Goal: Information Seeking & Learning: Learn about a topic

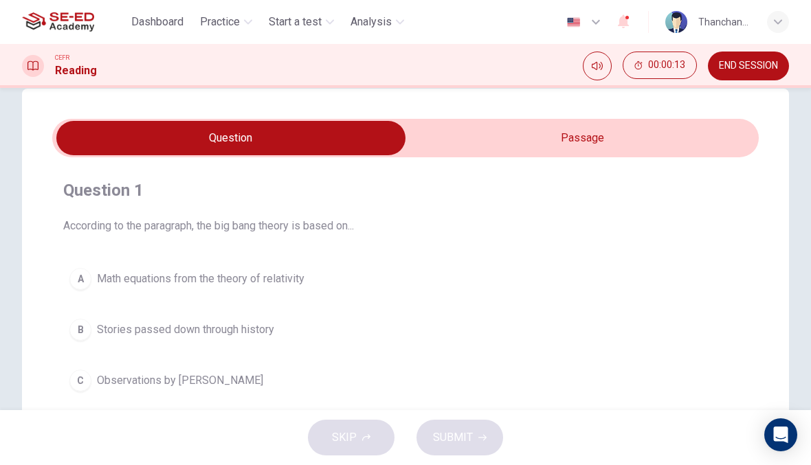
scroll to position [25, 0]
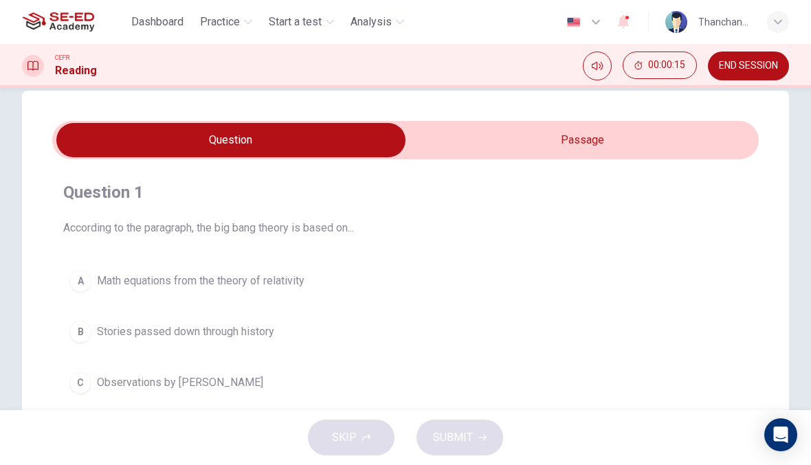
click at [596, 66] on icon "Mute" at bounding box center [597, 65] width 11 height 11
click at [598, 74] on button "Unmute" at bounding box center [597, 66] width 29 height 29
click at [625, 137] on input "checkbox" at bounding box center [231, 140] width 1060 height 34
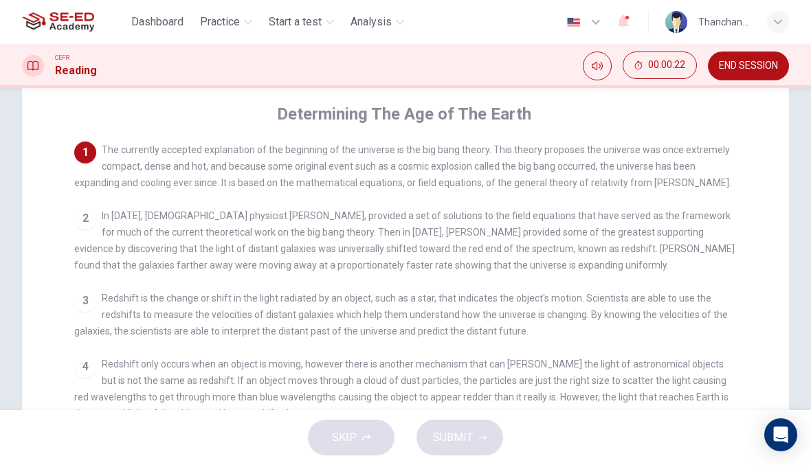
scroll to position [45, 0]
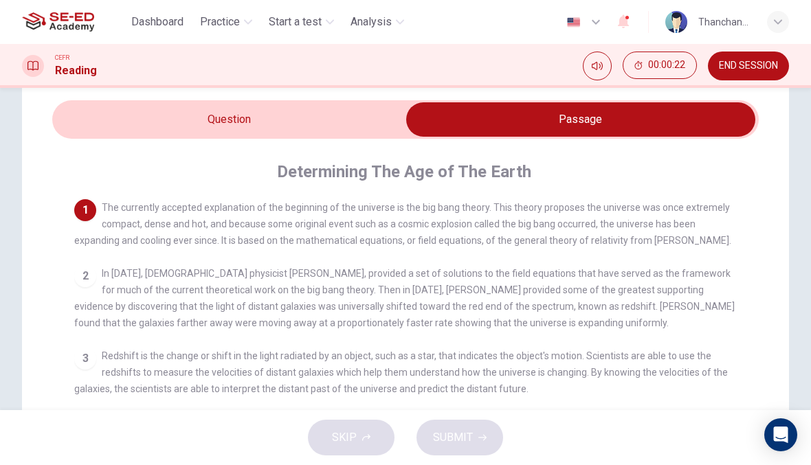
click at [85, 121] on input "checkbox" at bounding box center [581, 119] width 1060 height 34
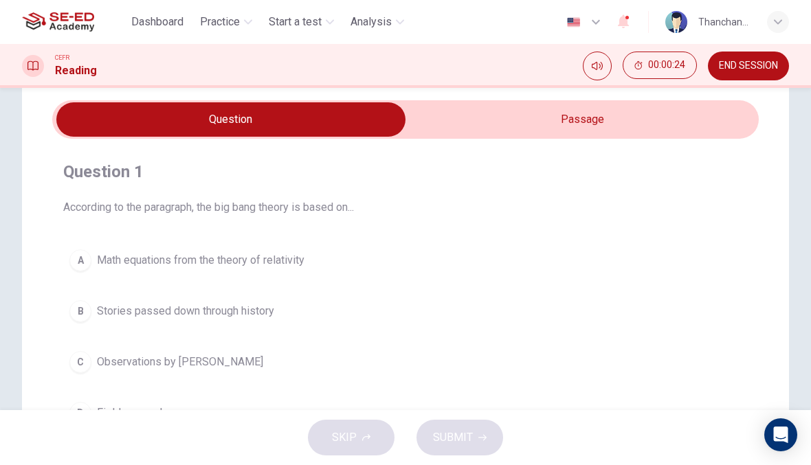
click at [697, 133] on input "checkbox" at bounding box center [231, 119] width 1060 height 34
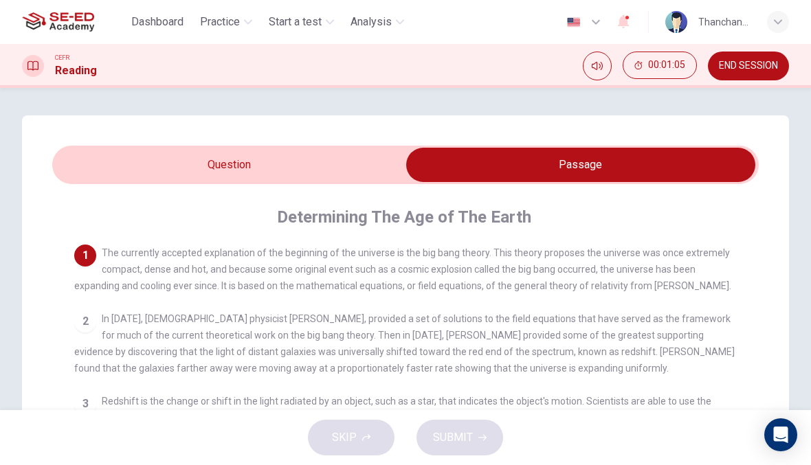
scroll to position [0, 0]
click at [309, 160] on input "checkbox" at bounding box center [581, 165] width 1060 height 34
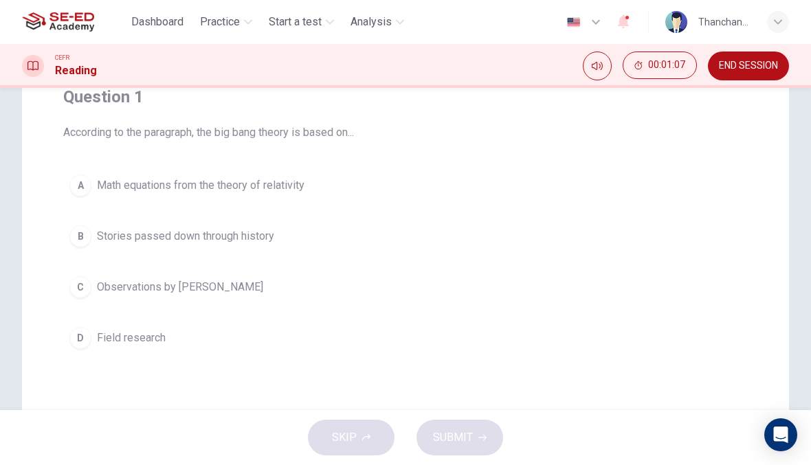
scroll to position [50, 0]
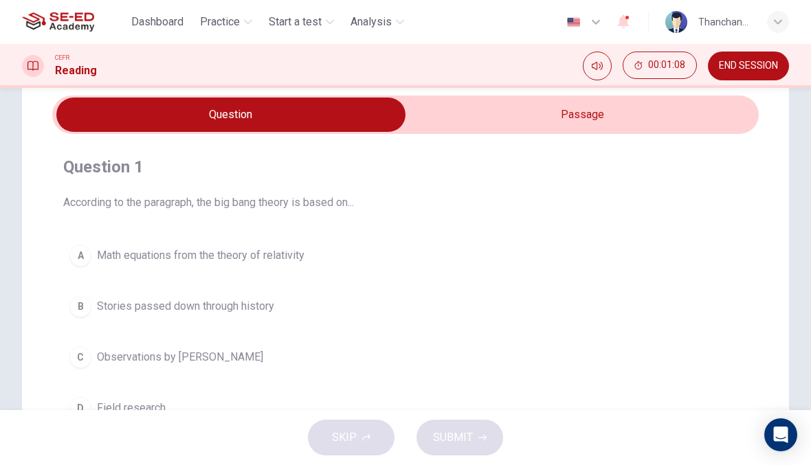
click at [640, 111] on input "checkbox" at bounding box center [231, 115] width 1060 height 34
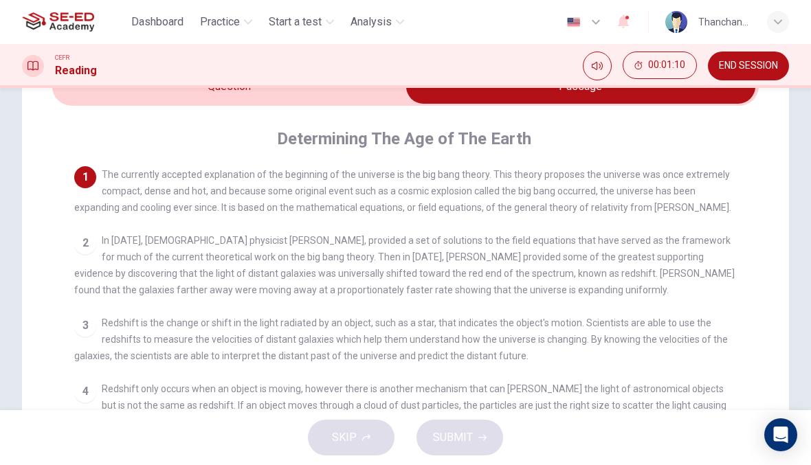
scroll to position [76, 0]
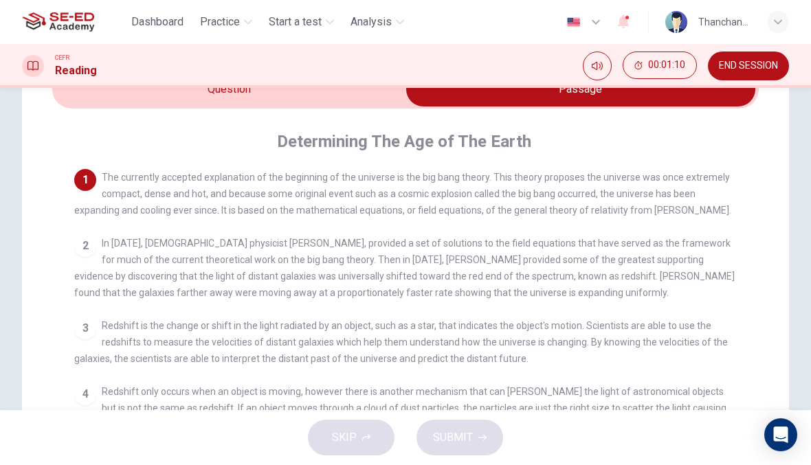
click at [637, 255] on div "2 In [DATE], [DEMOGRAPHIC_DATA] physicist [PERSON_NAME], provided a set of solu…" at bounding box center [405, 268] width 663 height 66
click at [78, 263] on div "2 In [DATE], [DEMOGRAPHIC_DATA] physicist [PERSON_NAME], provided a set of solu…" at bounding box center [405, 268] width 663 height 66
click at [77, 262] on div "2 In [DATE], [DEMOGRAPHIC_DATA] physicist [PERSON_NAME], provided a set of solu…" at bounding box center [405, 268] width 663 height 66
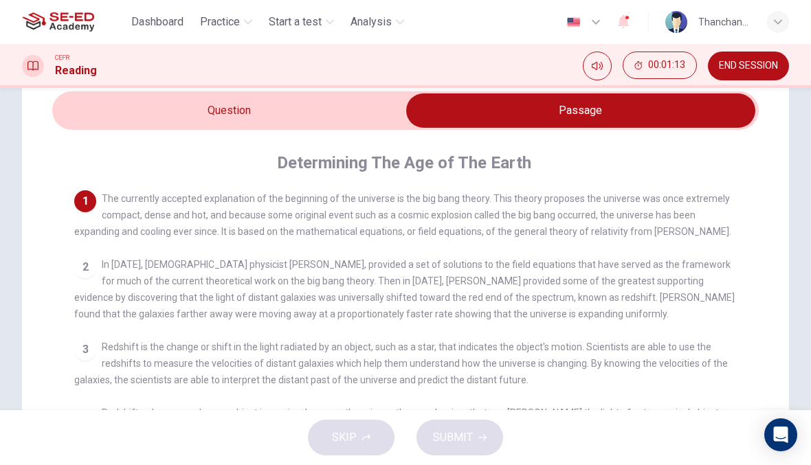
scroll to position [54, 0]
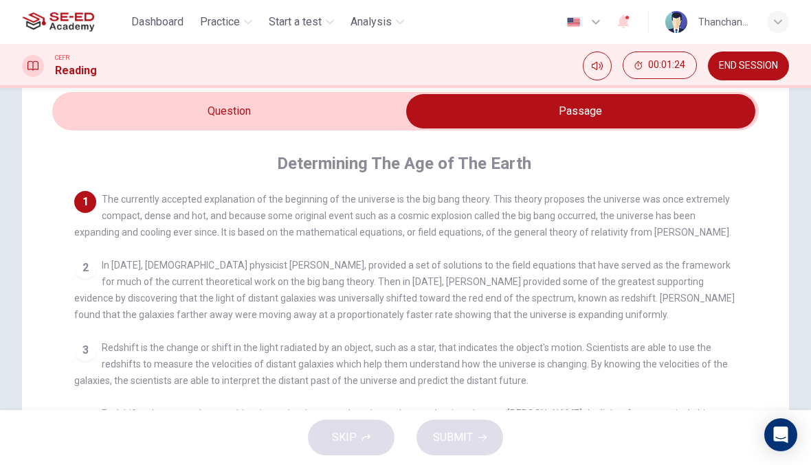
click at [383, 103] on input "checkbox" at bounding box center [581, 111] width 1060 height 34
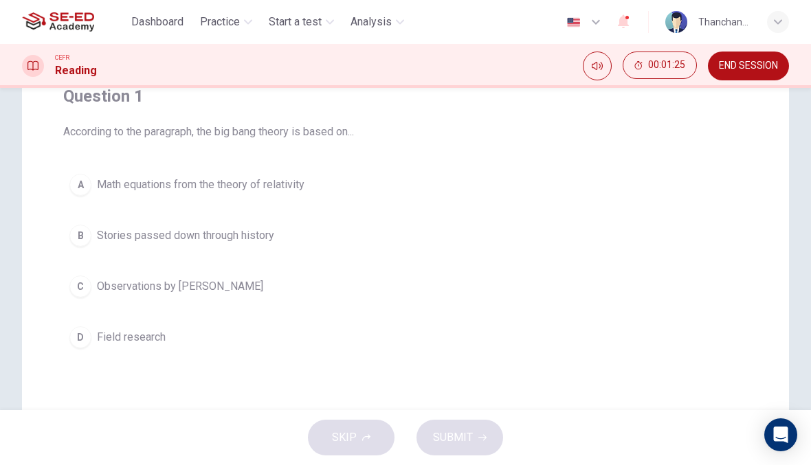
scroll to position [122, 0]
click at [227, 180] on span "Math equations from the theory of relativity" at bounding box center [201, 184] width 208 height 16
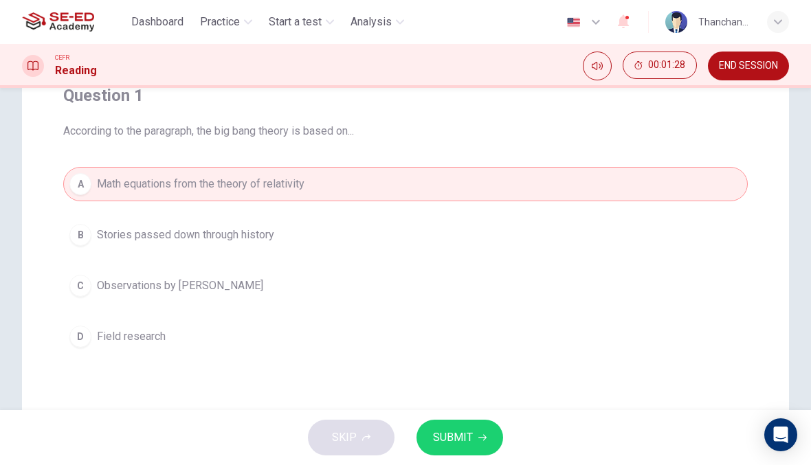
click at [491, 447] on button "SUBMIT" at bounding box center [459, 438] width 87 height 36
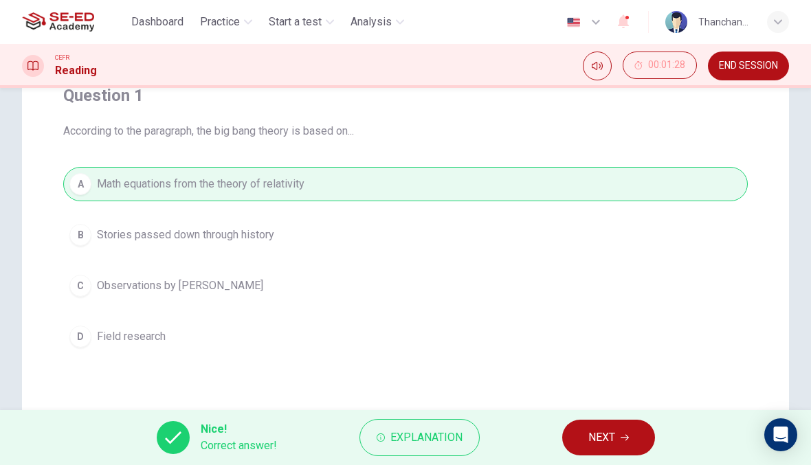
click at [634, 441] on button "NEXT" at bounding box center [608, 438] width 93 height 36
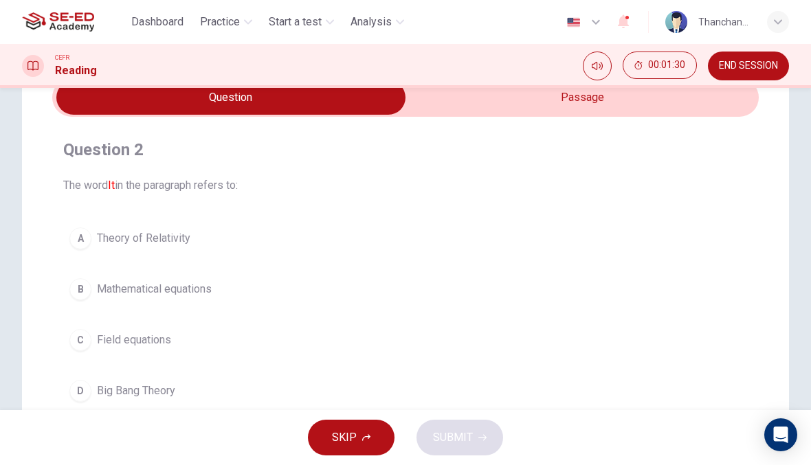
scroll to position [67, 0]
click at [535, 109] on input "checkbox" at bounding box center [231, 98] width 1060 height 34
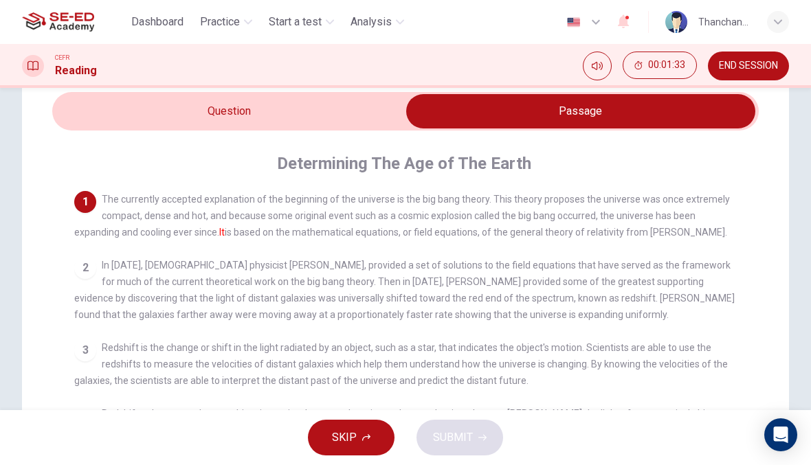
scroll to position [52, 0]
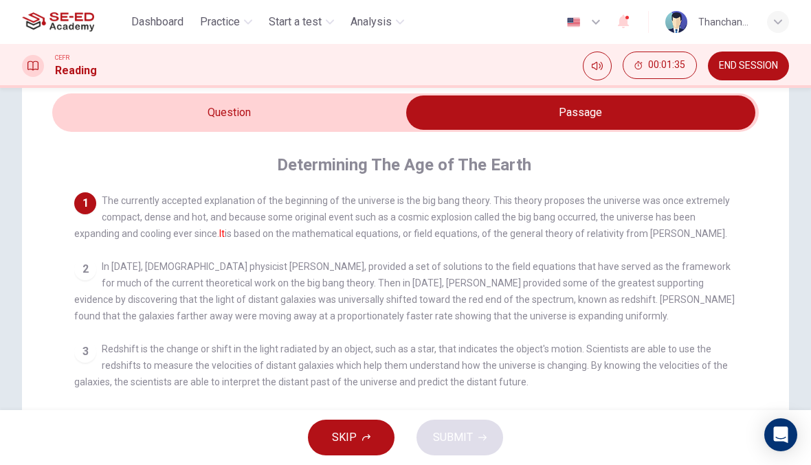
click at [340, 115] on input "checkbox" at bounding box center [581, 113] width 1060 height 34
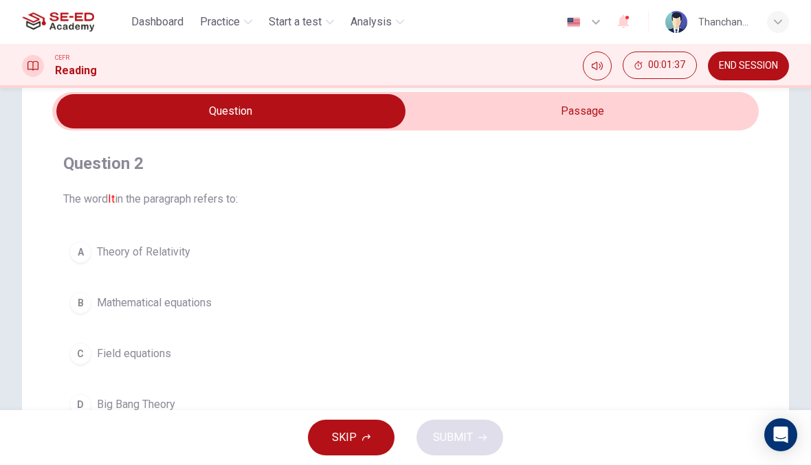
scroll to position [49, 0]
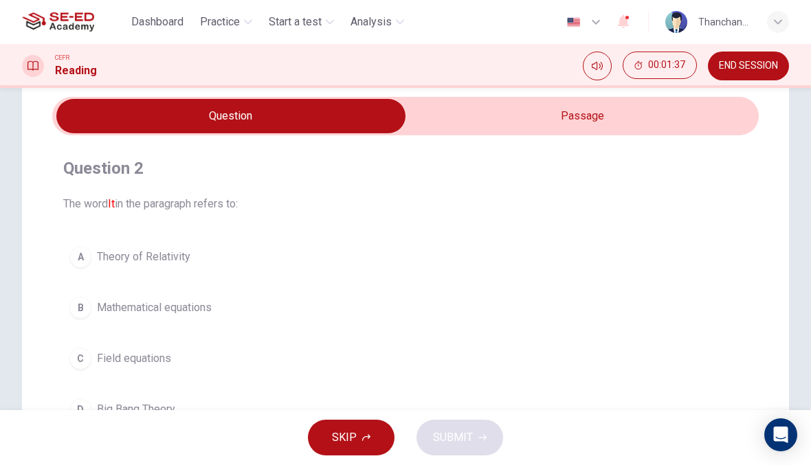
click at [668, 117] on input "checkbox" at bounding box center [231, 116] width 1060 height 34
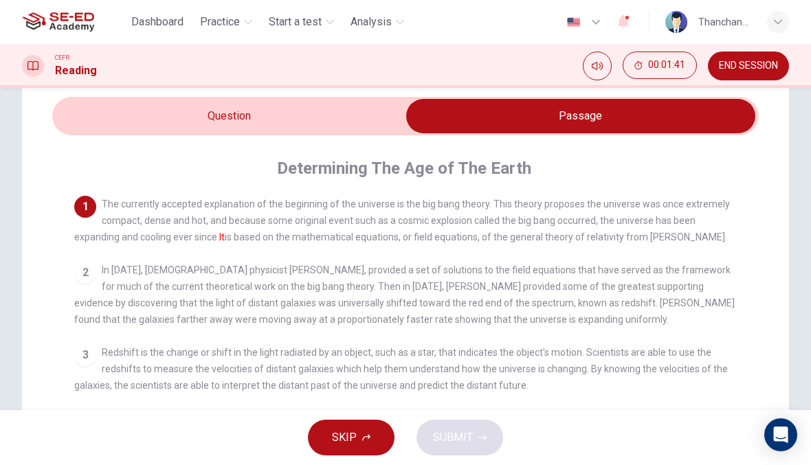
click at [333, 131] on input "checkbox" at bounding box center [581, 116] width 1060 height 34
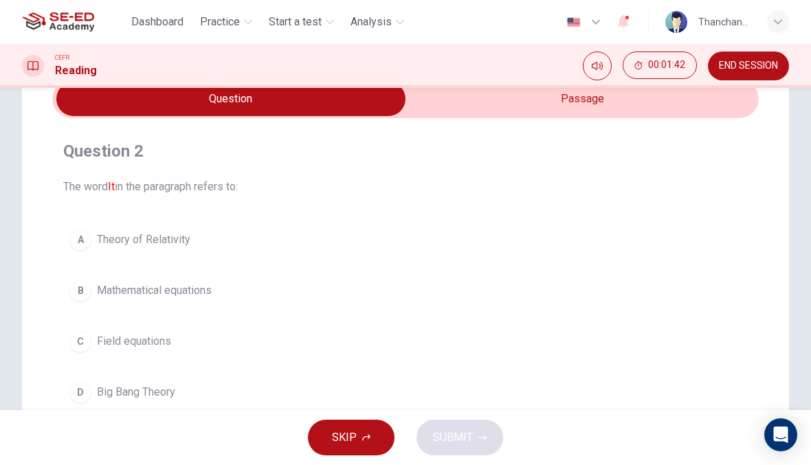
scroll to position [65, 0]
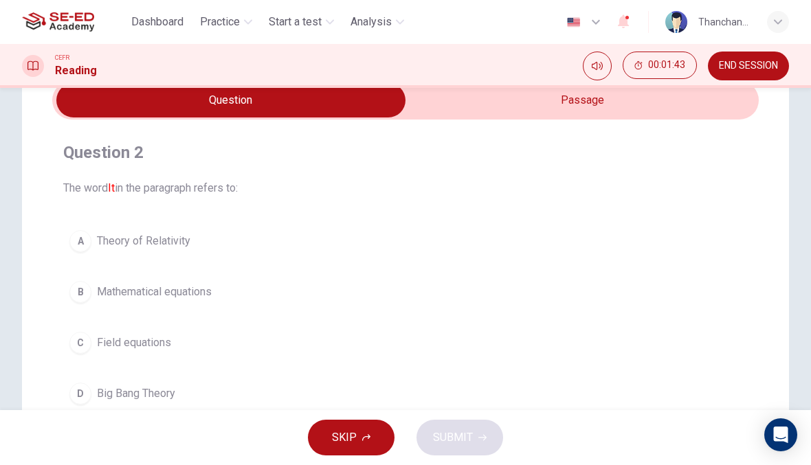
click at [549, 98] on input "checkbox" at bounding box center [231, 100] width 1060 height 34
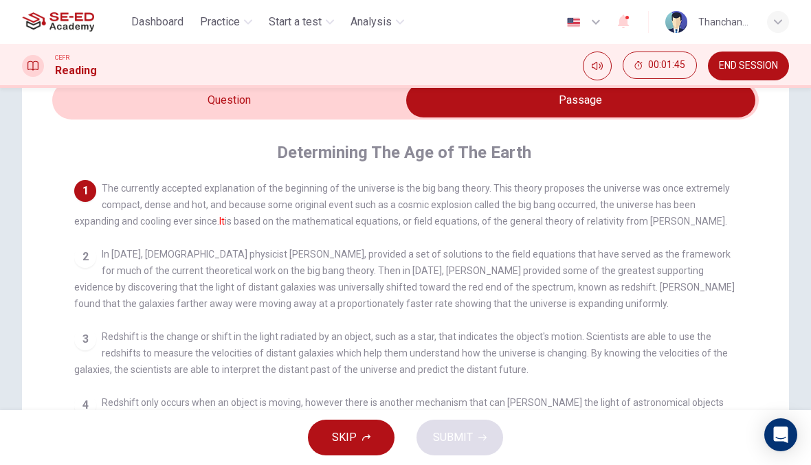
click at [352, 102] on input "checkbox" at bounding box center [581, 100] width 1060 height 34
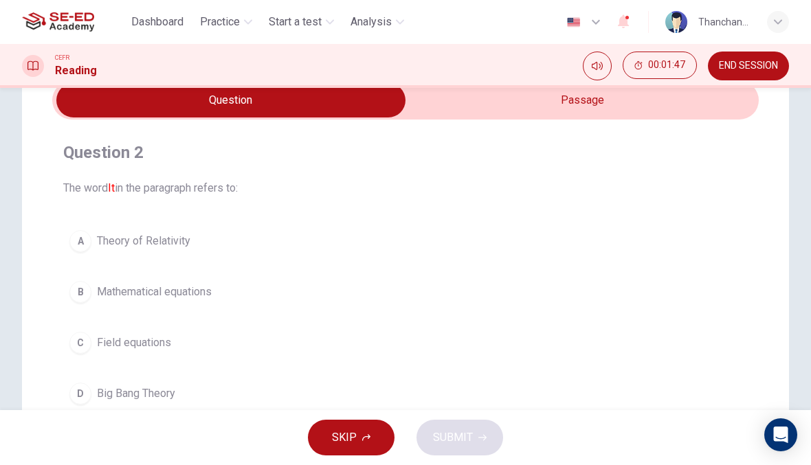
scroll to position [93, 0]
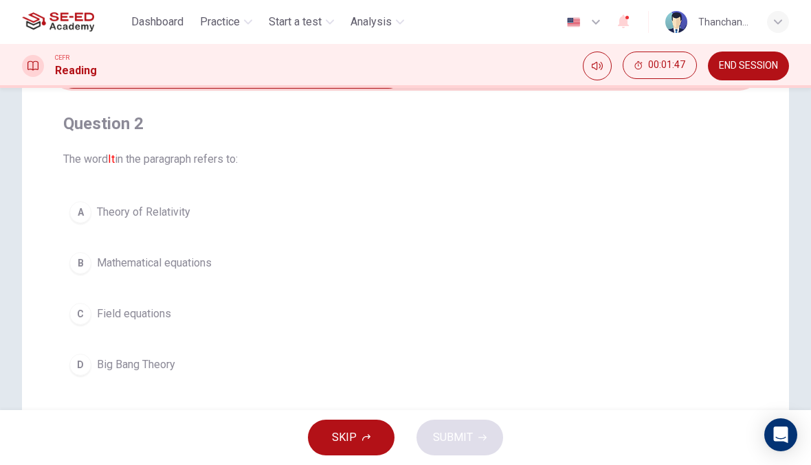
click at [148, 363] on span "Big Bang Theory" at bounding box center [136, 365] width 78 height 16
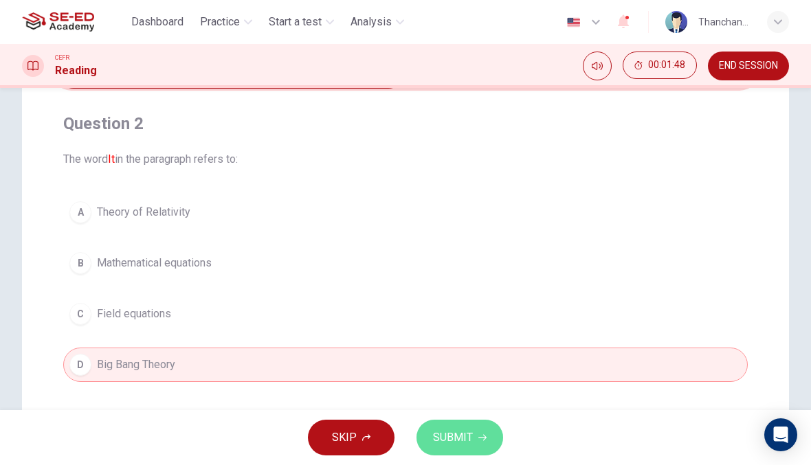
click at [484, 437] on icon "button" at bounding box center [482, 438] width 8 height 6
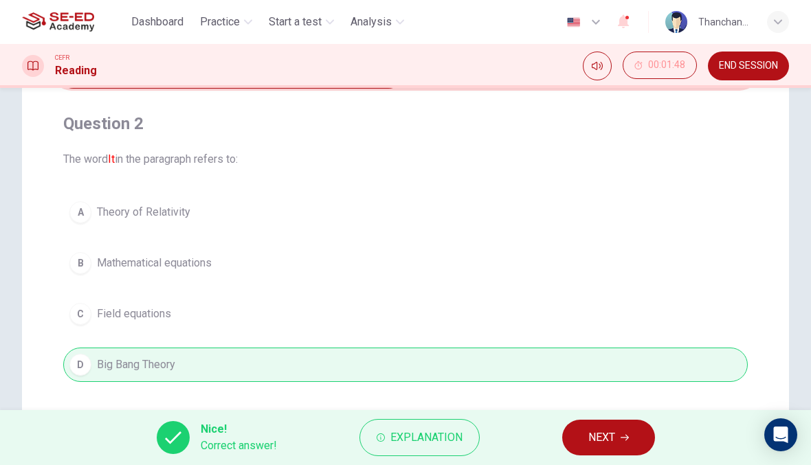
click at [613, 443] on span "NEXT" at bounding box center [601, 437] width 27 height 19
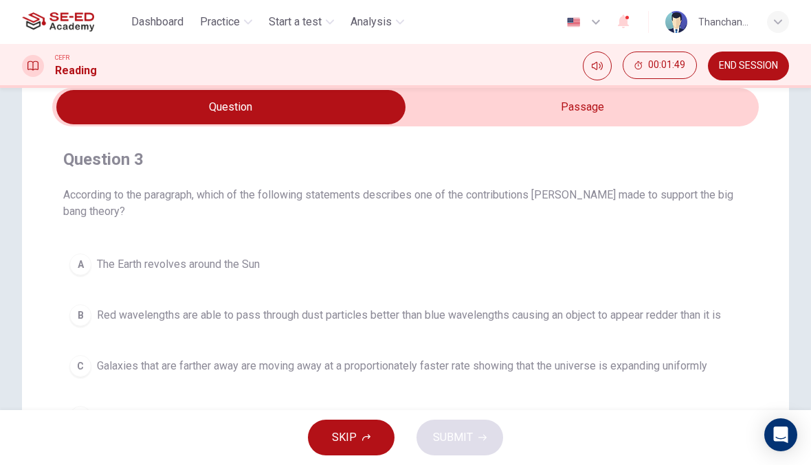
scroll to position [59, 0]
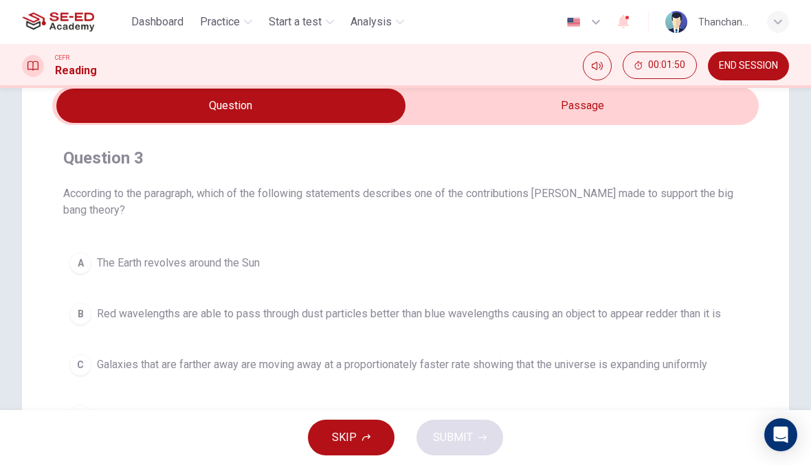
click at [659, 121] on input "checkbox" at bounding box center [231, 106] width 1060 height 34
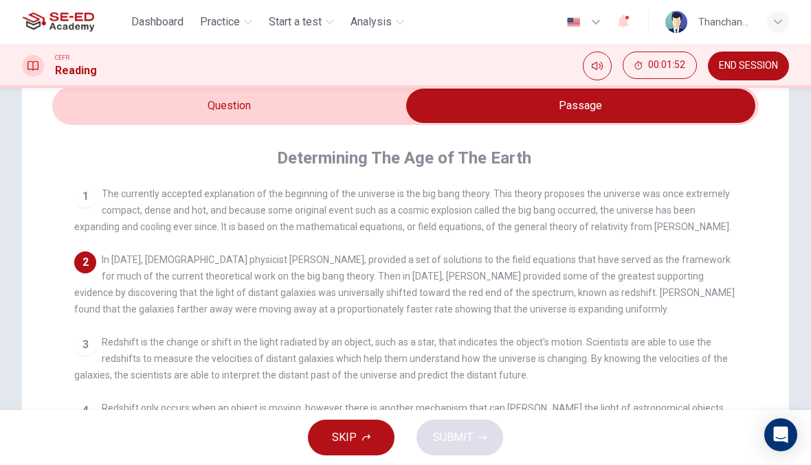
click at [346, 103] on input "checkbox" at bounding box center [581, 106] width 1060 height 34
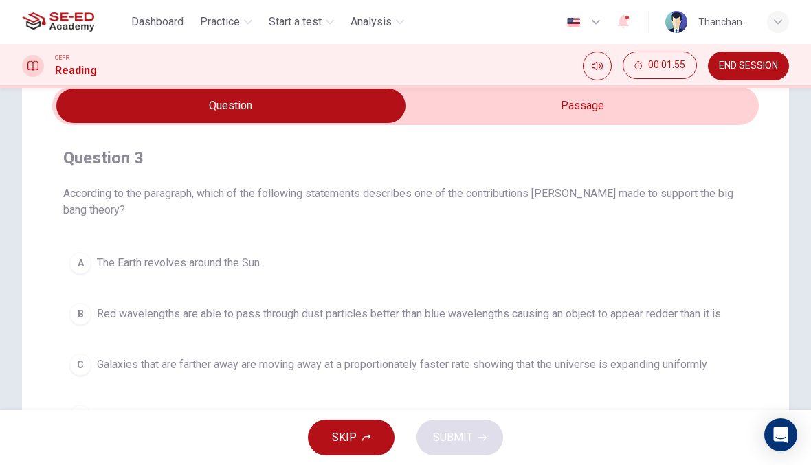
click at [664, 111] on input "checkbox" at bounding box center [231, 106] width 1060 height 34
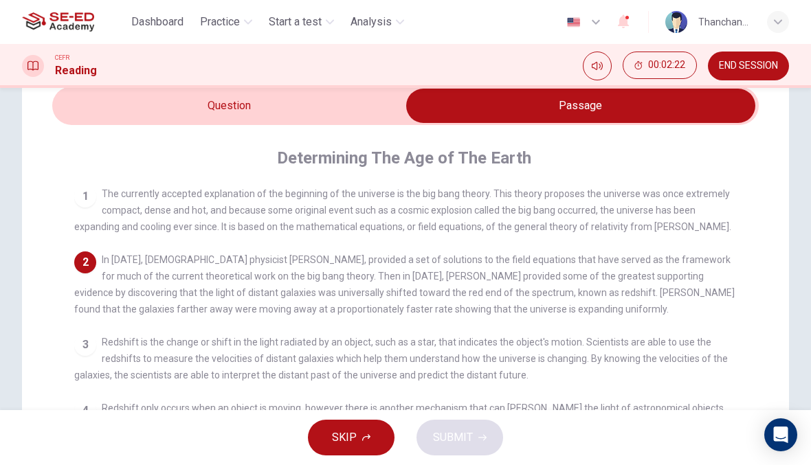
click at [390, 113] on input "checkbox" at bounding box center [581, 106] width 1060 height 34
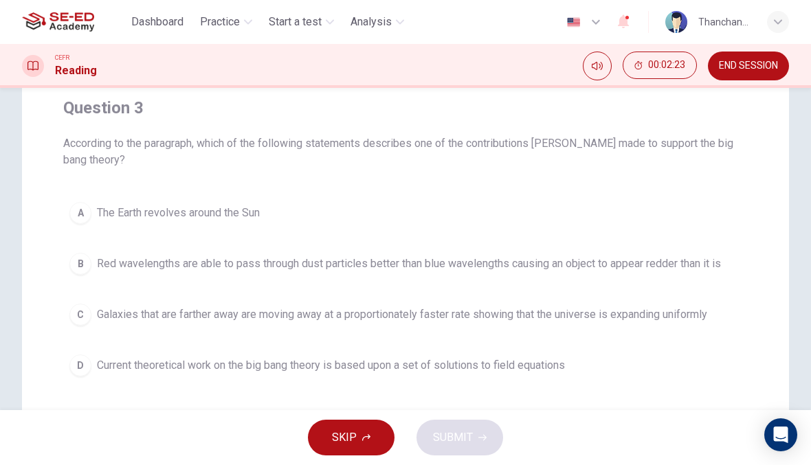
scroll to position [110, 0]
click at [585, 316] on span "Galaxies that are farther away are moving away at a proportionately faster rate…" at bounding box center [402, 314] width 610 height 16
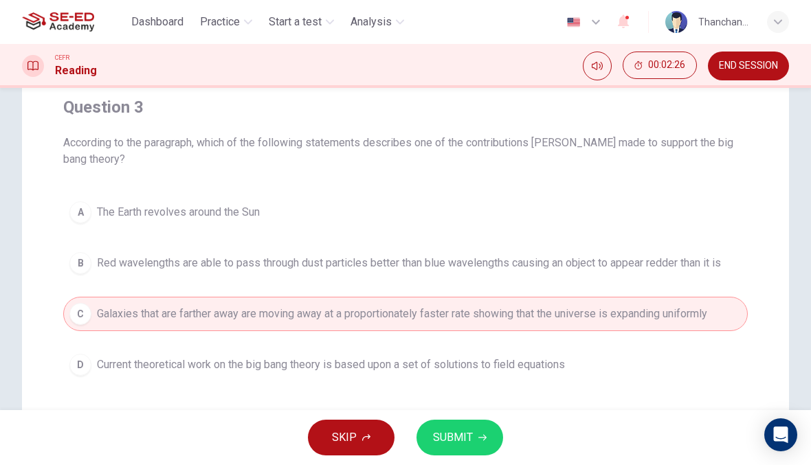
click at [465, 437] on span "SUBMIT" at bounding box center [453, 437] width 40 height 19
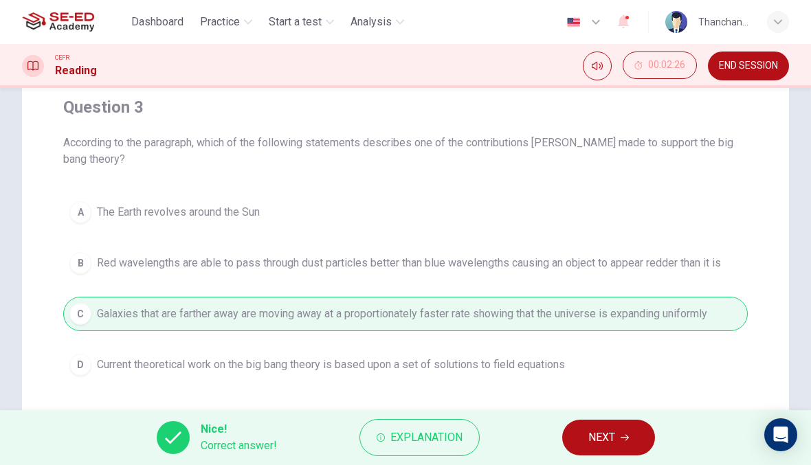
click at [637, 440] on button "NEXT" at bounding box center [608, 438] width 93 height 36
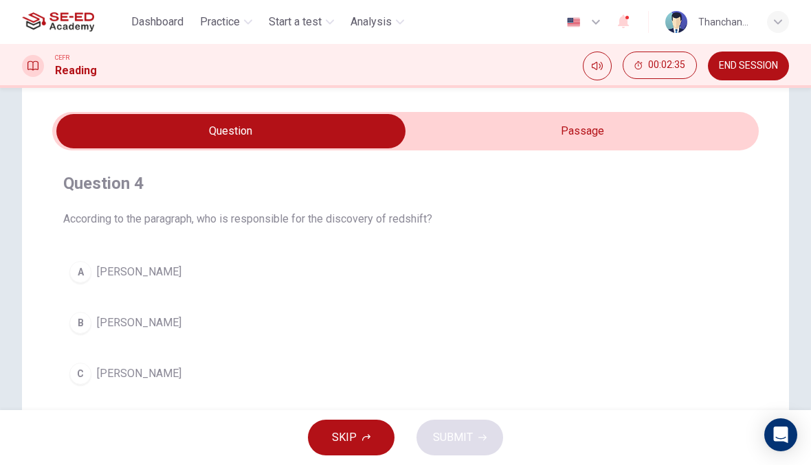
scroll to position [34, 0]
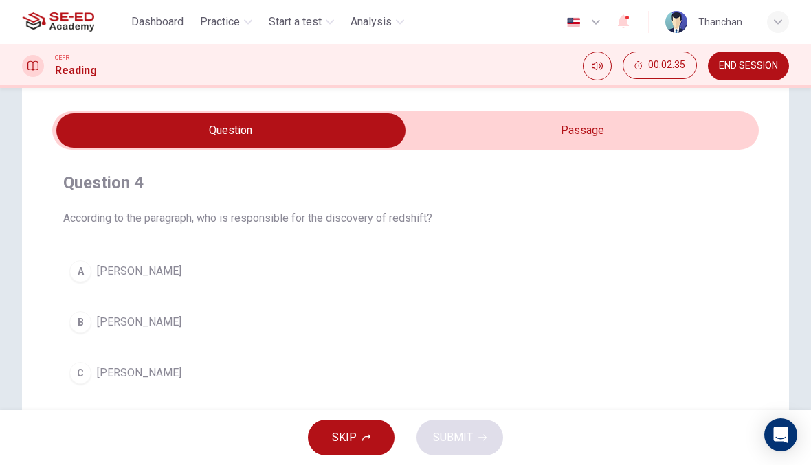
click at [627, 117] on input "checkbox" at bounding box center [231, 130] width 1060 height 34
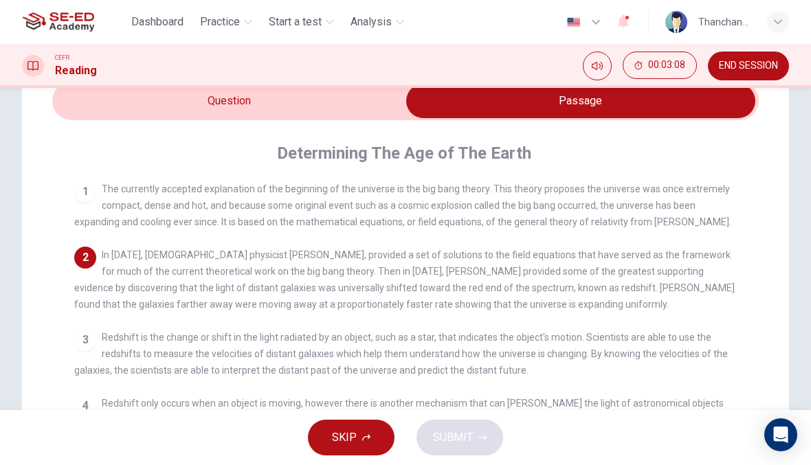
scroll to position [56, 0]
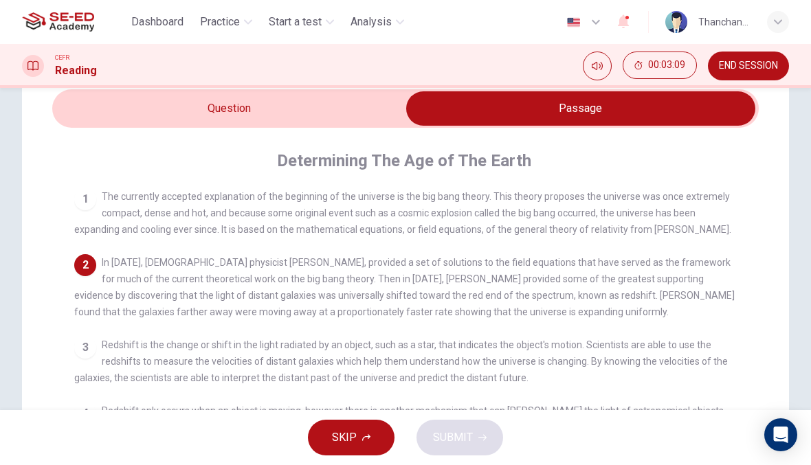
click at [355, 100] on input "checkbox" at bounding box center [581, 108] width 1060 height 34
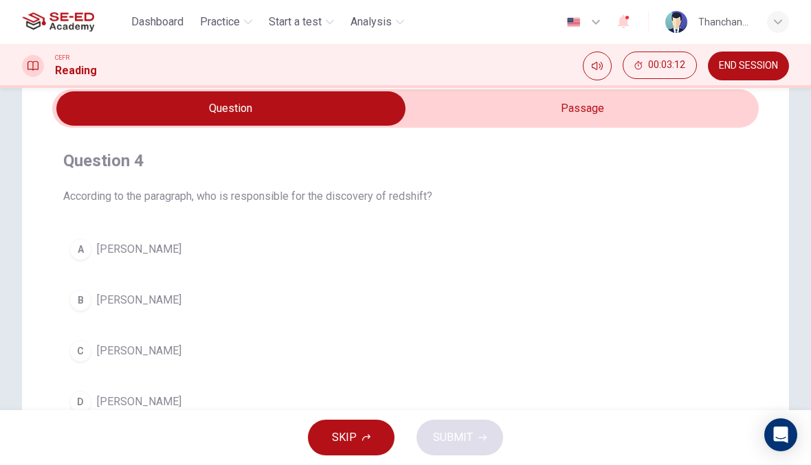
click at [691, 112] on input "checkbox" at bounding box center [231, 108] width 1060 height 34
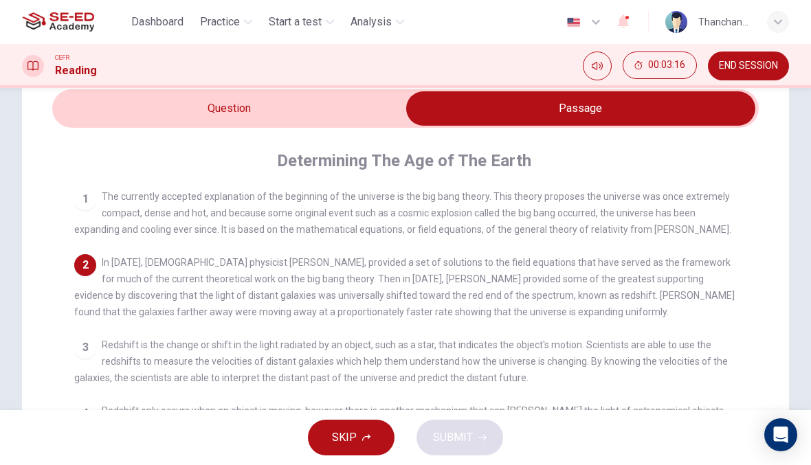
click at [311, 100] on input "checkbox" at bounding box center [581, 108] width 1060 height 34
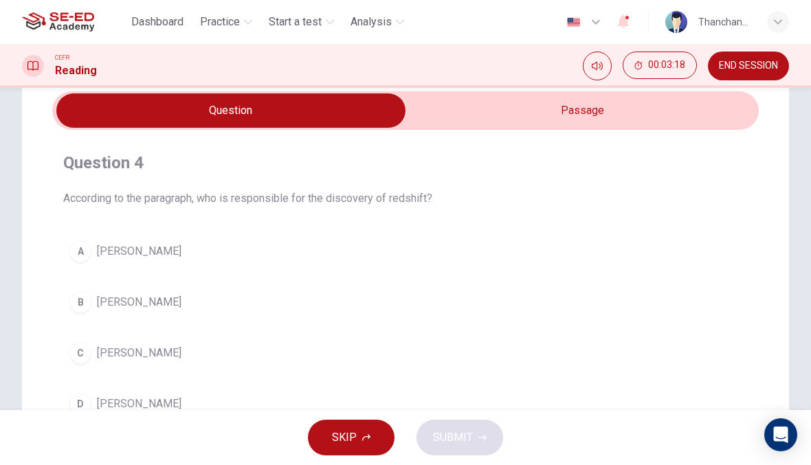
scroll to position [55, 0]
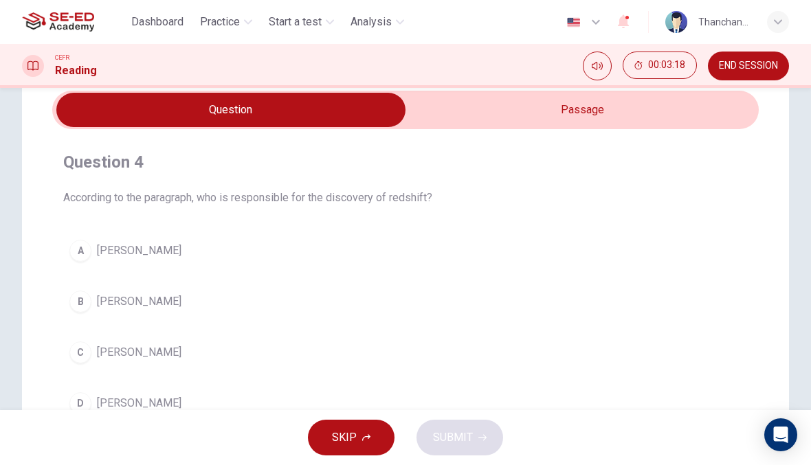
click at [539, 115] on input "checkbox" at bounding box center [231, 110] width 1060 height 34
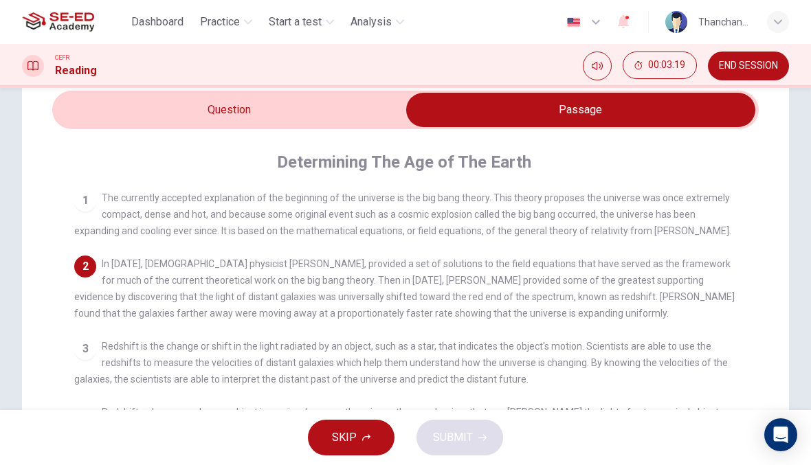
click at [353, 95] on input "checkbox" at bounding box center [581, 110] width 1060 height 34
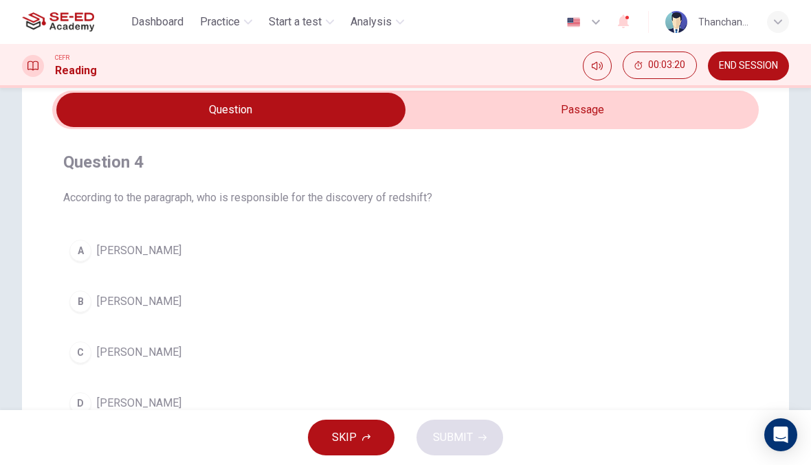
click at [546, 100] on input "checkbox" at bounding box center [231, 110] width 1060 height 34
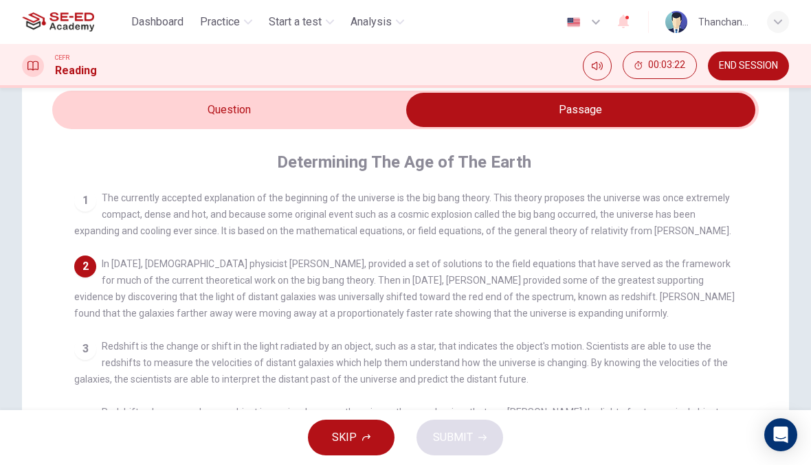
click at [366, 107] on input "checkbox" at bounding box center [581, 110] width 1060 height 34
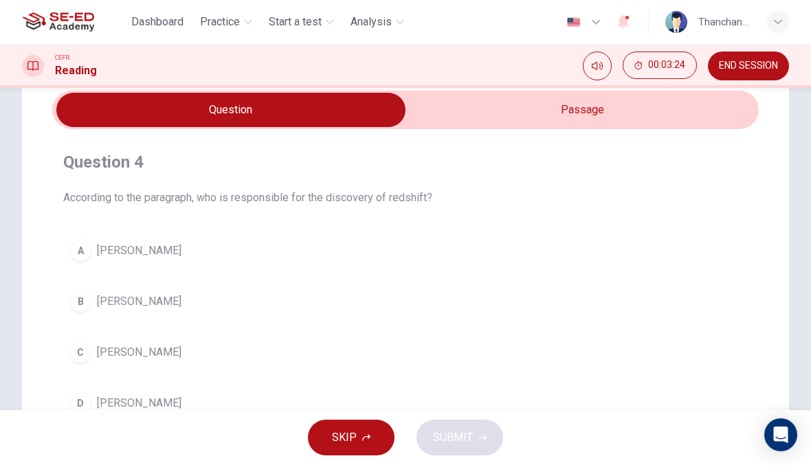
click at [205, 258] on button "A [PERSON_NAME]" at bounding box center [405, 251] width 684 height 34
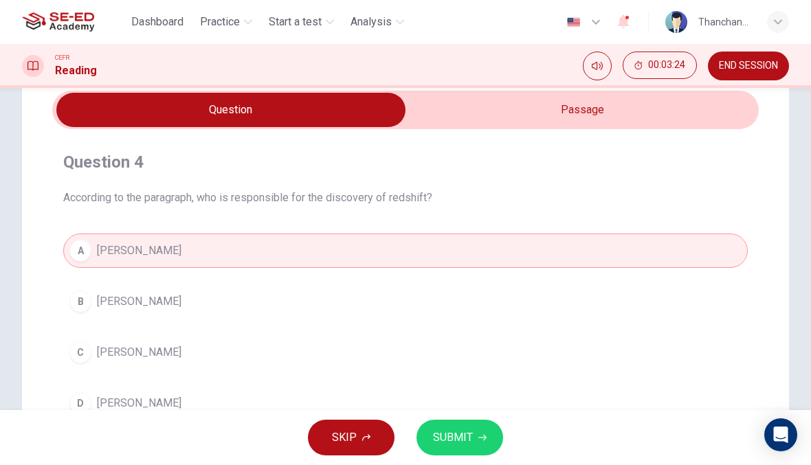
click at [465, 432] on span "SUBMIT" at bounding box center [453, 437] width 40 height 19
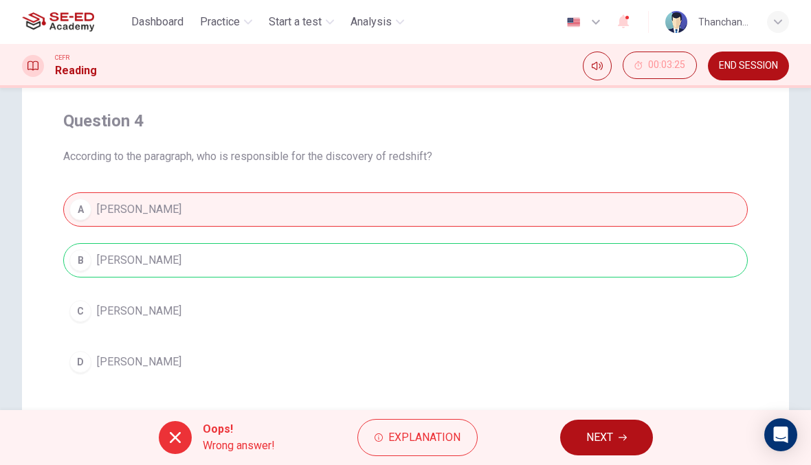
scroll to position [121, 0]
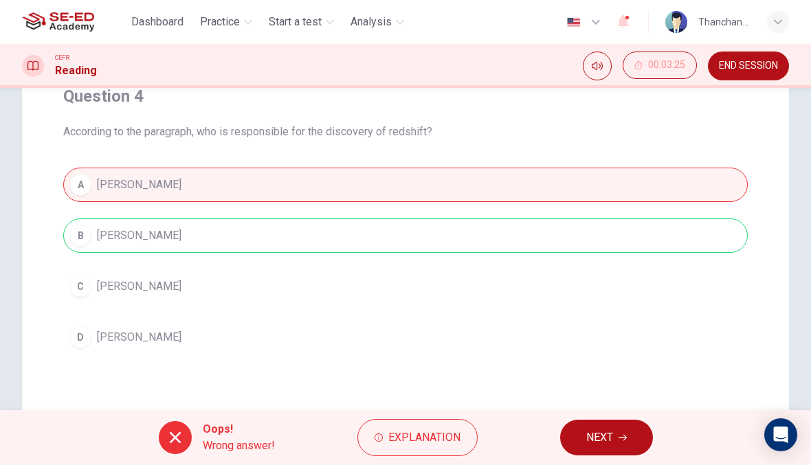
click at [614, 445] on button "NEXT" at bounding box center [606, 438] width 93 height 36
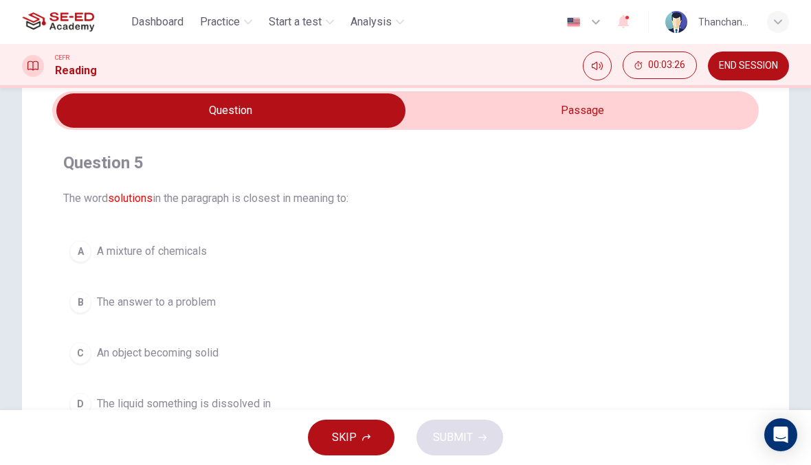
scroll to position [43, 0]
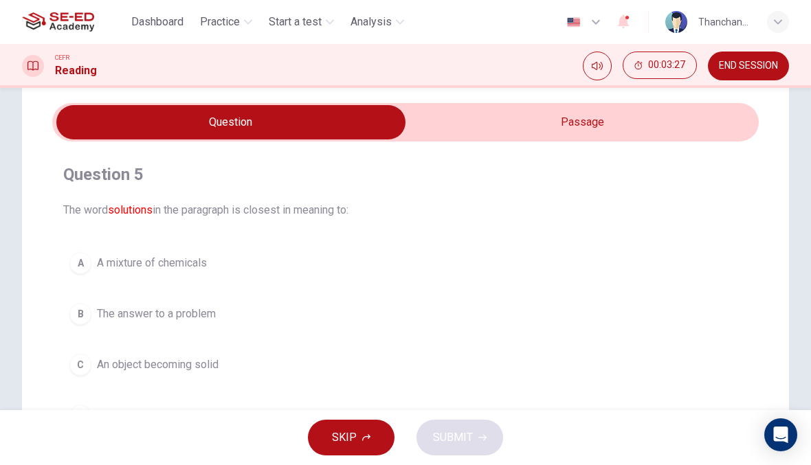
click at [598, 136] on input "checkbox" at bounding box center [231, 122] width 1060 height 34
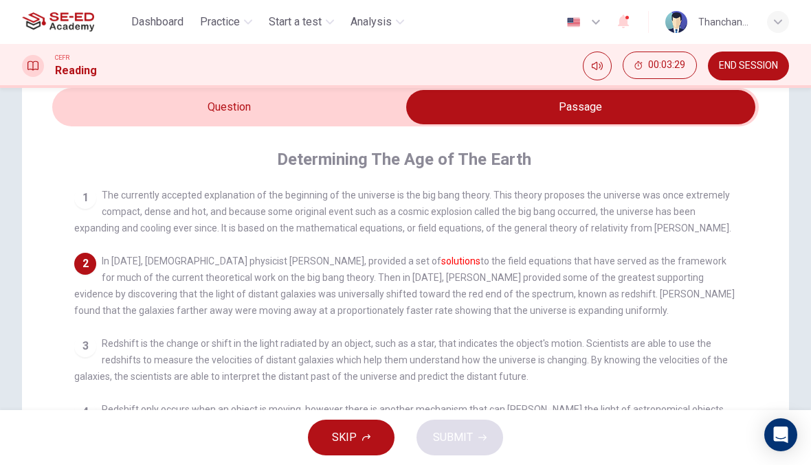
scroll to position [56, 0]
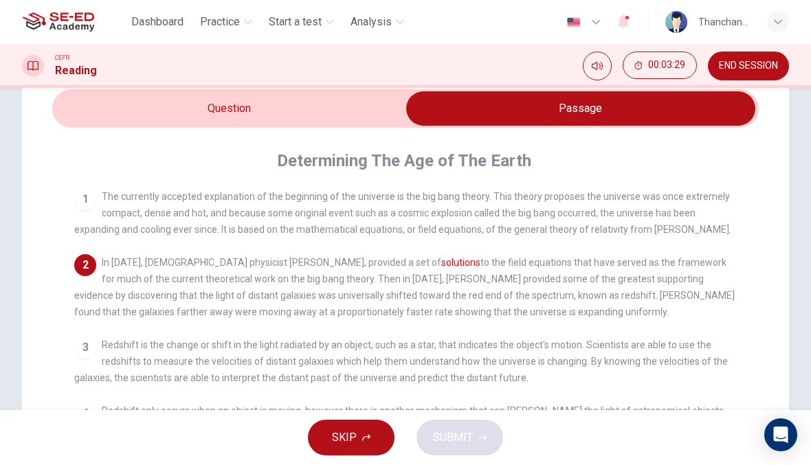
click at [386, 109] on input "checkbox" at bounding box center [581, 108] width 1060 height 34
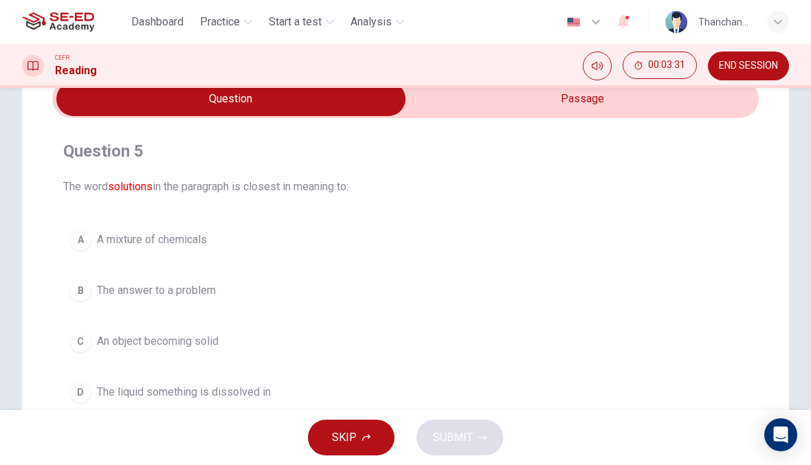
scroll to position [59, 0]
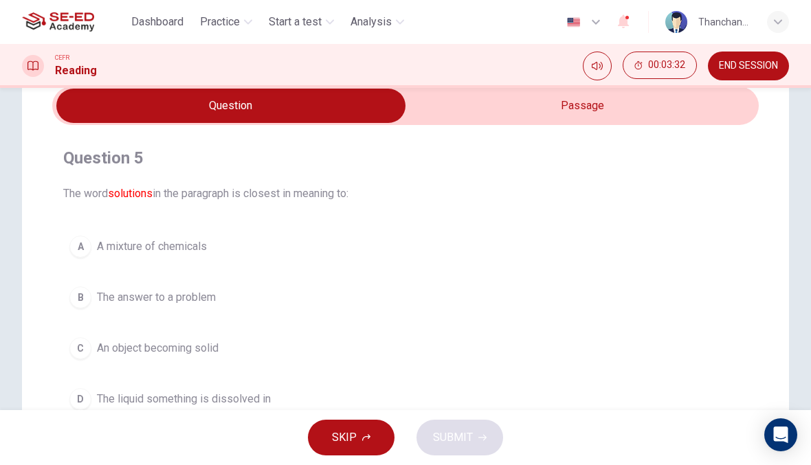
click at [667, 100] on input "checkbox" at bounding box center [231, 106] width 1060 height 34
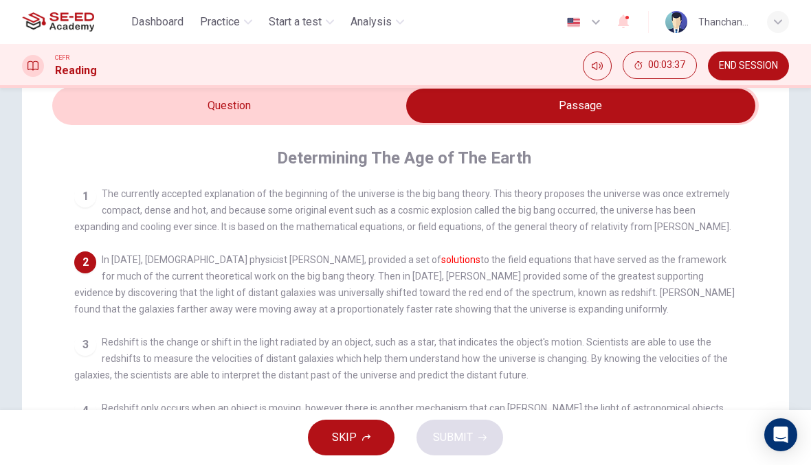
click at [377, 111] on input "checkbox" at bounding box center [581, 106] width 1060 height 34
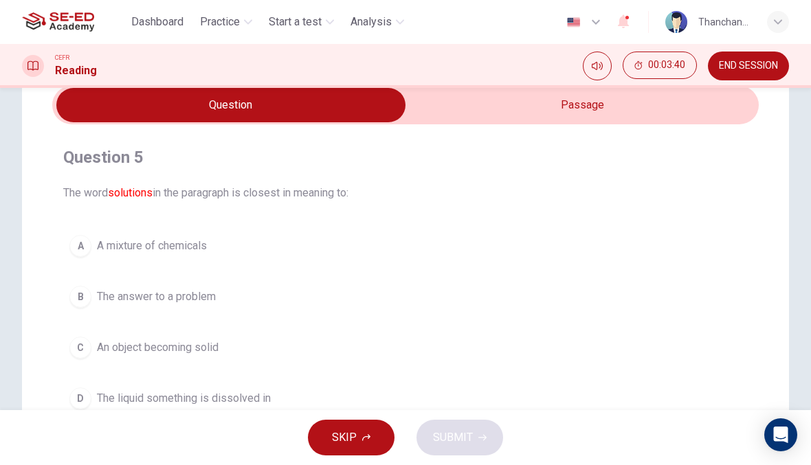
scroll to position [58, 0]
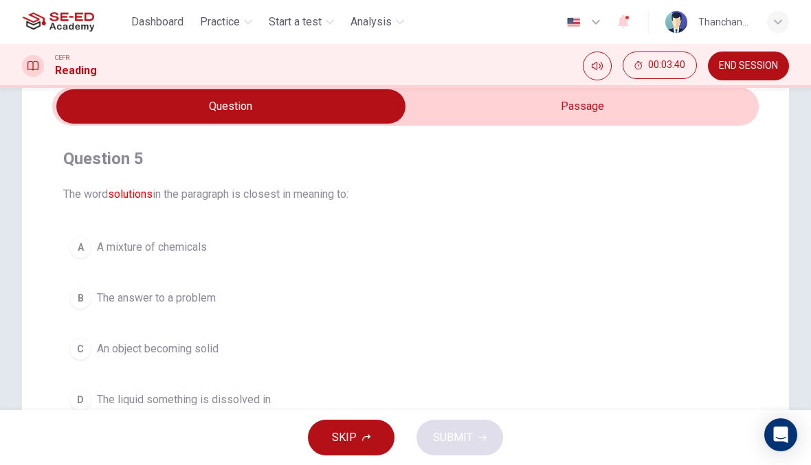
click at [249, 291] on button "B The answer to a problem" at bounding box center [405, 298] width 684 height 34
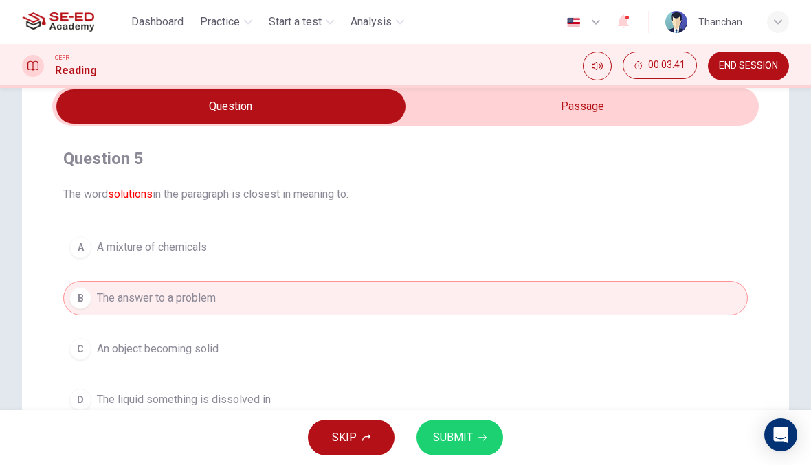
click at [510, 430] on div "SKIP SUBMIT" at bounding box center [405, 437] width 811 height 55
click at [480, 440] on icon "button" at bounding box center [482, 438] width 8 height 8
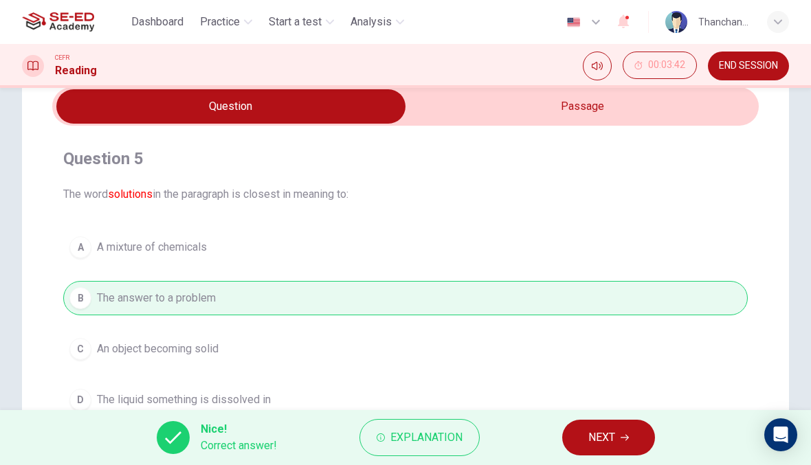
click at [614, 442] on span "NEXT" at bounding box center [601, 437] width 27 height 19
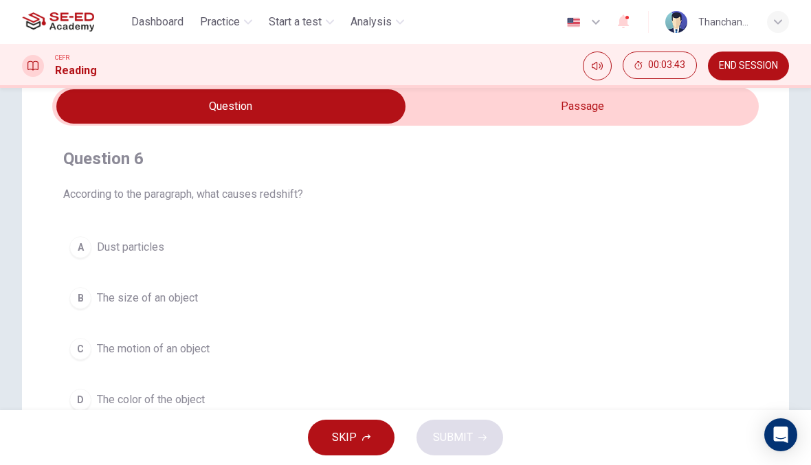
click at [609, 111] on input "checkbox" at bounding box center [231, 106] width 1060 height 34
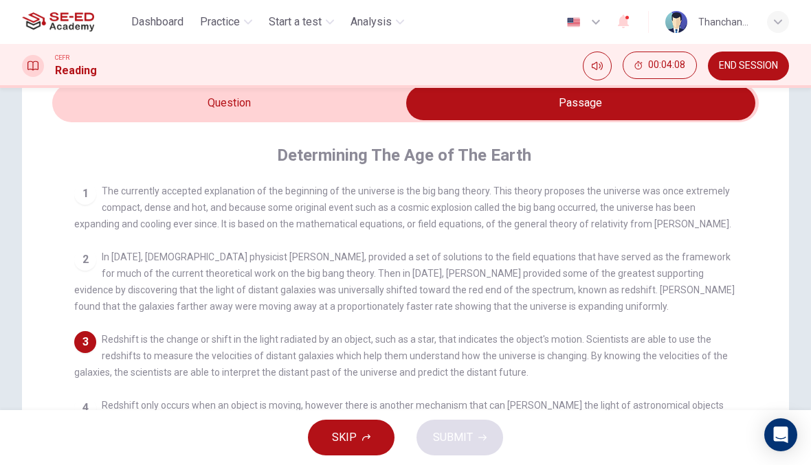
scroll to position [59, 0]
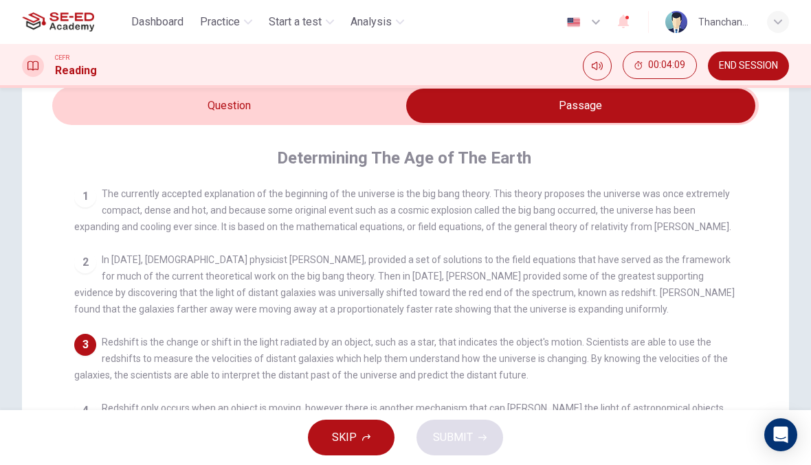
click at [361, 105] on input "checkbox" at bounding box center [581, 106] width 1060 height 34
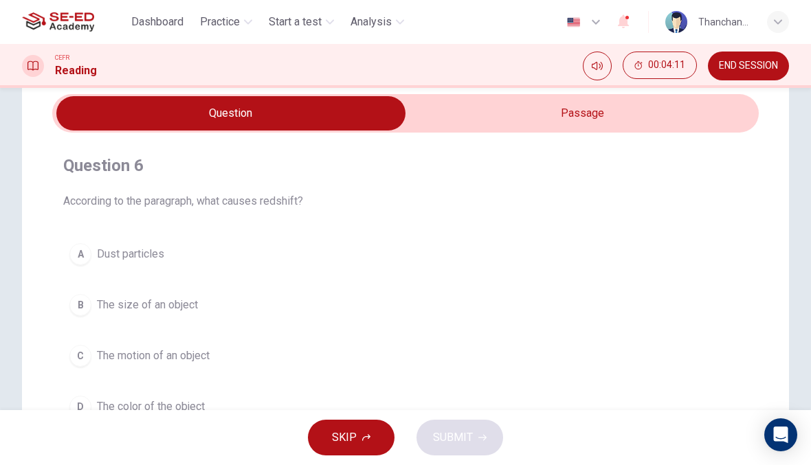
scroll to position [54, 0]
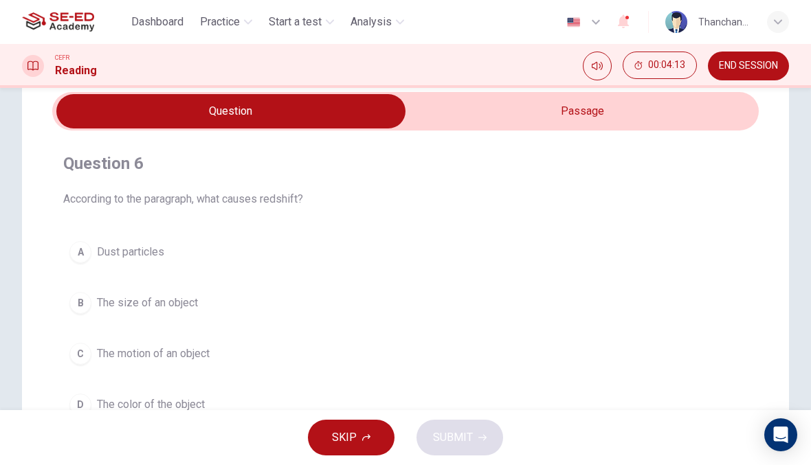
click at [653, 107] on input "checkbox" at bounding box center [231, 111] width 1060 height 34
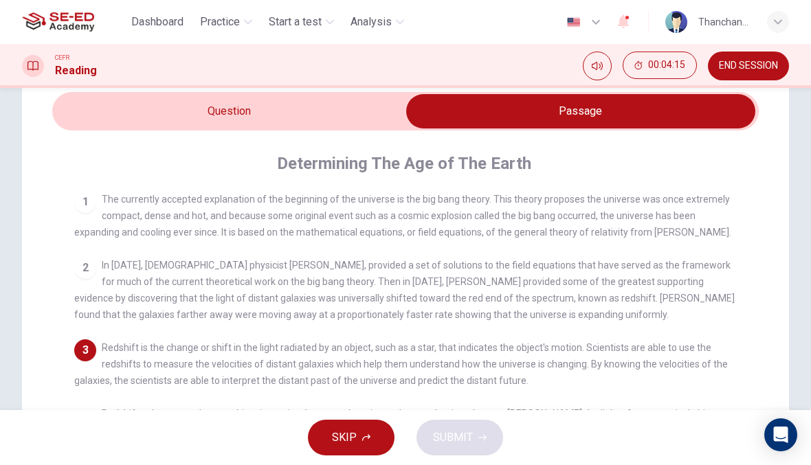
click at [375, 100] on input "checkbox" at bounding box center [581, 111] width 1060 height 34
checkbox input "false"
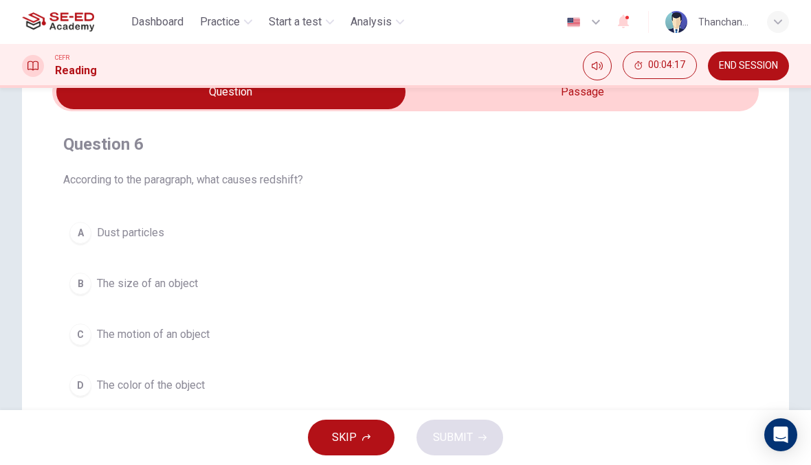
scroll to position [87, 0]
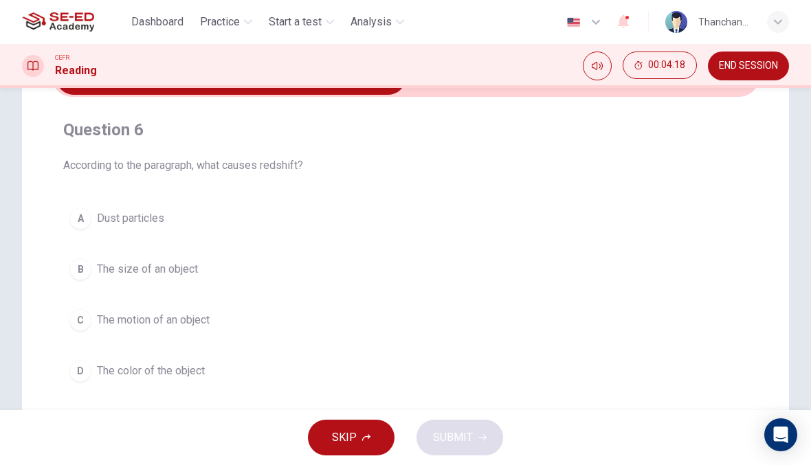
click at [366, 366] on button "D The color of the object" at bounding box center [405, 371] width 684 height 34
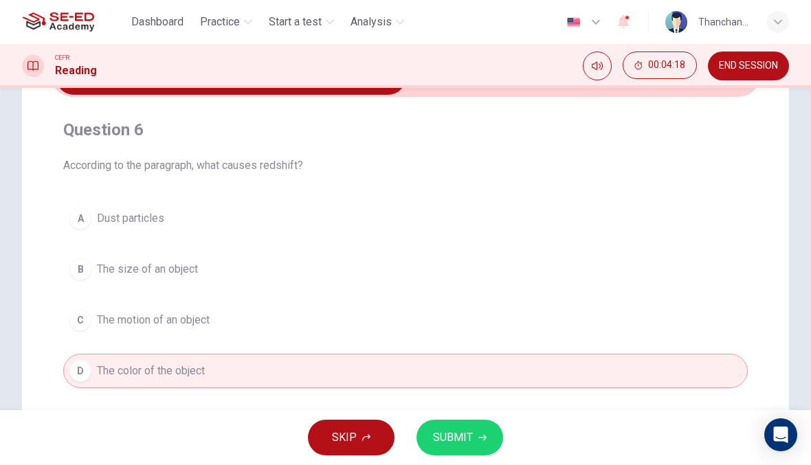
click at [480, 445] on button "SUBMIT" at bounding box center [459, 438] width 87 height 36
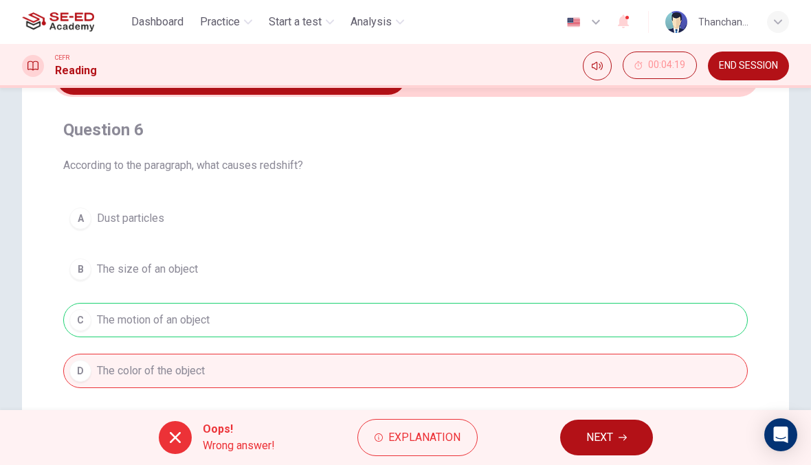
click at [608, 433] on span "NEXT" at bounding box center [599, 437] width 27 height 19
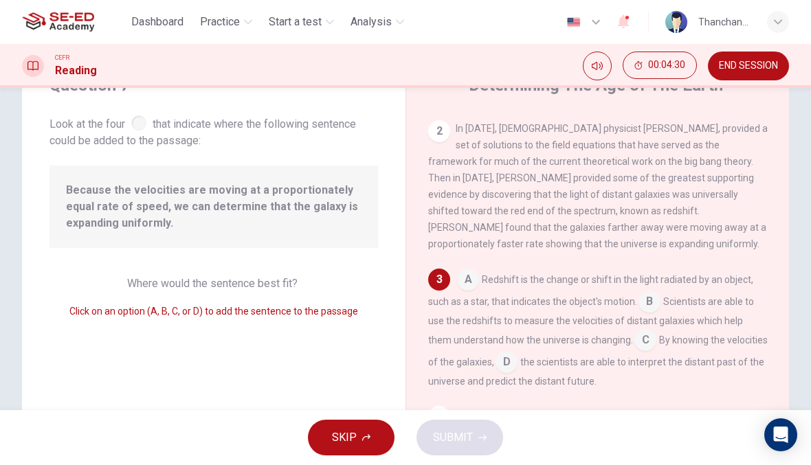
scroll to position [114, 0]
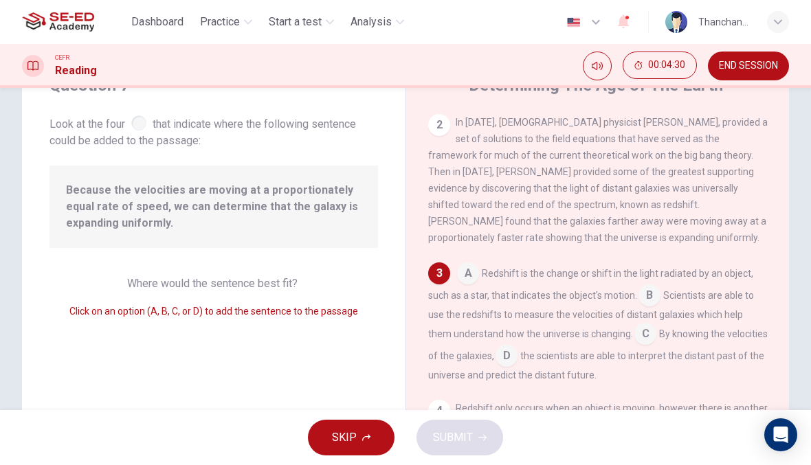
click at [642, 307] on input at bounding box center [649, 297] width 22 height 22
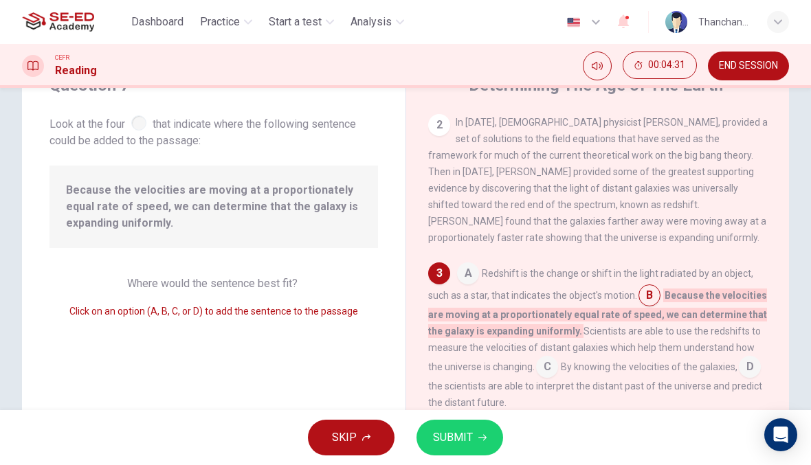
click at [656, 302] on input at bounding box center [649, 297] width 22 height 22
click at [651, 302] on input at bounding box center [649, 297] width 22 height 22
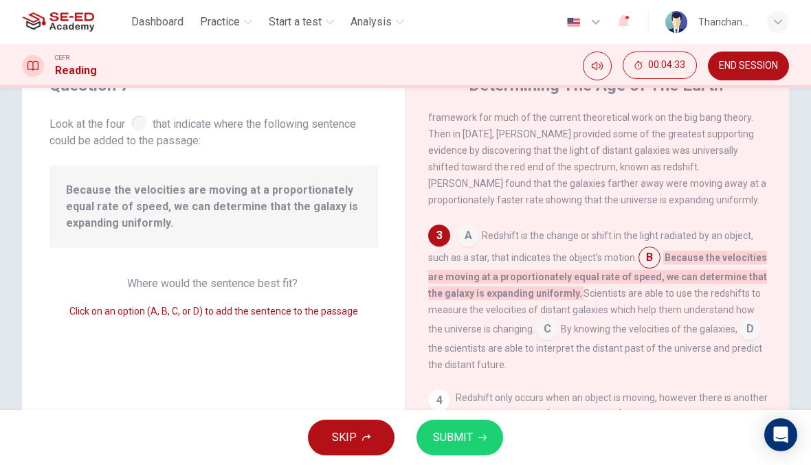
scroll to position [153, 0]
click at [467, 243] on input at bounding box center [468, 236] width 22 height 22
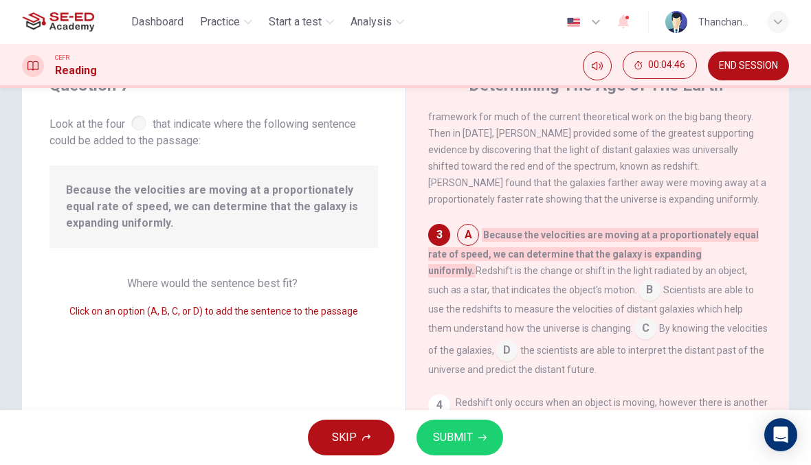
click at [634, 341] on input at bounding box center [645, 330] width 22 height 22
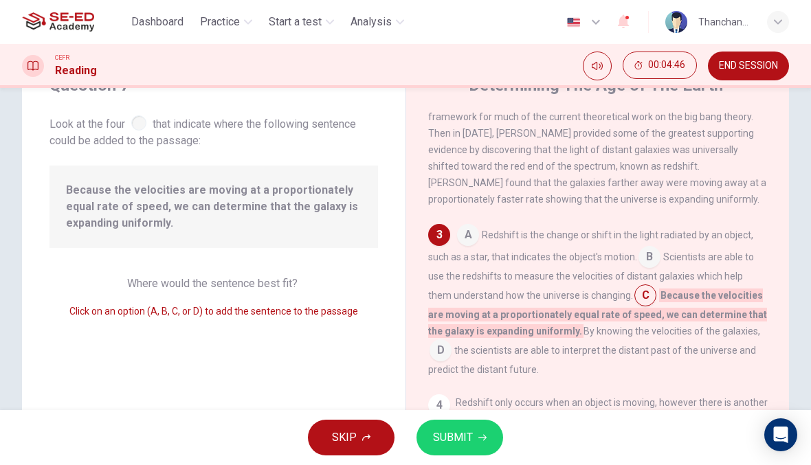
click at [469, 447] on button "SUBMIT" at bounding box center [459, 438] width 87 height 36
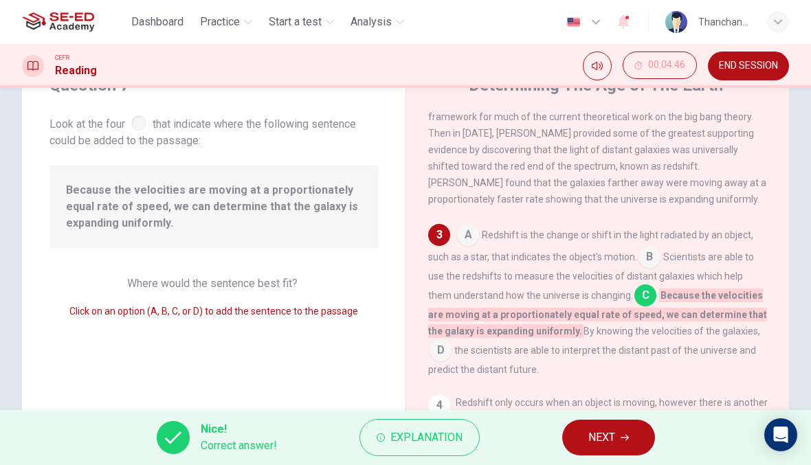
click at [612, 437] on span "NEXT" at bounding box center [601, 437] width 27 height 19
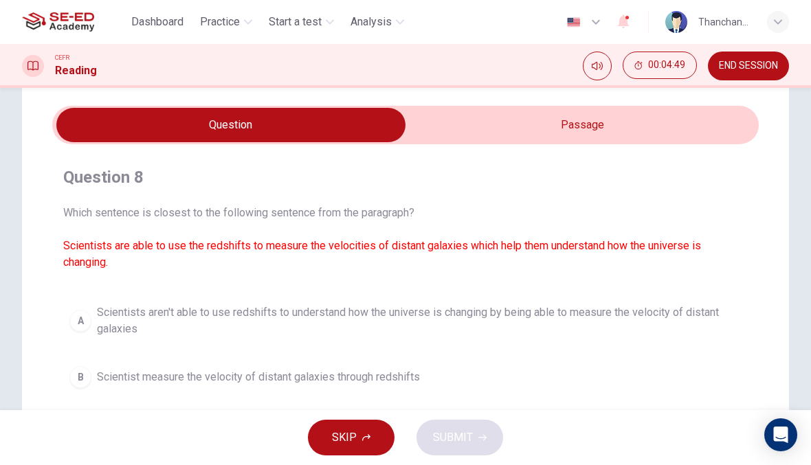
scroll to position [39, 0]
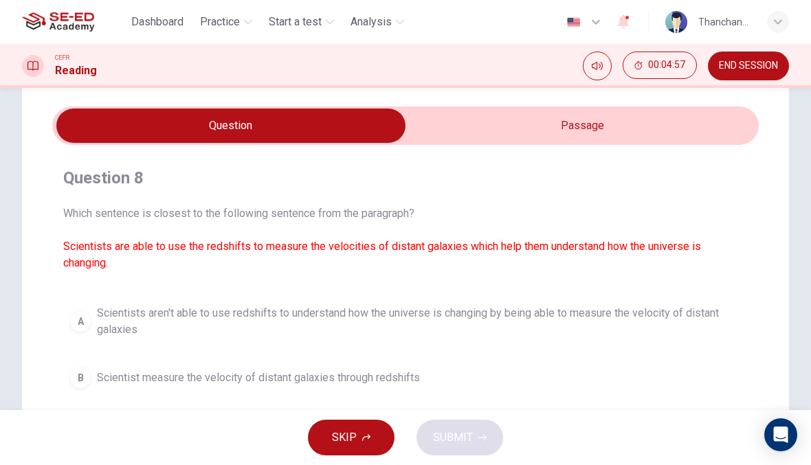
click at [702, 136] on input "checkbox" at bounding box center [231, 126] width 1060 height 34
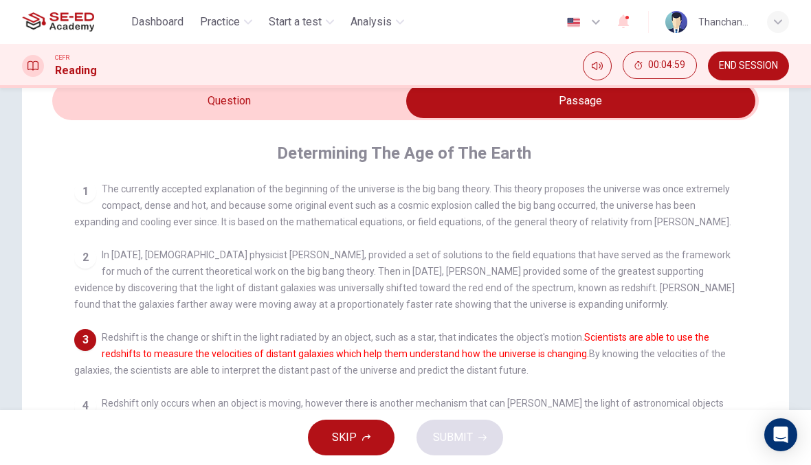
scroll to position [63, 0]
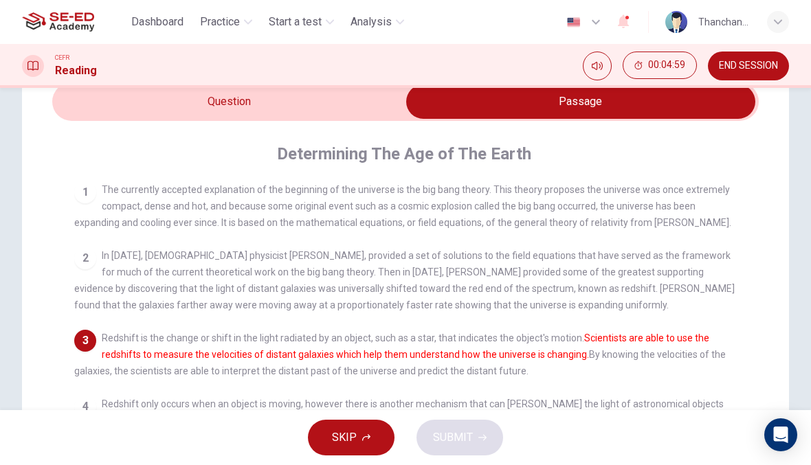
click at [79, 89] on input "checkbox" at bounding box center [581, 102] width 1060 height 34
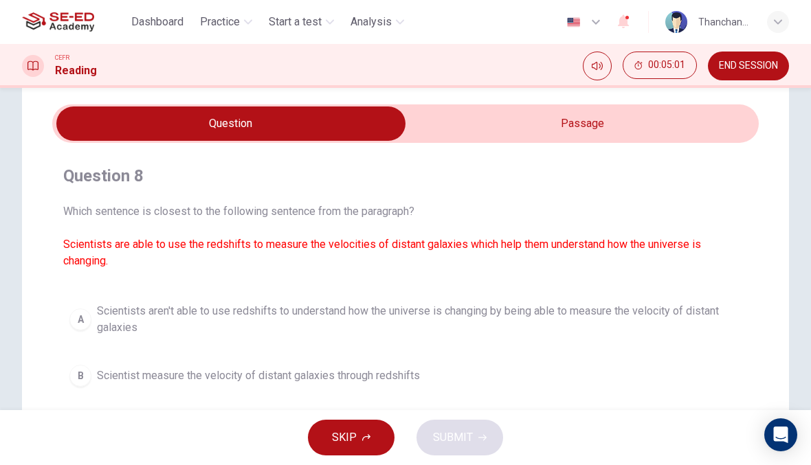
scroll to position [42, 0]
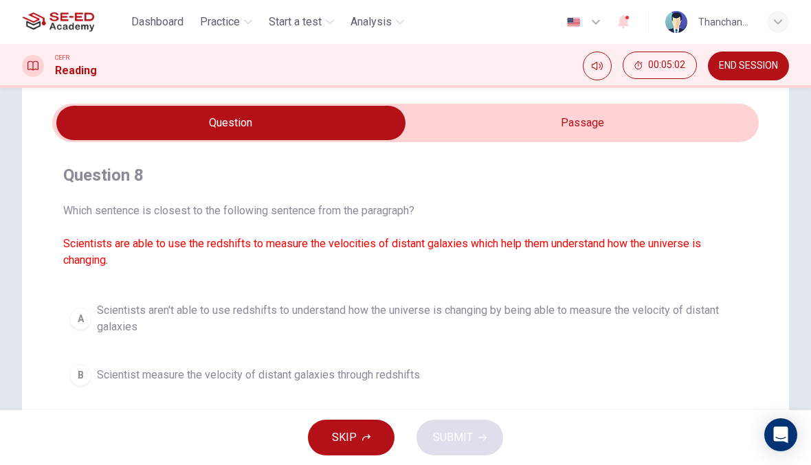
click at [681, 107] on input "checkbox" at bounding box center [231, 123] width 1060 height 34
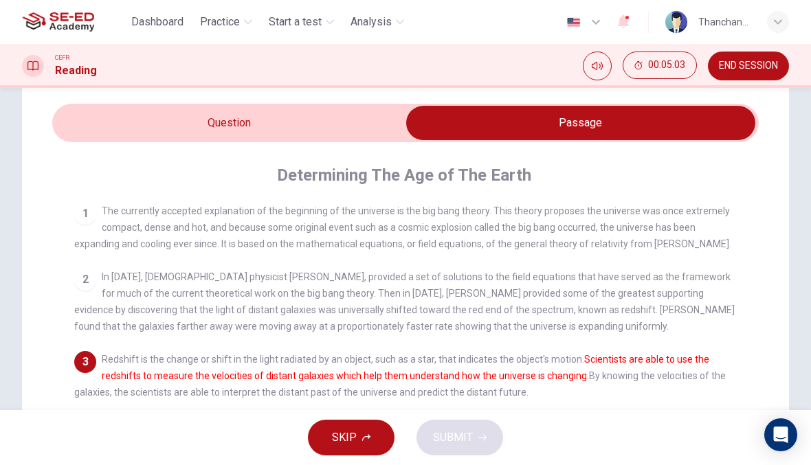
click at [103, 133] on input "checkbox" at bounding box center [581, 123] width 1060 height 34
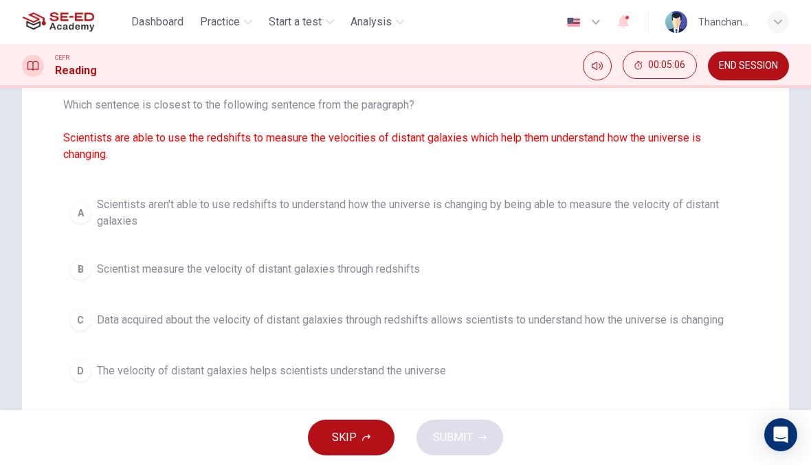
scroll to position [153, 0]
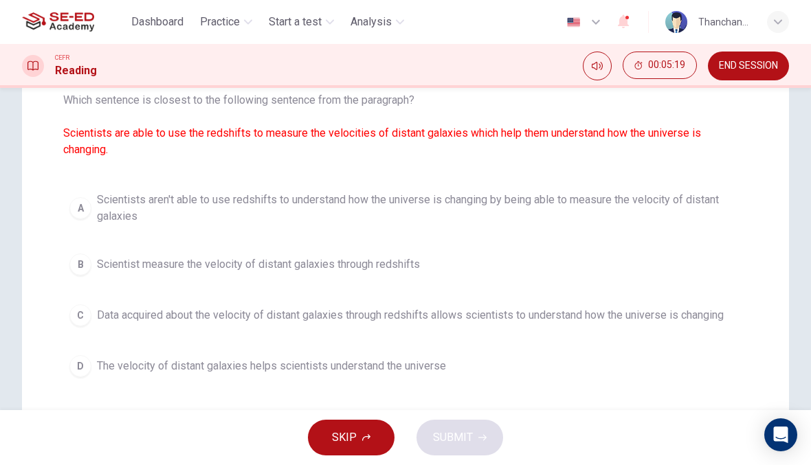
click at [291, 271] on span "Scientist measure the velocity of distant galaxies through redshifts" at bounding box center [258, 264] width 323 height 16
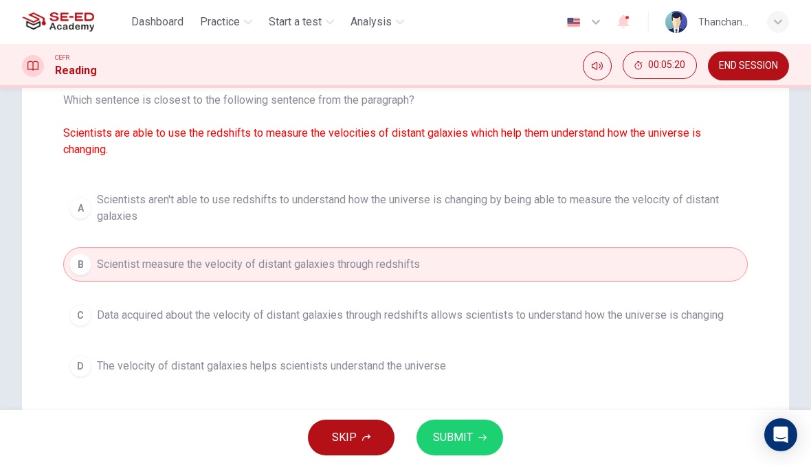
click at [469, 423] on button "SUBMIT" at bounding box center [459, 438] width 87 height 36
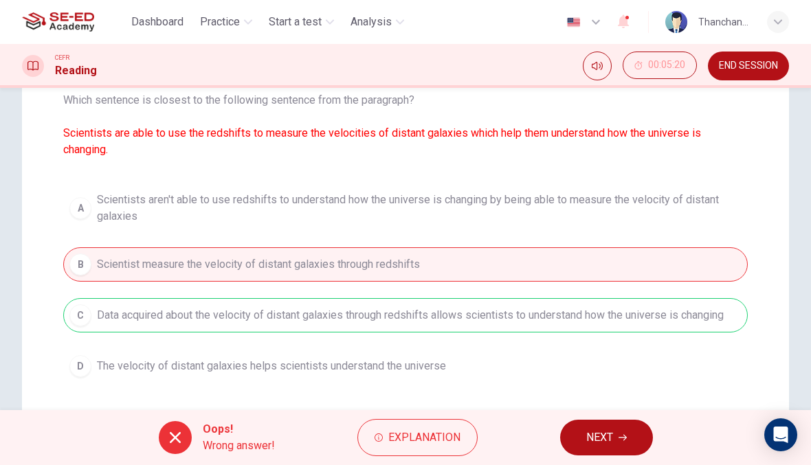
click at [617, 426] on button "NEXT" at bounding box center [606, 438] width 93 height 36
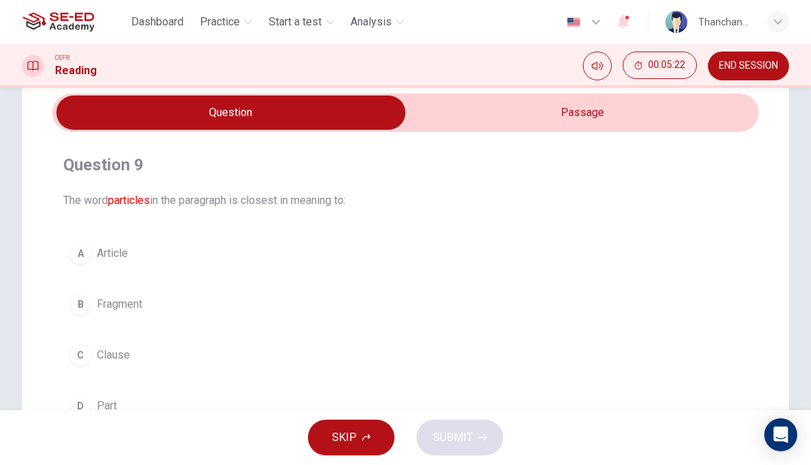
scroll to position [48, 0]
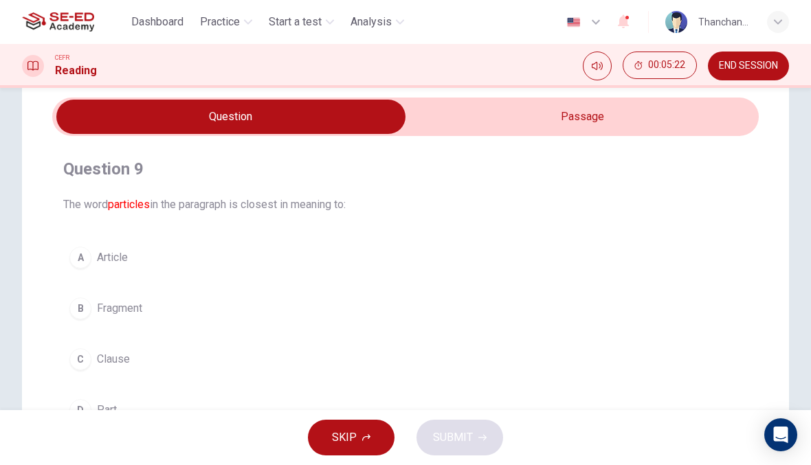
click at [636, 113] on input "checkbox" at bounding box center [231, 117] width 1060 height 34
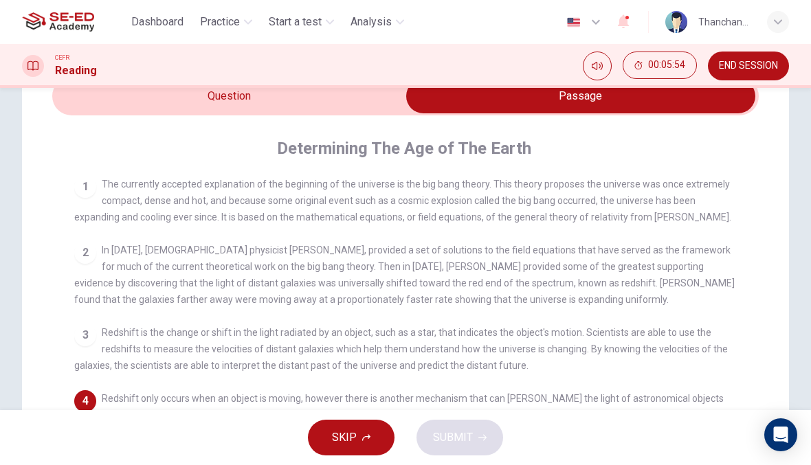
scroll to position [63, 0]
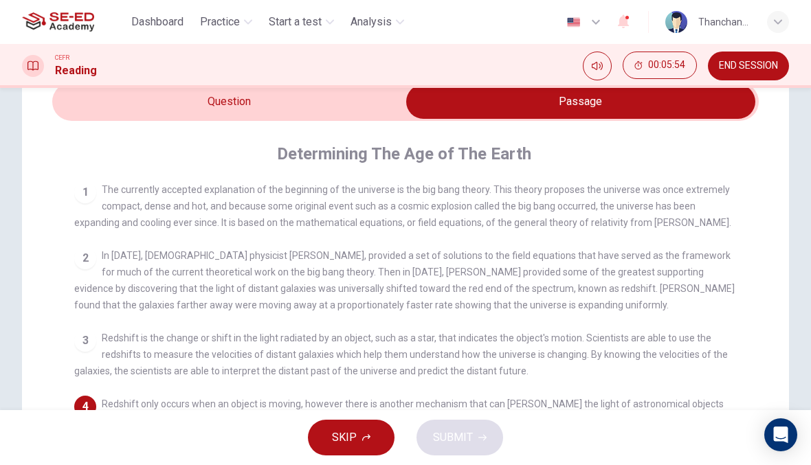
click at [355, 116] on input "checkbox" at bounding box center [581, 102] width 1060 height 34
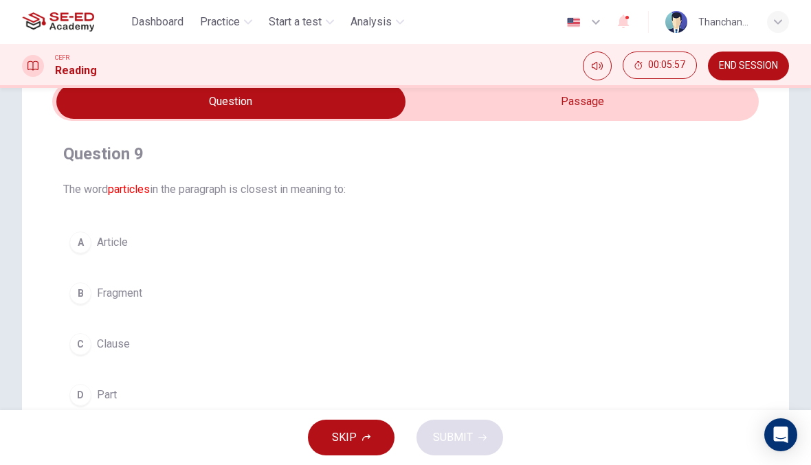
click at [628, 104] on input "checkbox" at bounding box center [231, 102] width 1060 height 34
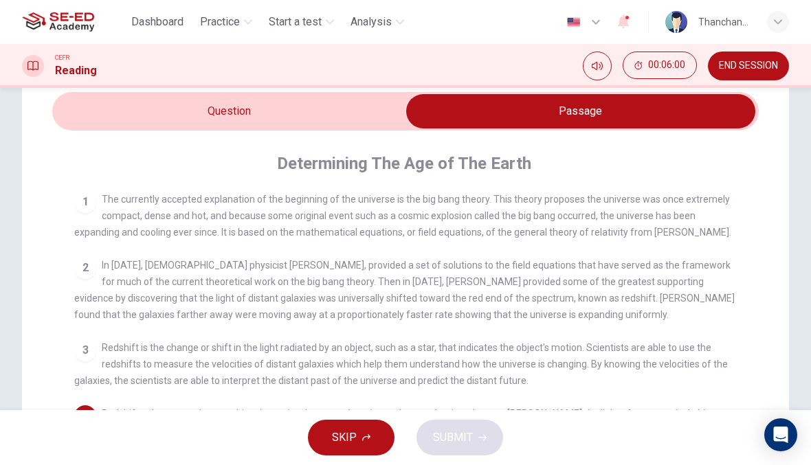
click at [326, 106] on input "checkbox" at bounding box center [581, 111] width 1060 height 34
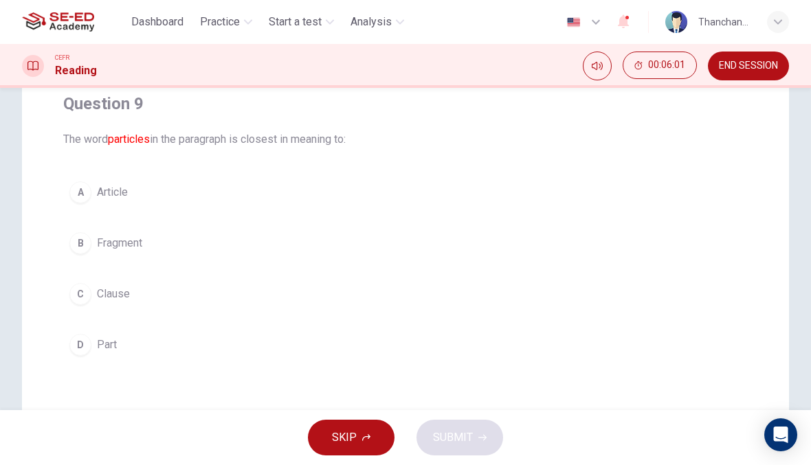
scroll to position [113, 0]
click at [336, 329] on button "D Part" at bounding box center [405, 345] width 684 height 34
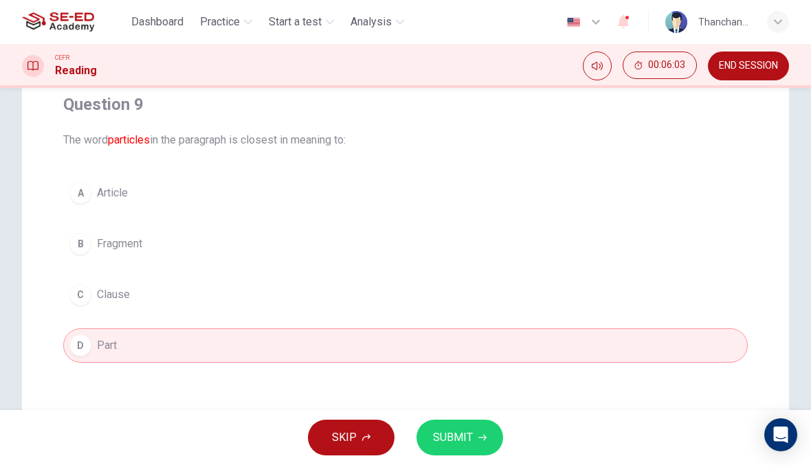
click at [473, 445] on button "SUBMIT" at bounding box center [459, 438] width 87 height 36
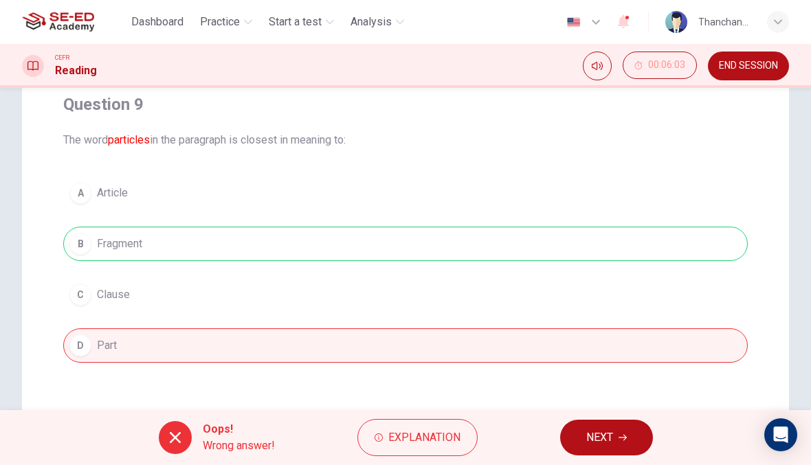
click at [595, 445] on span "NEXT" at bounding box center [599, 437] width 27 height 19
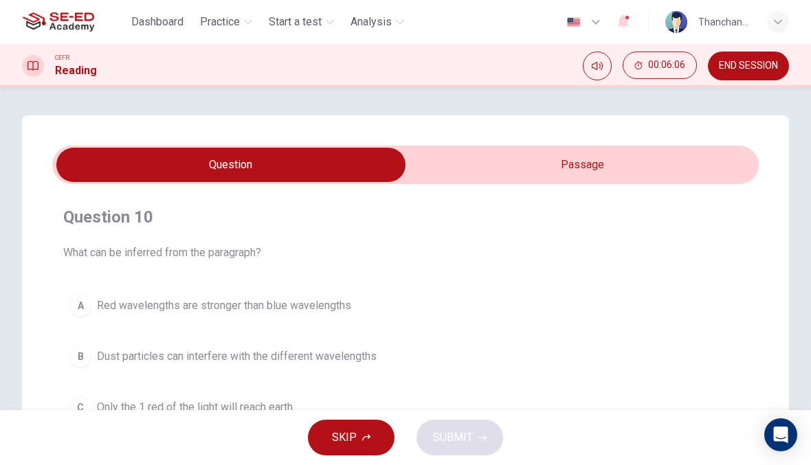
scroll to position [0, 0]
click at [610, 155] on input "checkbox" at bounding box center [231, 165] width 1060 height 34
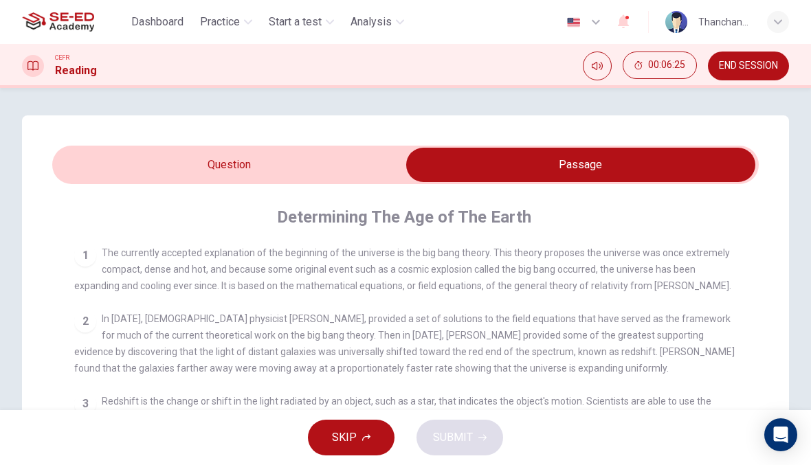
click at [358, 158] on input "checkbox" at bounding box center [581, 165] width 1060 height 34
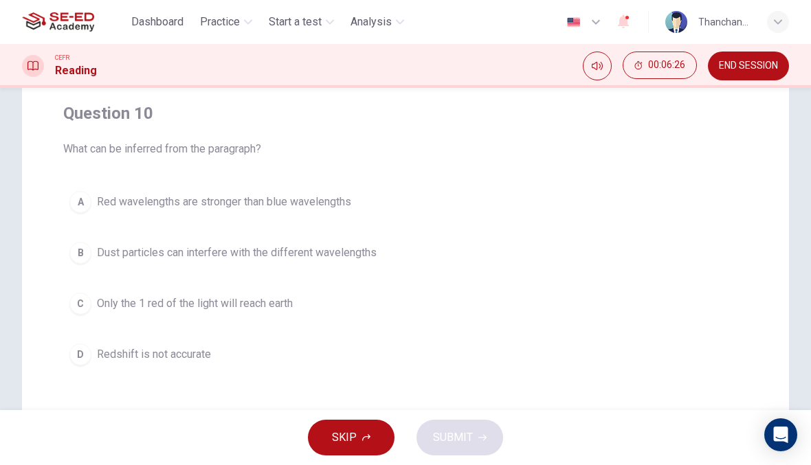
scroll to position [106, 0]
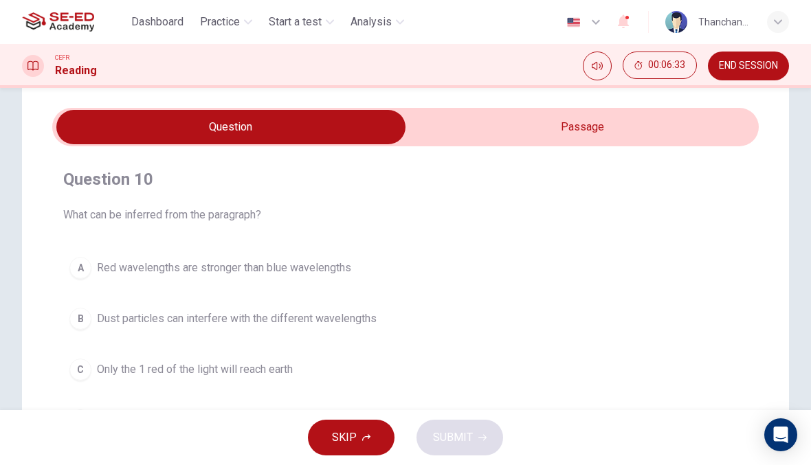
click at [576, 129] on input "checkbox" at bounding box center [231, 127] width 1060 height 34
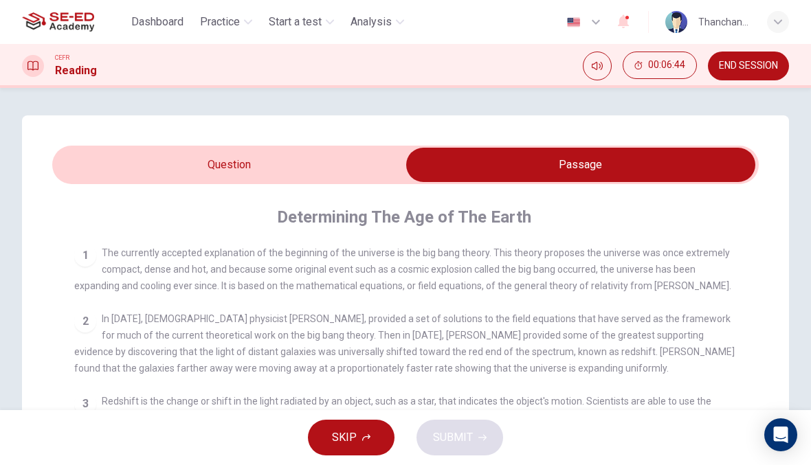
scroll to position [0, 0]
click at [366, 157] on input "checkbox" at bounding box center [581, 165] width 1060 height 34
checkbox input "false"
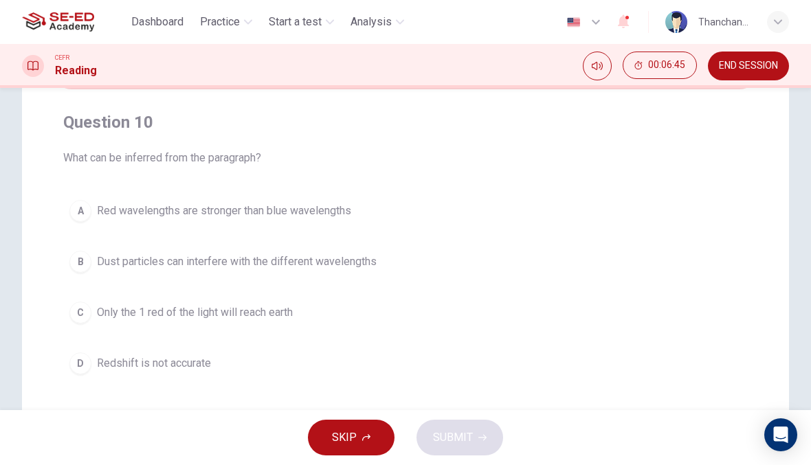
scroll to position [100, 0]
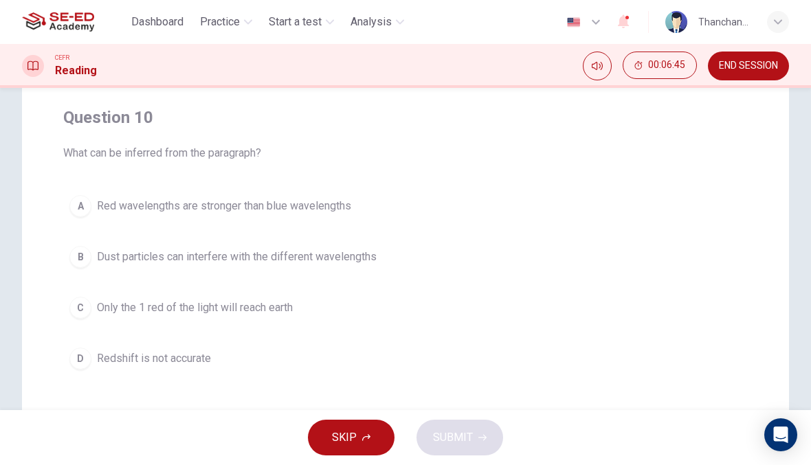
click at [313, 203] on span "Red wavelengths are stronger than blue wavelengths" at bounding box center [224, 206] width 254 height 16
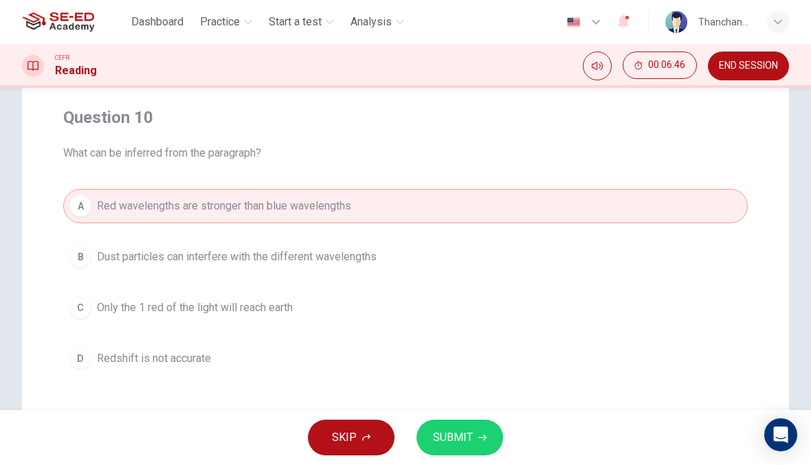
click at [463, 436] on span "SUBMIT" at bounding box center [453, 437] width 40 height 19
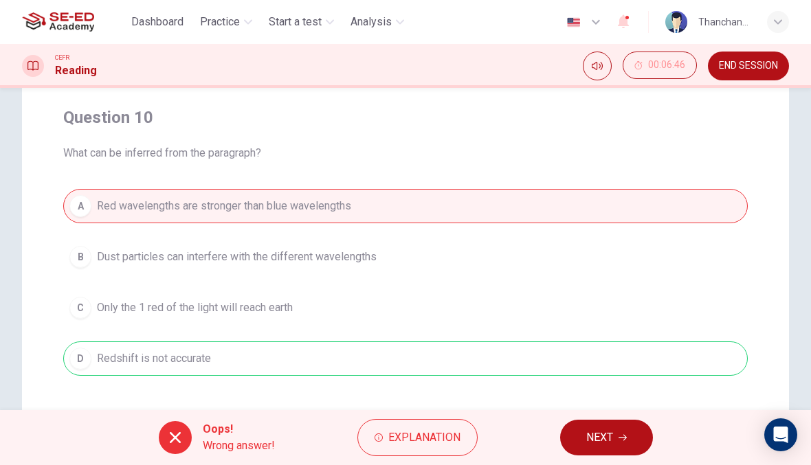
click at [581, 432] on button "NEXT" at bounding box center [606, 438] width 93 height 36
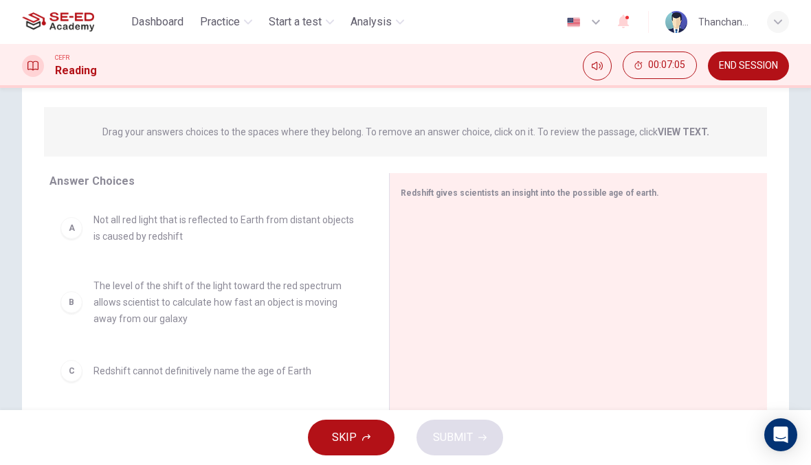
scroll to position [0, 0]
click at [115, 225] on span "Not all red light that is reflected to Earth from distant objects is caused by …" at bounding box center [224, 228] width 262 height 33
click at [66, 229] on div "A" at bounding box center [71, 228] width 22 height 22
click at [82, 294] on div "B The level of the shift of the light toward the red spectrum allows scientist …" at bounding box center [207, 302] width 295 height 49
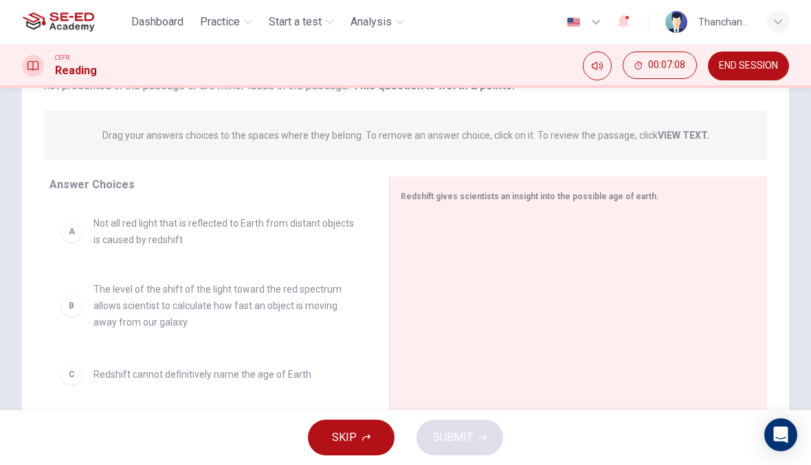
scroll to position [147, 0]
click at [268, 304] on span "The level of the shift of the light toward the red spectrum allows scientist to…" at bounding box center [224, 306] width 262 height 49
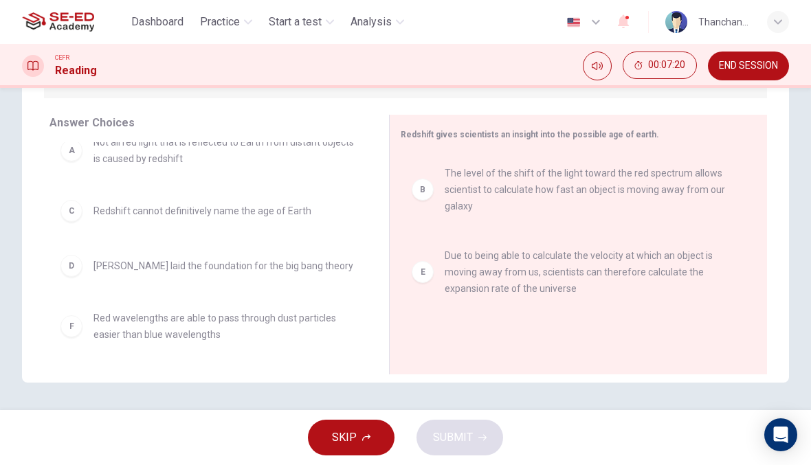
scroll to position [19, 0]
click at [368, 433] on button "SKIP" at bounding box center [351, 438] width 87 height 36
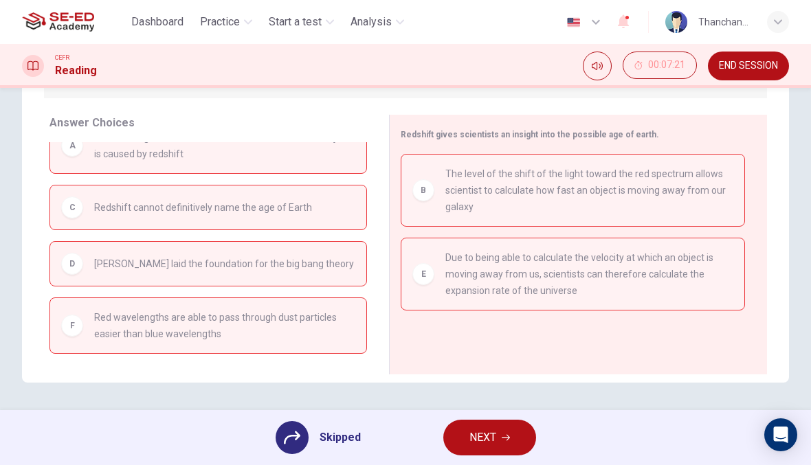
scroll to position [25, 0]
click at [504, 440] on icon "button" at bounding box center [506, 438] width 8 height 8
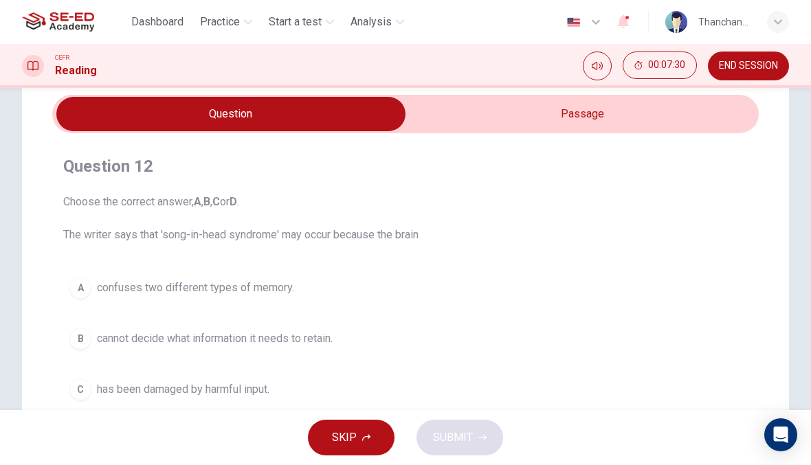
scroll to position [50, 0]
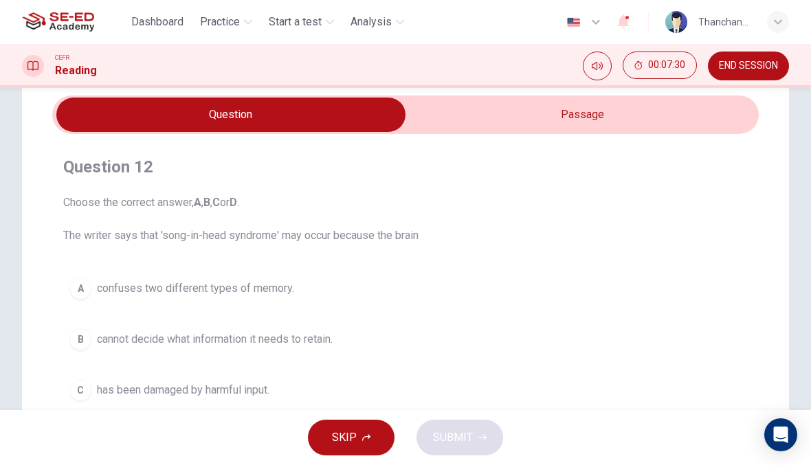
click at [688, 126] on input "checkbox" at bounding box center [231, 115] width 1060 height 34
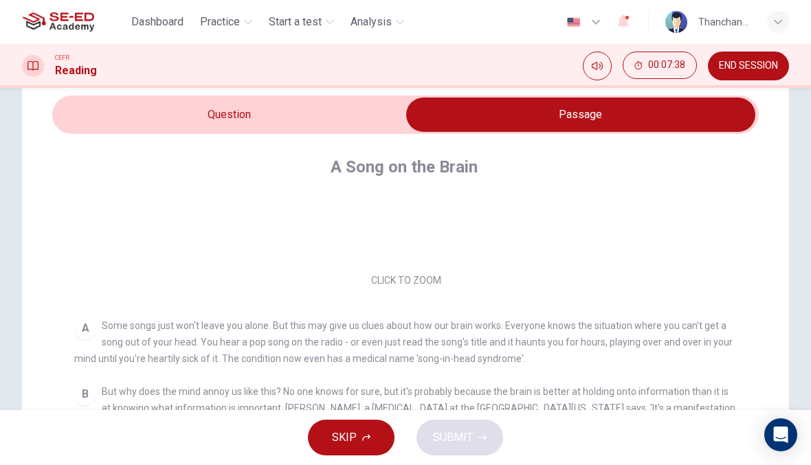
scroll to position [58, 0]
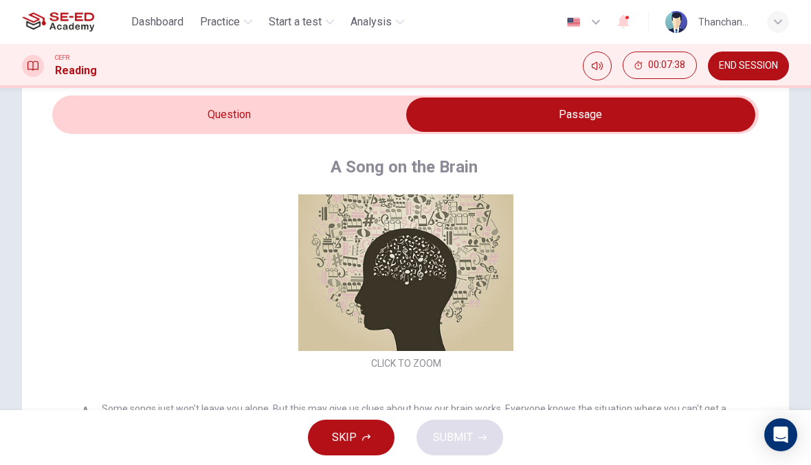
click at [360, 102] on input "checkbox" at bounding box center [581, 115] width 1060 height 34
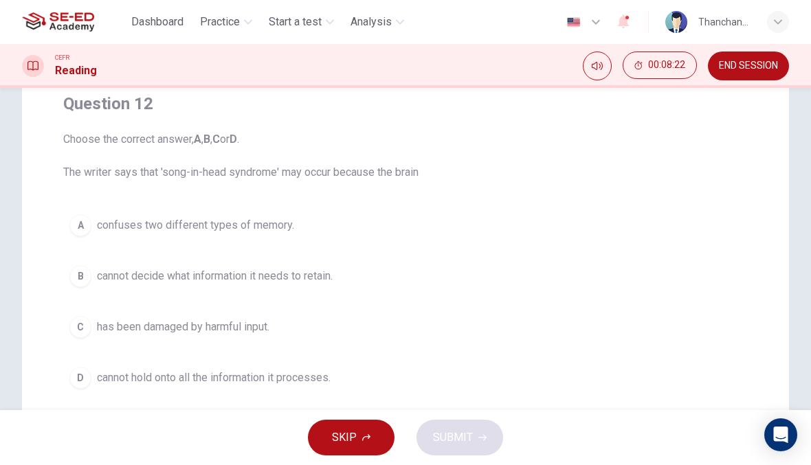
scroll to position [115, 0]
click at [79, 282] on div "B" at bounding box center [80, 275] width 22 height 22
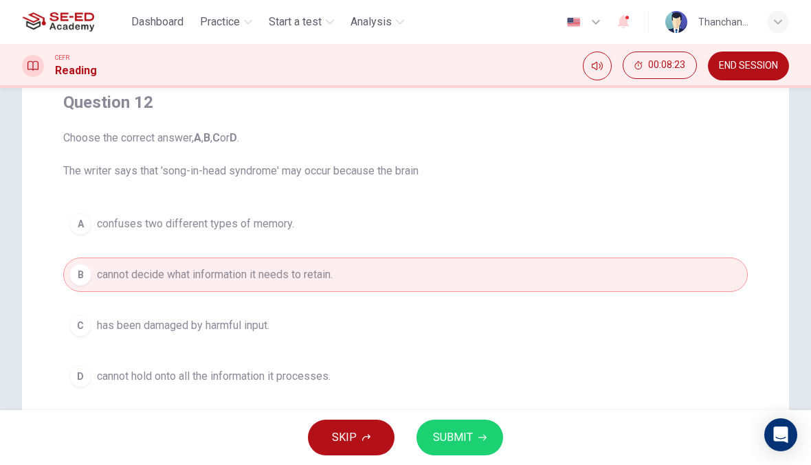
click at [469, 446] on span "SUBMIT" at bounding box center [453, 437] width 40 height 19
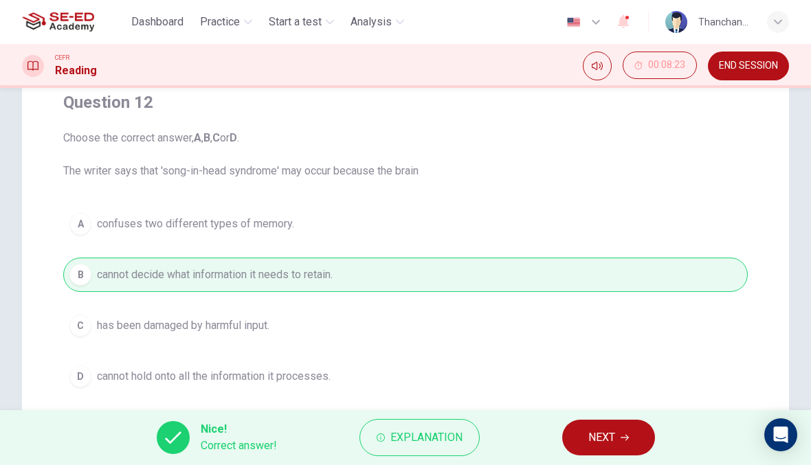
click at [622, 443] on button "NEXT" at bounding box center [608, 438] width 93 height 36
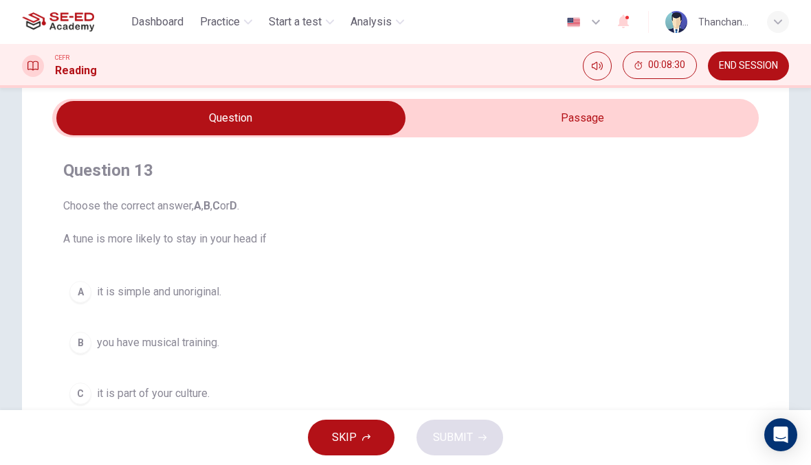
scroll to position [45, 0]
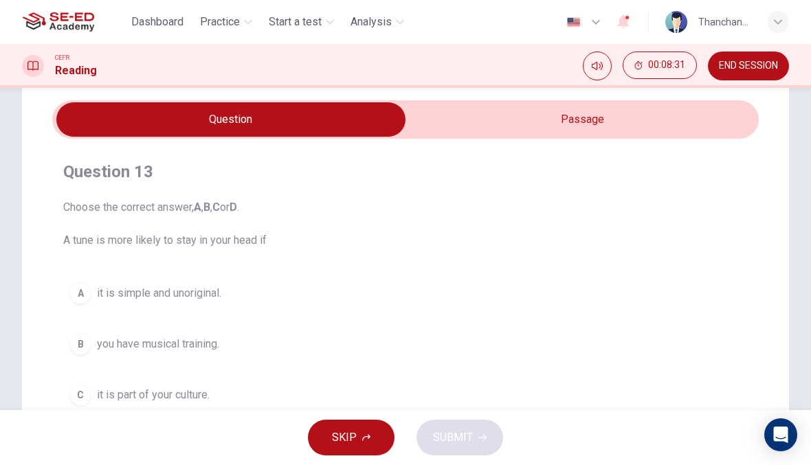
click at [636, 121] on input "checkbox" at bounding box center [231, 119] width 1060 height 34
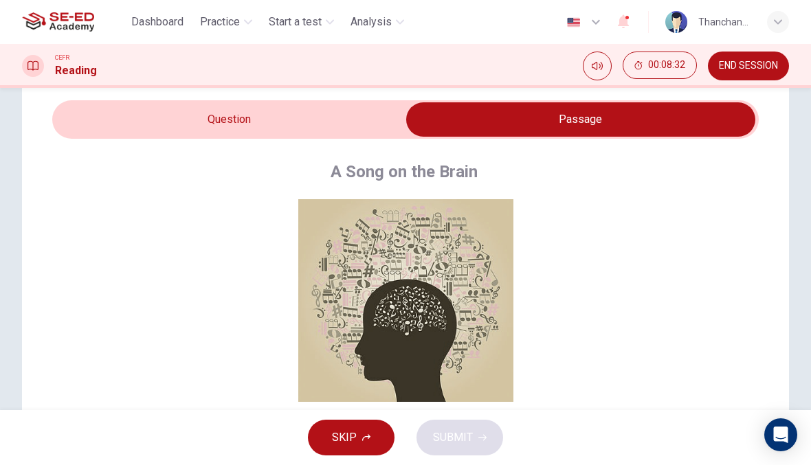
scroll to position [13, 0]
click at [453, 307] on button "Click to Zoom" at bounding box center [406, 305] width 120 height 33
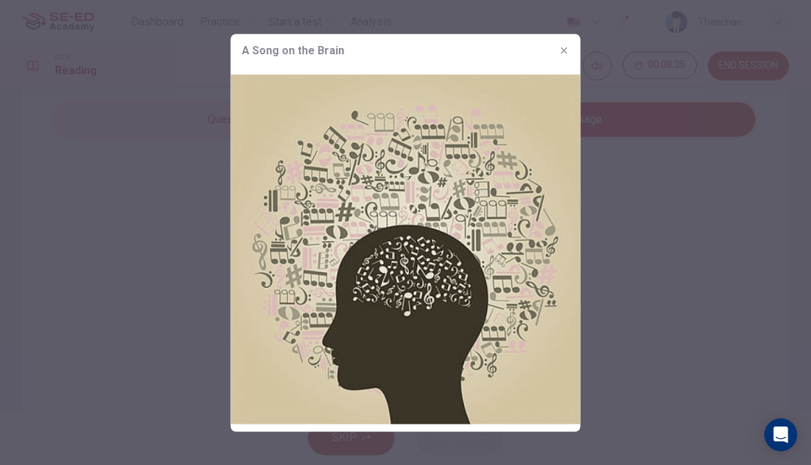
click at [492, 231] on img at bounding box center [406, 249] width 350 height 365
click at [570, 55] on button "button" at bounding box center [564, 50] width 22 height 22
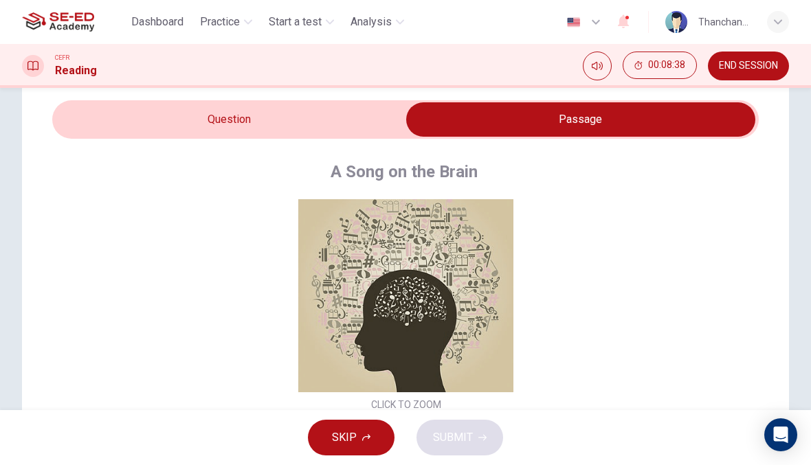
scroll to position [11, 0]
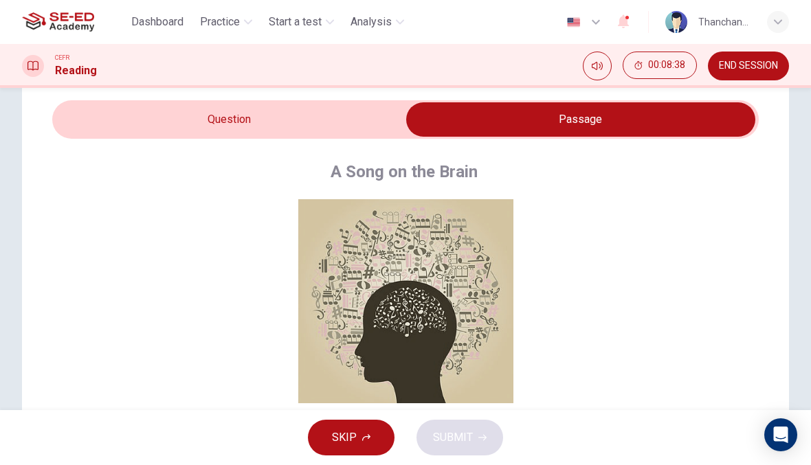
click at [349, 102] on input "checkbox" at bounding box center [581, 119] width 1060 height 34
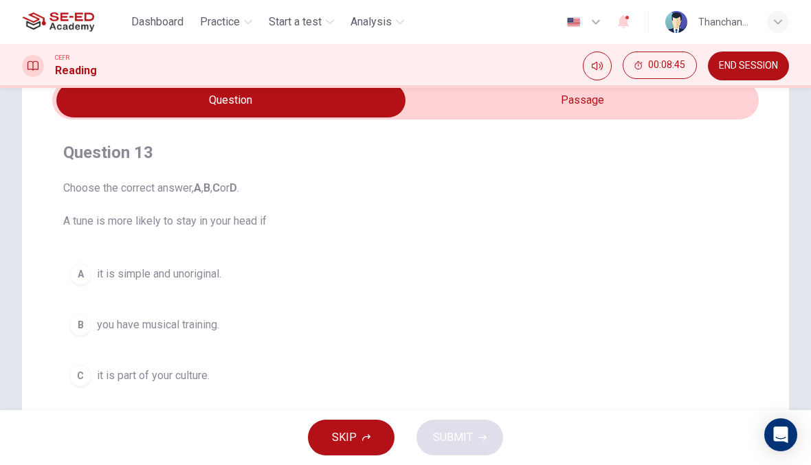
scroll to position [58, 0]
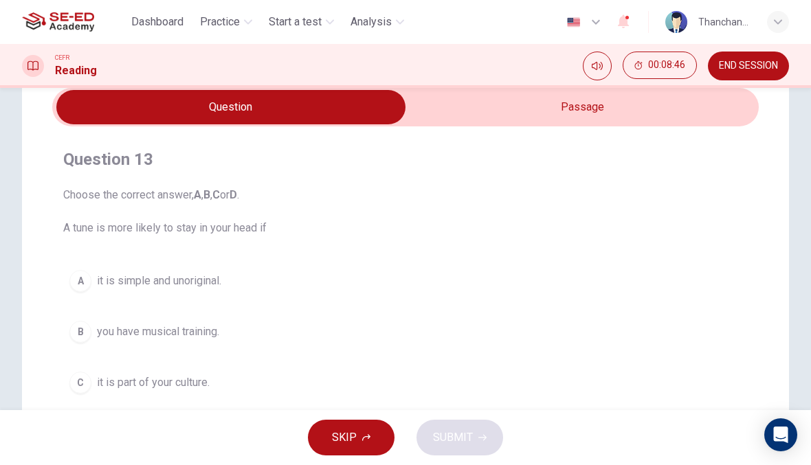
click at [71, 339] on button "B you have musical training." at bounding box center [405, 332] width 684 height 34
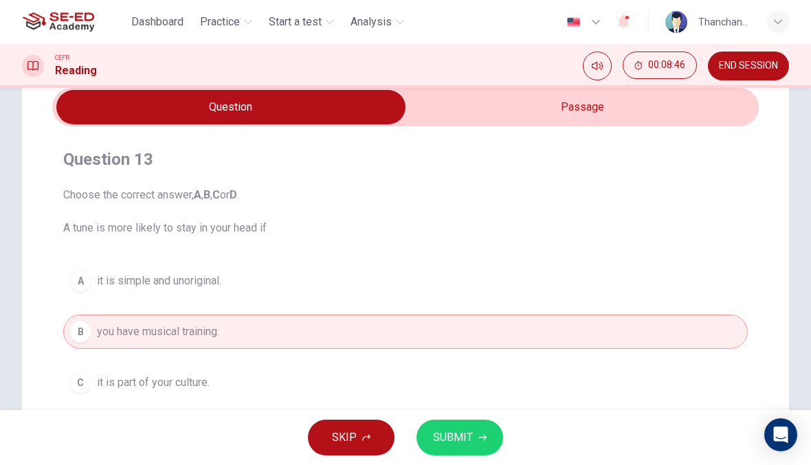
click at [473, 432] on button "SUBMIT" at bounding box center [459, 438] width 87 height 36
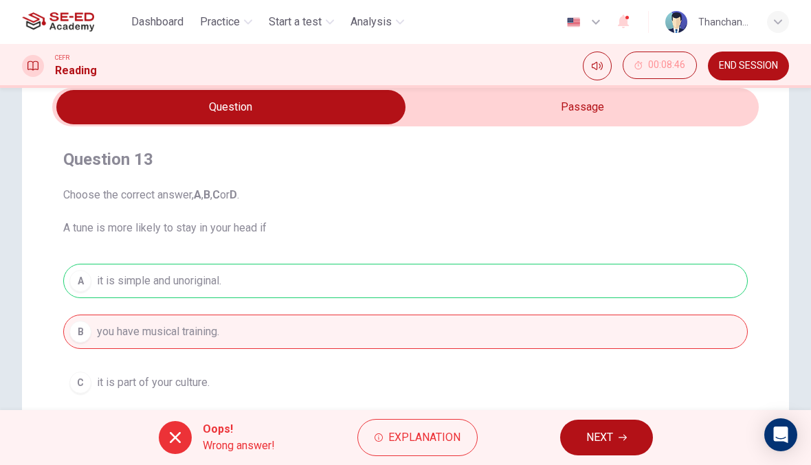
click at [611, 425] on button "NEXT" at bounding box center [606, 438] width 93 height 36
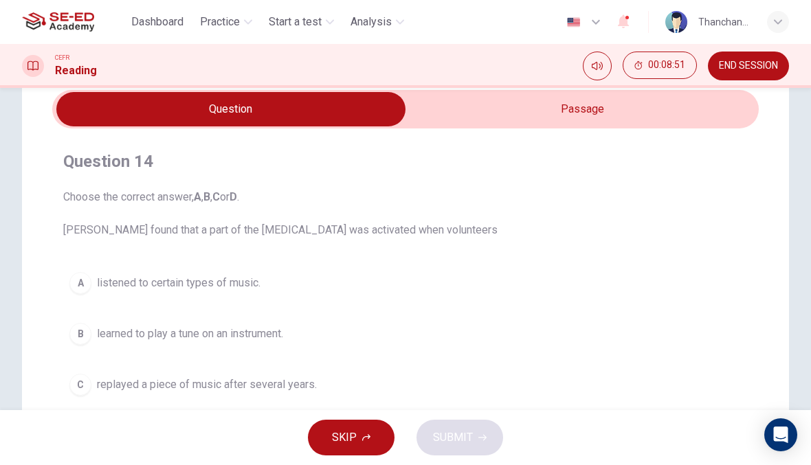
scroll to position [35, 0]
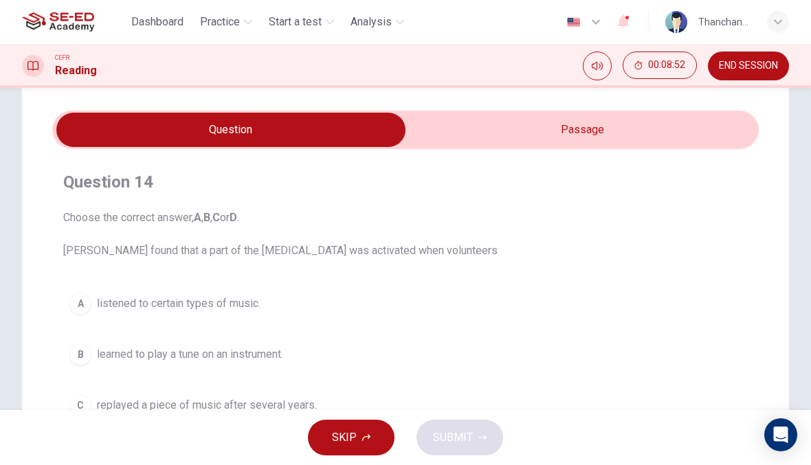
click at [652, 144] on input "checkbox" at bounding box center [231, 130] width 1060 height 34
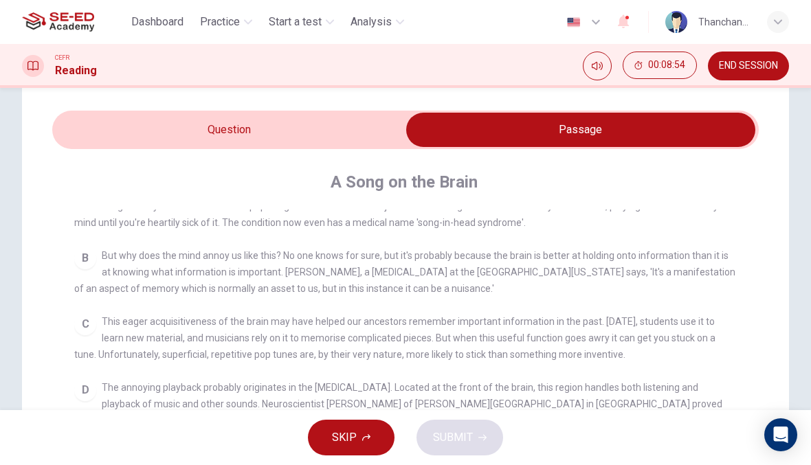
scroll to position [370, 0]
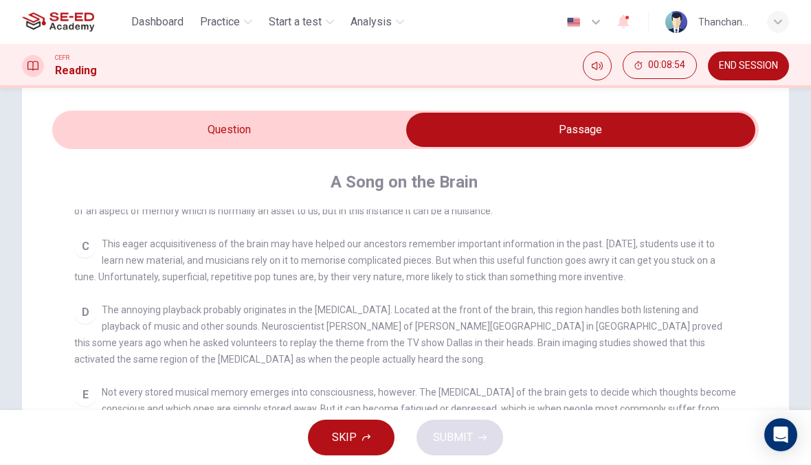
click at [98, 124] on input "checkbox" at bounding box center [581, 130] width 1060 height 34
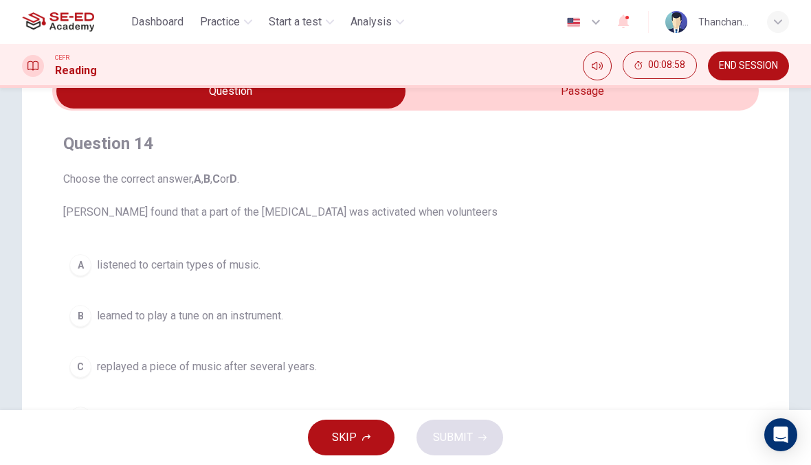
scroll to position [24, 0]
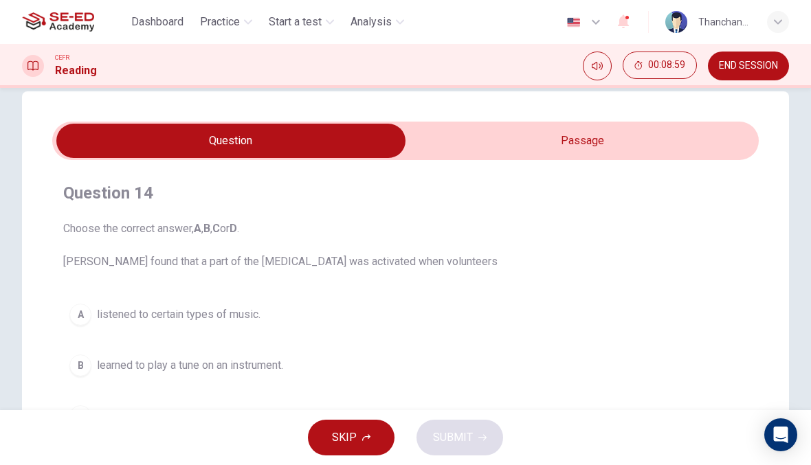
click at [616, 172] on div "Question 14 Choose the correct answer, A , B , C or D . [PERSON_NAME] found tha…" at bounding box center [405, 333] width 706 height 324
click at [654, 135] on input "checkbox" at bounding box center [231, 141] width 1060 height 34
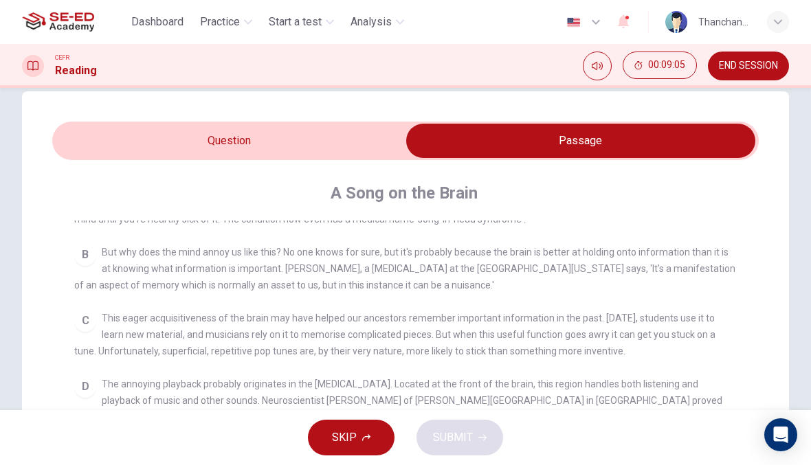
scroll to position [259, 0]
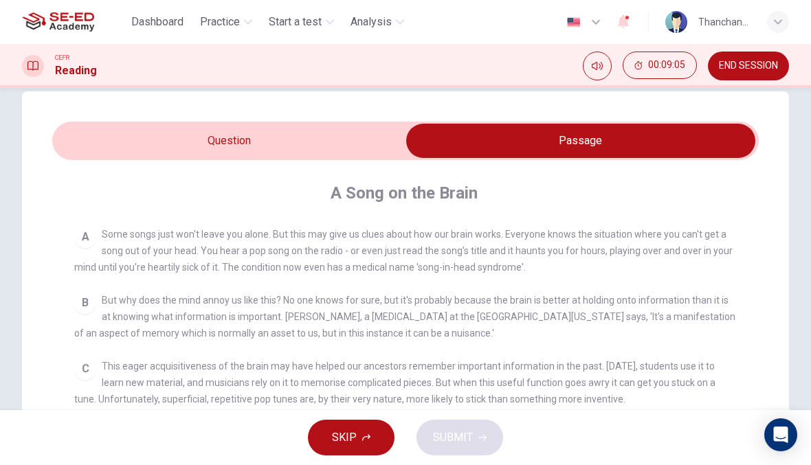
click at [367, 133] on input "checkbox" at bounding box center [581, 141] width 1060 height 34
checkbox input "false"
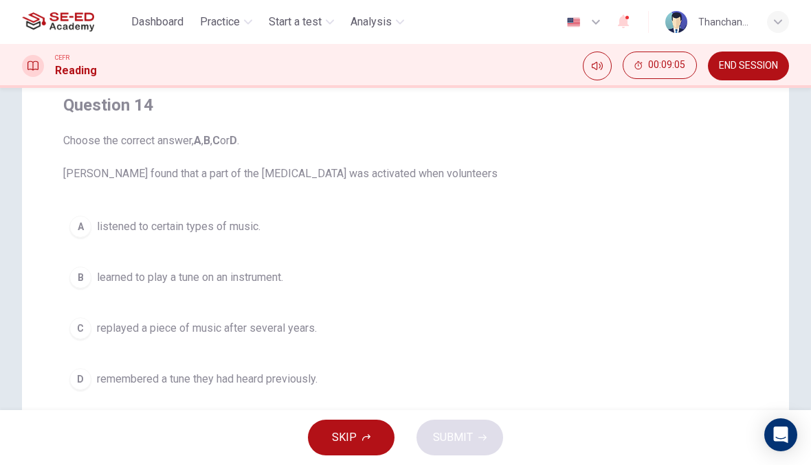
scroll to position [114, 0]
click at [335, 335] on button "C replayed a piece of music after several years." at bounding box center [405, 326] width 684 height 34
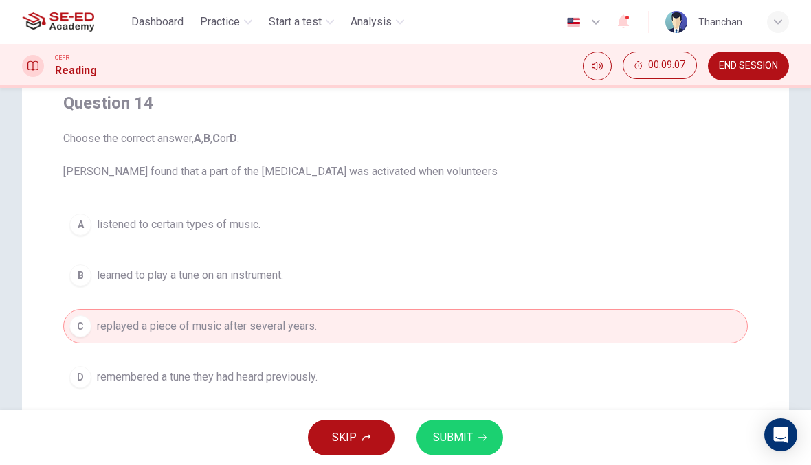
click at [473, 450] on button "SUBMIT" at bounding box center [459, 438] width 87 height 36
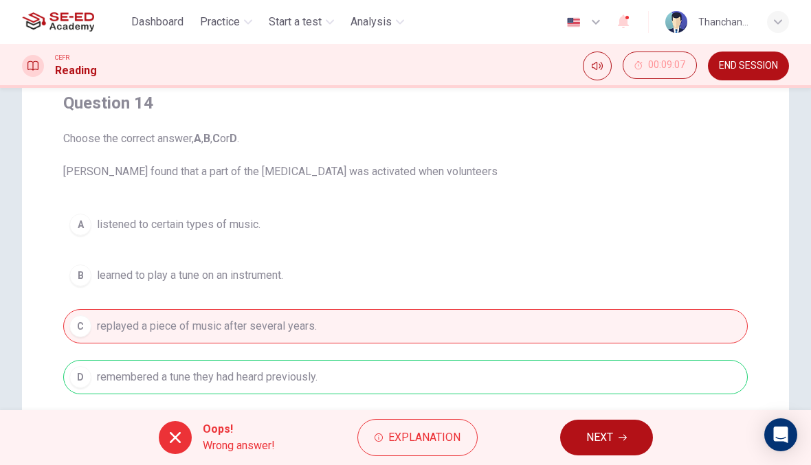
click at [621, 445] on button "NEXT" at bounding box center [606, 438] width 93 height 36
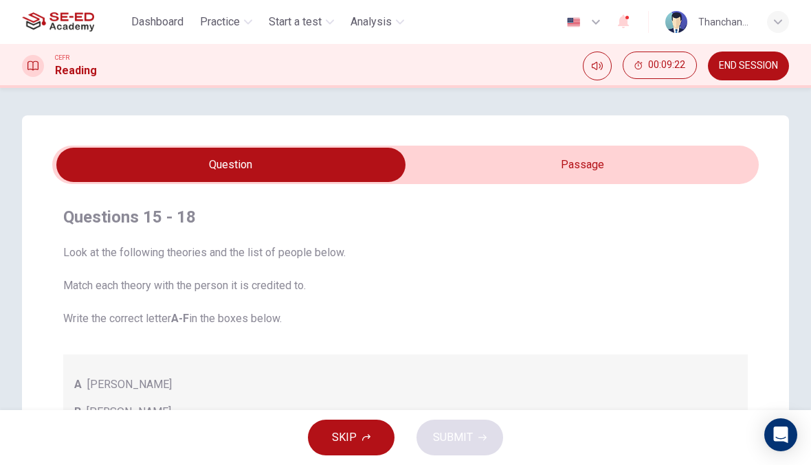
scroll to position [0, 0]
click at [623, 165] on input "checkbox" at bounding box center [231, 165] width 1060 height 34
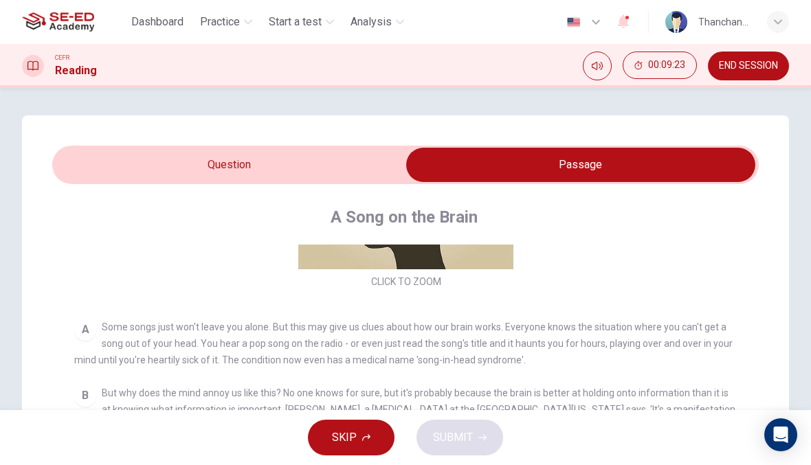
scroll to position [191, 0]
click at [339, 162] on input "checkbox" at bounding box center [581, 165] width 1060 height 34
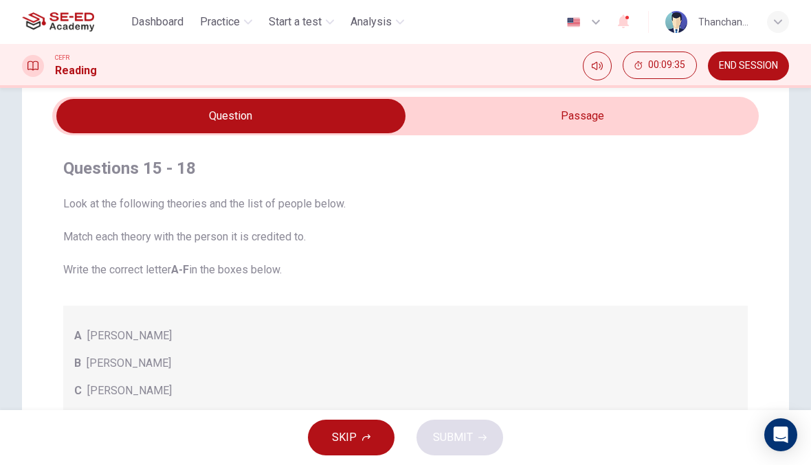
scroll to position [48, 0]
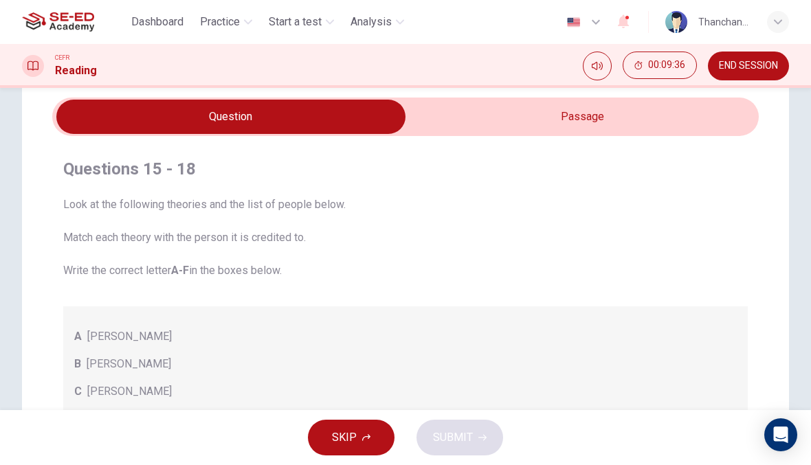
click at [602, 117] on input "checkbox" at bounding box center [231, 117] width 1060 height 34
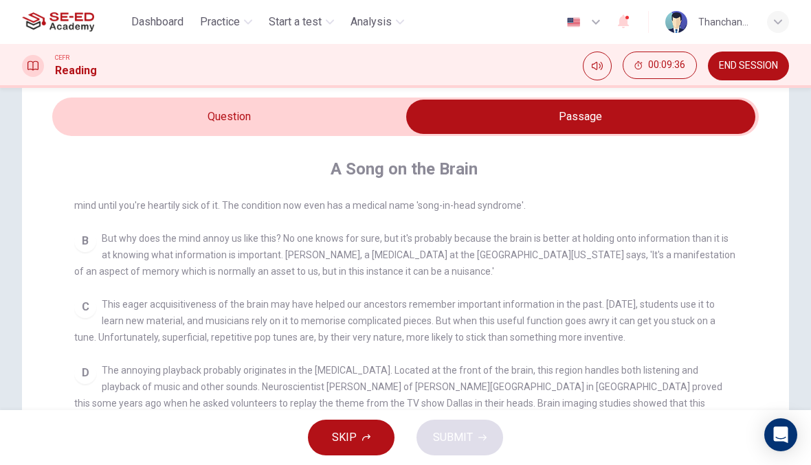
scroll to position [314, 0]
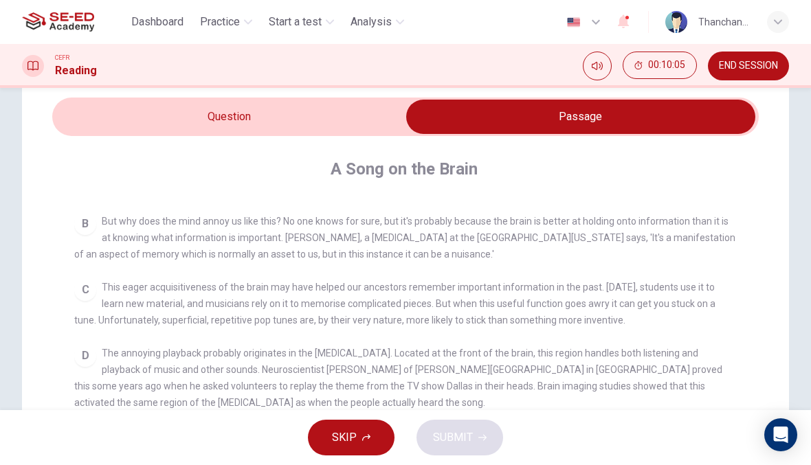
click at [374, 128] on input "checkbox" at bounding box center [581, 117] width 1060 height 34
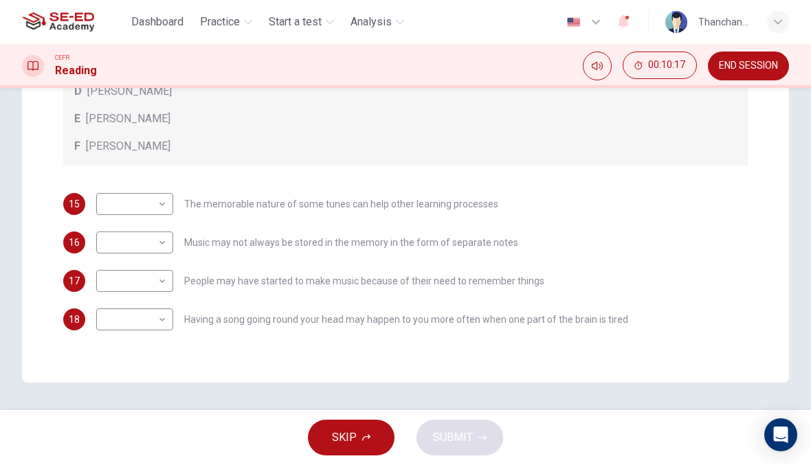
scroll to position [376, 0]
click at [148, 207] on body "This site uses cookies, as explained in our Privacy Policy . If you agree to th…" at bounding box center [405, 232] width 811 height 465
click at [310, 197] on div at bounding box center [405, 232] width 811 height 465
click at [337, 162] on div "A [PERSON_NAME] B [PERSON_NAME] C [PERSON_NAME] D [PERSON_NAME] E [PERSON_NAME]…" at bounding box center [405, 72] width 684 height 187
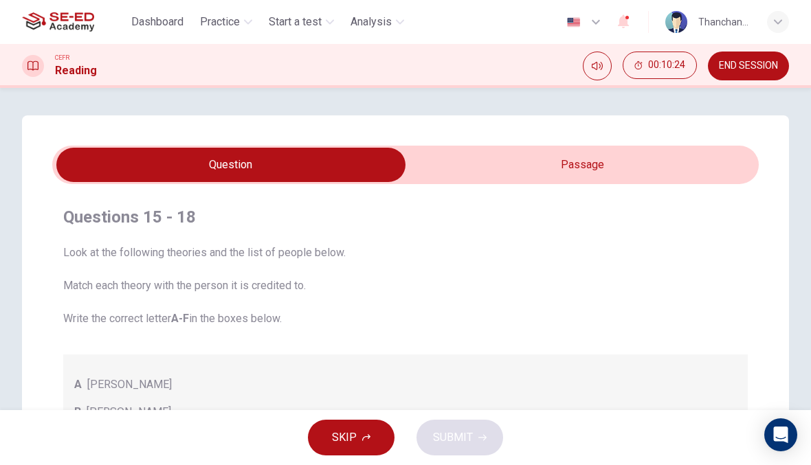
scroll to position [11, 0]
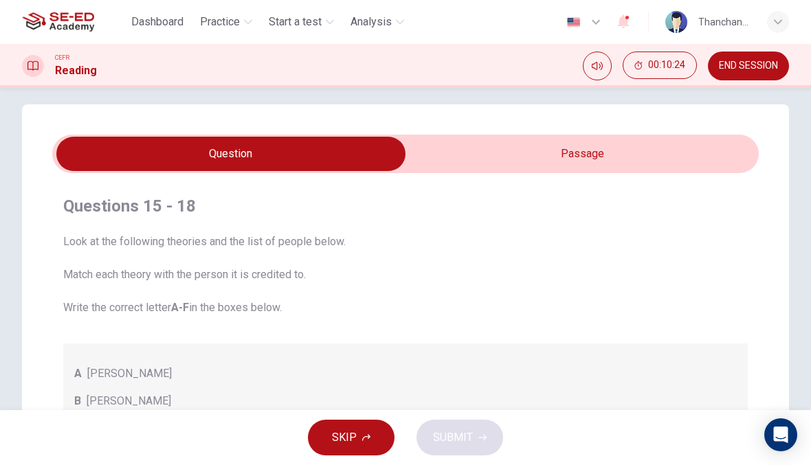
click at [584, 141] on input "checkbox" at bounding box center [231, 154] width 1060 height 34
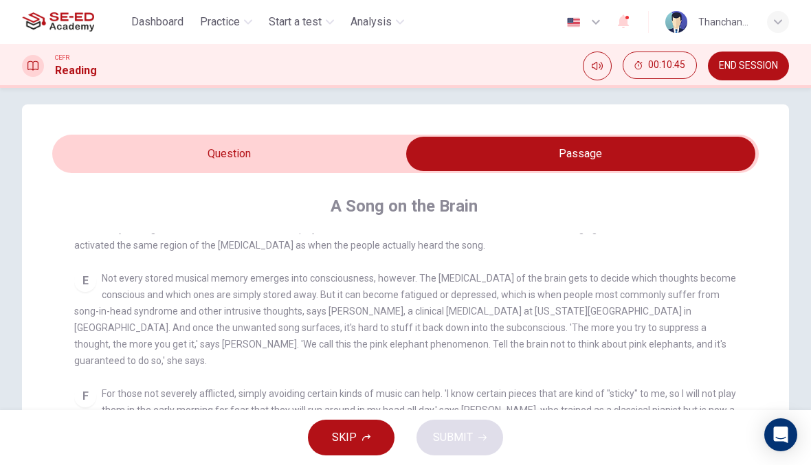
scroll to position [506, 0]
click at [357, 164] on input "checkbox" at bounding box center [581, 154] width 1060 height 34
checkbox input "false"
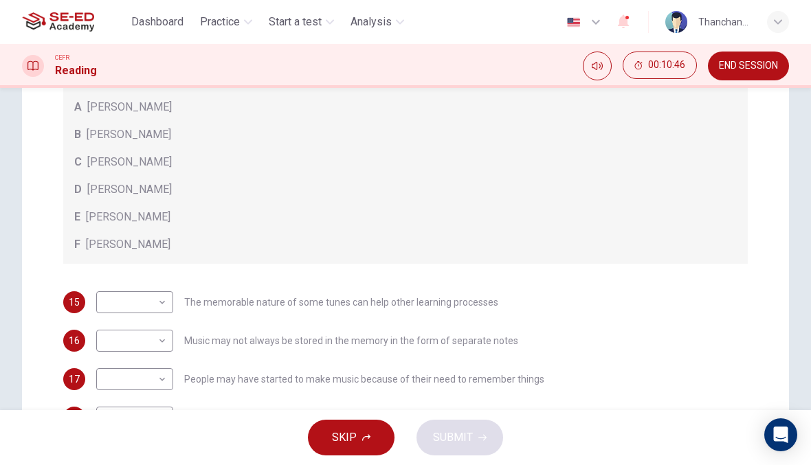
scroll to position [298, 0]
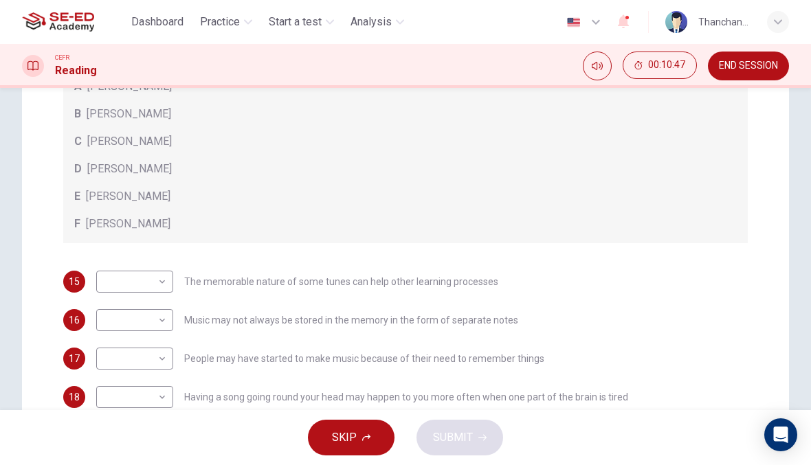
click at [166, 278] on body "This site uses cookies, as explained in our Privacy Policy . If you agree to th…" at bounding box center [405, 232] width 811 height 465
click at [157, 325] on li "B" at bounding box center [134, 326] width 77 height 22
type input "B"
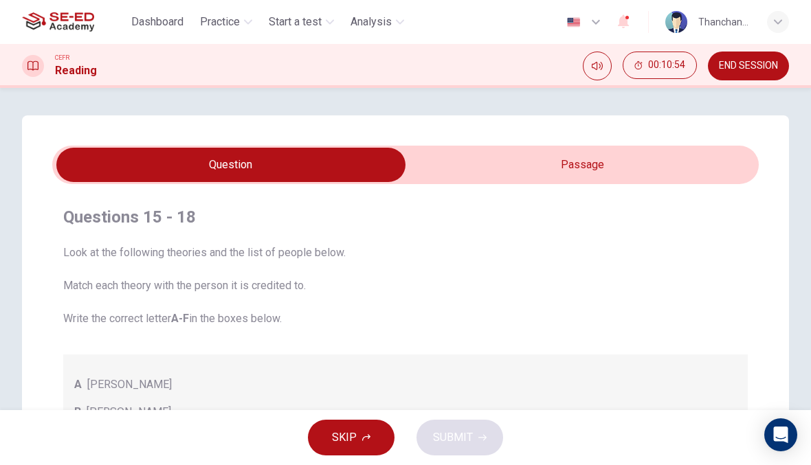
scroll to position [0, 0]
click at [614, 165] on input "checkbox" at bounding box center [231, 165] width 1060 height 34
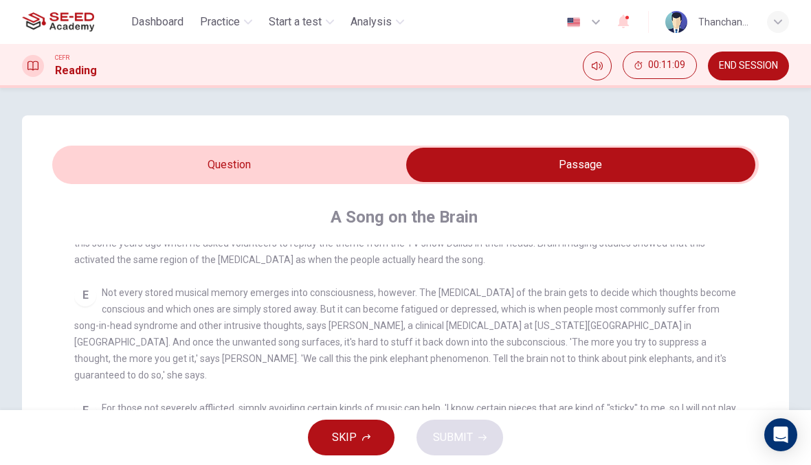
click at [354, 170] on input "checkbox" at bounding box center [581, 165] width 1060 height 34
checkbox input "false"
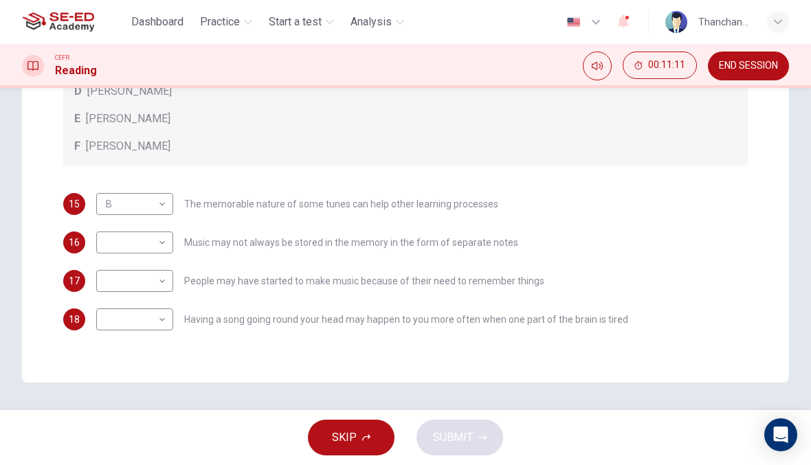
scroll to position [376, 0]
click at [164, 238] on body "This site uses cookies, as explained in our Privacy Policy . If you agree to th…" at bounding box center [405, 232] width 811 height 465
click at [157, 377] on li "F" at bounding box center [134, 374] width 77 height 22
type input "F"
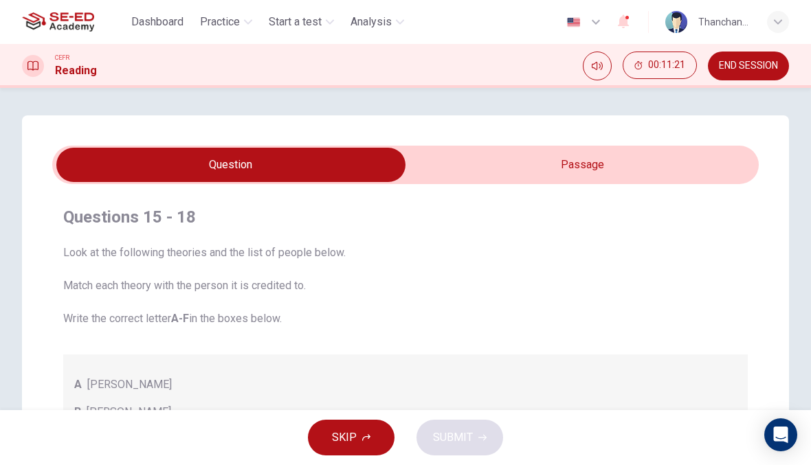
scroll to position [0, 0]
click at [608, 148] on input "checkbox" at bounding box center [231, 165] width 1060 height 34
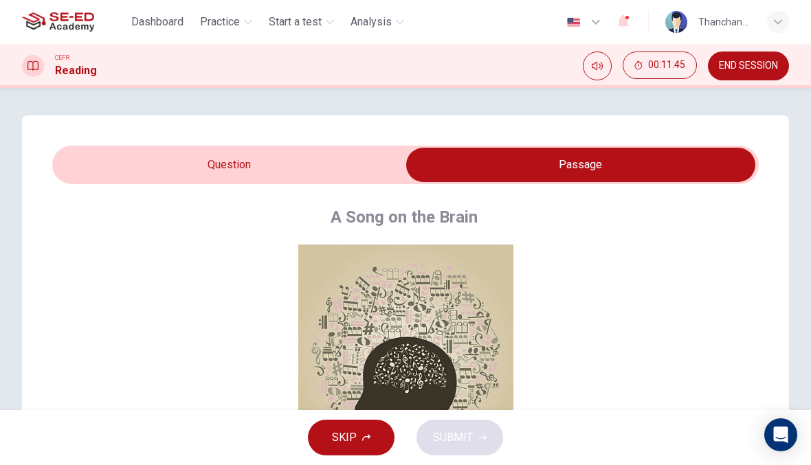
click at [294, 162] on input "checkbox" at bounding box center [581, 165] width 1060 height 34
checkbox input "false"
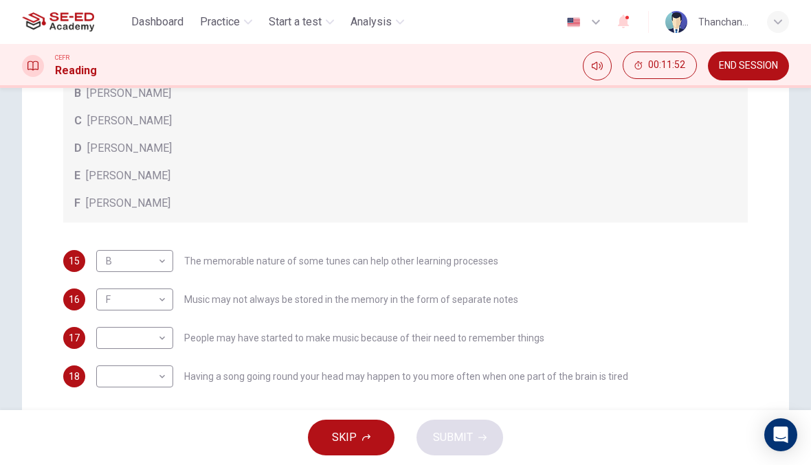
scroll to position [320, 0]
click at [159, 341] on body "This site uses cookies, as explained in our Privacy Policy . If you agree to th…" at bounding box center [405, 232] width 811 height 465
click at [157, 391] on li "D" at bounding box center [134, 399] width 77 height 22
type input "D"
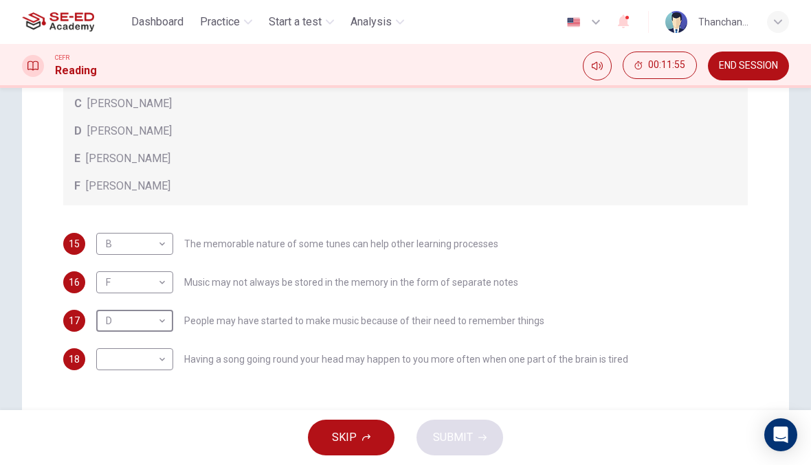
scroll to position [341, 0]
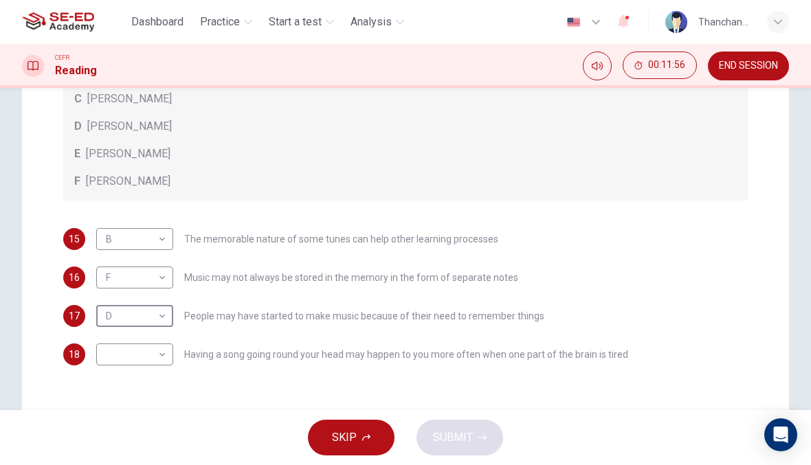
click at [159, 356] on body "This site uses cookies, as explained in our Privacy Policy . If you agree to th…" at bounding box center [405, 232] width 811 height 465
click at [166, 372] on li "C" at bounding box center [134, 377] width 77 height 22
type input "C"
click at [460, 434] on span "SUBMIT" at bounding box center [453, 437] width 40 height 19
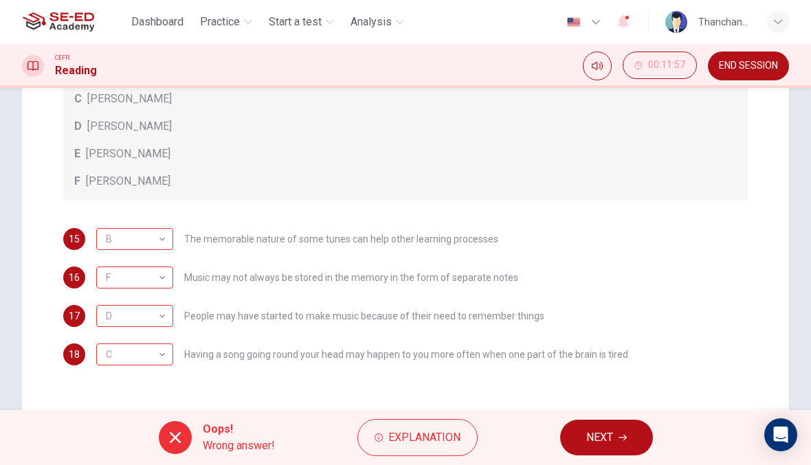
click at [618, 437] on icon "button" at bounding box center [622, 438] width 8 height 8
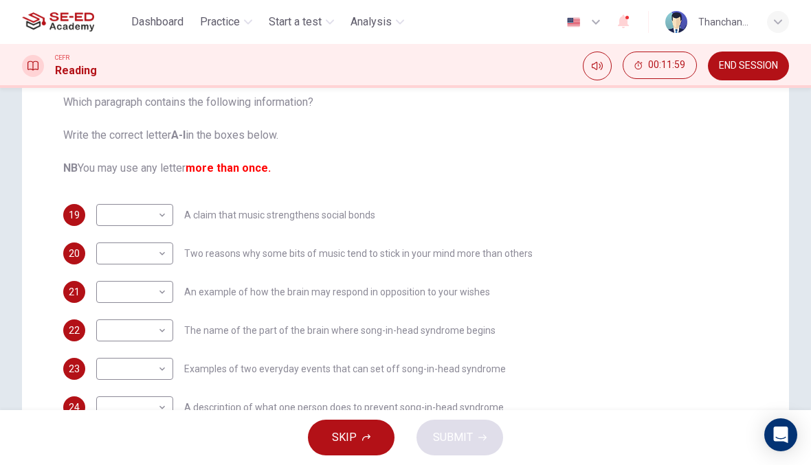
scroll to position [187, 0]
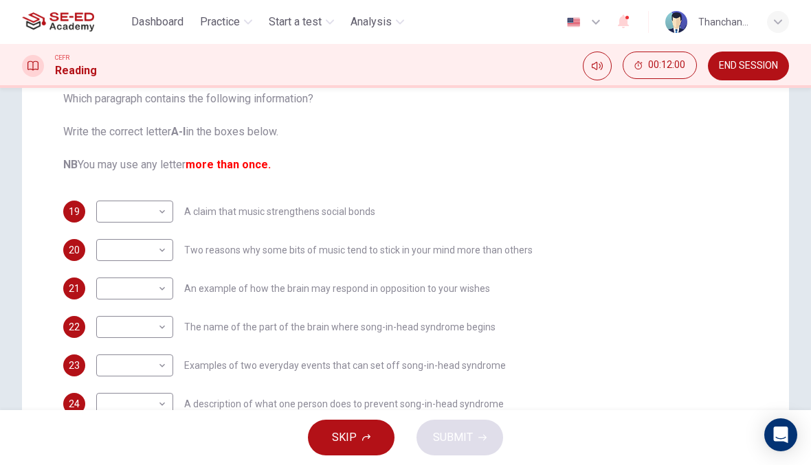
click at [150, 213] on body "This site uses cookies, as explained in our Privacy Policy . If you agree to th…" at bounding box center [405, 232] width 811 height 465
click at [157, 315] on li "E" at bounding box center [134, 322] width 77 height 22
type input "E"
click at [153, 269] on body "This site uses cookies, as explained in our Privacy Policy . If you agree to th…" at bounding box center [405, 232] width 811 height 465
click at [146, 306] on li "C" at bounding box center [134, 311] width 77 height 22
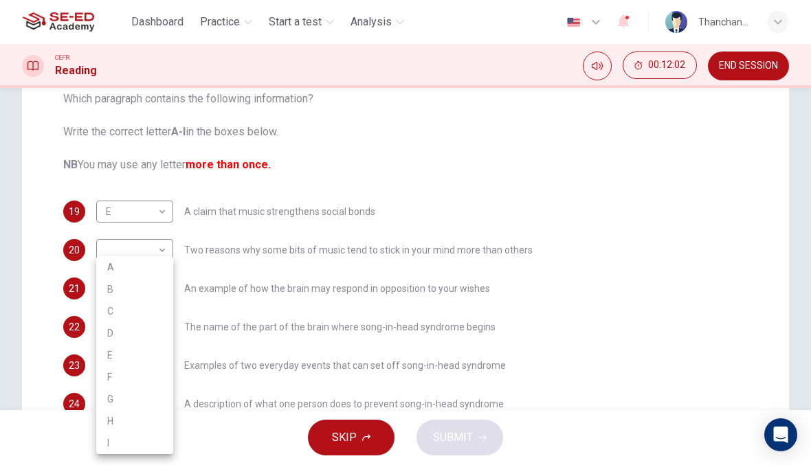
type input "C"
click at [163, 249] on body "This site uses cookies, as explained in our Privacy Policy . If you agree to th…" at bounding box center [405, 232] width 811 height 465
click at [142, 397] on li "G" at bounding box center [134, 399] width 77 height 22
type input "G"
click at [155, 326] on body "This site uses cookies, as explained in our Privacy Policy . If you agree to th…" at bounding box center [405, 232] width 811 height 465
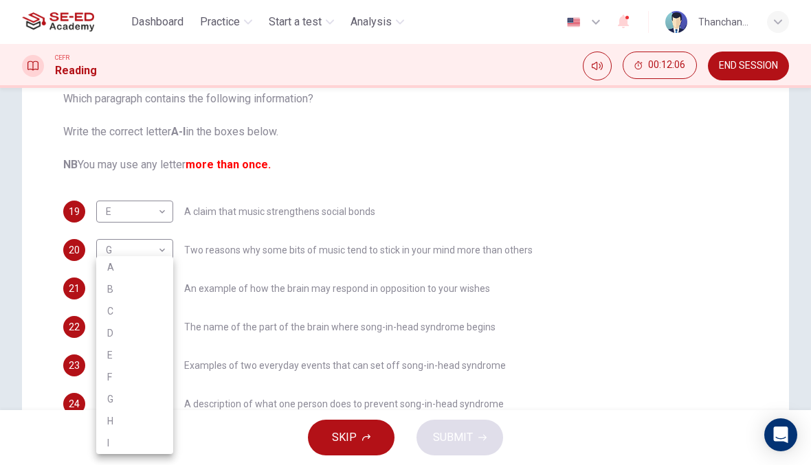
click at [154, 422] on li "H" at bounding box center [134, 421] width 77 height 22
type input "H"
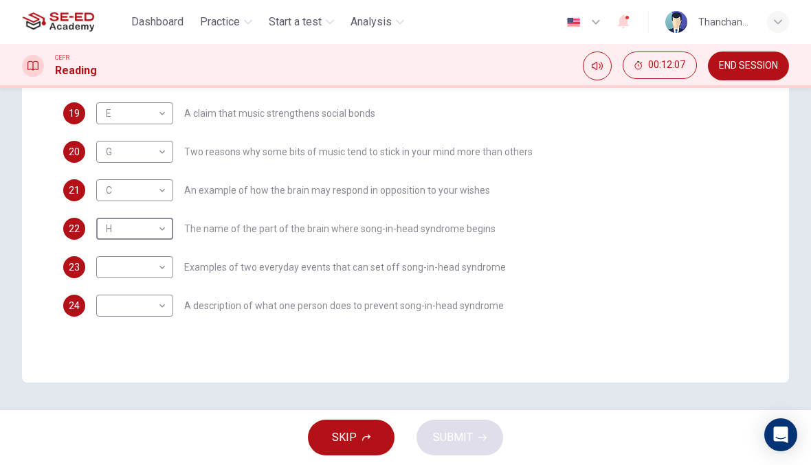
scroll to position [285, 0]
click at [168, 270] on body "This site uses cookies, as explained in our Privacy Policy . If you agree to th…" at bounding box center [405, 232] width 811 height 465
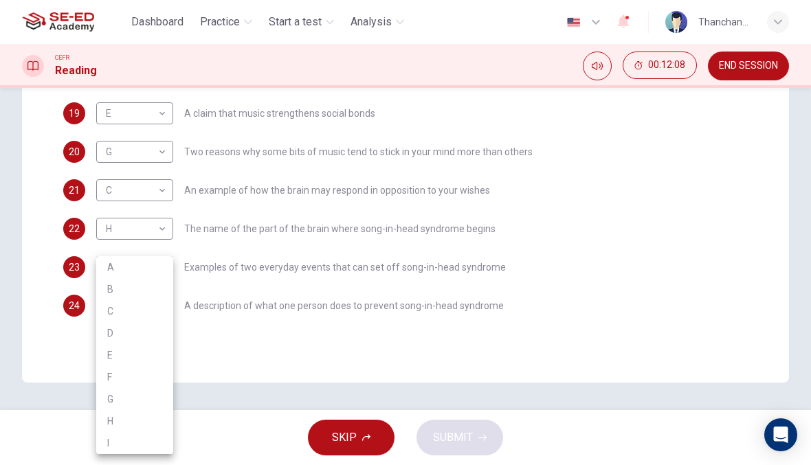
click at [157, 300] on li "C" at bounding box center [134, 311] width 77 height 22
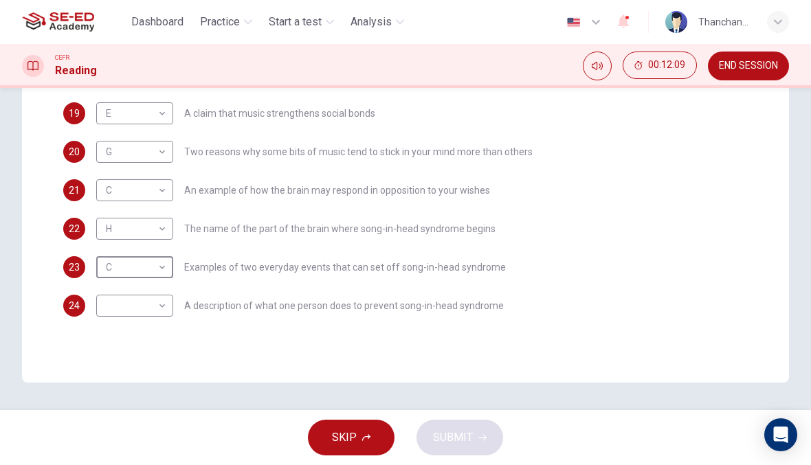
click at [164, 264] on body "This site uses cookies, as explained in our Privacy Policy . If you agree to th…" at bounding box center [405, 232] width 811 height 465
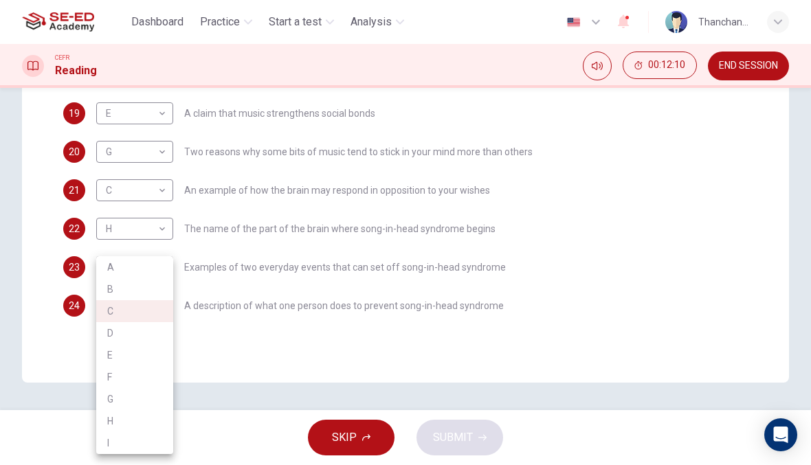
click at [153, 285] on li "B" at bounding box center [134, 289] width 77 height 22
type input "B"
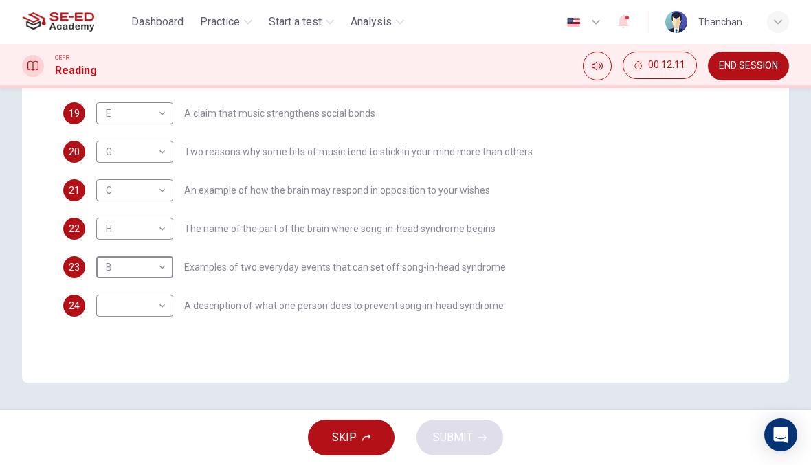
click at [155, 305] on body "This site uses cookies, as explained in our Privacy Policy . If you agree to th…" at bounding box center [405, 232] width 811 height 465
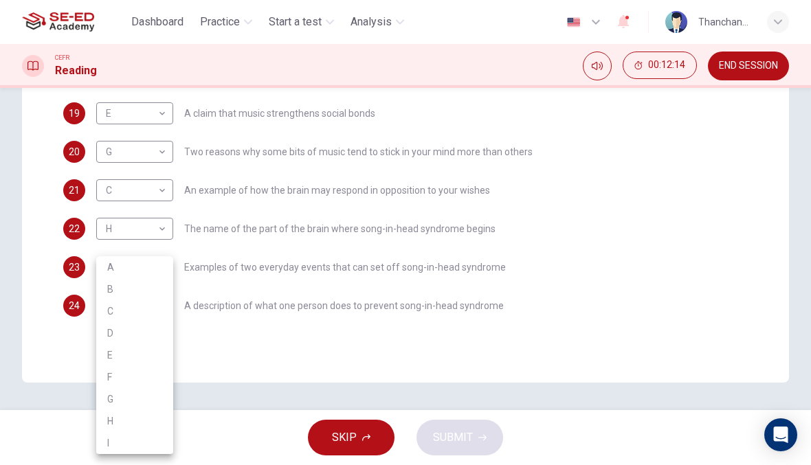
click at [157, 376] on li "F" at bounding box center [134, 377] width 77 height 22
type input "F"
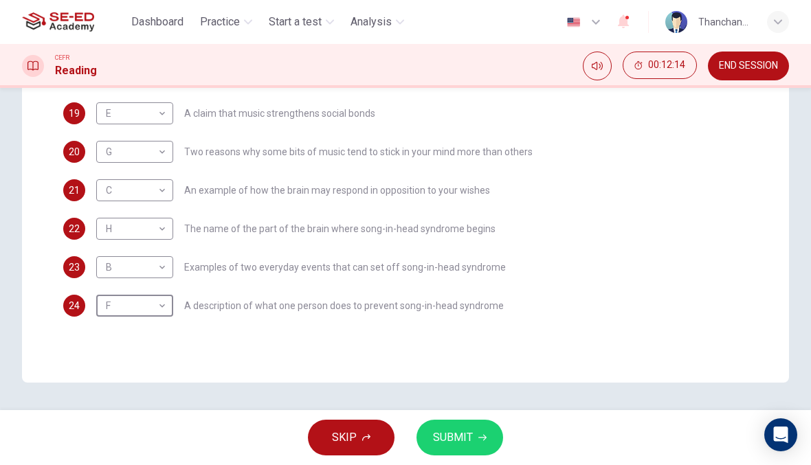
click at [484, 452] on button "SUBMIT" at bounding box center [459, 438] width 87 height 36
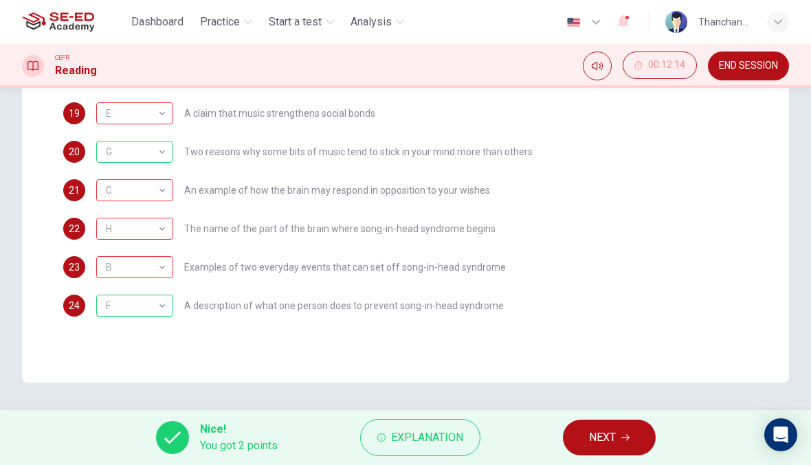
click at [616, 445] on span "NEXT" at bounding box center [602, 437] width 27 height 19
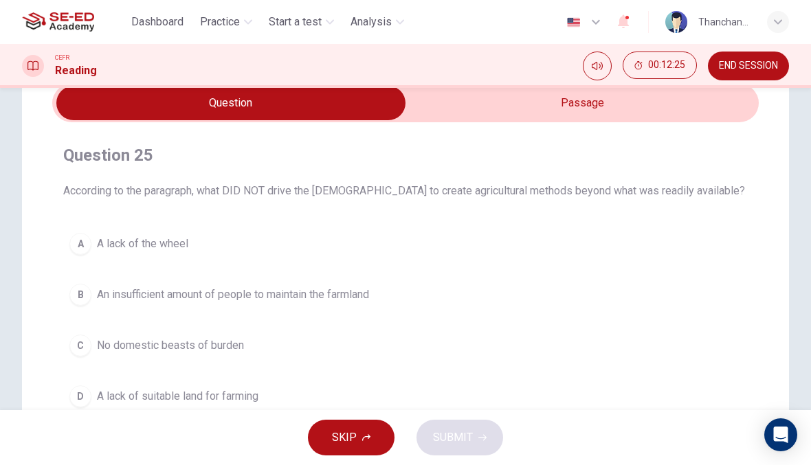
scroll to position [63, 0]
click at [660, 99] on input "checkbox" at bounding box center [231, 102] width 1060 height 34
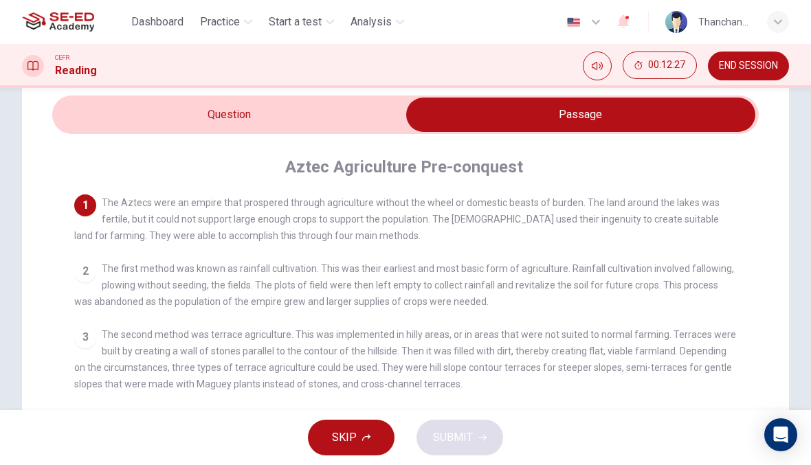
scroll to position [45, 0]
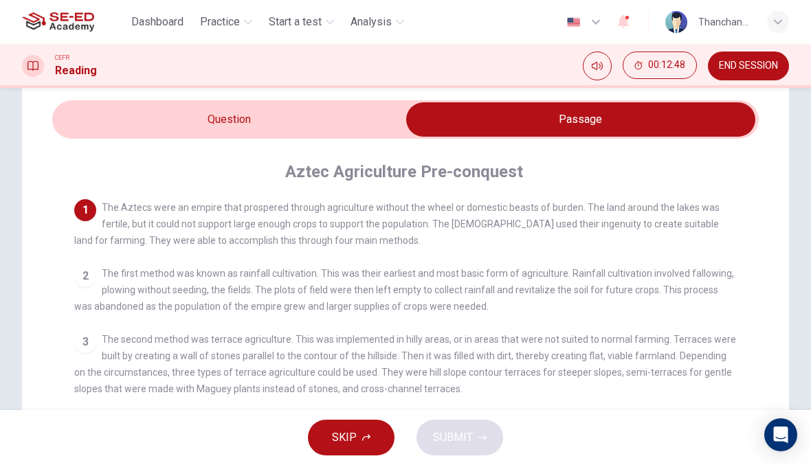
click at [402, 124] on input "checkbox" at bounding box center [581, 119] width 1060 height 34
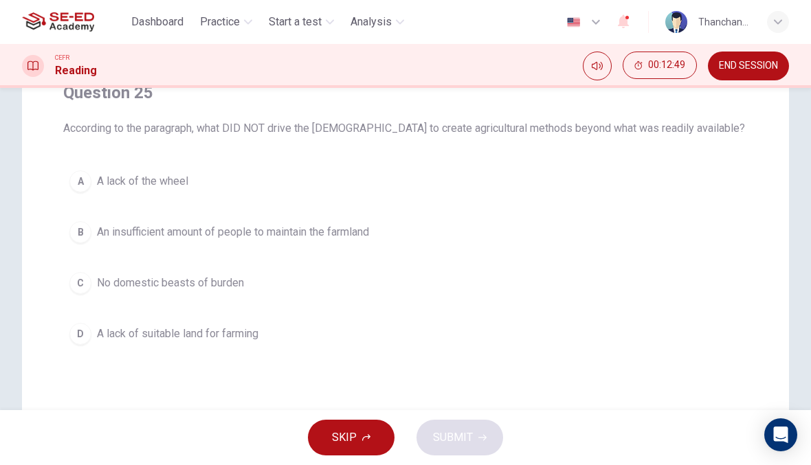
scroll to position [125, 0]
click at [182, 173] on span "A lack of the wheel" at bounding box center [142, 180] width 91 height 16
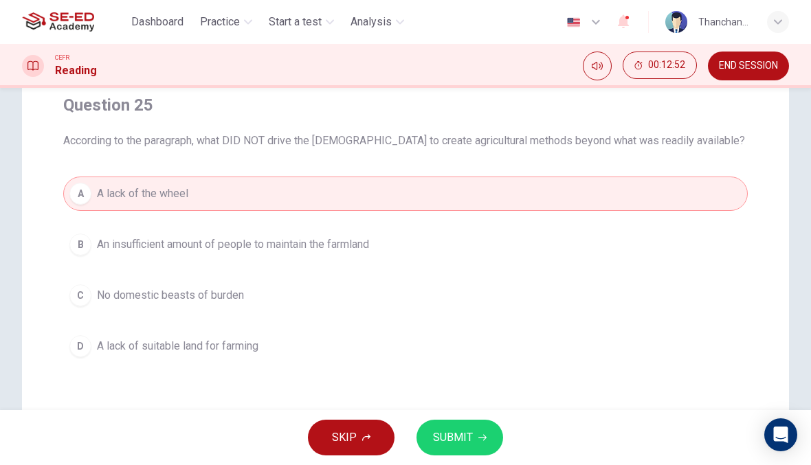
scroll to position [103, 0]
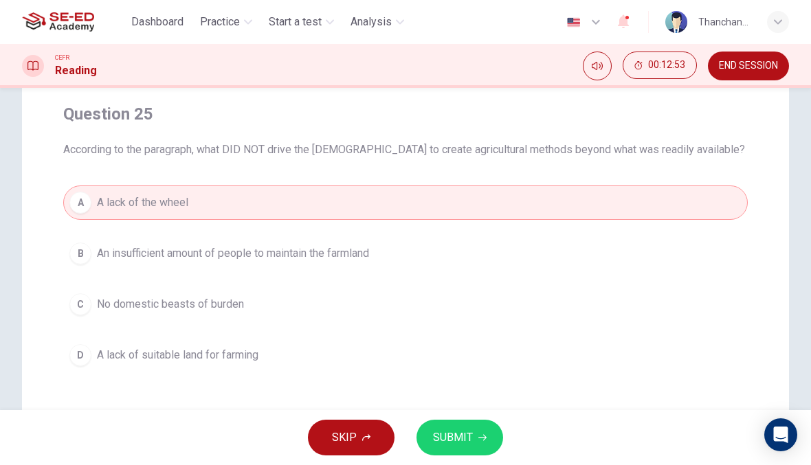
click at [292, 293] on button "C No domestic beasts of burden" at bounding box center [405, 304] width 684 height 34
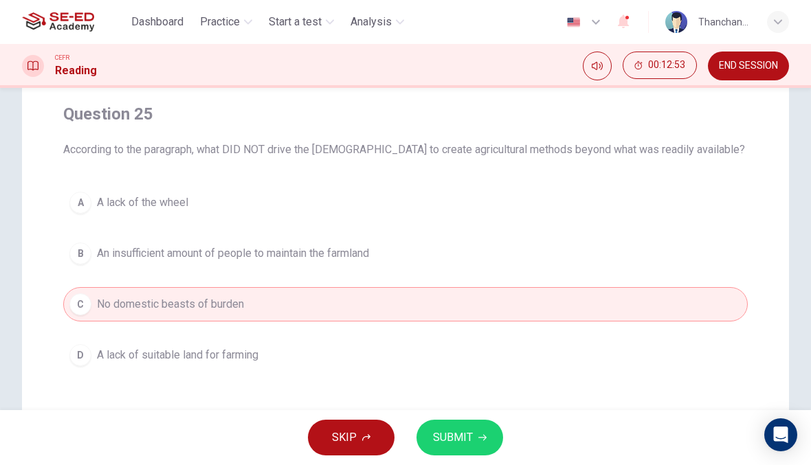
click at [478, 435] on icon "button" at bounding box center [482, 438] width 8 height 8
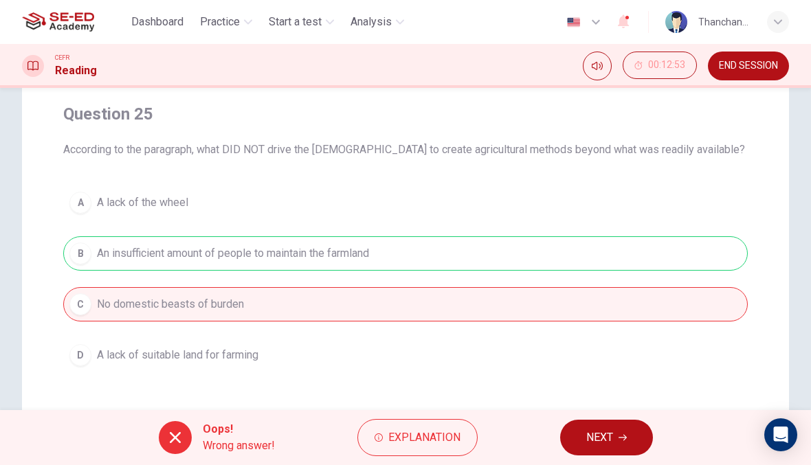
click at [616, 442] on button "NEXT" at bounding box center [606, 438] width 93 height 36
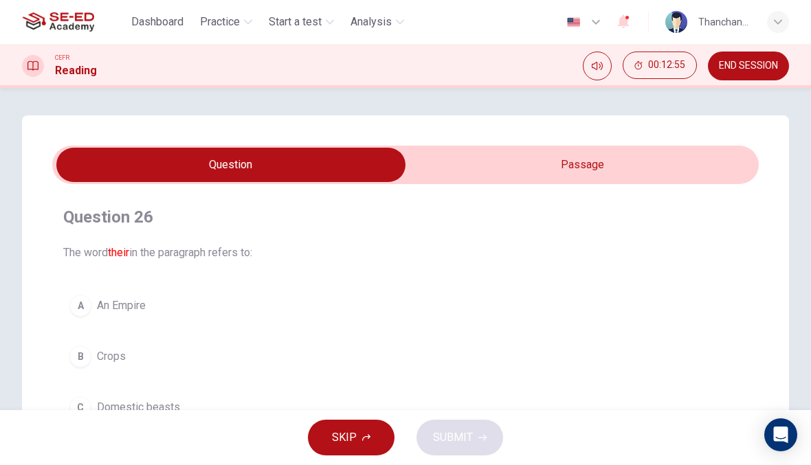
scroll to position [0, 0]
click at [642, 159] on input "checkbox" at bounding box center [231, 165] width 1060 height 34
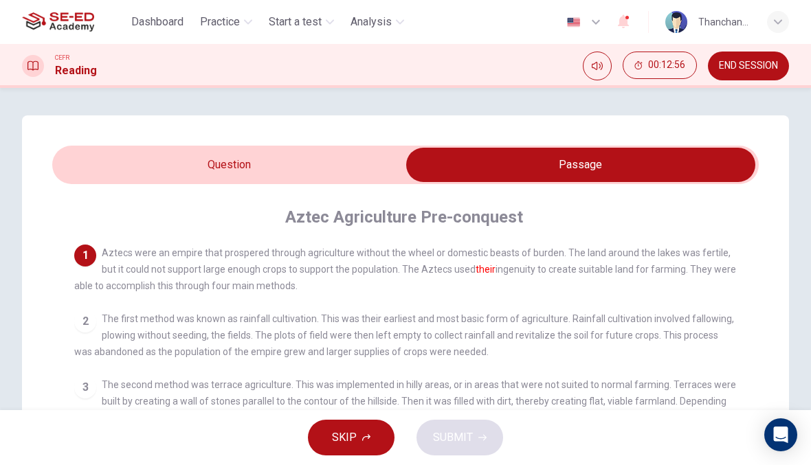
scroll to position [9, 0]
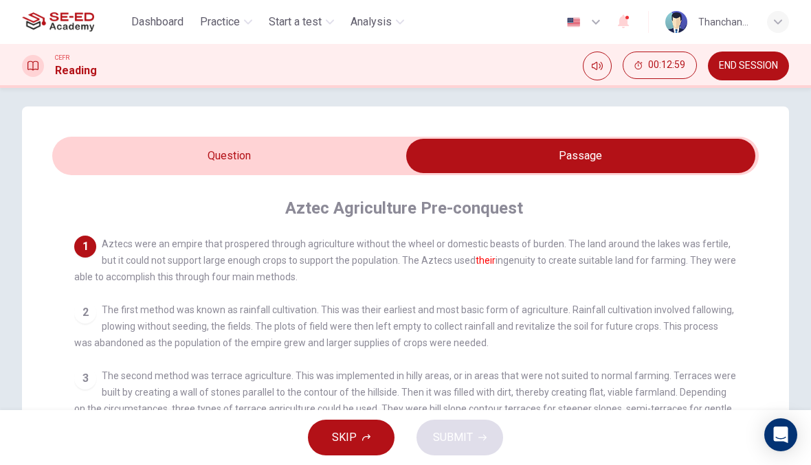
click at [382, 165] on input "checkbox" at bounding box center [581, 156] width 1060 height 34
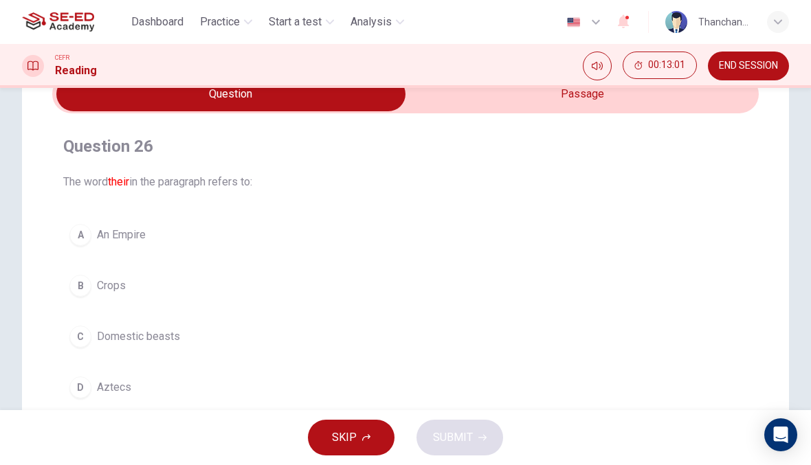
scroll to position [67, 0]
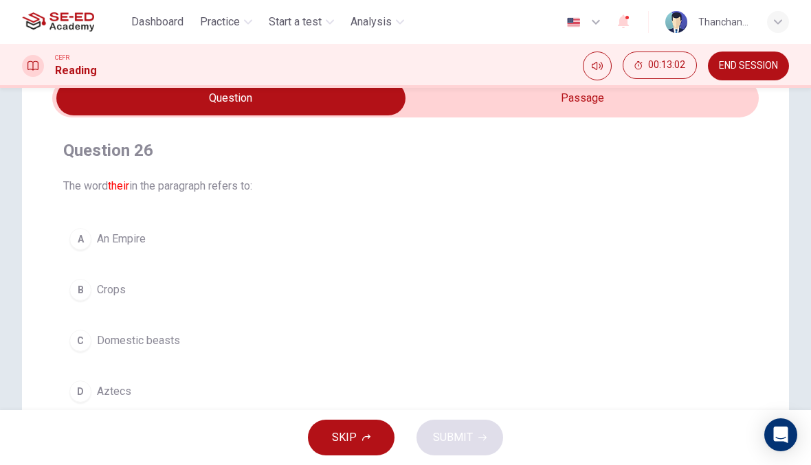
click at [414, 238] on button "A An Empire" at bounding box center [405, 239] width 684 height 34
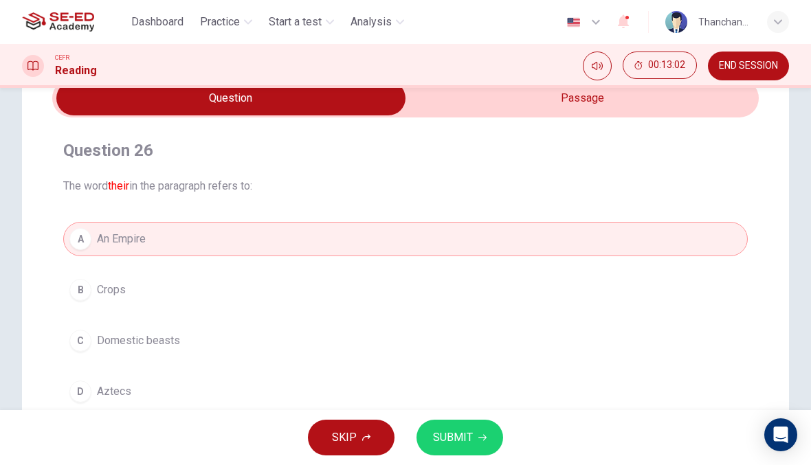
click at [496, 442] on button "SUBMIT" at bounding box center [459, 438] width 87 height 36
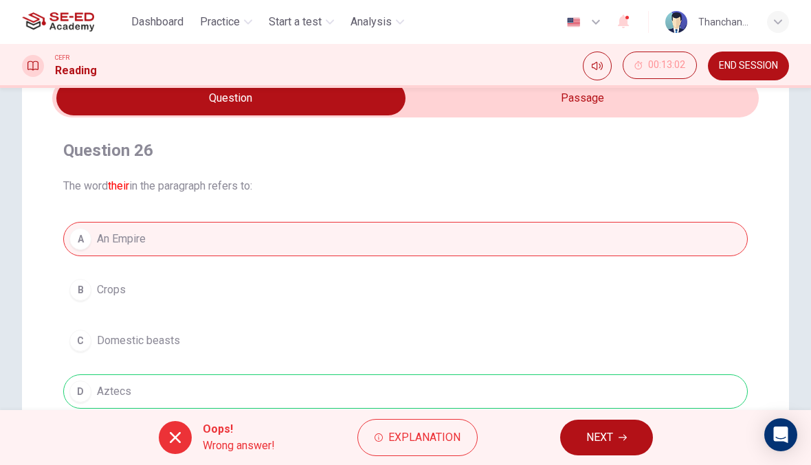
click at [631, 438] on button "NEXT" at bounding box center [606, 438] width 93 height 36
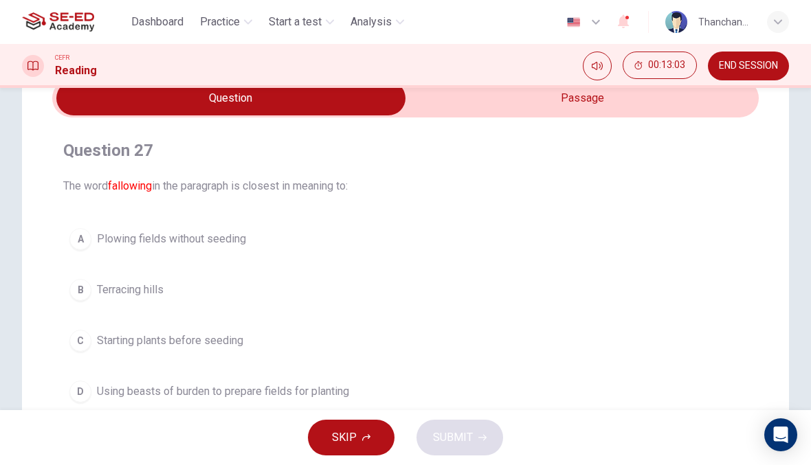
click at [663, 114] on input "checkbox" at bounding box center [231, 98] width 1060 height 34
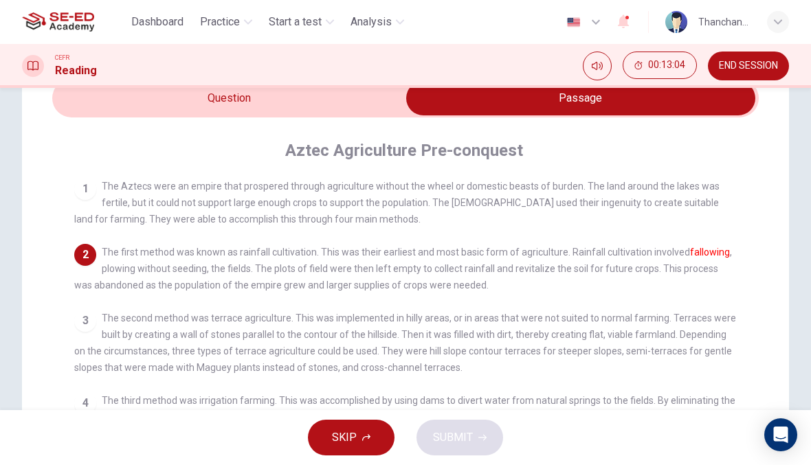
click at [302, 108] on input "checkbox" at bounding box center [581, 98] width 1060 height 34
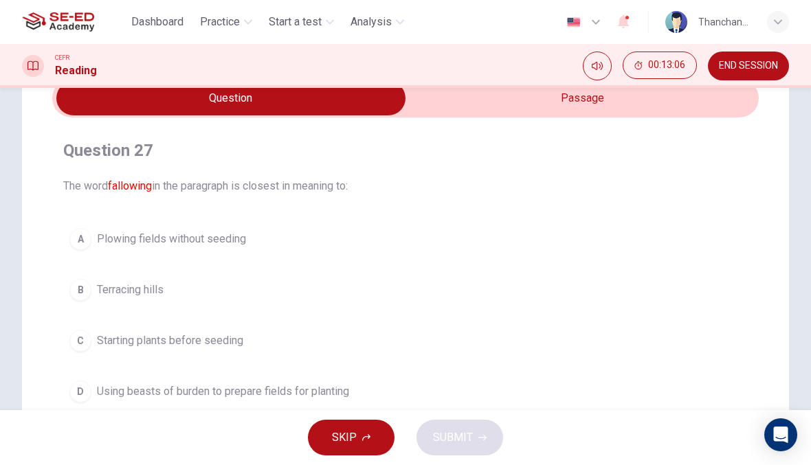
click at [665, 111] on input "checkbox" at bounding box center [231, 98] width 1060 height 34
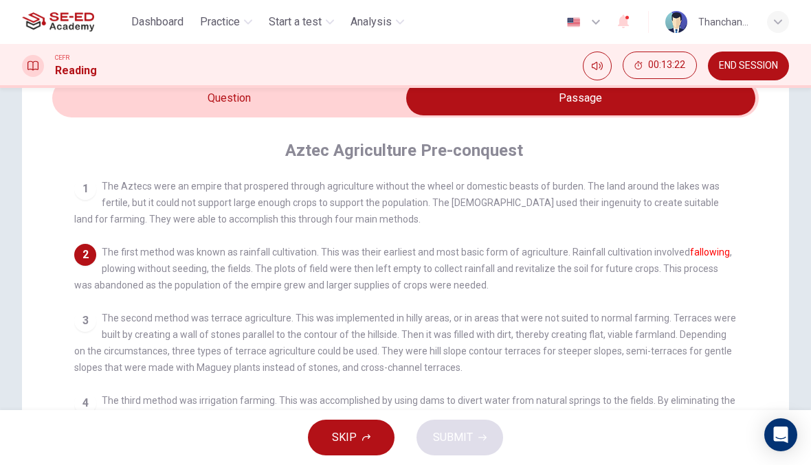
click at [370, 113] on input "checkbox" at bounding box center [581, 98] width 1060 height 34
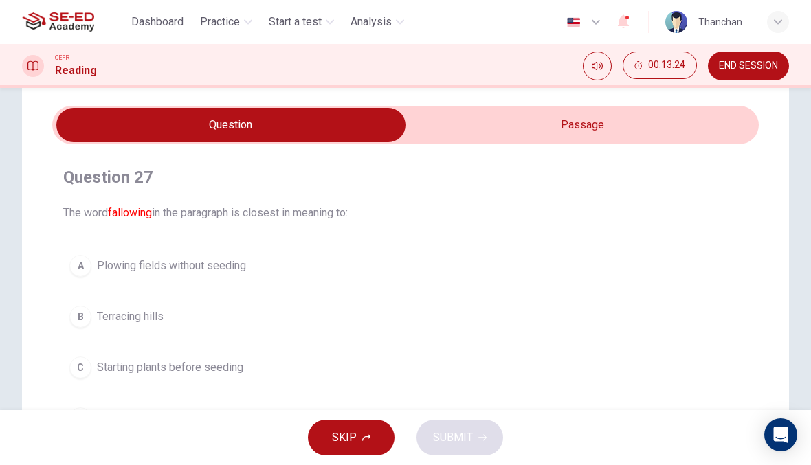
scroll to position [38, 0]
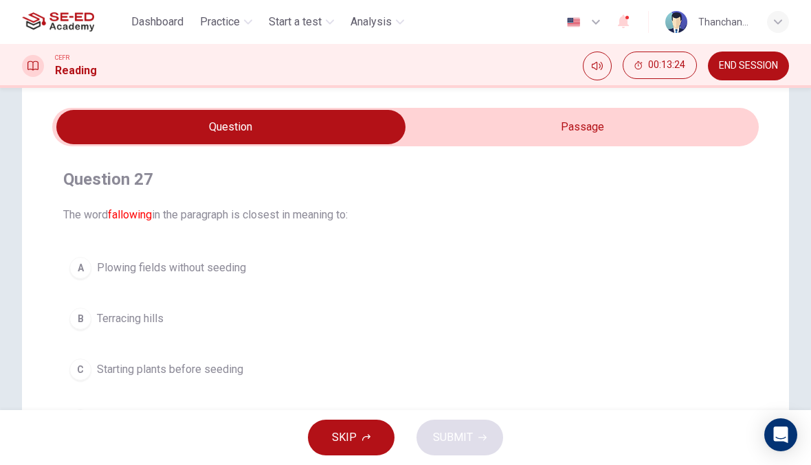
click at [552, 144] on input "checkbox" at bounding box center [231, 127] width 1060 height 34
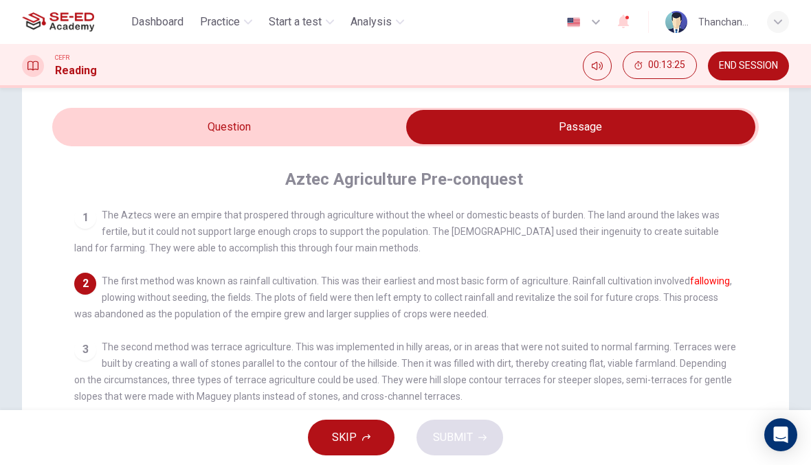
click at [309, 115] on input "checkbox" at bounding box center [581, 127] width 1060 height 34
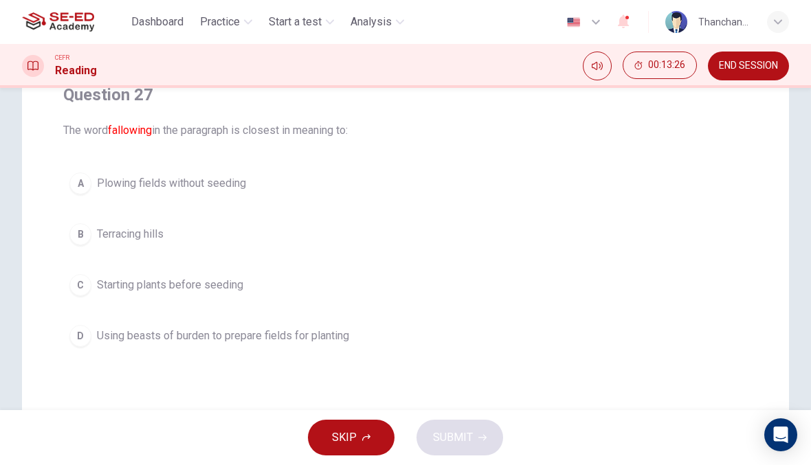
scroll to position [129, 0]
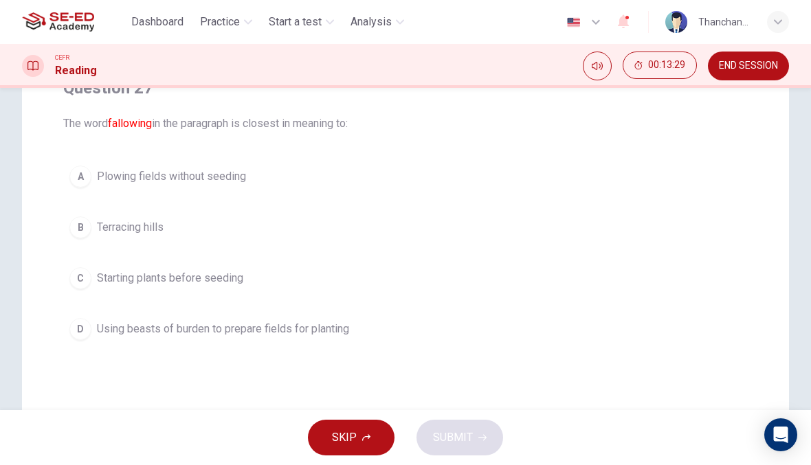
click at [324, 335] on span "Using beasts of burden to prepare fields for planting" at bounding box center [223, 329] width 252 height 16
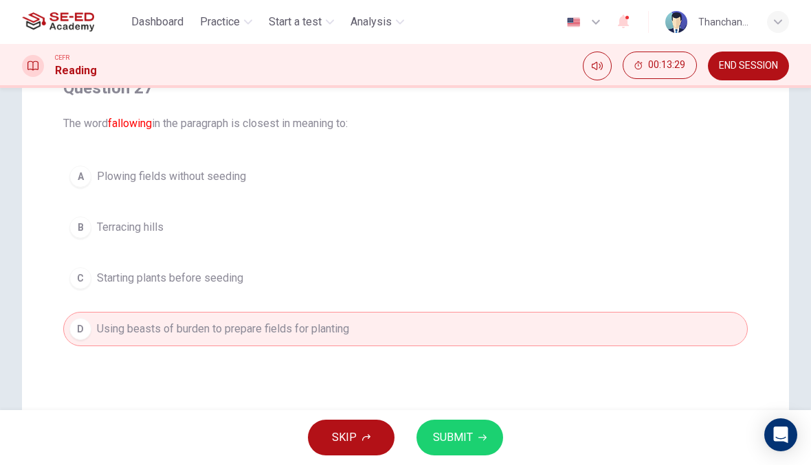
click at [473, 438] on button "SUBMIT" at bounding box center [459, 438] width 87 height 36
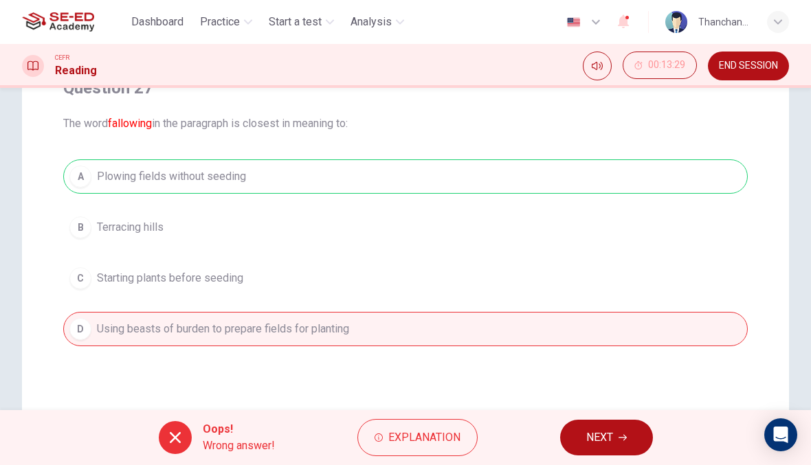
click at [614, 438] on button "NEXT" at bounding box center [606, 438] width 93 height 36
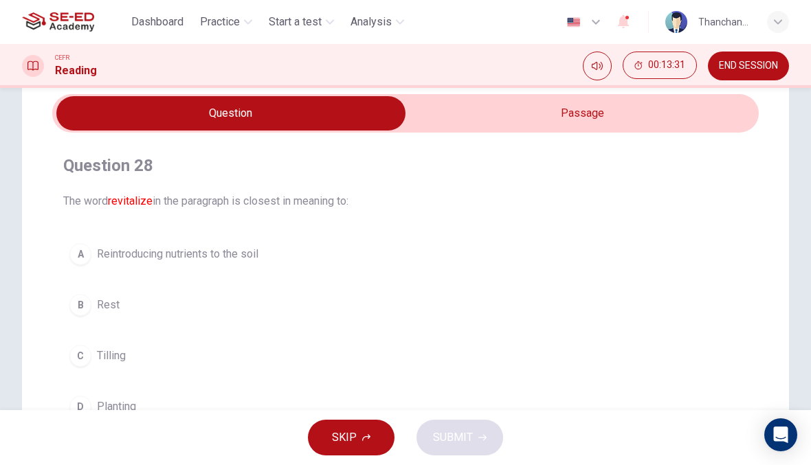
scroll to position [54, 0]
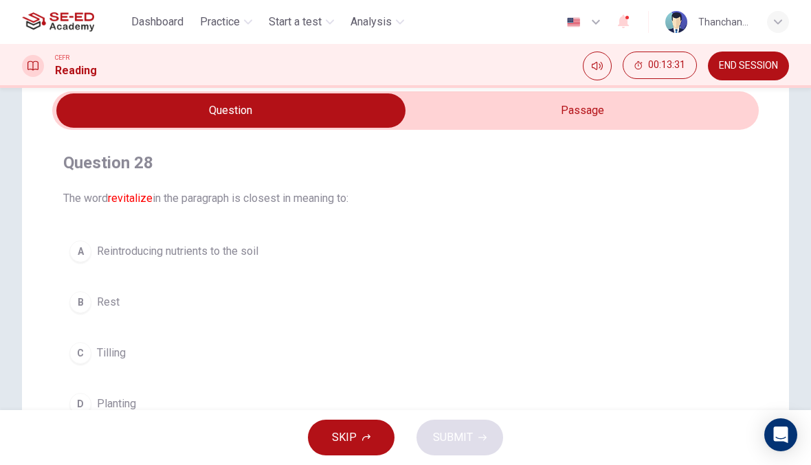
click at [605, 126] on input "checkbox" at bounding box center [231, 110] width 1060 height 34
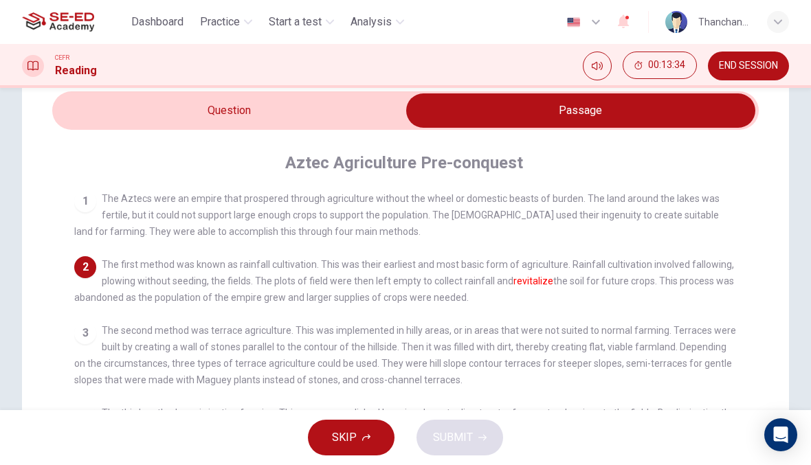
click at [315, 107] on input "checkbox" at bounding box center [581, 110] width 1060 height 34
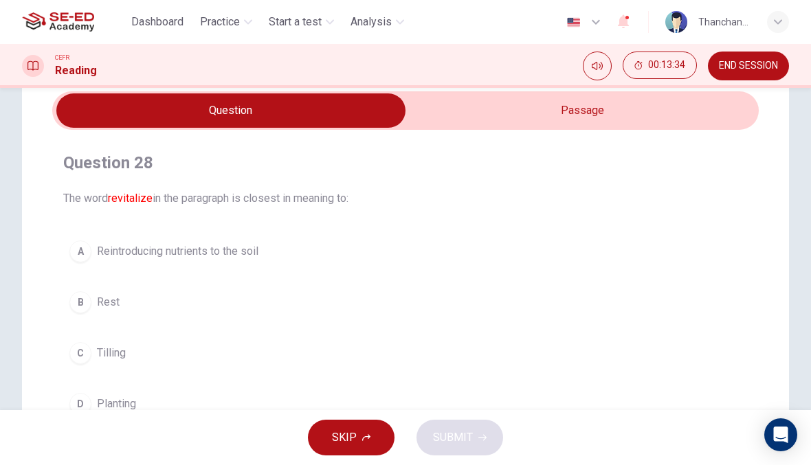
click at [603, 123] on input "checkbox" at bounding box center [231, 110] width 1060 height 34
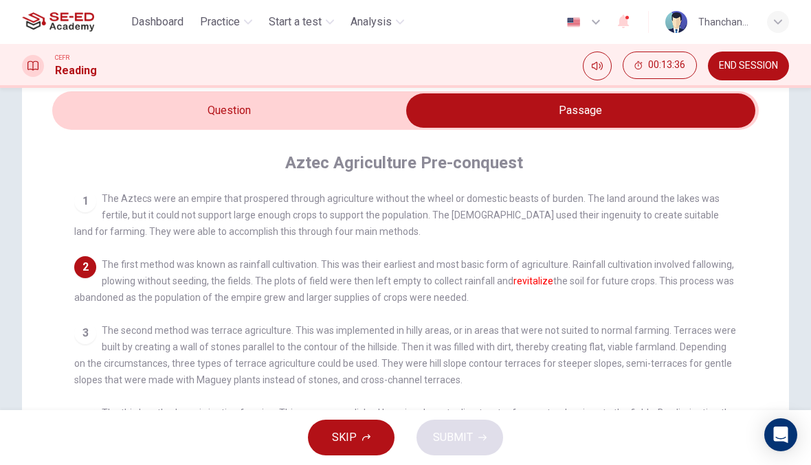
click at [282, 99] on input "checkbox" at bounding box center [581, 110] width 1060 height 34
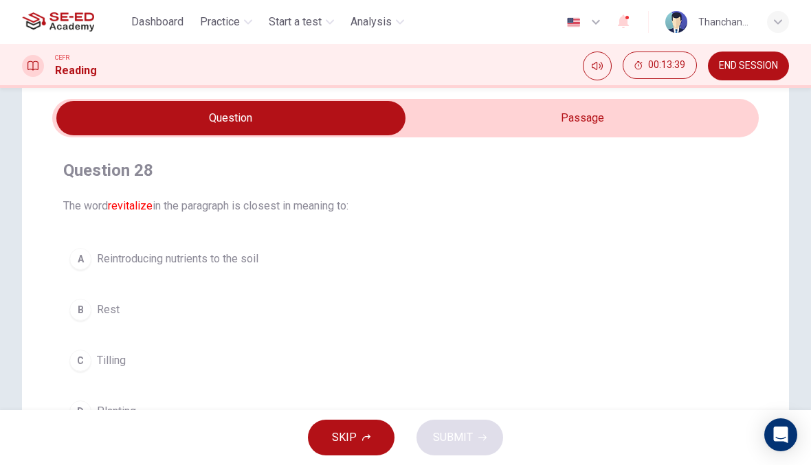
scroll to position [46, 0]
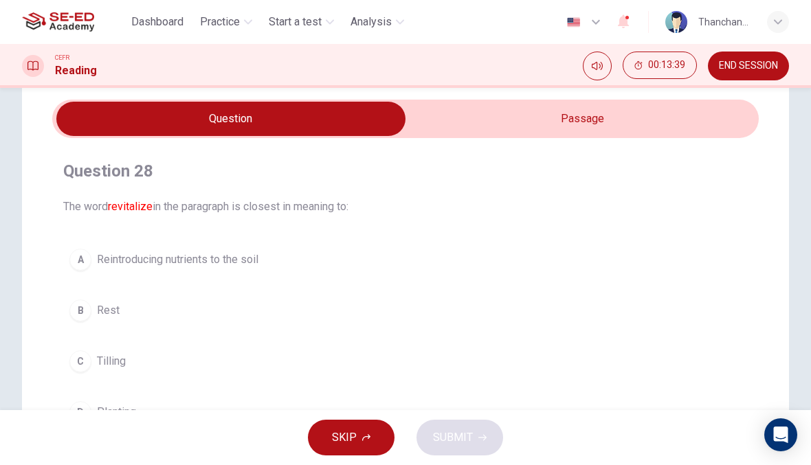
click at [284, 301] on button "B Rest" at bounding box center [405, 310] width 684 height 34
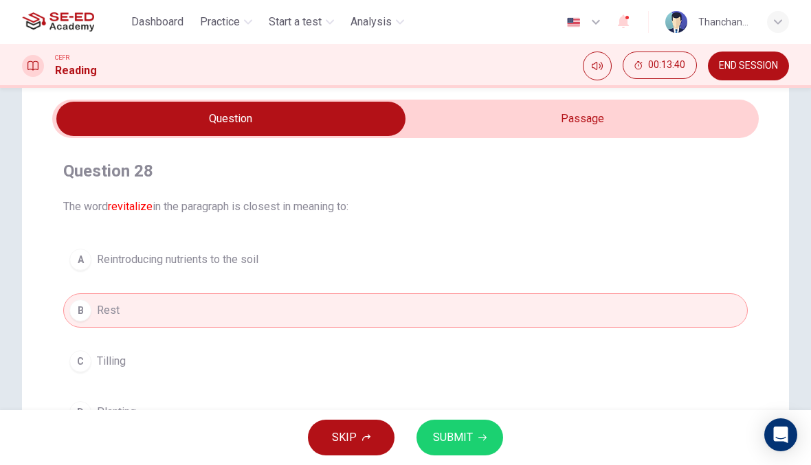
click at [501, 435] on button "SUBMIT" at bounding box center [459, 438] width 87 height 36
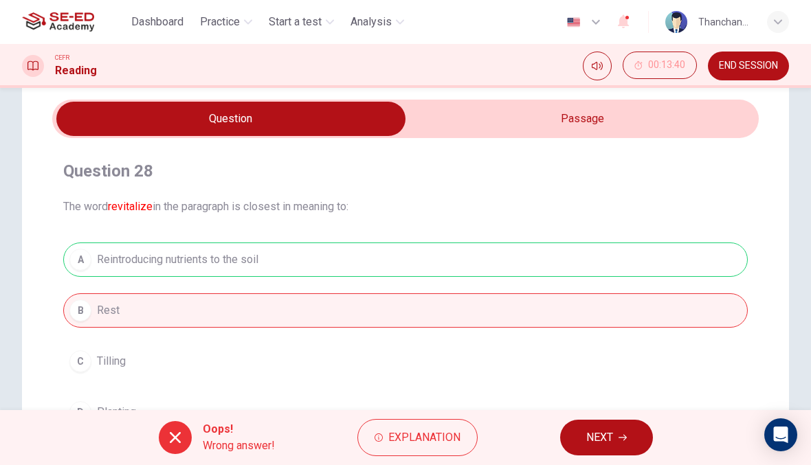
click at [623, 441] on icon "button" at bounding box center [622, 438] width 8 height 8
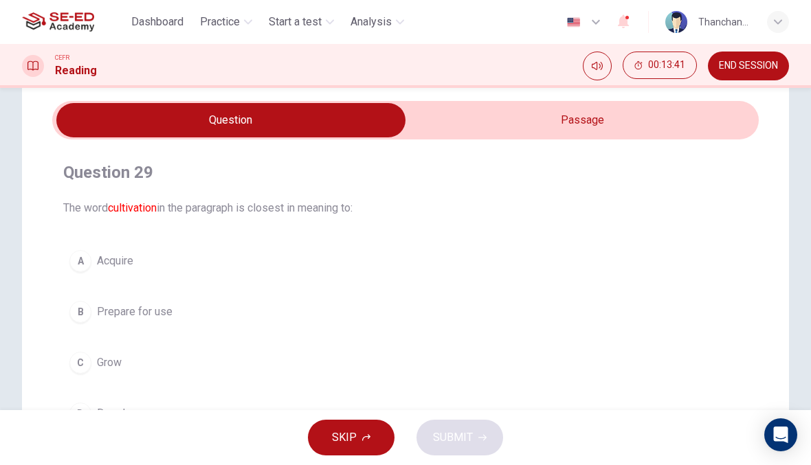
scroll to position [44, 0]
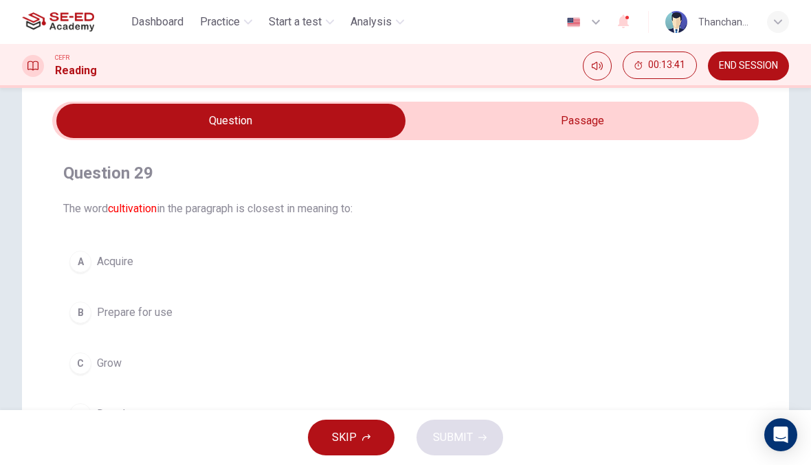
click at [586, 134] on input "checkbox" at bounding box center [231, 121] width 1060 height 34
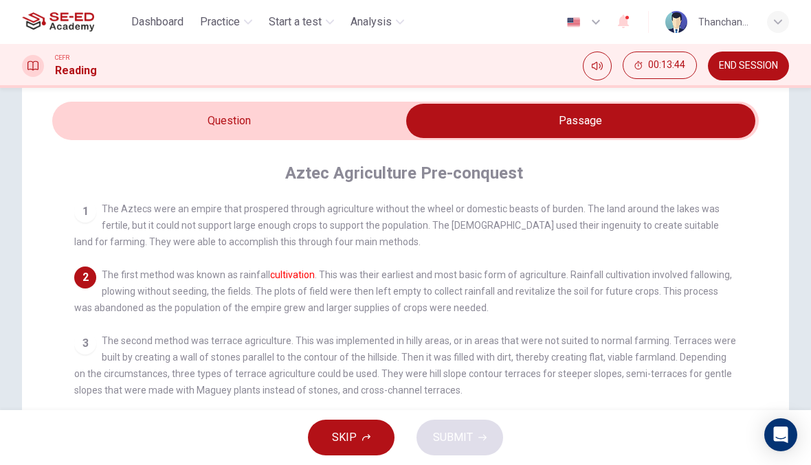
click at [382, 125] on input "checkbox" at bounding box center [581, 121] width 1060 height 34
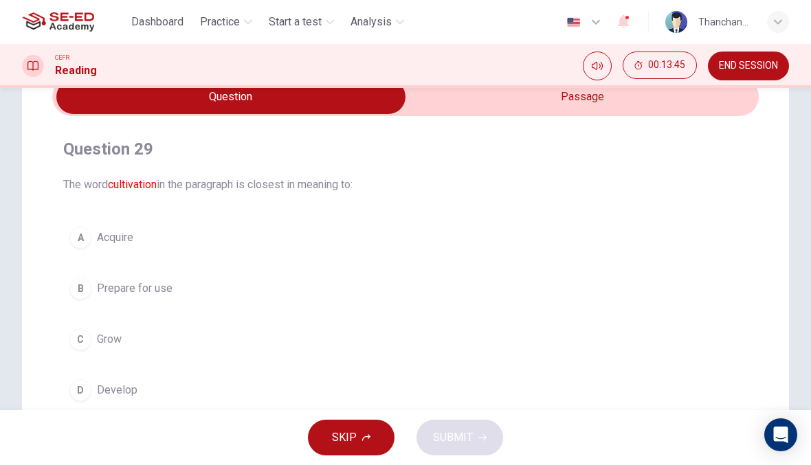
scroll to position [69, 0]
click at [558, 102] on input "checkbox" at bounding box center [231, 96] width 1060 height 34
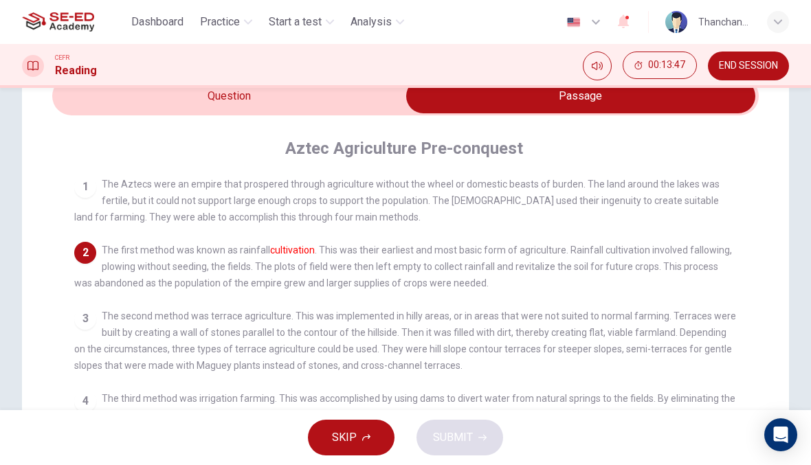
click at [346, 98] on input "checkbox" at bounding box center [581, 96] width 1060 height 34
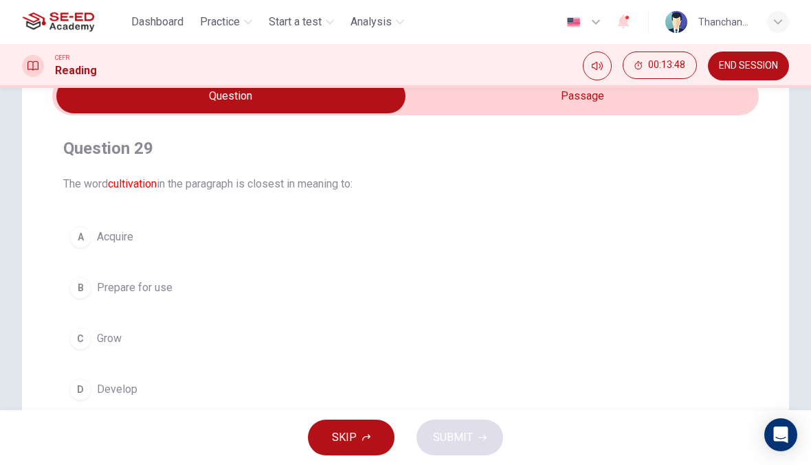
click at [356, 295] on button "B Prepare for use" at bounding box center [405, 288] width 684 height 34
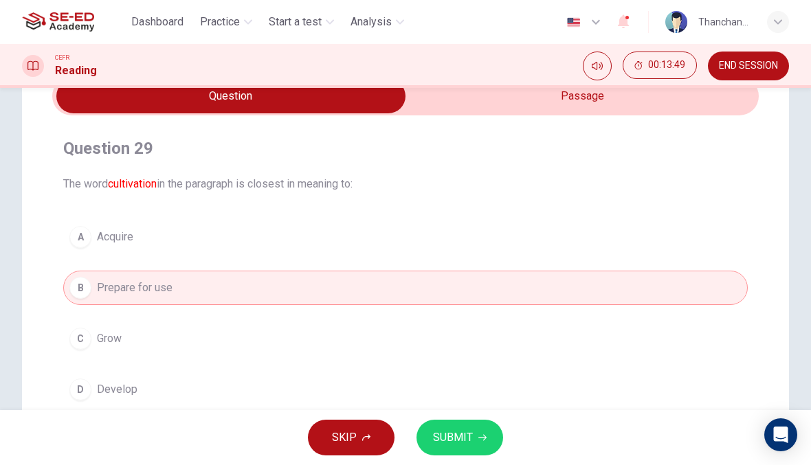
click at [446, 249] on button "A Acquire" at bounding box center [405, 237] width 684 height 34
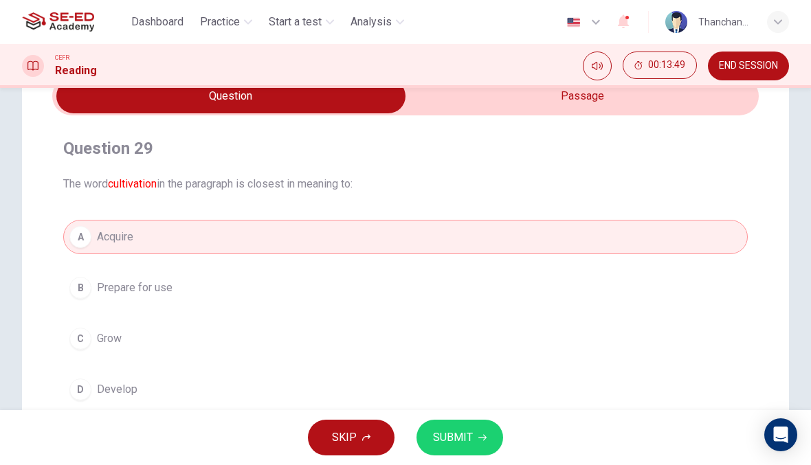
click at [469, 437] on span "SUBMIT" at bounding box center [453, 437] width 40 height 19
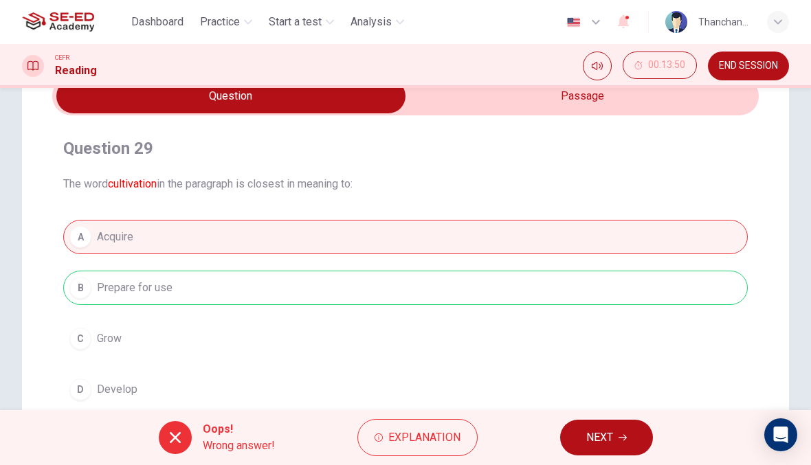
click at [582, 427] on button "NEXT" at bounding box center [606, 438] width 93 height 36
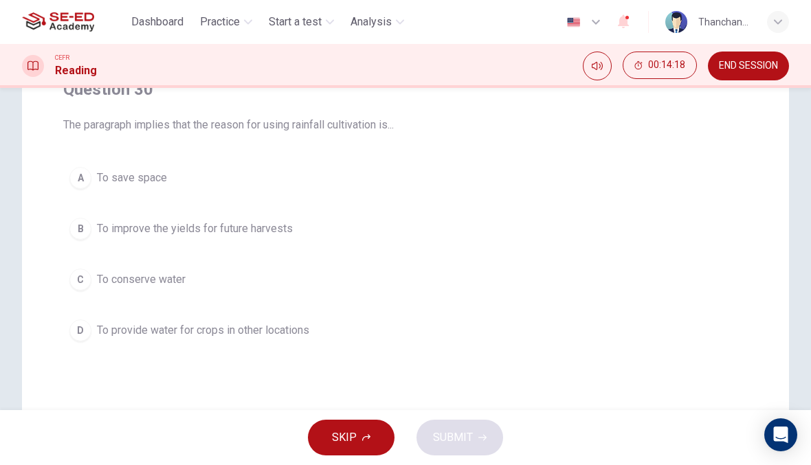
scroll to position [131, 0]
click at [247, 328] on span "To provide water for crops in other locations" at bounding box center [203, 328] width 212 height 16
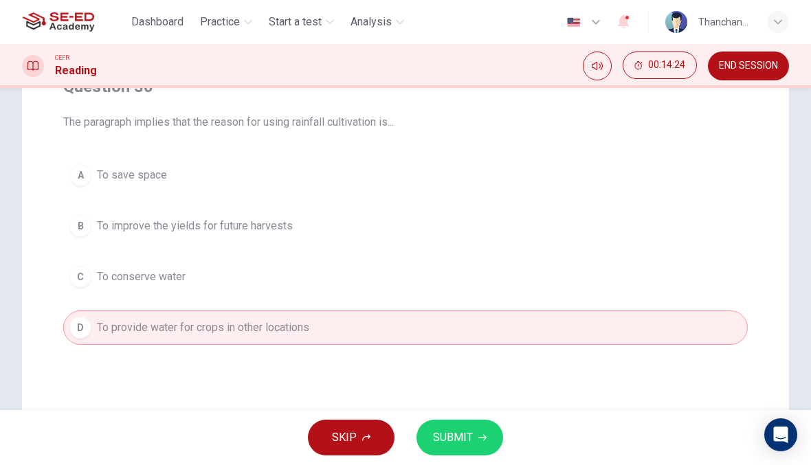
click at [453, 436] on span "SUBMIT" at bounding box center [453, 437] width 40 height 19
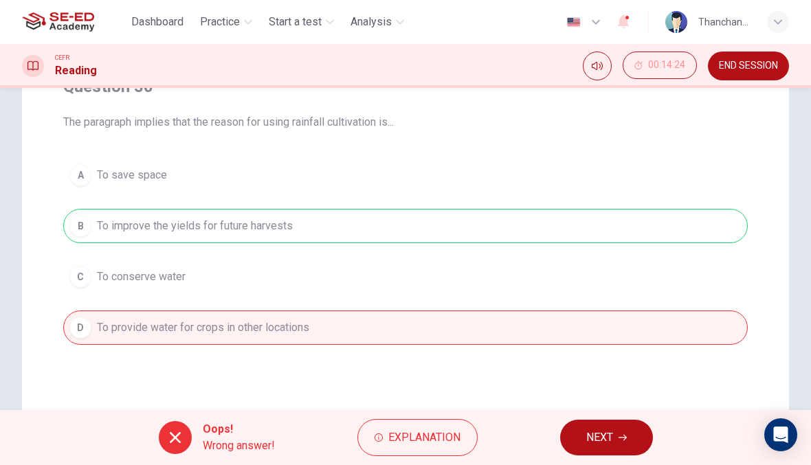
click at [562, 438] on button "NEXT" at bounding box center [606, 438] width 93 height 36
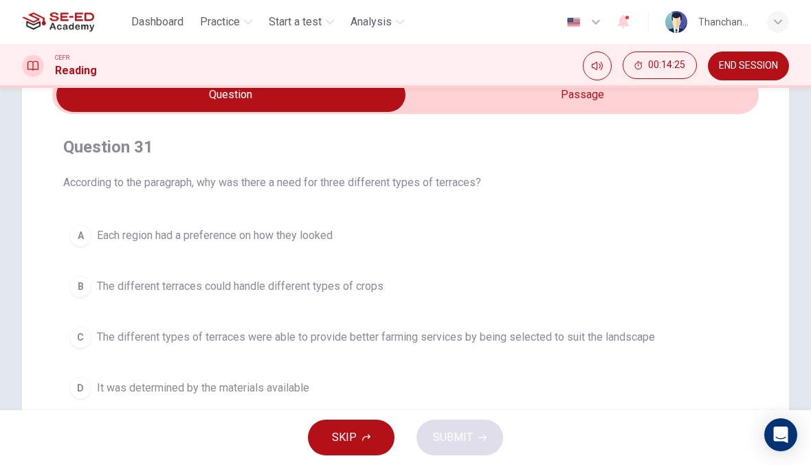
scroll to position [69, 0]
click at [616, 111] on input "checkbox" at bounding box center [231, 96] width 1060 height 34
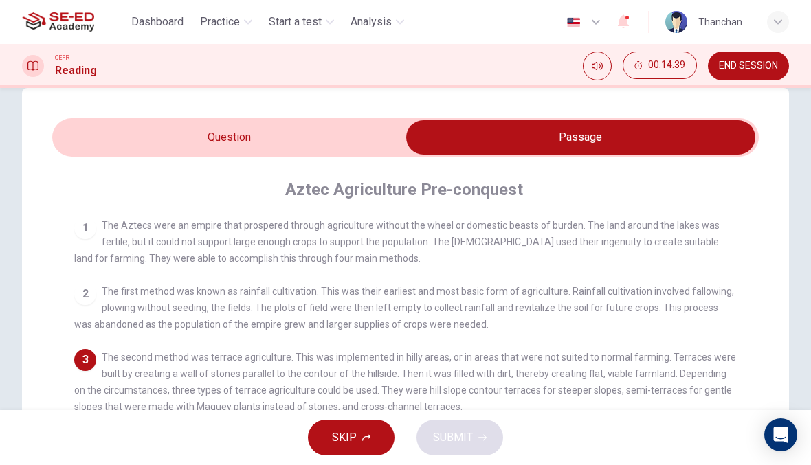
scroll to position [28, 0]
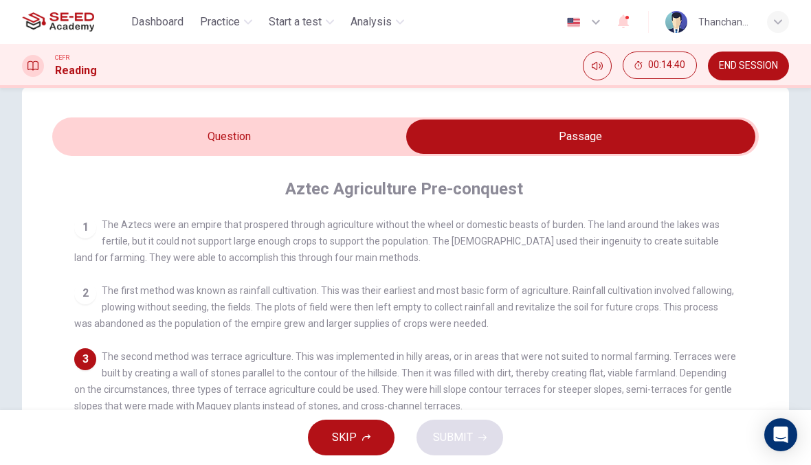
click at [335, 141] on input "checkbox" at bounding box center [581, 137] width 1060 height 34
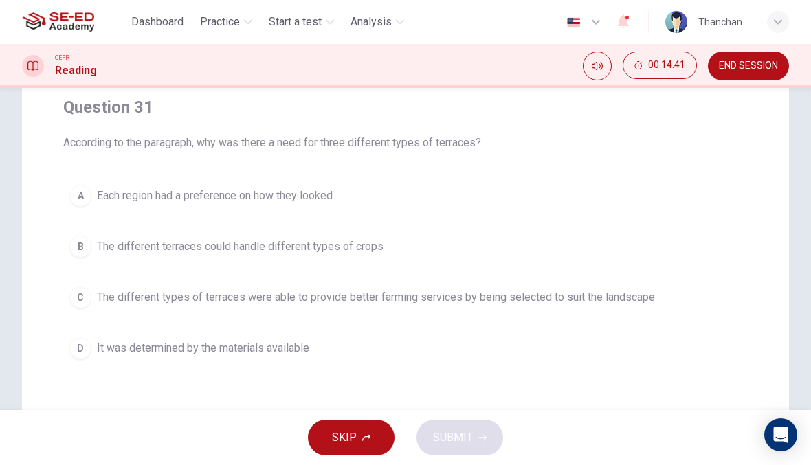
scroll to position [111, 0]
click at [606, 308] on button "C The different types of terraces were able to provide better farming services …" at bounding box center [405, 297] width 684 height 34
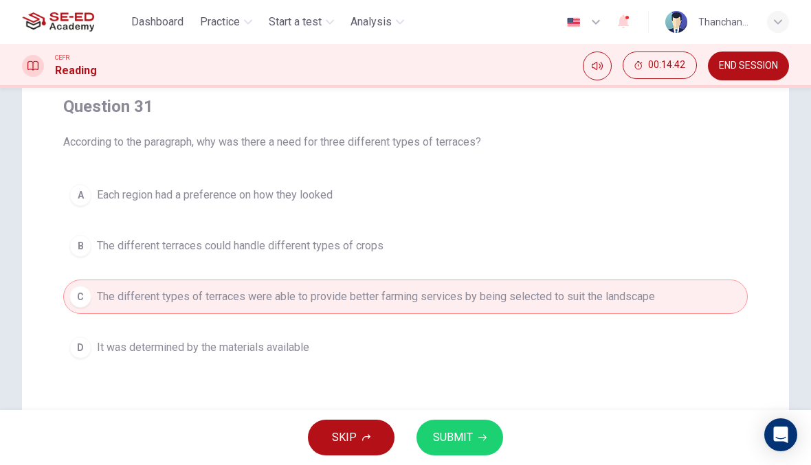
click at [471, 440] on span "SUBMIT" at bounding box center [453, 437] width 40 height 19
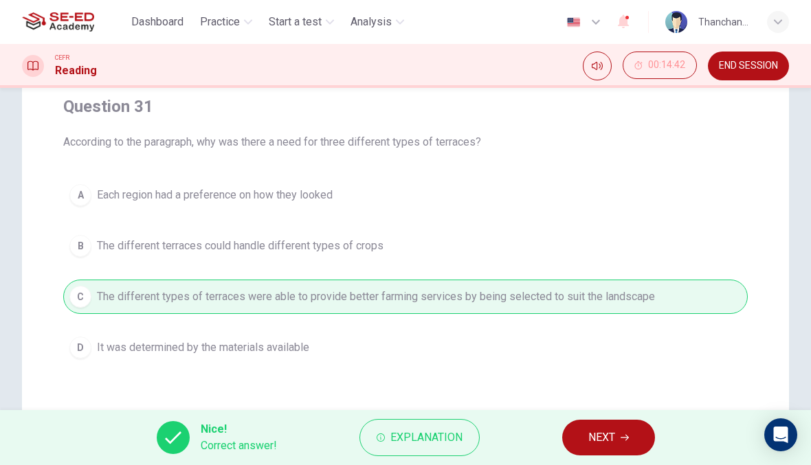
click at [601, 444] on span "NEXT" at bounding box center [601, 437] width 27 height 19
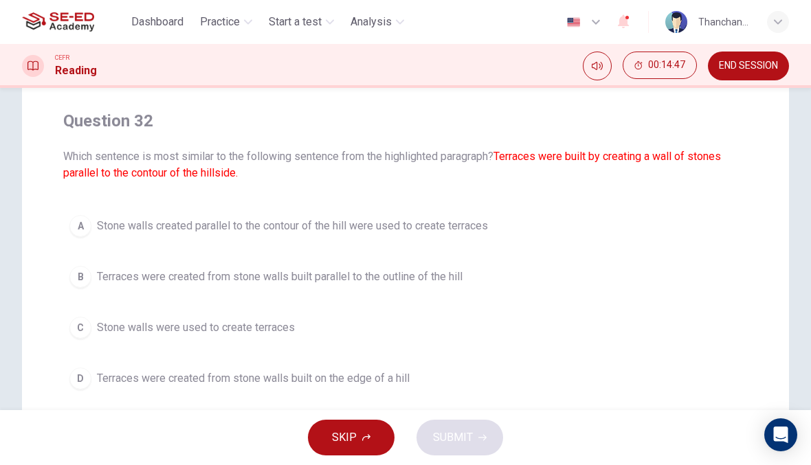
scroll to position [117, 0]
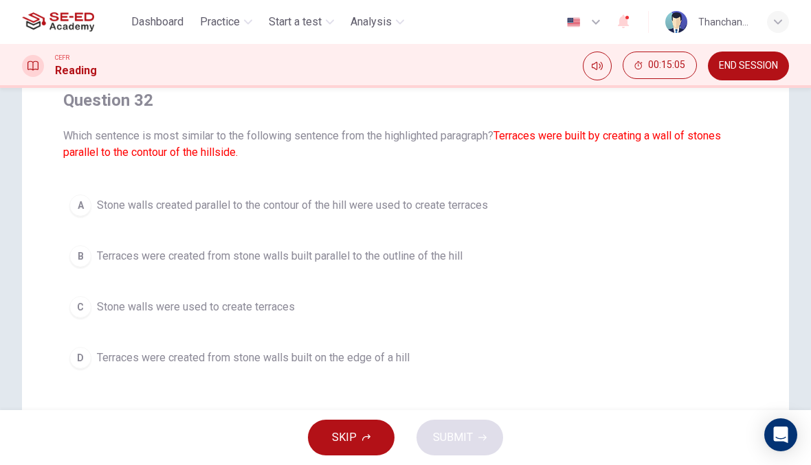
click at [423, 209] on span "Stone walls created parallel to the contour of the hill were used to create ter…" at bounding box center [292, 205] width 391 height 16
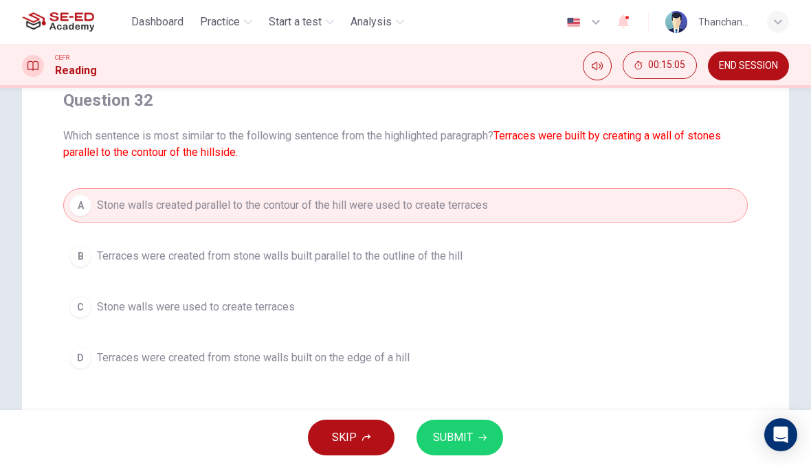
click at [459, 439] on span "SUBMIT" at bounding box center [453, 437] width 40 height 19
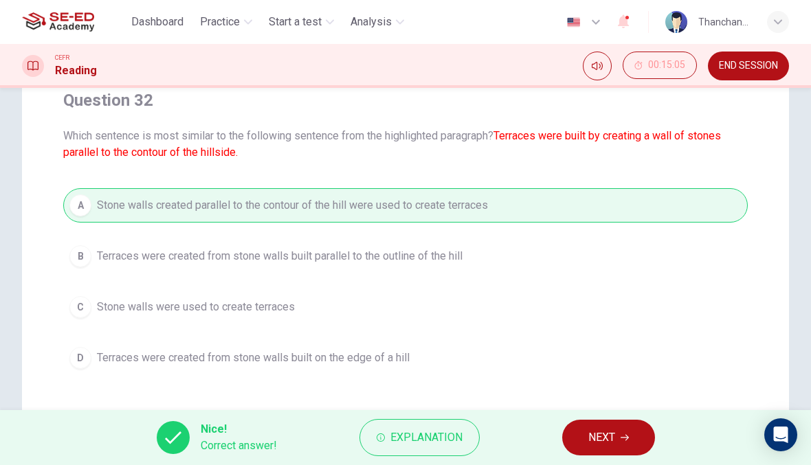
click at [619, 438] on button "NEXT" at bounding box center [608, 438] width 93 height 36
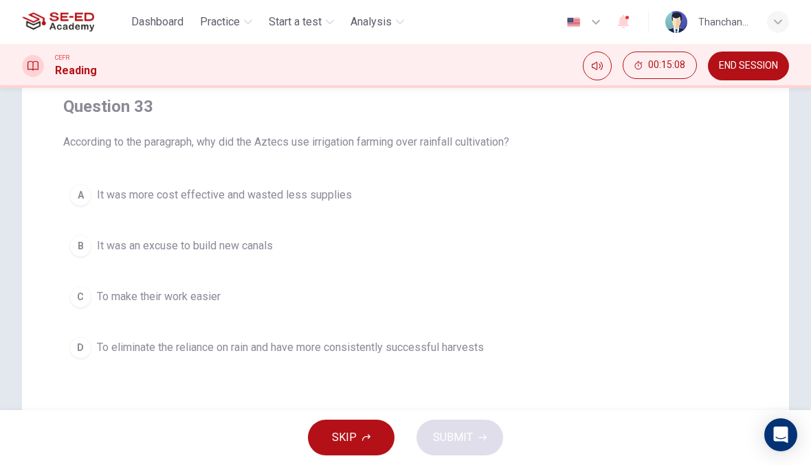
scroll to position [110, 0]
click at [453, 364] on button "D To eliminate the reliance on rain and have more consistently successful harve…" at bounding box center [405, 348] width 684 height 34
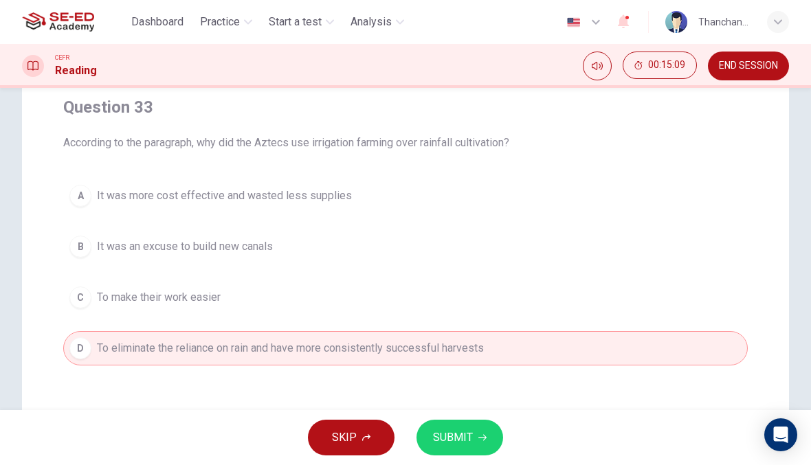
click at [468, 437] on span "SUBMIT" at bounding box center [453, 437] width 40 height 19
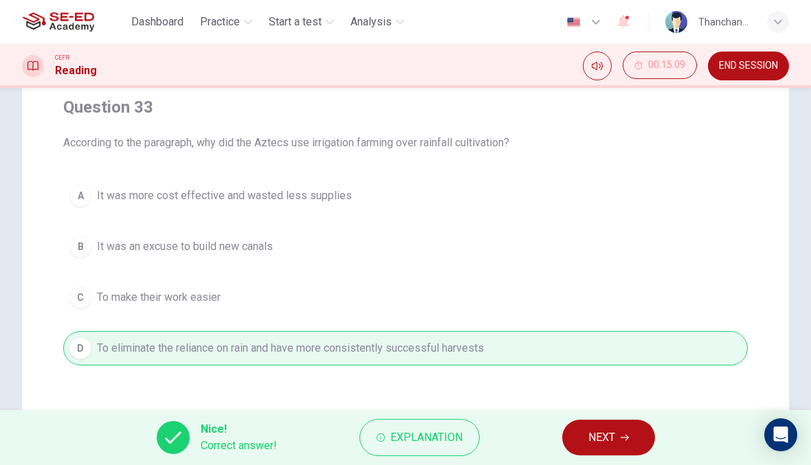
click at [579, 438] on button "NEXT" at bounding box center [608, 438] width 93 height 36
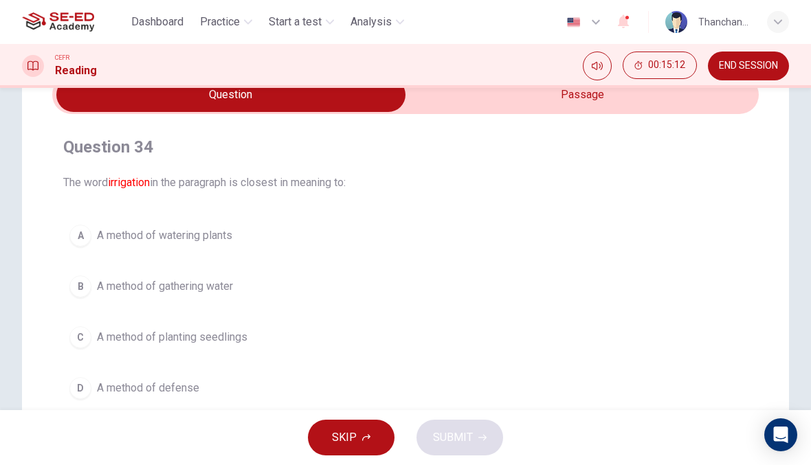
scroll to position [54, 0]
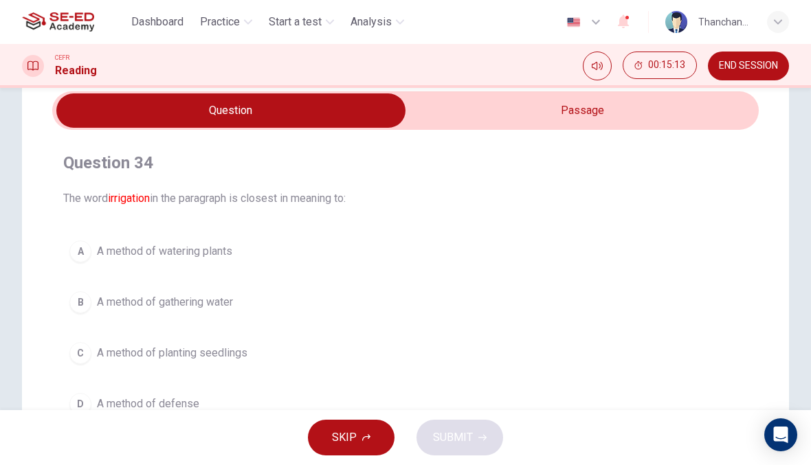
click at [598, 111] on input "checkbox" at bounding box center [231, 110] width 1060 height 34
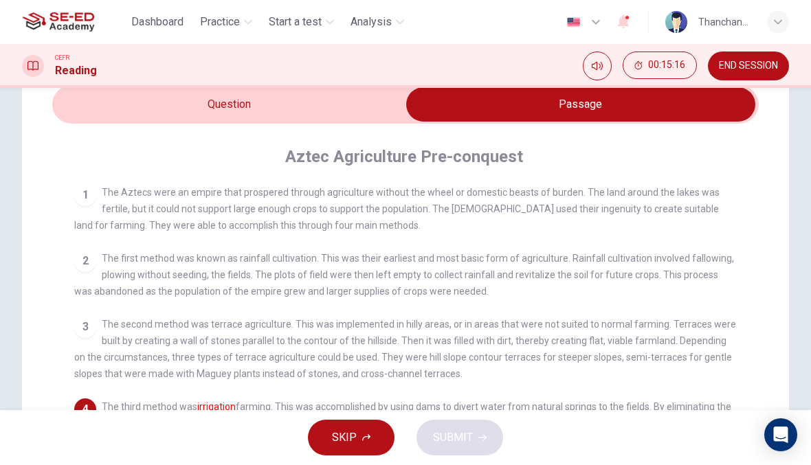
scroll to position [43, 0]
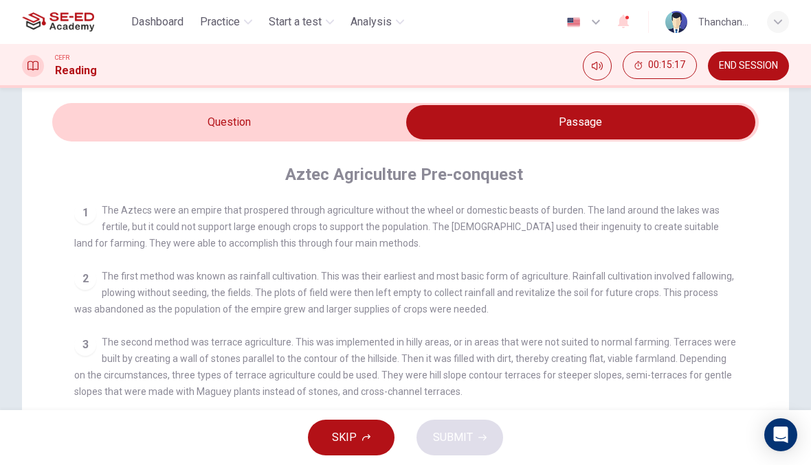
click at [352, 125] on input "checkbox" at bounding box center [581, 122] width 1060 height 34
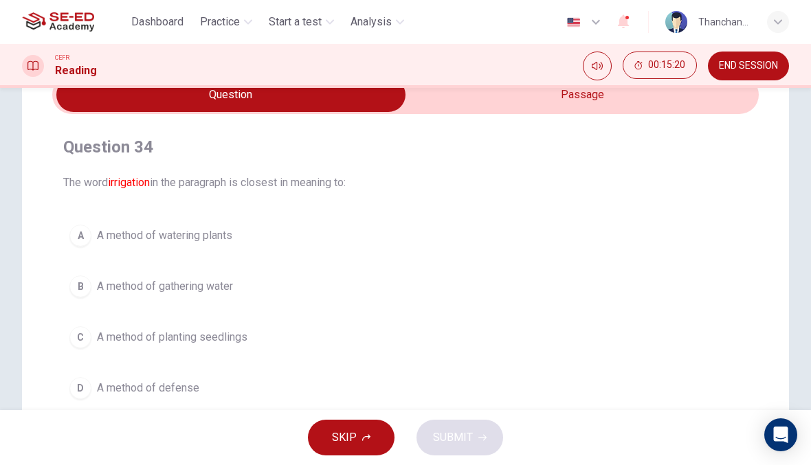
scroll to position [69, 0]
click at [568, 100] on input "checkbox" at bounding box center [231, 95] width 1060 height 34
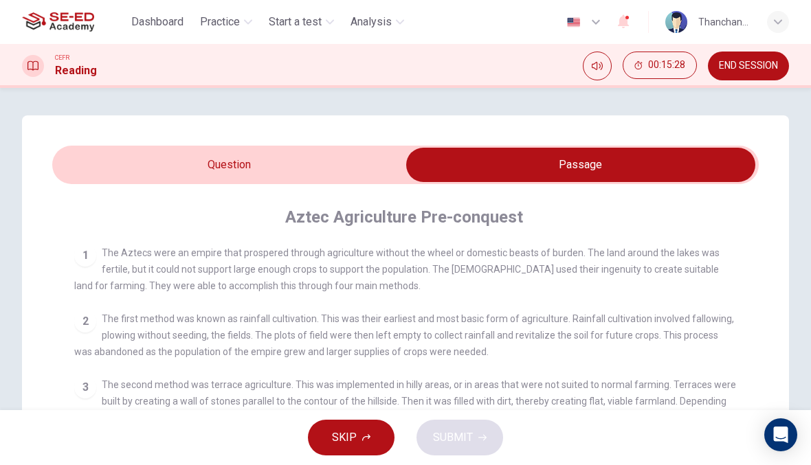
scroll to position [0, 0]
click at [325, 166] on input "checkbox" at bounding box center [581, 165] width 1060 height 34
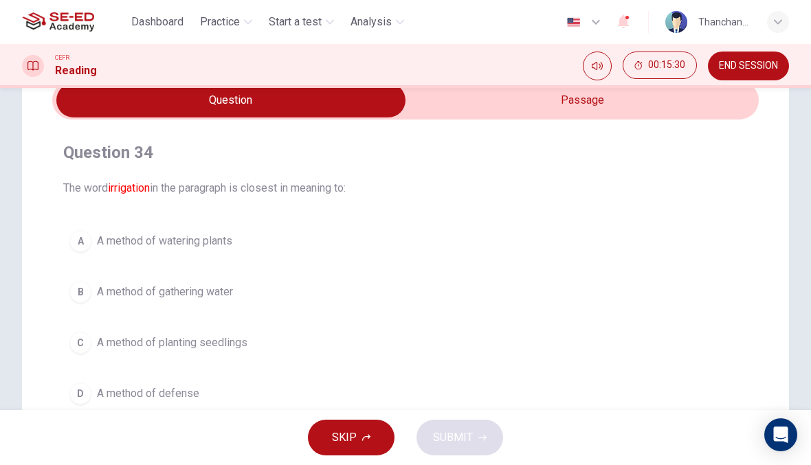
scroll to position [96, 0]
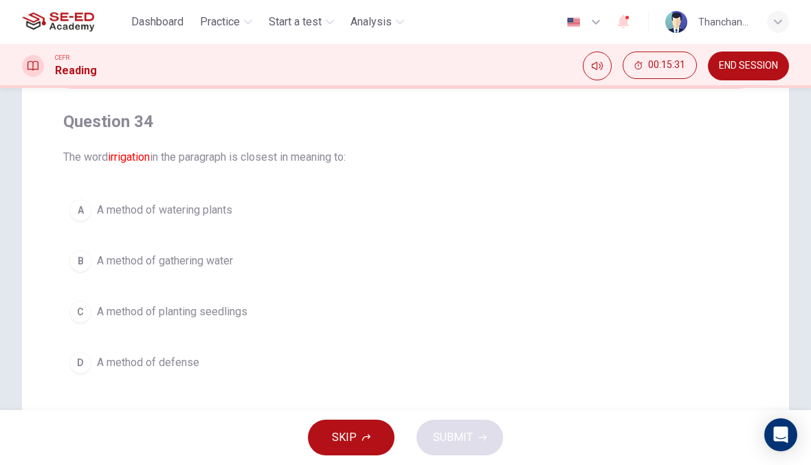
click at [86, 212] on div "A" at bounding box center [80, 210] width 22 height 22
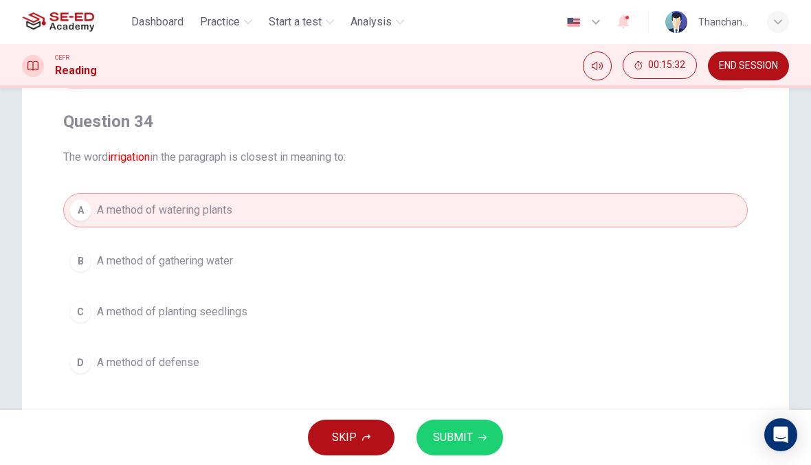
click at [475, 446] on button "SUBMIT" at bounding box center [459, 438] width 87 height 36
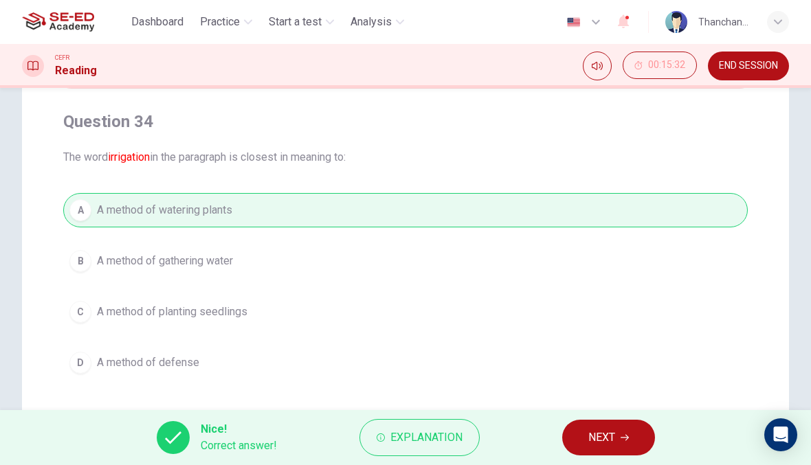
click at [623, 445] on button "NEXT" at bounding box center [608, 438] width 93 height 36
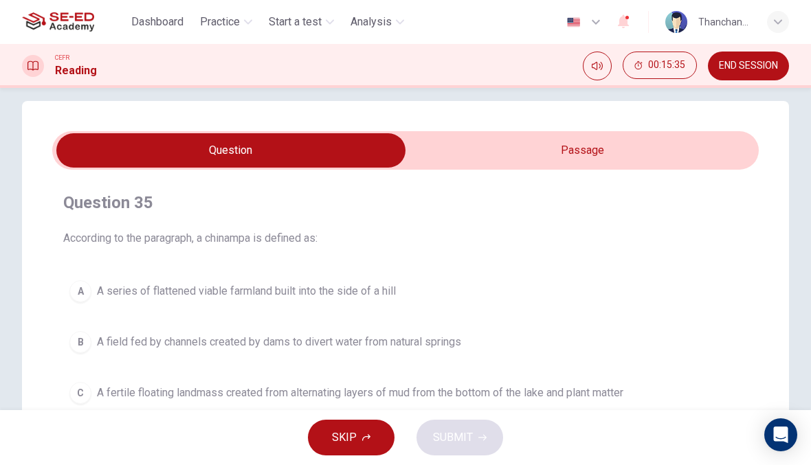
click at [675, 146] on input "checkbox" at bounding box center [231, 150] width 1060 height 34
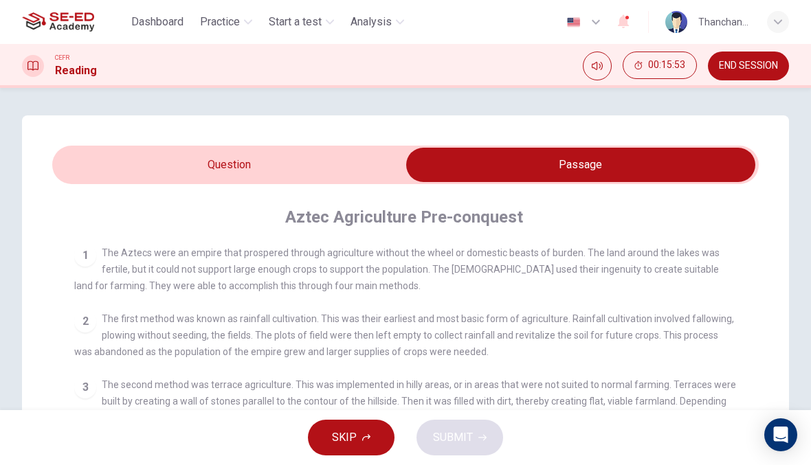
scroll to position [0, 0]
click at [378, 159] on input "checkbox" at bounding box center [581, 165] width 1060 height 34
checkbox input "false"
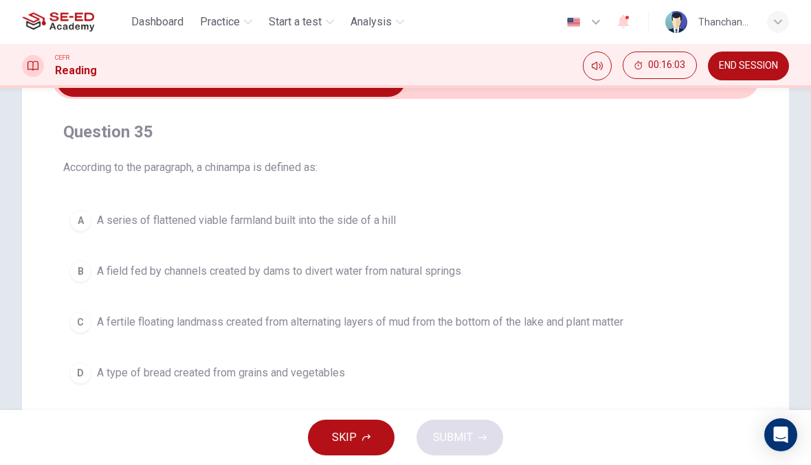
scroll to position [89, 0]
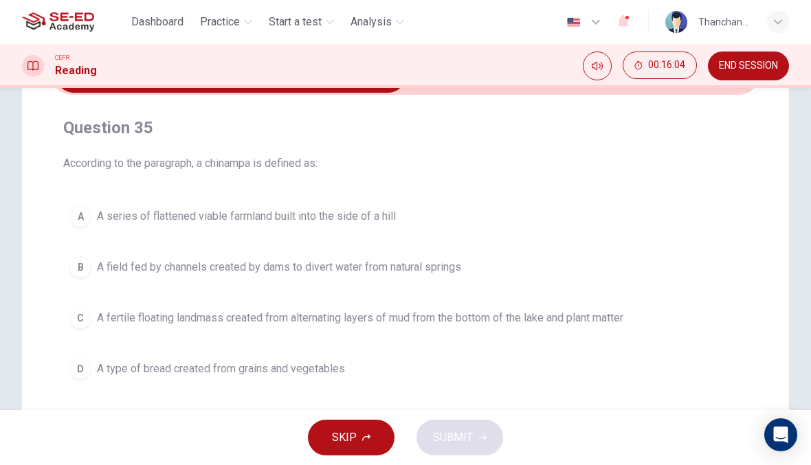
click at [606, 328] on button "C A fertile floating landmass created from alternating layers of mud from the b…" at bounding box center [405, 318] width 684 height 34
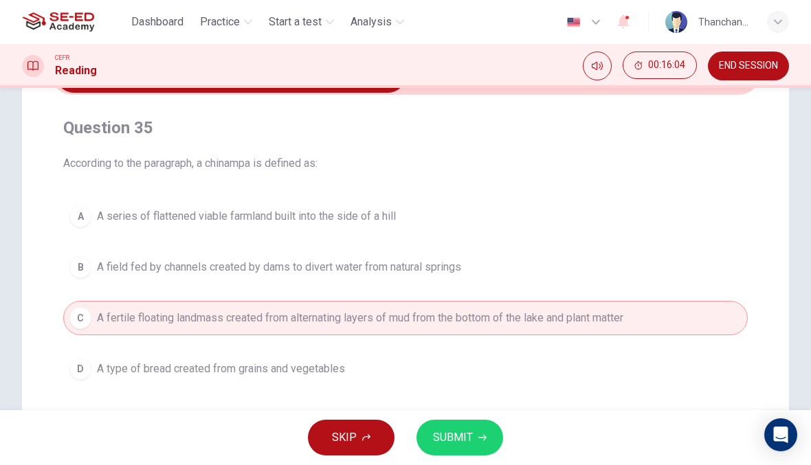
click at [454, 440] on span "SUBMIT" at bounding box center [453, 437] width 40 height 19
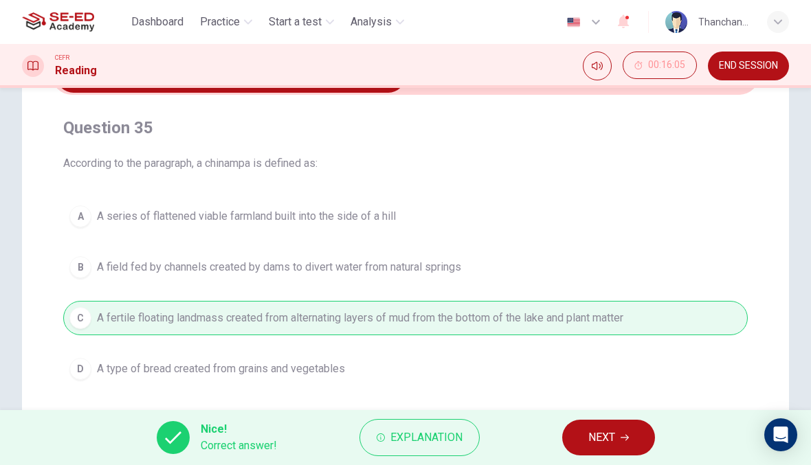
click at [638, 437] on button "NEXT" at bounding box center [608, 438] width 93 height 36
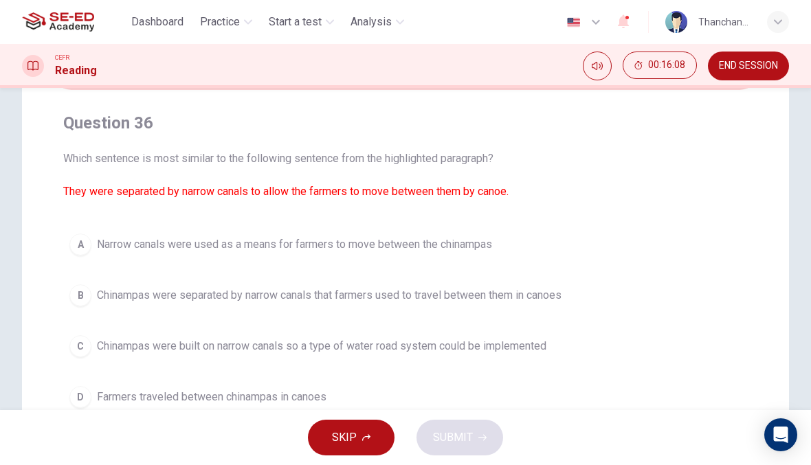
scroll to position [98, 0]
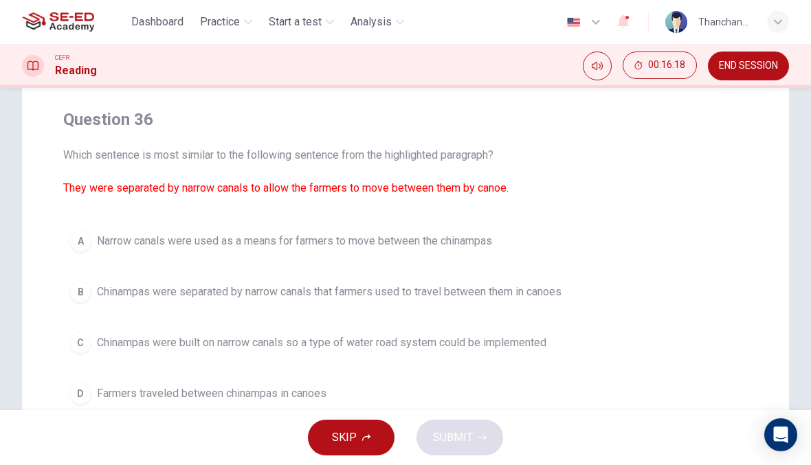
click at [478, 239] on span "Narrow canals were used as a means for farmers to move between the chinampas" at bounding box center [294, 241] width 395 height 16
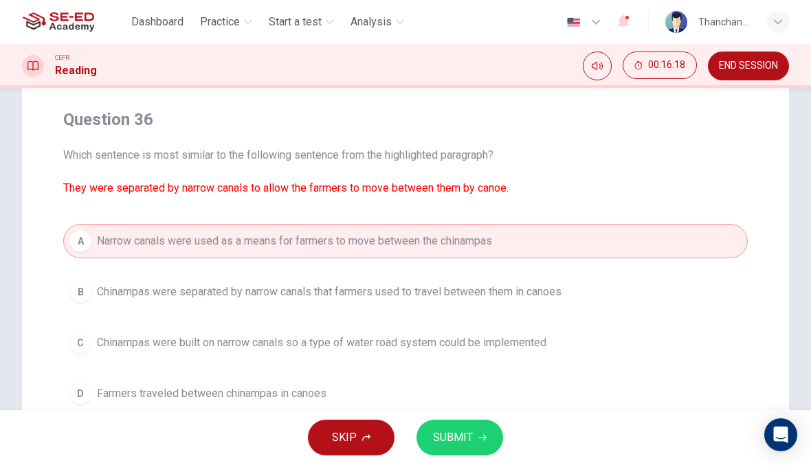
click at [474, 434] on button "SUBMIT" at bounding box center [459, 438] width 87 height 36
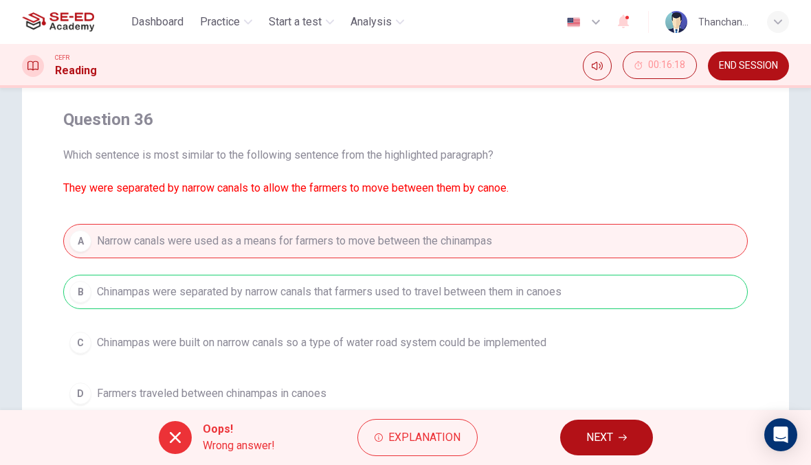
click at [606, 437] on span "NEXT" at bounding box center [599, 437] width 27 height 19
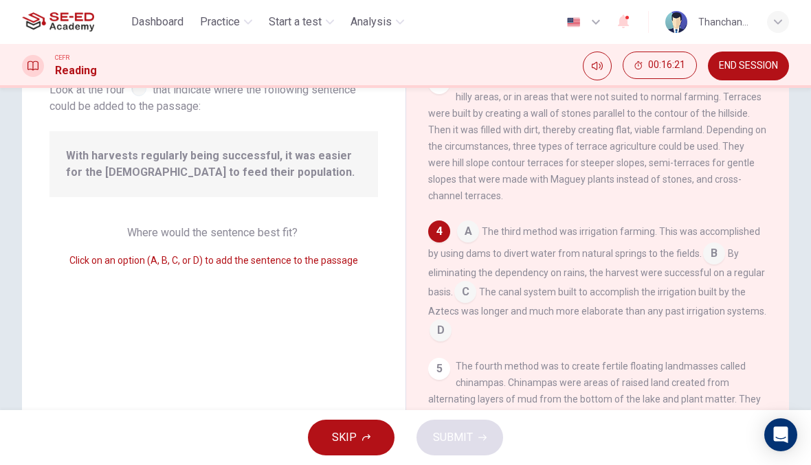
scroll to position [238, 0]
click at [472, 291] on input at bounding box center [465, 293] width 22 height 22
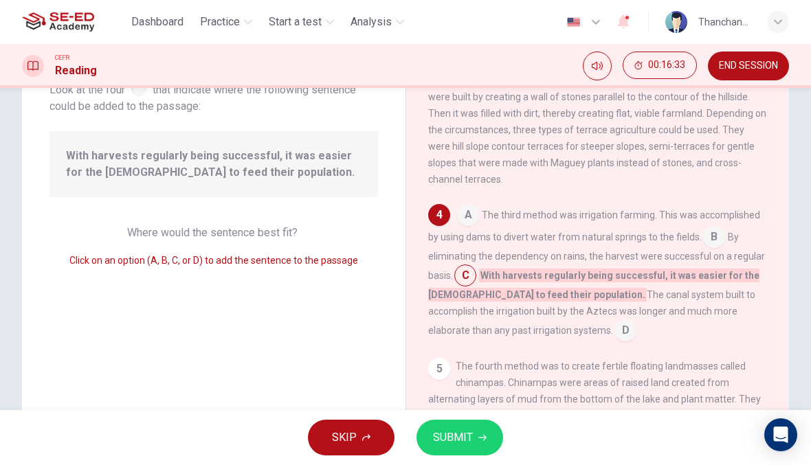
click at [467, 443] on span "SUBMIT" at bounding box center [453, 437] width 40 height 19
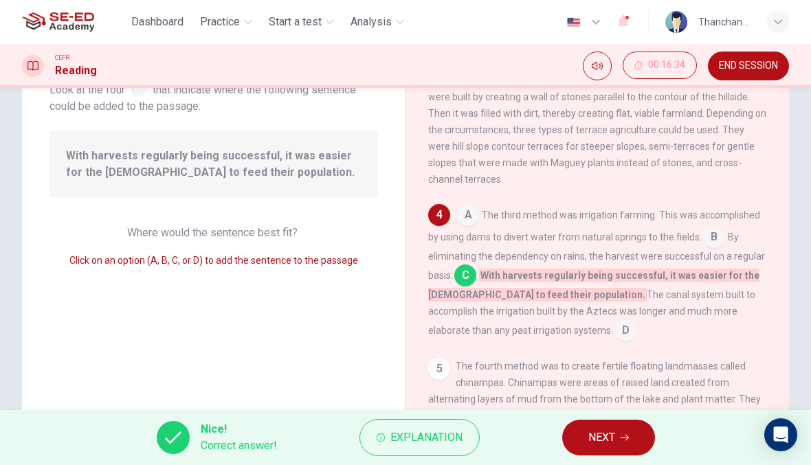
click at [616, 436] on button "NEXT" at bounding box center [608, 438] width 93 height 36
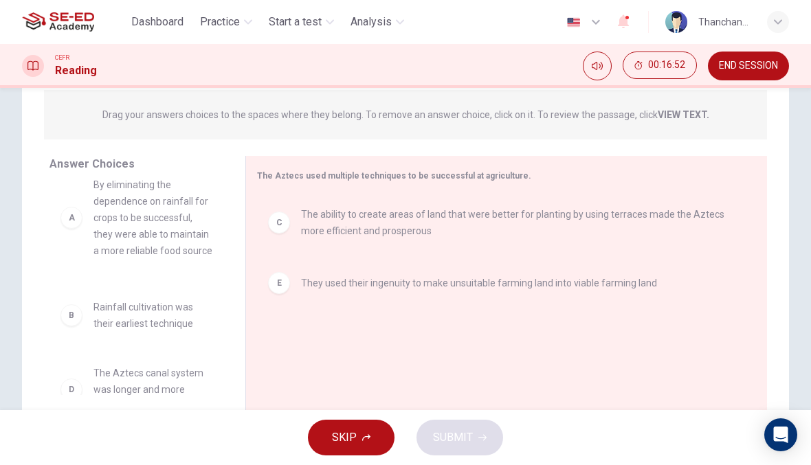
scroll to position [0, 0]
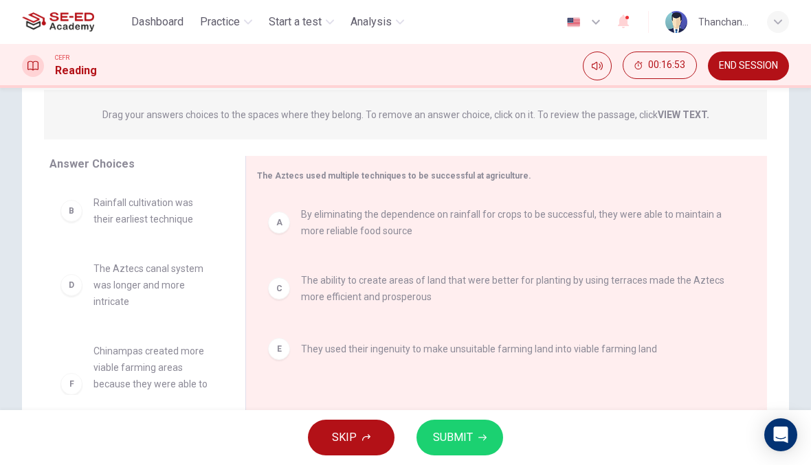
click at [478, 440] on icon "button" at bounding box center [482, 438] width 8 height 8
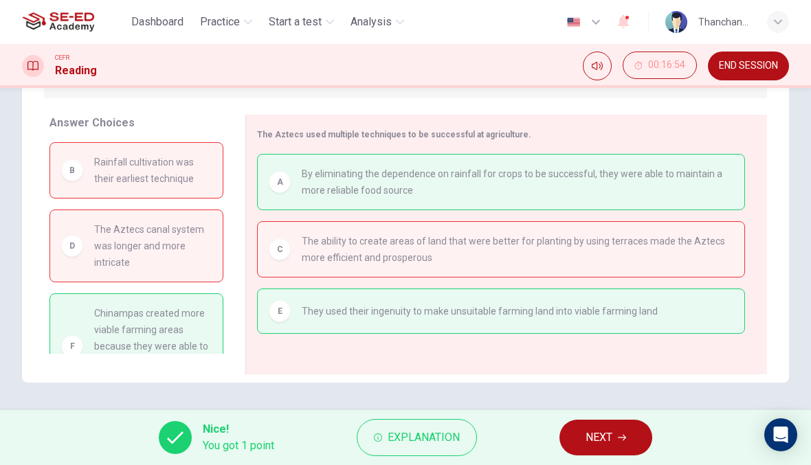
scroll to position [212, 0]
click at [617, 440] on button "NEXT" at bounding box center [605, 438] width 93 height 36
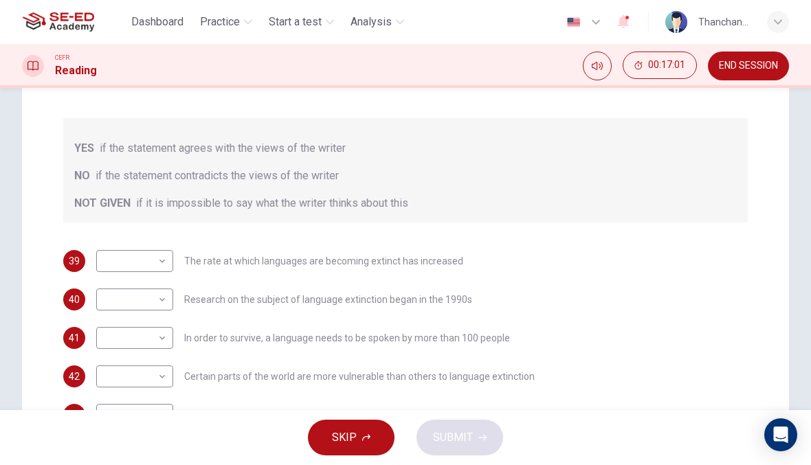
scroll to position [199, 0]
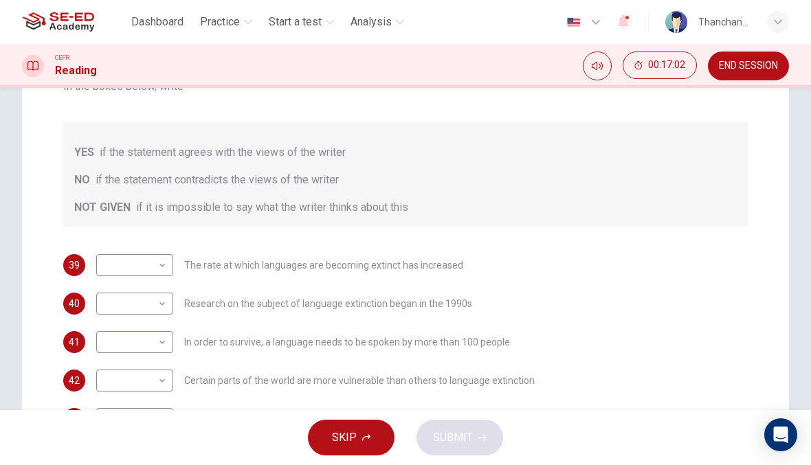
click at [151, 263] on body "This site uses cookies, as explained in our Privacy Policy . If you agree to th…" at bounding box center [405, 232] width 811 height 465
click at [157, 267] on div at bounding box center [405, 232] width 811 height 465
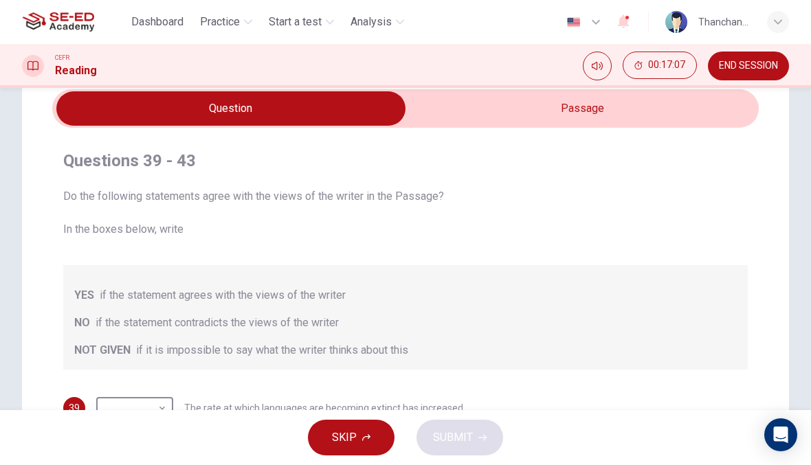
scroll to position [58, 0]
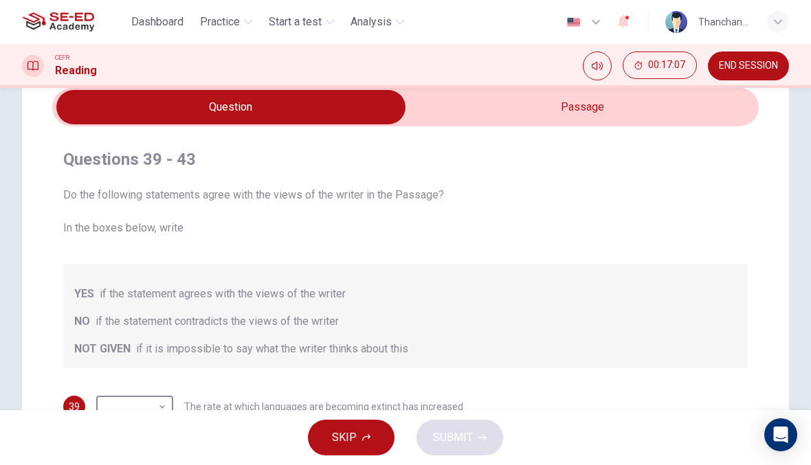
click at [674, 114] on input "checkbox" at bounding box center [231, 107] width 1060 height 34
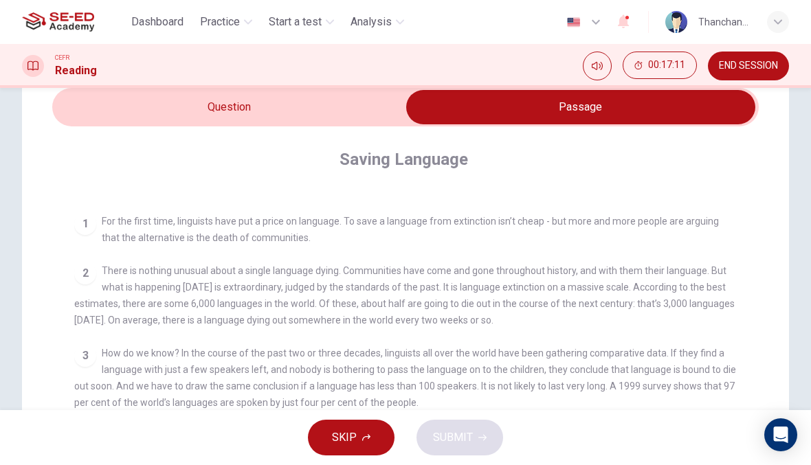
scroll to position [239, 0]
click at [360, 121] on input "checkbox" at bounding box center [581, 107] width 1060 height 34
checkbox input "false"
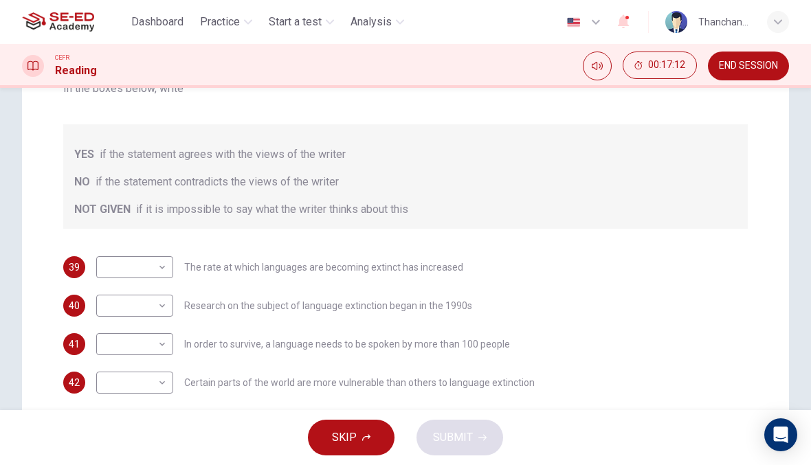
scroll to position [202, 0]
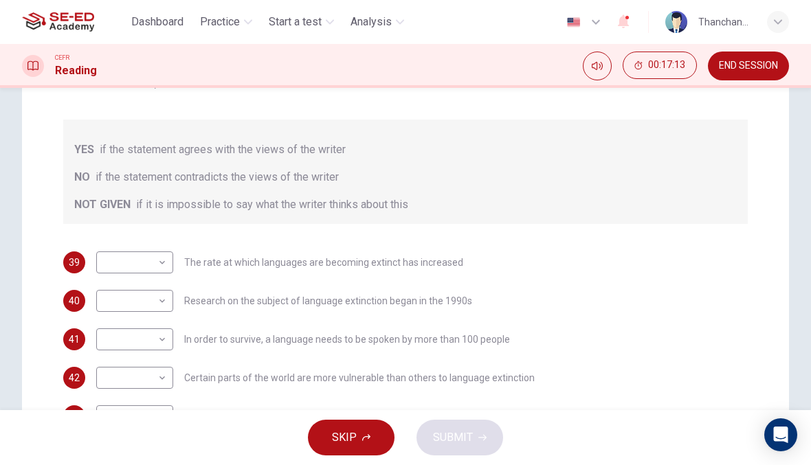
click at [165, 264] on body "This site uses cookies, as explained in our Privacy Policy . If you agree to th…" at bounding box center [405, 232] width 811 height 465
click at [159, 291] on li "YES" at bounding box center [134, 284] width 77 height 22
type input "YES"
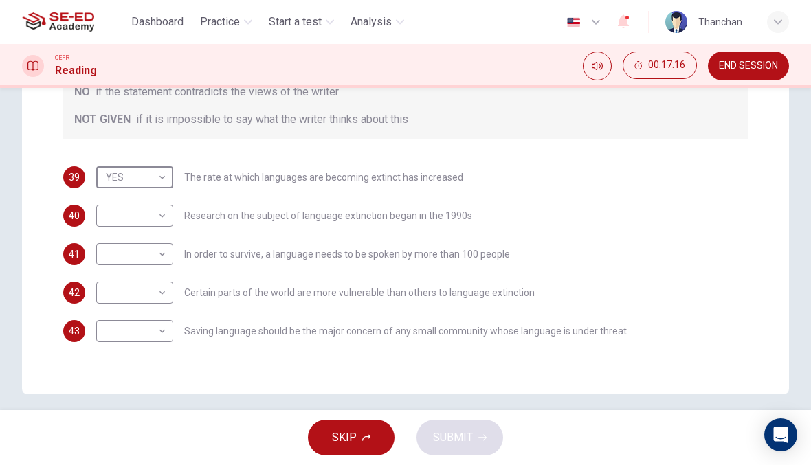
scroll to position [289, 0]
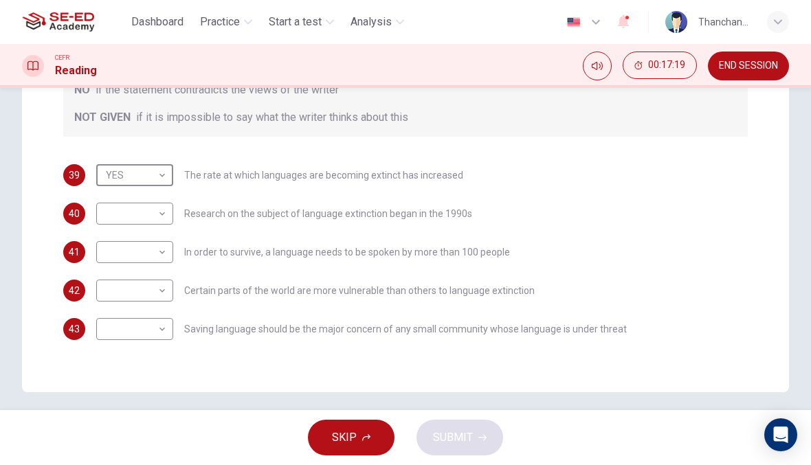
click at [137, 225] on body "This site uses cookies, as explained in our Privacy Policy . If you agree to th…" at bounding box center [405, 232] width 811 height 465
click at [456, 186] on div at bounding box center [405, 232] width 811 height 465
click at [522, 222] on div "40 ​ ​ Research on the subject of language extinction began in the 1990s" at bounding box center [405, 214] width 684 height 22
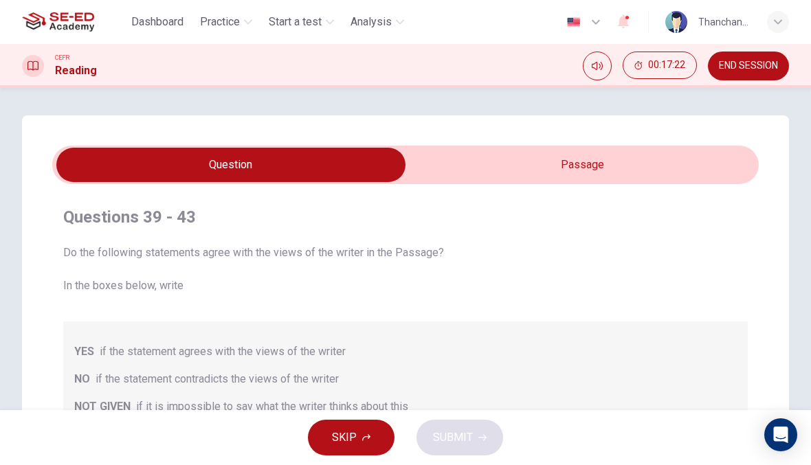
scroll to position [0, 0]
click at [662, 160] on input "checkbox" at bounding box center [231, 165] width 1060 height 34
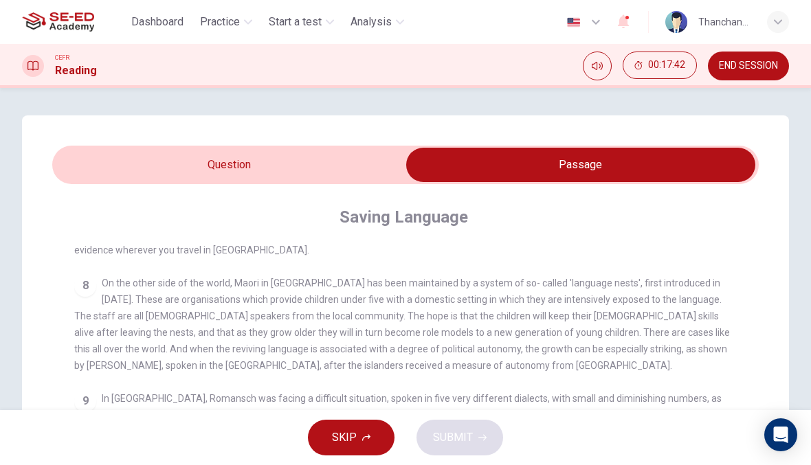
scroll to position [822, 0]
click at [314, 170] on input "checkbox" at bounding box center [581, 165] width 1060 height 34
checkbox input "false"
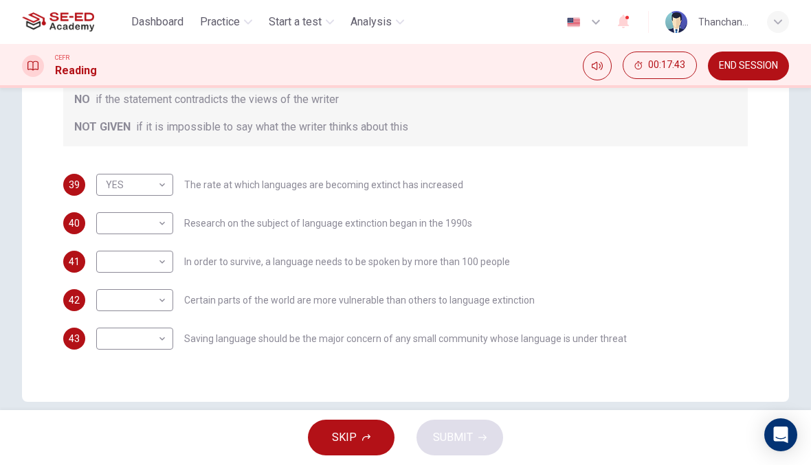
scroll to position [295, 0]
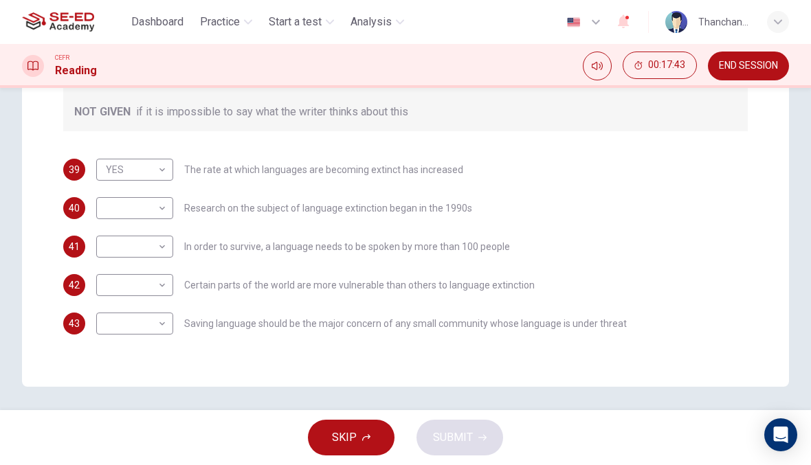
click at [165, 214] on body "This site uses cookies, as explained in our Privacy Policy . If you agree to th…" at bounding box center [405, 232] width 811 height 465
click at [156, 252] on li "NO" at bounding box center [134, 252] width 77 height 22
type input "NO"
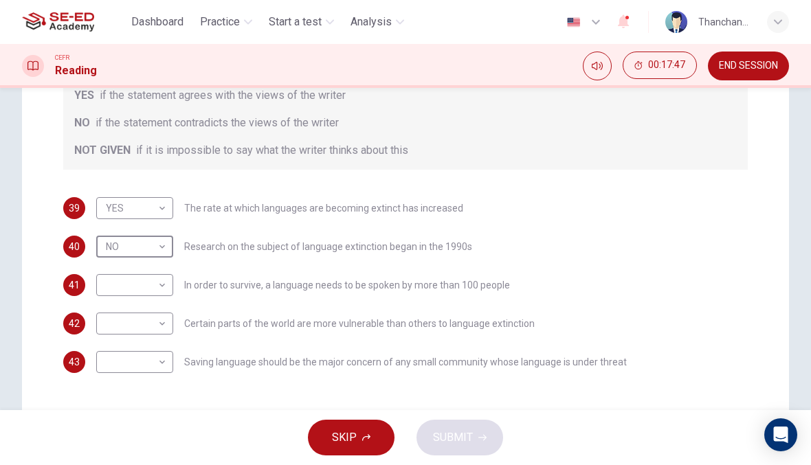
scroll to position [250, 0]
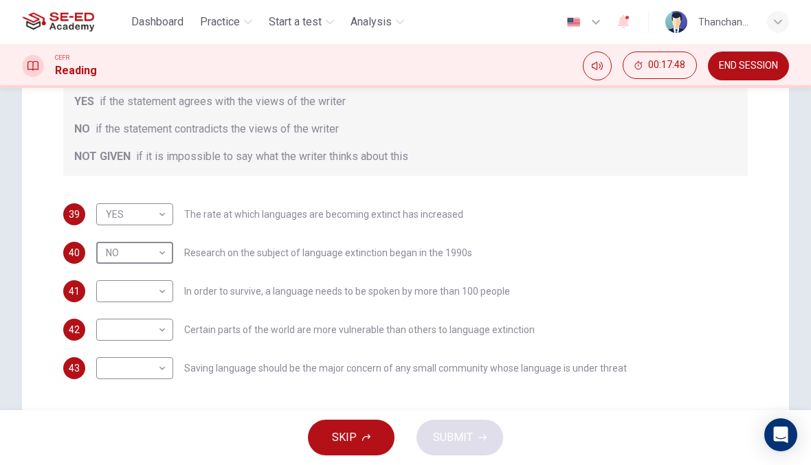
click at [157, 286] on body "This site uses cookies, as explained in our Privacy Policy . If you agree to th…" at bounding box center [405, 232] width 811 height 465
click at [157, 317] on li "YES" at bounding box center [134, 313] width 77 height 22
type input "YES"
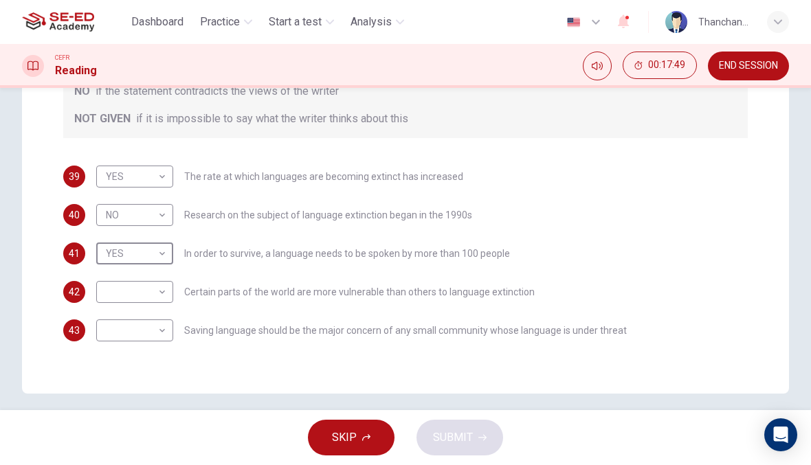
scroll to position [292, 0]
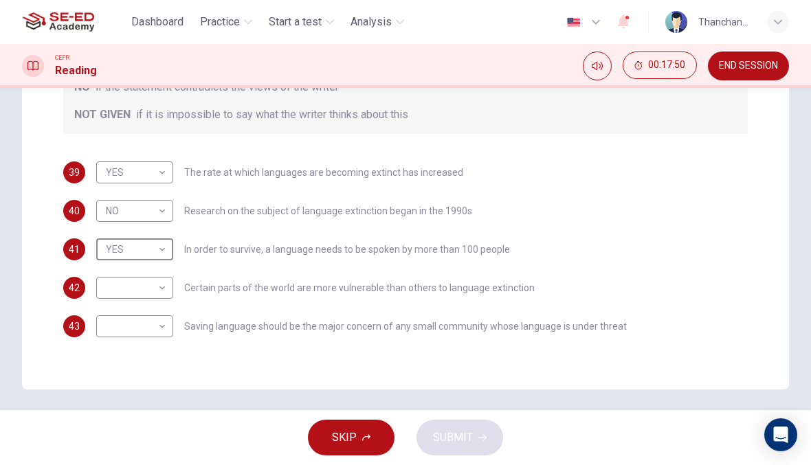
click at [146, 216] on body "This site uses cookies, as explained in our Privacy Policy . If you agree to th…" at bounding box center [405, 232] width 811 height 465
click at [161, 277] on li "NOT GIVEN" at bounding box center [134, 277] width 77 height 22
type input "NOT GIVEN"
click at [163, 288] on body "This site uses cookies, as explained in our Privacy Policy . If you agree to th…" at bounding box center [405, 232] width 811 height 465
click at [159, 325] on li "NO" at bounding box center [134, 332] width 77 height 22
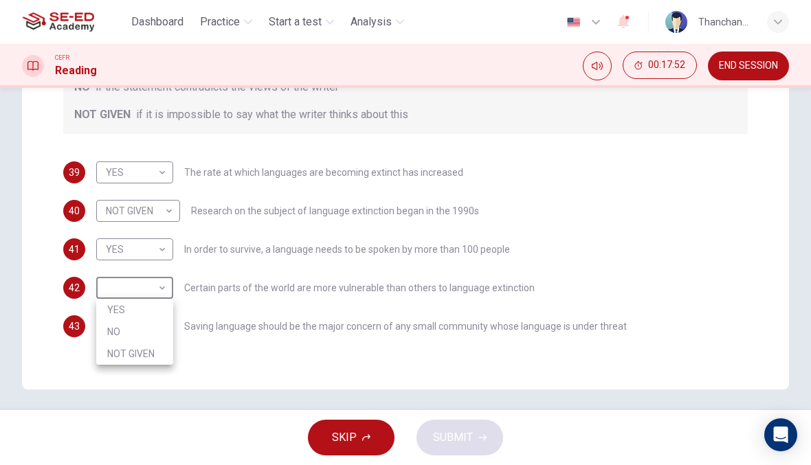
type input "NO"
click at [161, 325] on body "This site uses cookies, as explained in our Privacy Policy . If you agree to th…" at bounding box center [405, 232] width 811 height 465
click at [157, 341] on li "YES" at bounding box center [134, 348] width 77 height 22
type input "YES"
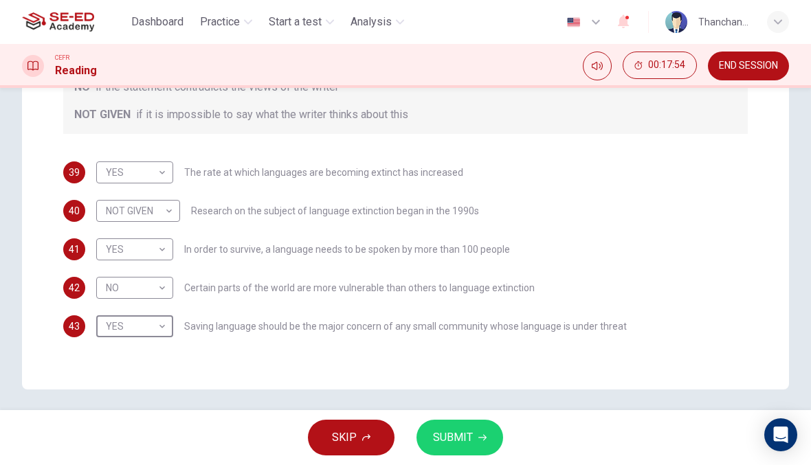
click at [473, 432] on button "SUBMIT" at bounding box center [459, 438] width 87 height 36
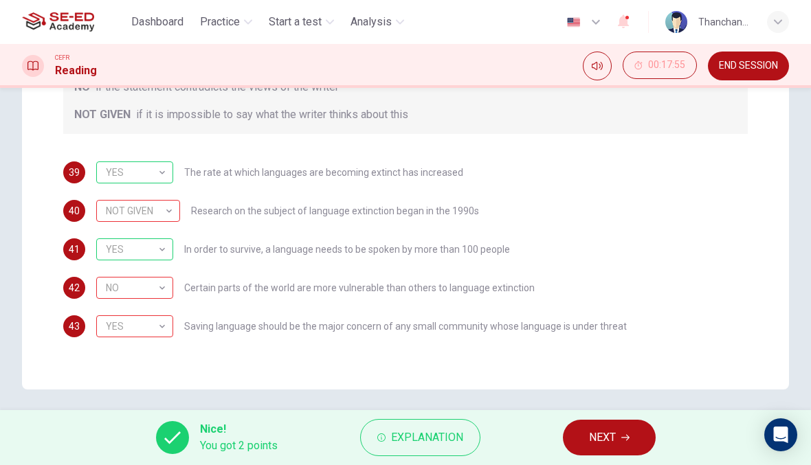
click at [614, 443] on span "NEXT" at bounding box center [602, 437] width 27 height 19
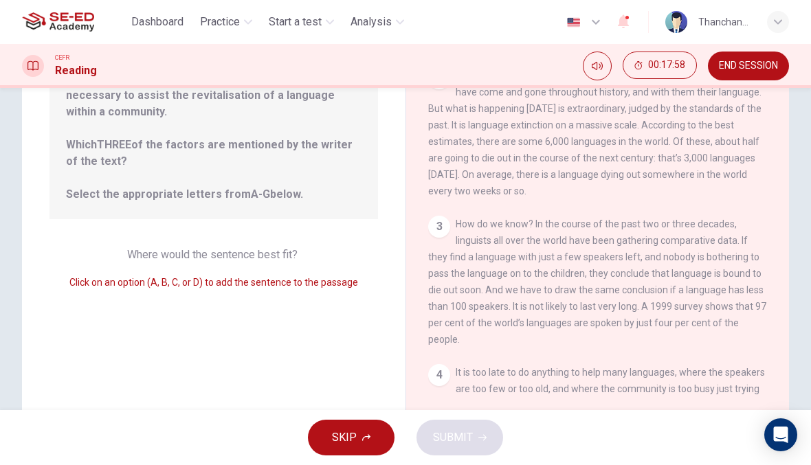
scroll to position [173, 0]
click at [433, 371] on div "4" at bounding box center [439, 377] width 22 height 22
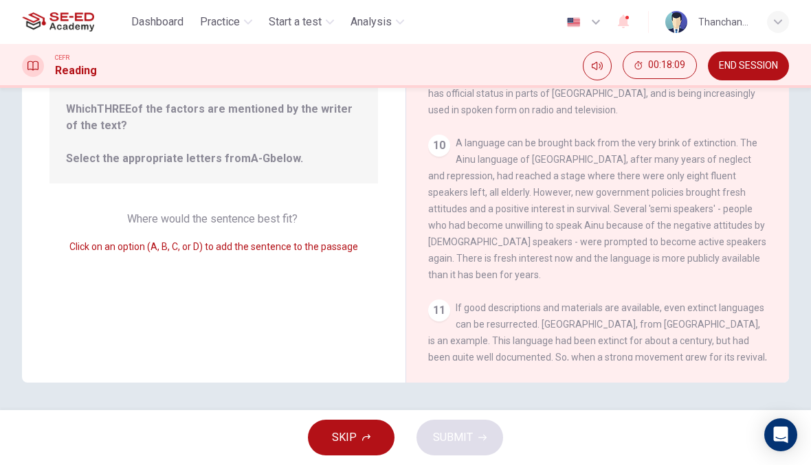
scroll to position [1068, 0]
click at [442, 305] on div "11" at bounding box center [439, 310] width 22 height 22
click at [442, 304] on div "11" at bounding box center [439, 310] width 22 height 22
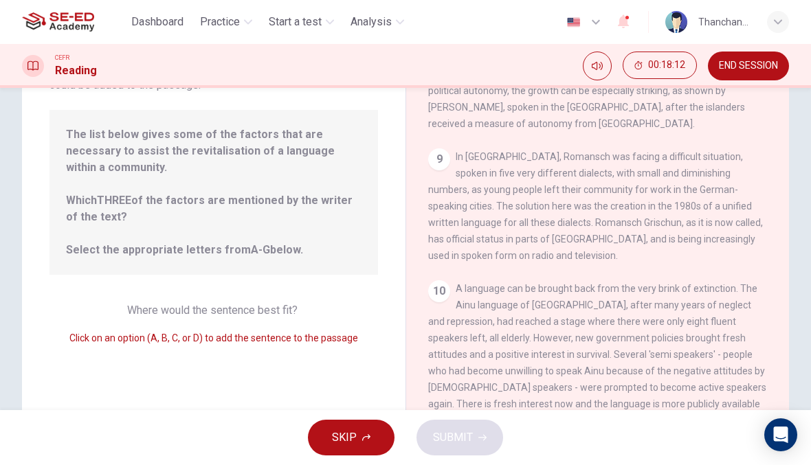
scroll to position [78, 0]
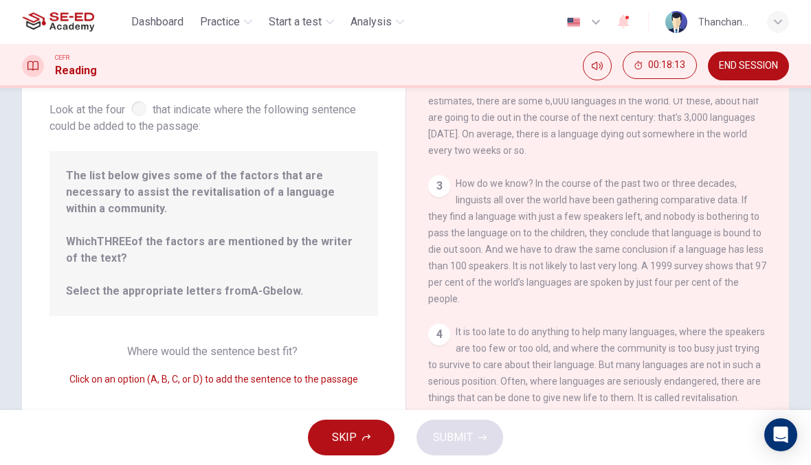
click at [666, 286] on div "3 How do we know? In the course of the past two or three decades, linguists all…" at bounding box center [597, 241] width 339 height 132
click at [665, 285] on div "3 How do we know? In the course of the past two or three decades, linguists all…" at bounding box center [597, 241] width 339 height 132
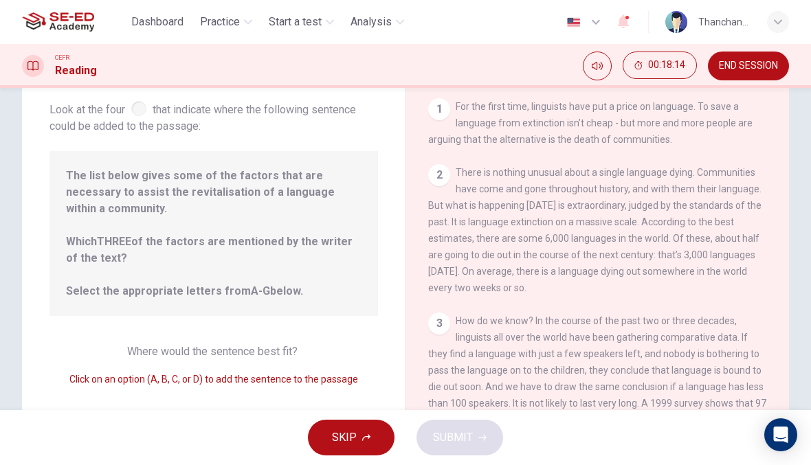
scroll to position [0, 0]
click at [378, 432] on button "SKIP" at bounding box center [351, 438] width 87 height 36
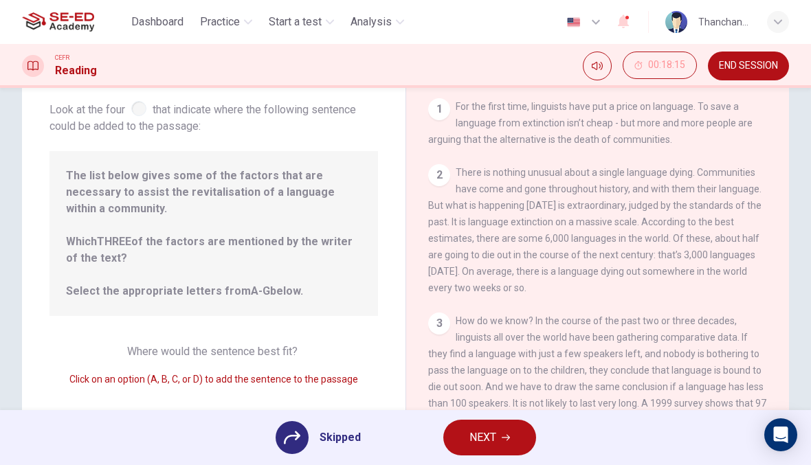
click at [456, 341] on span "How do we know? In the course of the past two or three decades, linguists all o…" at bounding box center [597, 378] width 338 height 126
click at [438, 335] on div "3" at bounding box center [439, 324] width 22 height 22
click at [502, 435] on icon "button" at bounding box center [506, 438] width 8 height 8
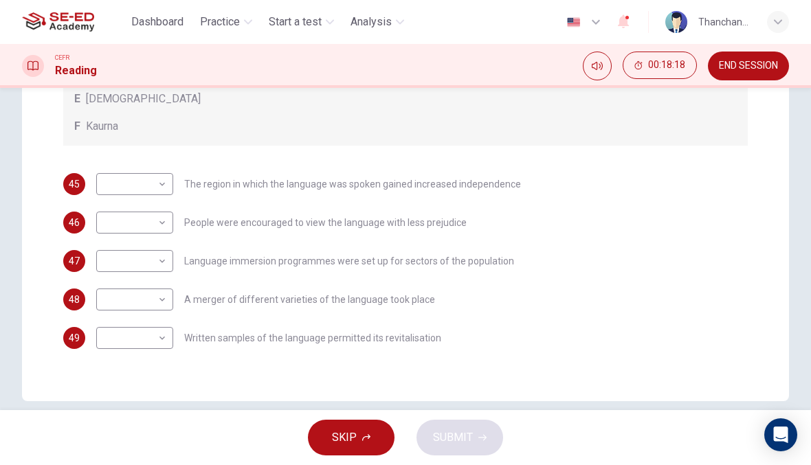
scroll to position [362, 0]
click at [150, 179] on body "This site uses cookies, as explained in our Privacy Policy . If you agree to th…" at bounding box center [405, 232] width 811 height 465
click at [161, 211] on li "A" at bounding box center [134, 207] width 77 height 22
type input "A"
click at [160, 224] on body "This site uses cookies, as explained in our Privacy Policy . If you agree to th…" at bounding box center [405, 232] width 811 height 465
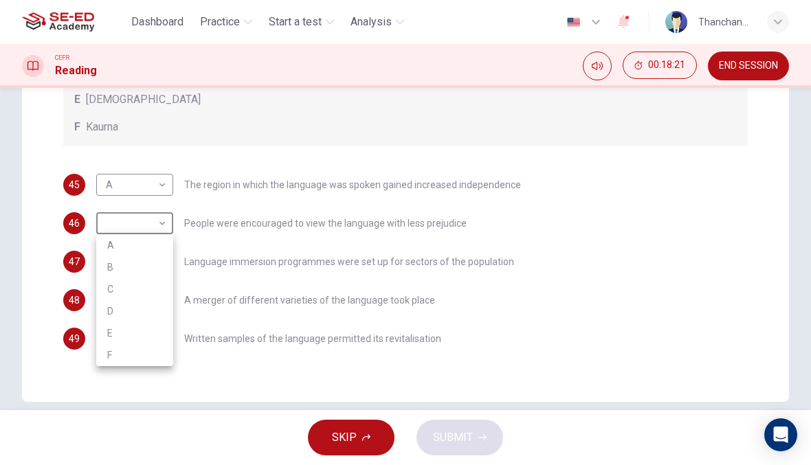
click at [156, 264] on li "B" at bounding box center [134, 267] width 77 height 22
type input "B"
click at [162, 265] on body "This site uses cookies, as explained in our Privacy Policy . If you agree to th…" at bounding box center [405, 232] width 811 height 465
click at [142, 325] on li "C" at bounding box center [134, 328] width 77 height 22
type input "C"
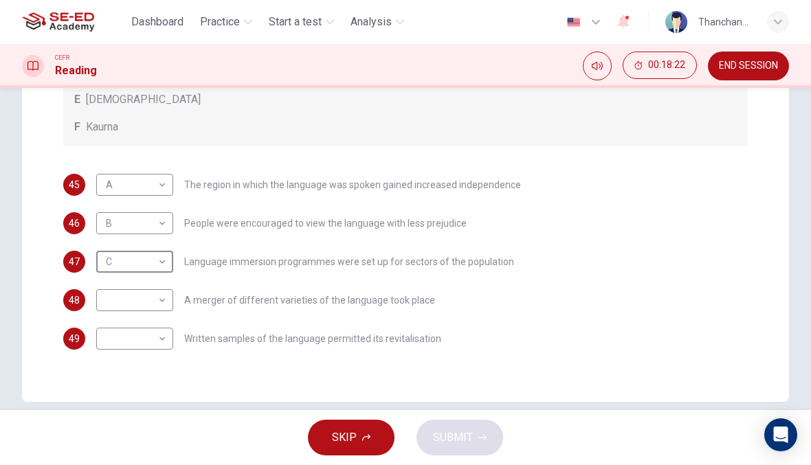
click at [161, 311] on body "This site uses cookies, as explained in our Privacy Policy . If you agree to th…" at bounding box center [405, 232] width 811 height 465
click at [143, 388] on li "D" at bounding box center [134, 388] width 77 height 22
type input "D"
click at [161, 344] on body "This site uses cookies, as explained in our Privacy Policy . If you agree to th…" at bounding box center [405, 232] width 811 height 465
click at [159, 440] on li "F" at bounding box center [134, 443] width 77 height 22
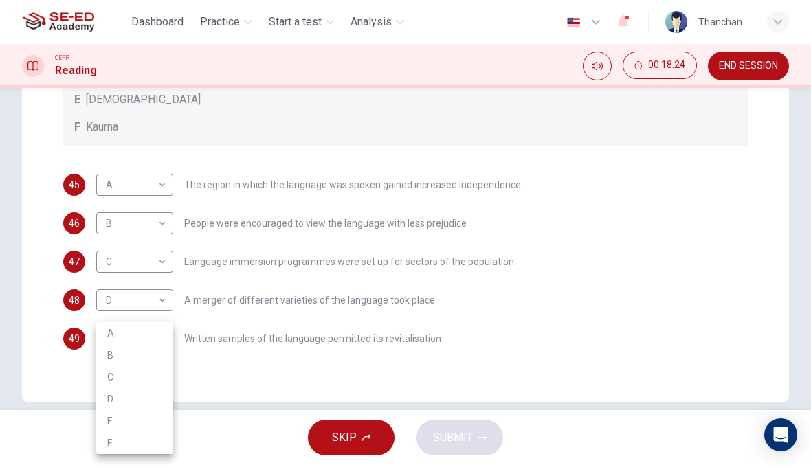
type input "F"
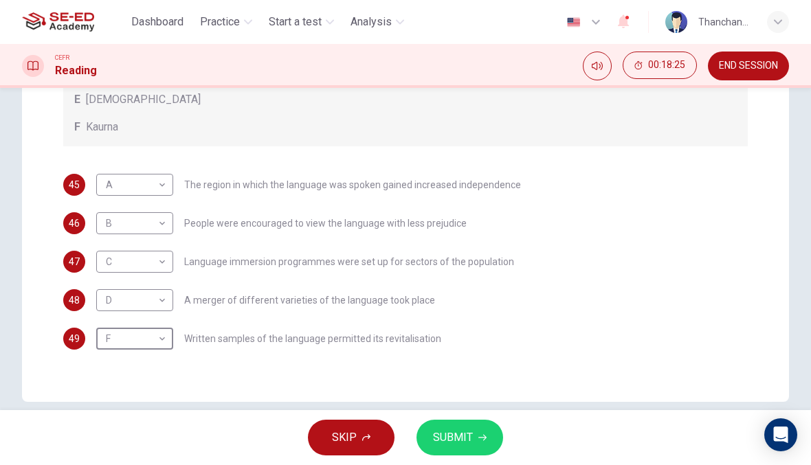
click at [472, 440] on button "SUBMIT" at bounding box center [459, 438] width 87 height 36
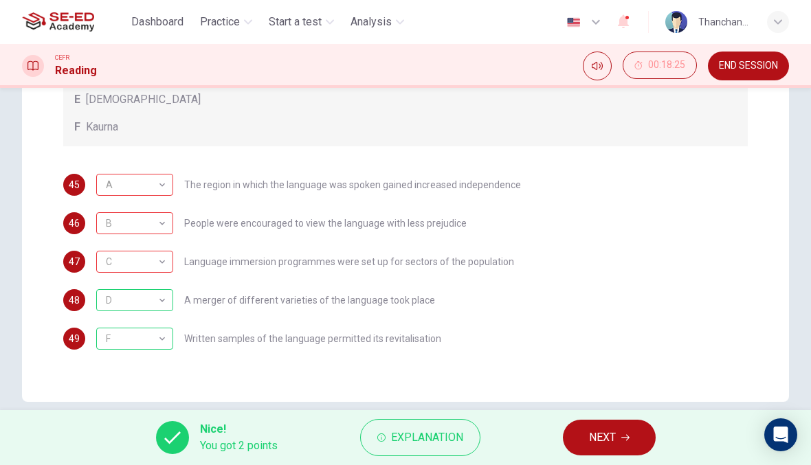
click at [616, 453] on button "NEXT" at bounding box center [609, 438] width 93 height 36
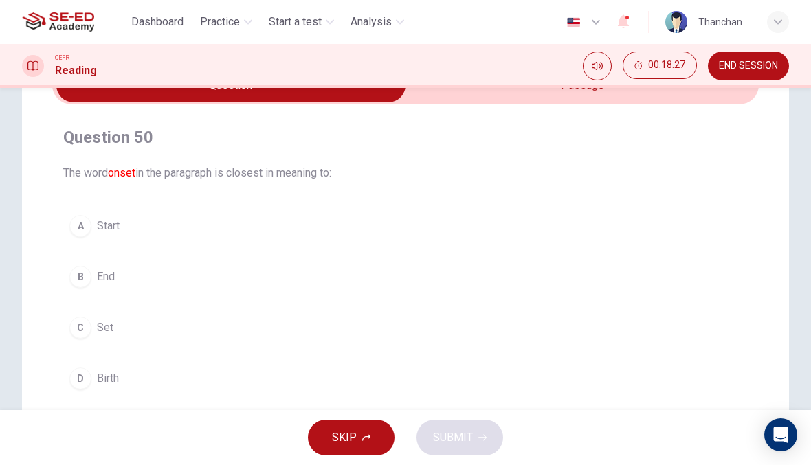
scroll to position [69, 0]
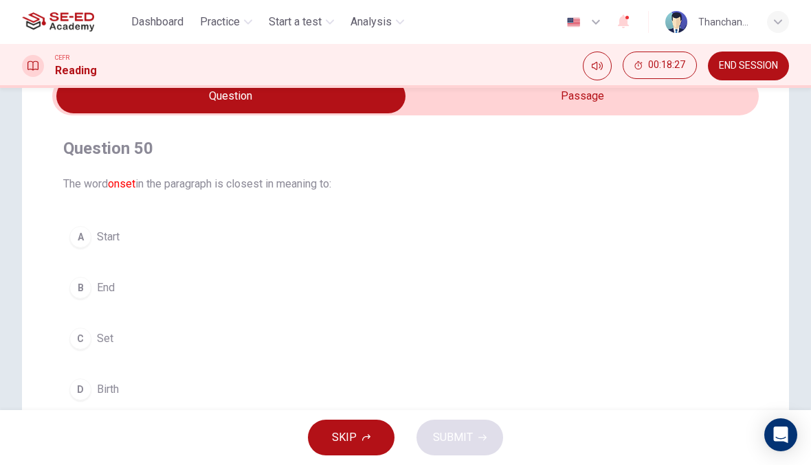
click at [610, 111] on input "checkbox" at bounding box center [231, 96] width 1060 height 34
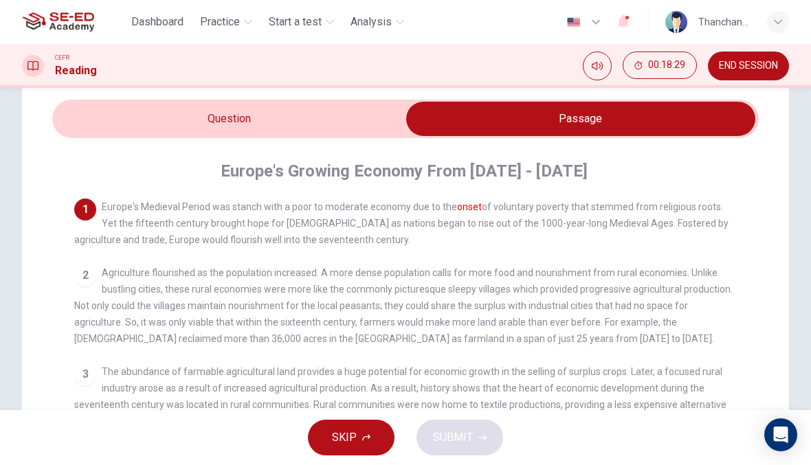
scroll to position [38, 0]
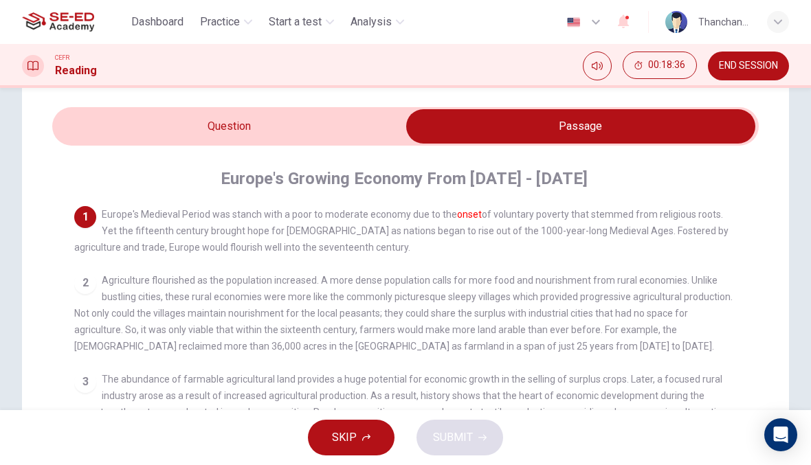
click at [350, 143] on input "checkbox" at bounding box center [581, 126] width 1060 height 34
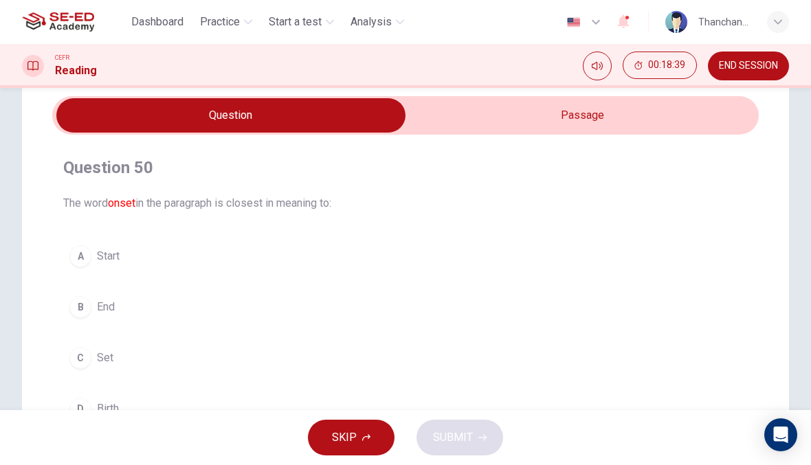
scroll to position [52, 0]
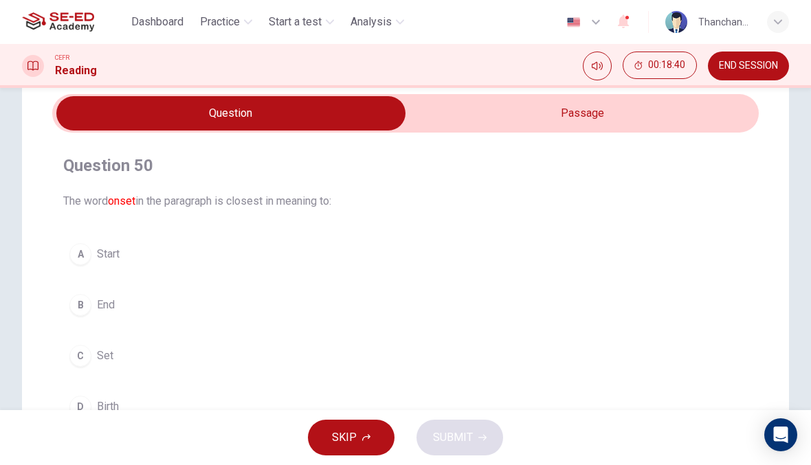
click at [236, 260] on button "A Start" at bounding box center [405, 254] width 684 height 34
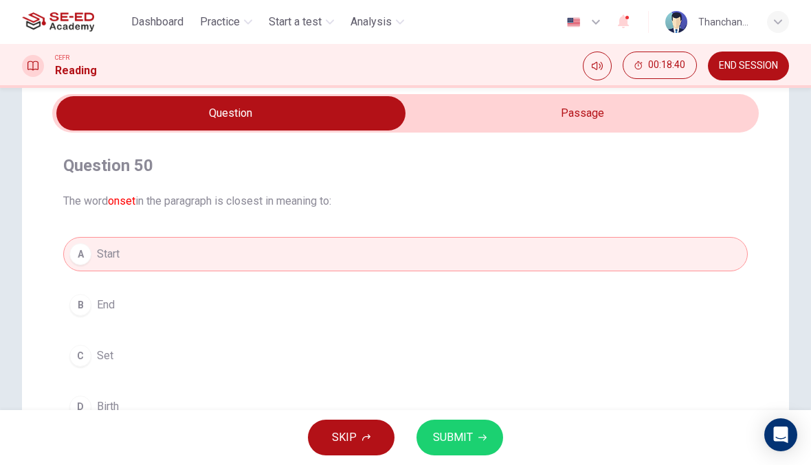
click at [480, 428] on button "SUBMIT" at bounding box center [459, 438] width 87 height 36
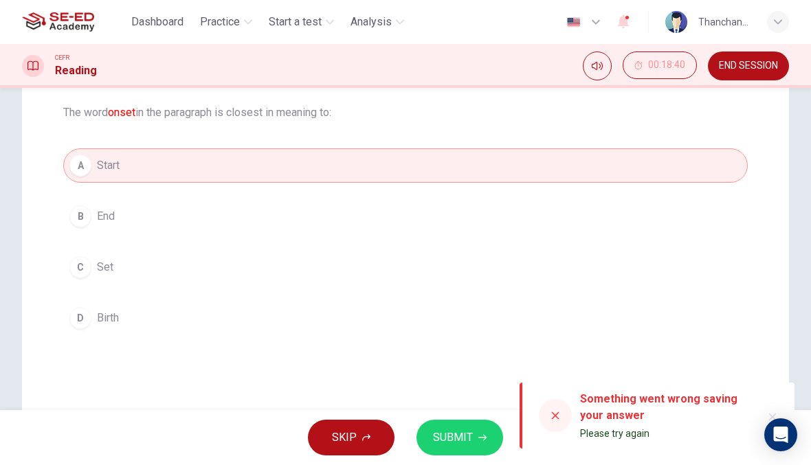
scroll to position [150, 0]
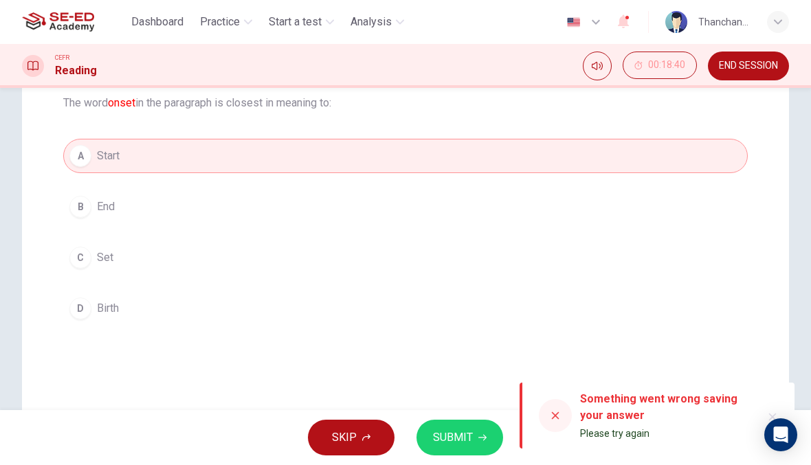
click at [449, 449] on button "SUBMIT" at bounding box center [459, 438] width 87 height 36
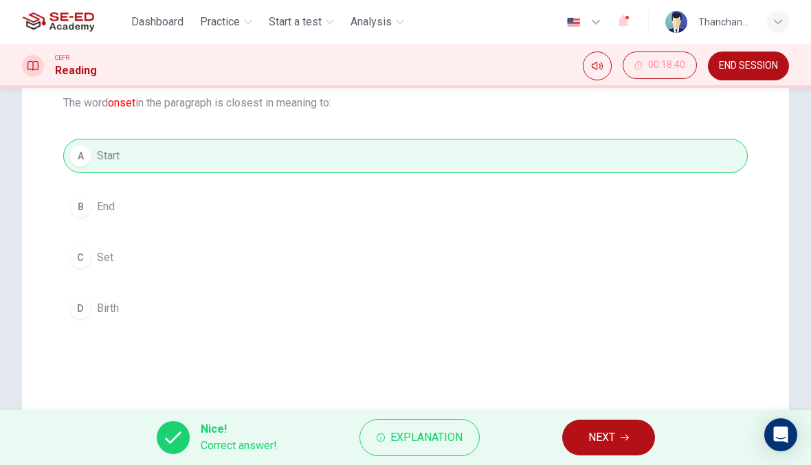
click at [605, 436] on span "NEXT" at bounding box center [601, 437] width 27 height 19
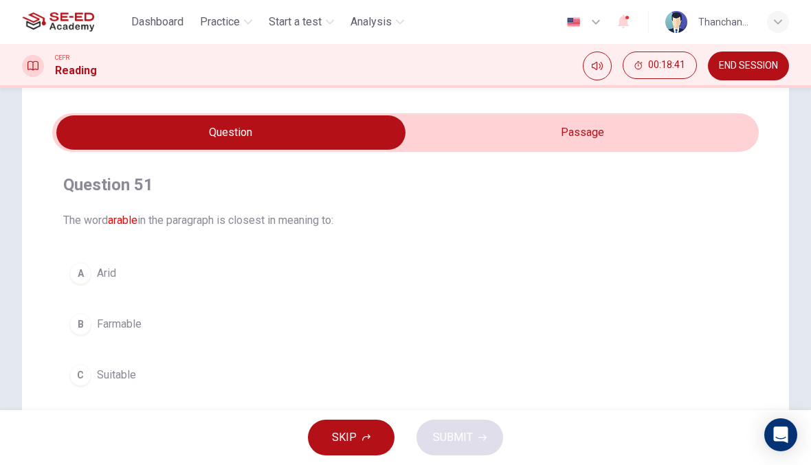
scroll to position [33, 0]
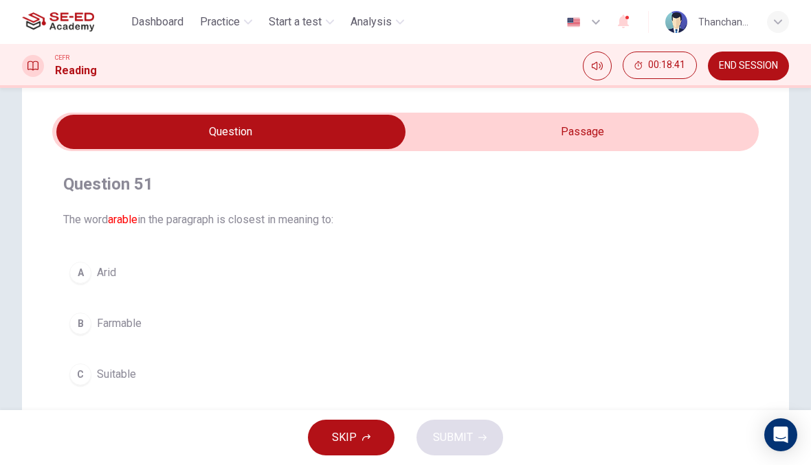
click at [624, 134] on input "checkbox" at bounding box center [231, 132] width 1060 height 34
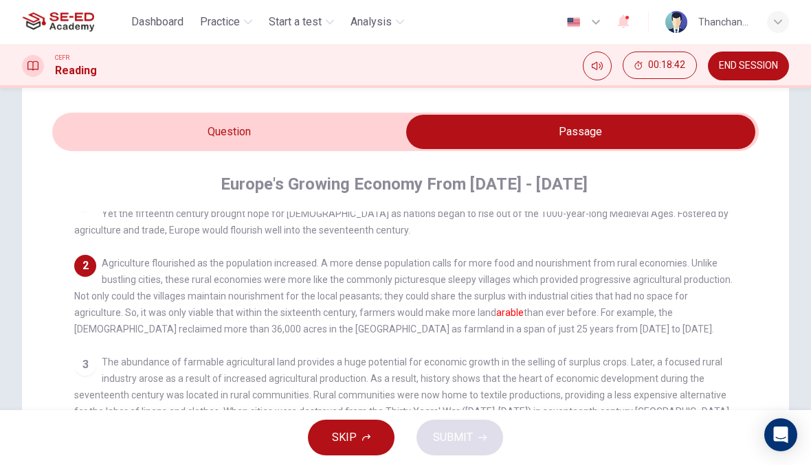
scroll to position [25, 0]
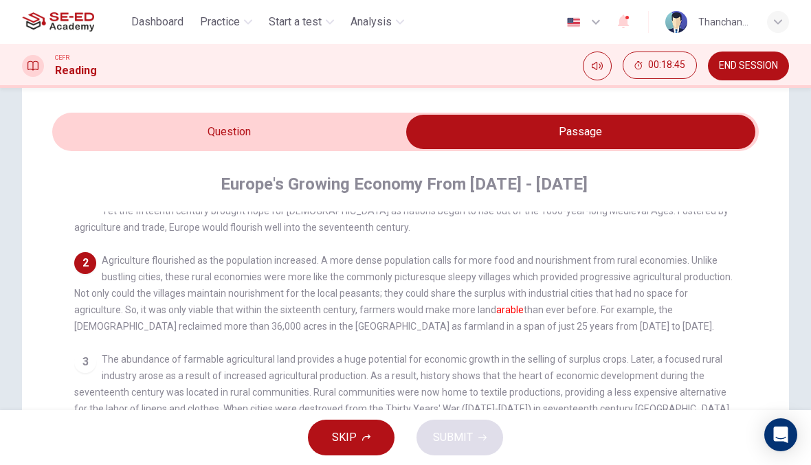
click at [355, 146] on input "checkbox" at bounding box center [581, 132] width 1060 height 34
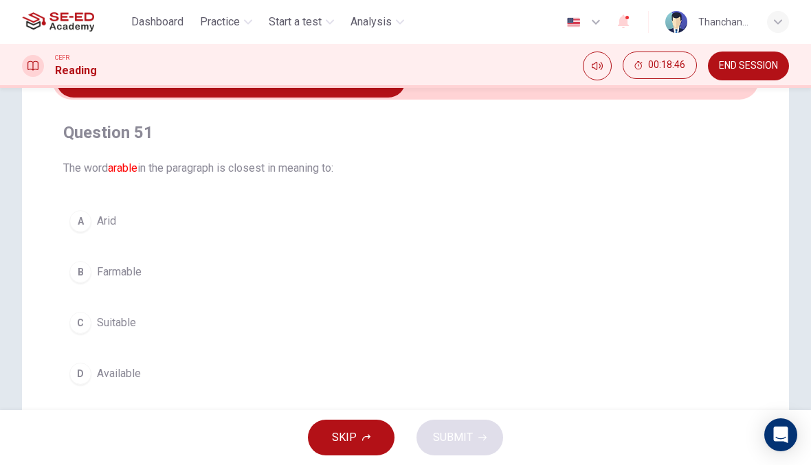
scroll to position [83, 0]
click at [322, 319] on button "C Suitable" at bounding box center [405, 324] width 684 height 34
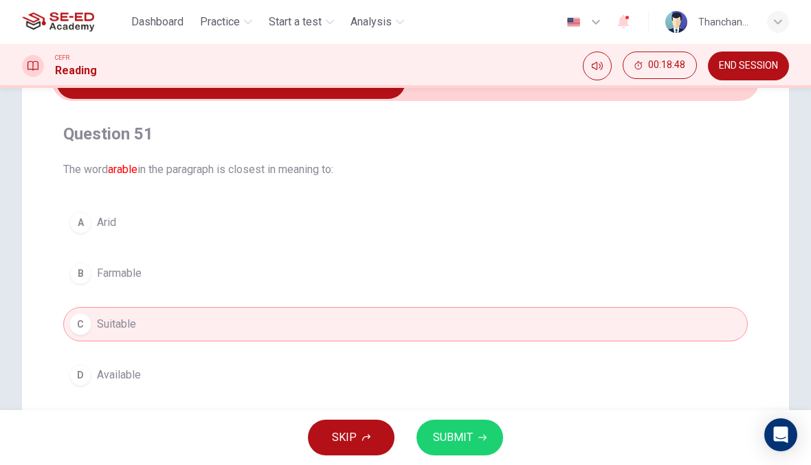
click at [477, 390] on button "D Available" at bounding box center [405, 375] width 684 height 34
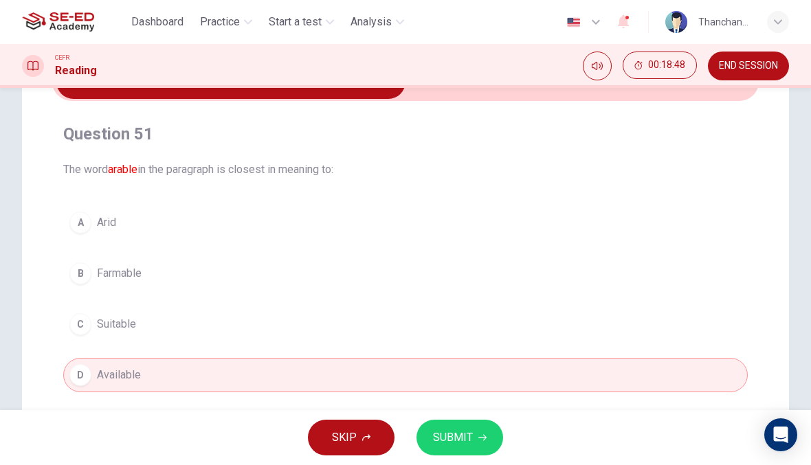
click at [480, 445] on button "SUBMIT" at bounding box center [459, 438] width 87 height 36
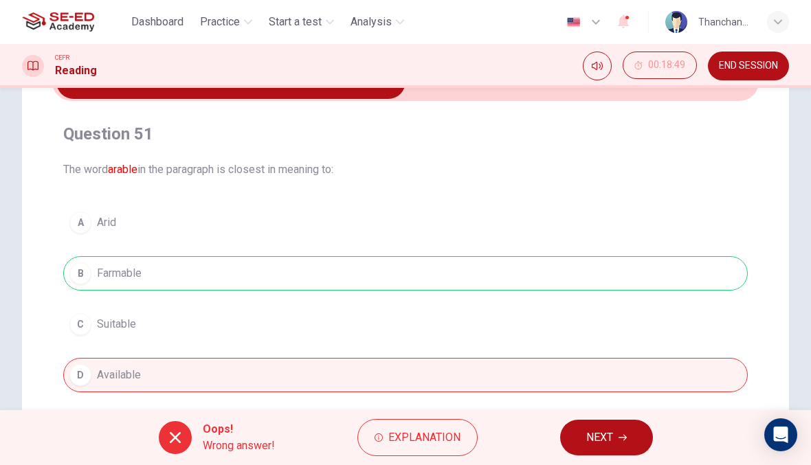
click at [608, 440] on span "NEXT" at bounding box center [599, 437] width 27 height 19
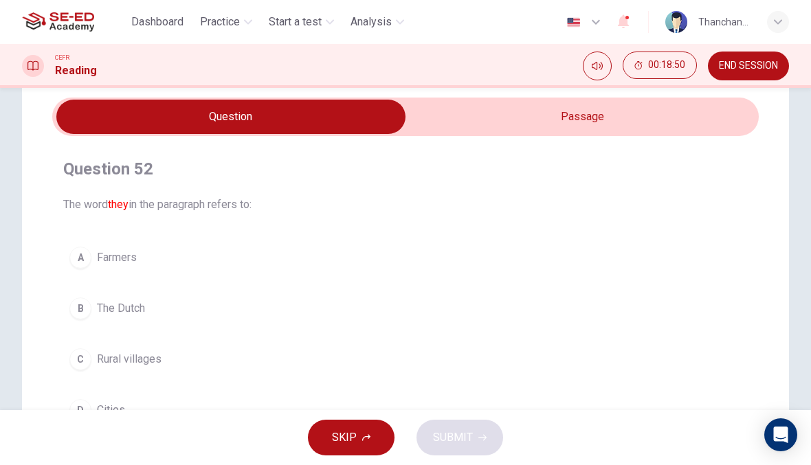
scroll to position [49, 0]
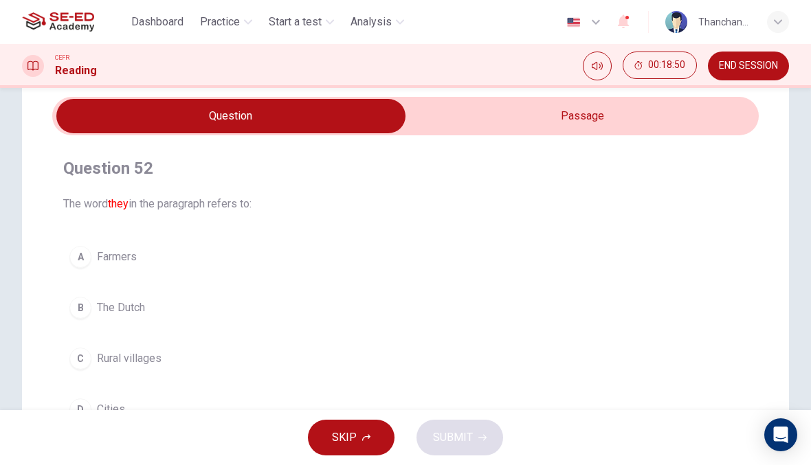
click at [587, 114] on input "checkbox" at bounding box center [231, 116] width 1060 height 34
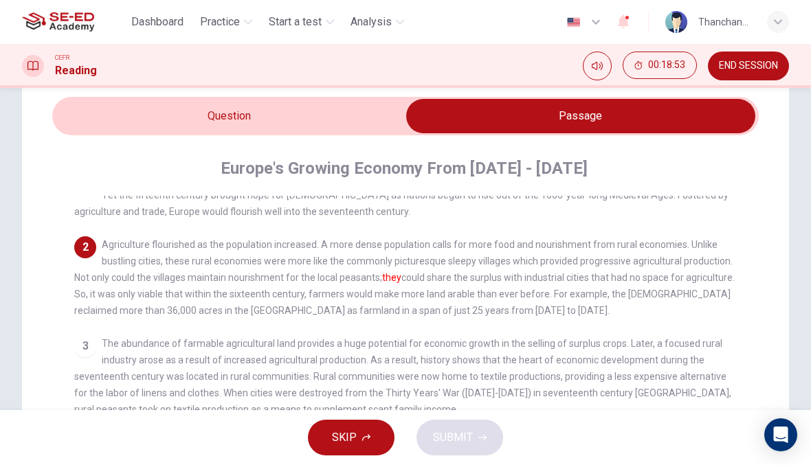
click at [371, 117] on input "checkbox" at bounding box center [581, 116] width 1060 height 34
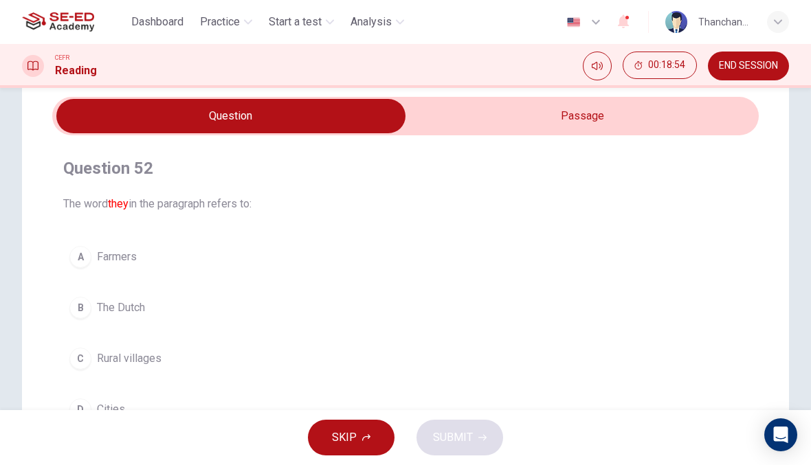
click at [287, 255] on button "A Farmers" at bounding box center [405, 257] width 684 height 34
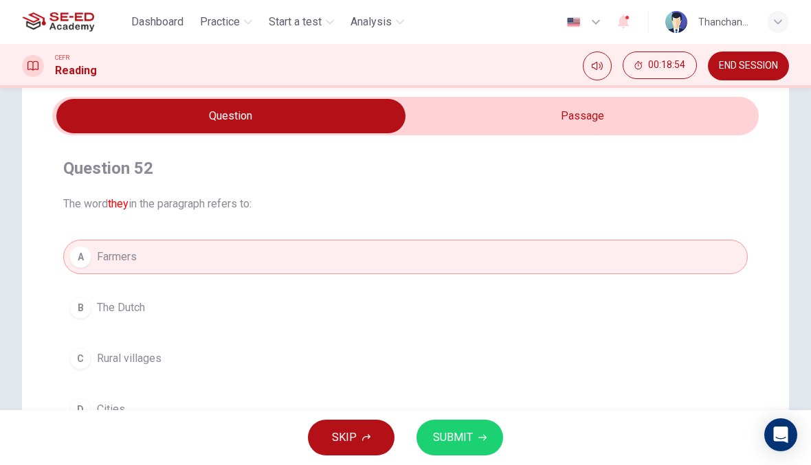
click at [499, 440] on button "SUBMIT" at bounding box center [459, 438] width 87 height 36
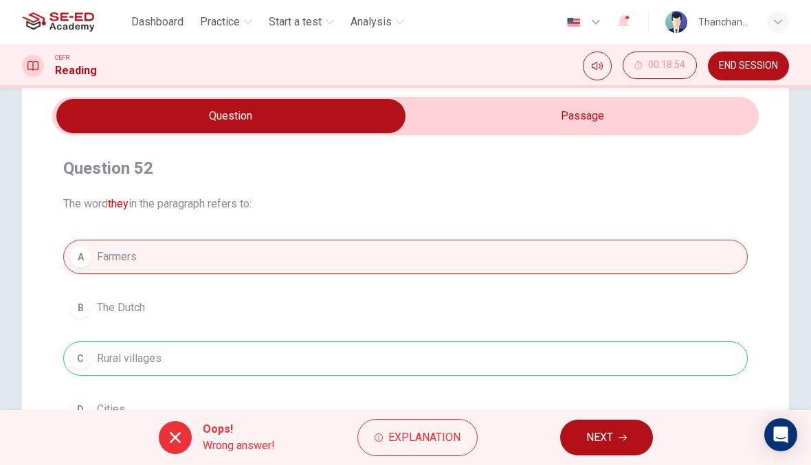
click at [625, 440] on icon "button" at bounding box center [622, 438] width 8 height 6
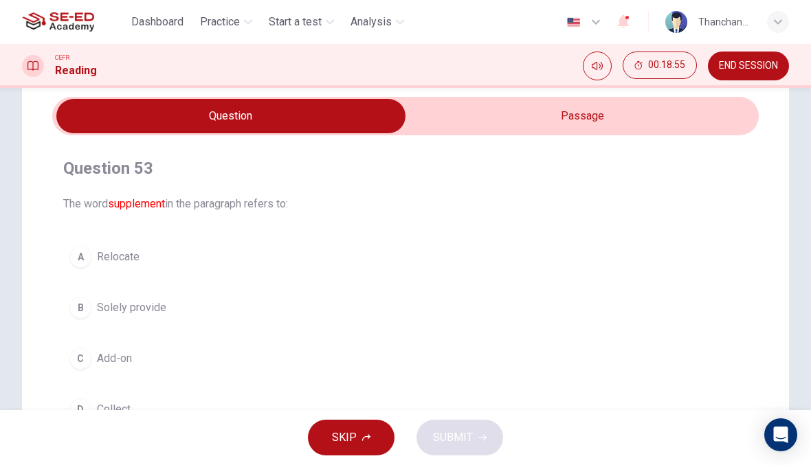
click at [562, 120] on input "checkbox" at bounding box center [231, 116] width 1060 height 34
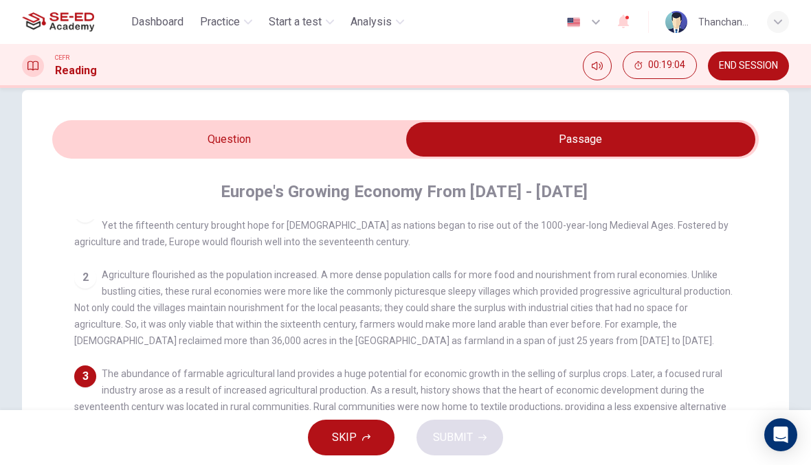
scroll to position [19, 0]
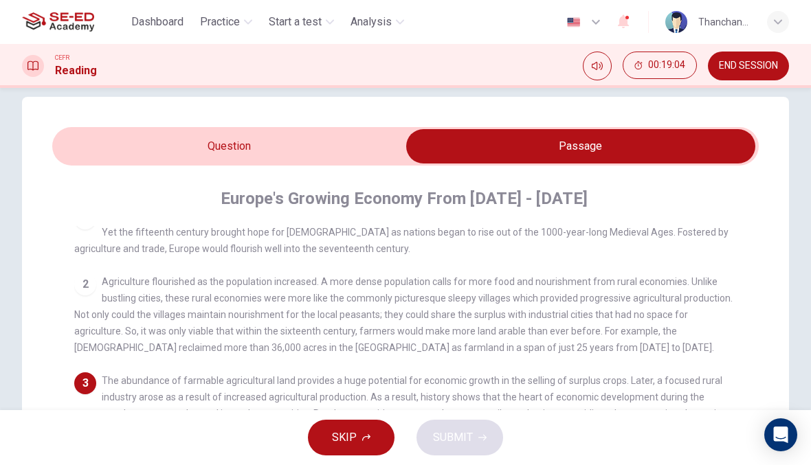
click at [359, 124] on div "Question 53 The word supplement in the paragraph refers to: A Relocate B Solely…" at bounding box center [405, 422] width 767 height 651
click at [374, 146] on input "checkbox" at bounding box center [581, 146] width 1060 height 34
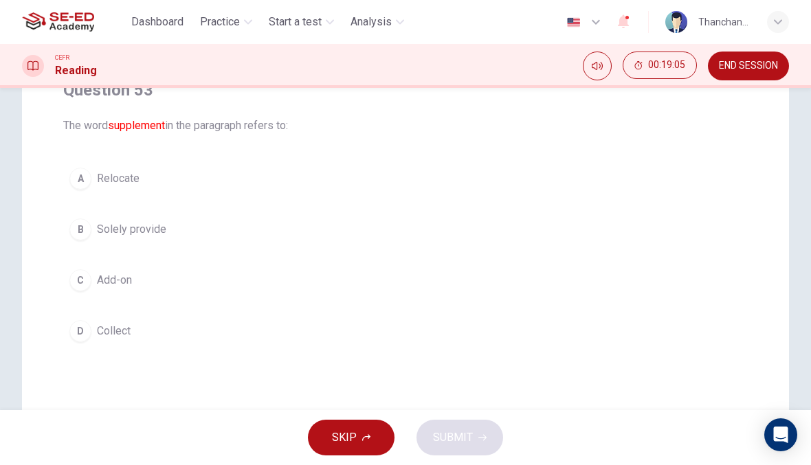
scroll to position [135, 0]
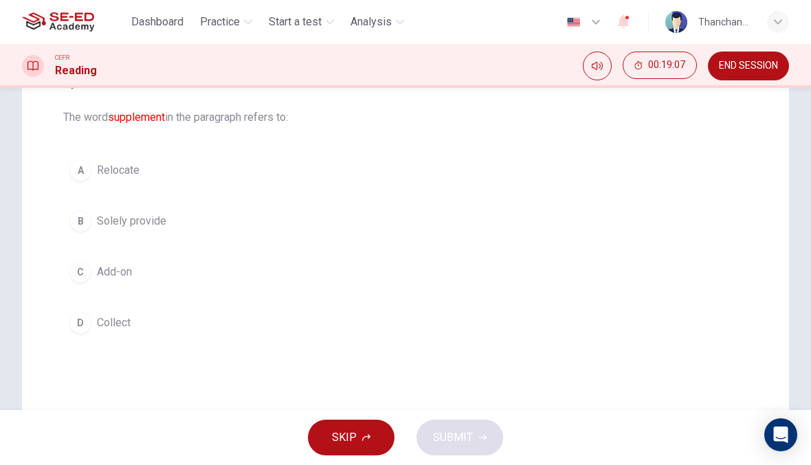
click at [309, 173] on button "A Relocate" at bounding box center [405, 170] width 684 height 34
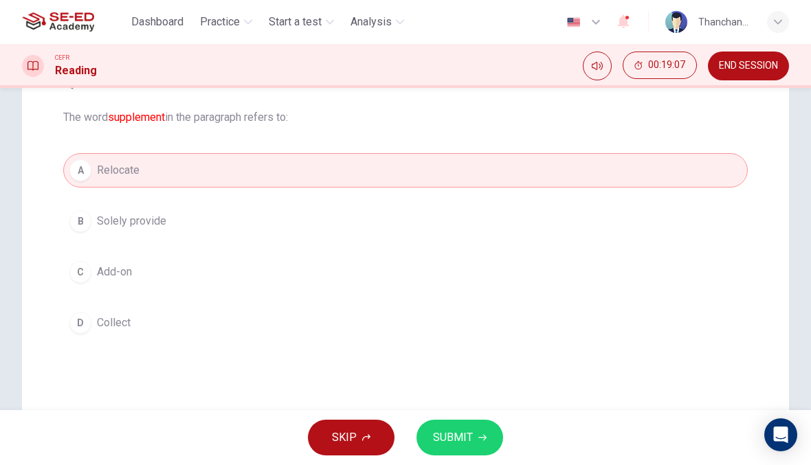
click at [447, 225] on button "B Solely provide" at bounding box center [405, 221] width 684 height 34
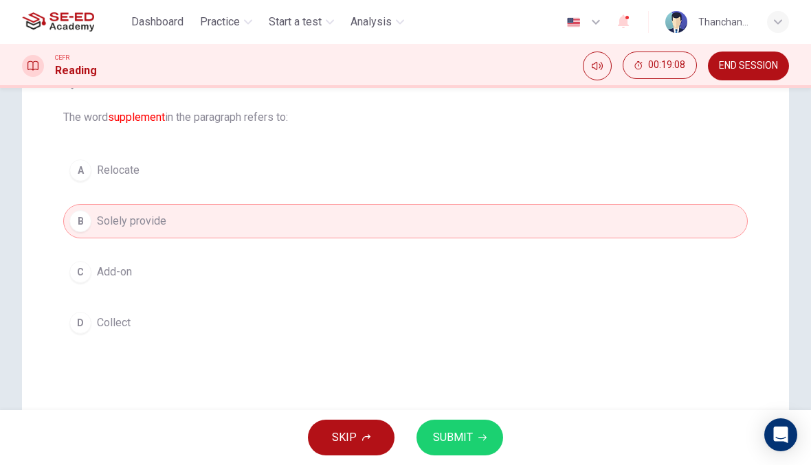
click at [469, 451] on button "SUBMIT" at bounding box center [459, 438] width 87 height 36
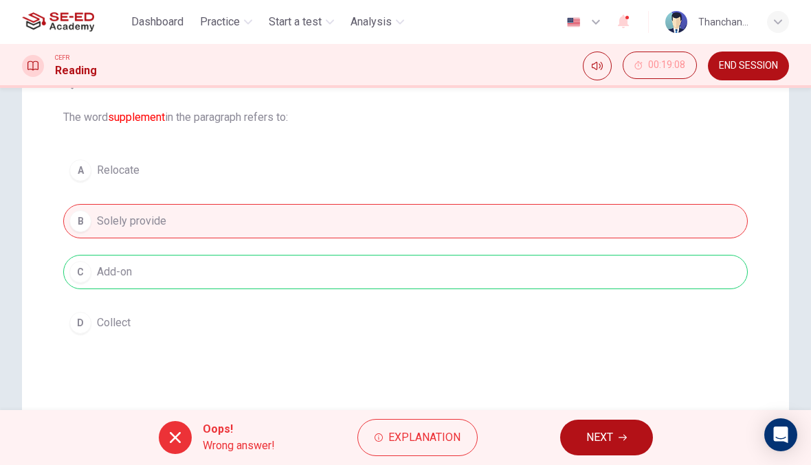
click at [607, 432] on span "NEXT" at bounding box center [599, 437] width 27 height 19
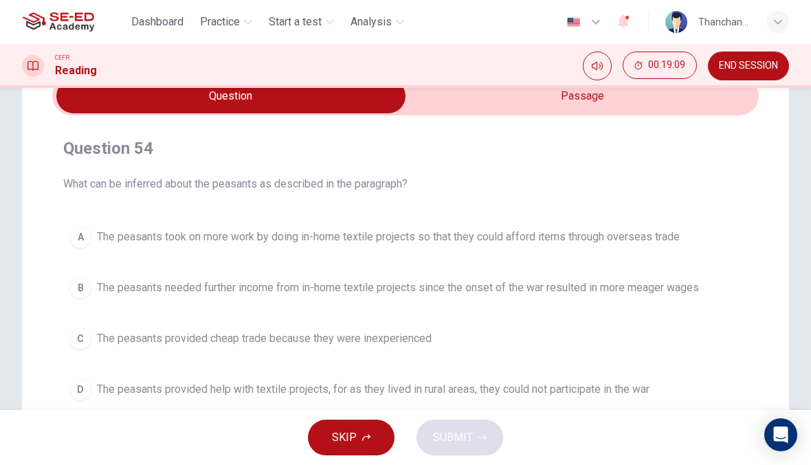
scroll to position [71, 0]
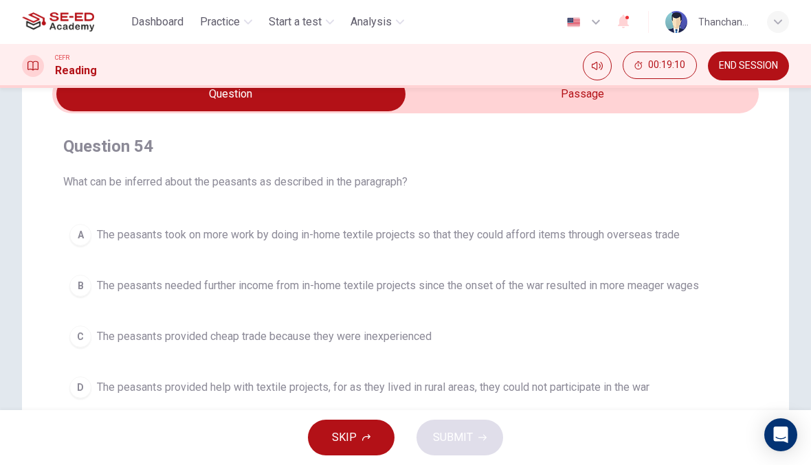
click at [464, 245] on button "A The peasants took on more work by doing in-home textile projects so that they…" at bounding box center [405, 235] width 684 height 34
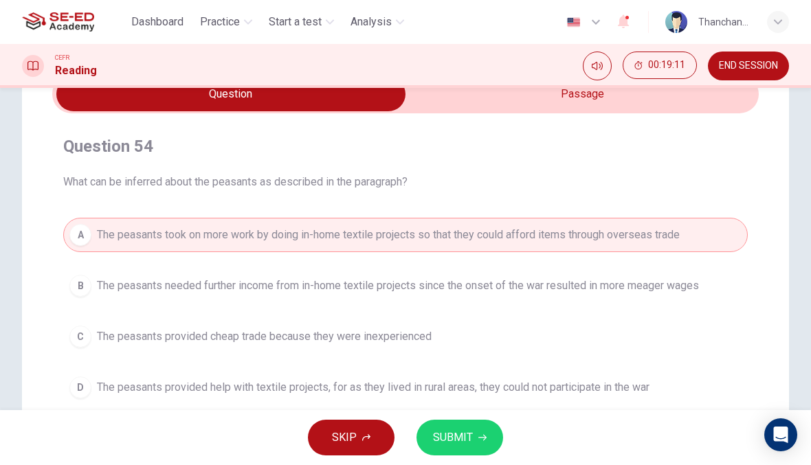
click at [517, 432] on div "SKIP SUBMIT" at bounding box center [405, 437] width 811 height 55
click at [638, 295] on button "B The peasants needed further income from in-home textile projects since the on…" at bounding box center [405, 286] width 684 height 34
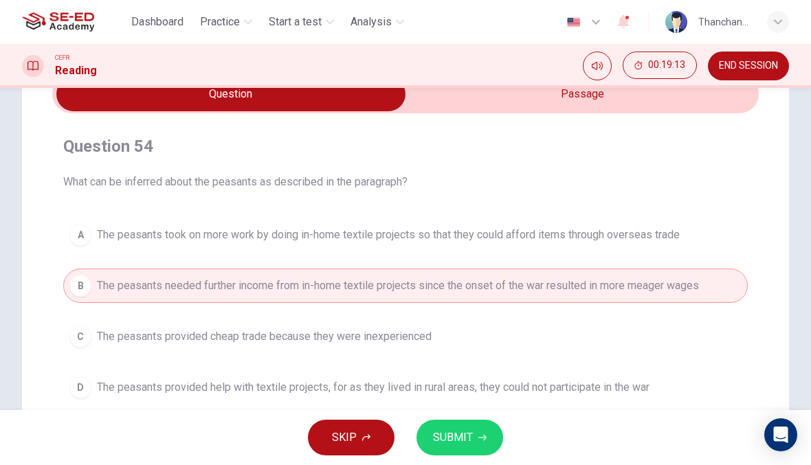
click at [471, 451] on button "SUBMIT" at bounding box center [459, 438] width 87 height 36
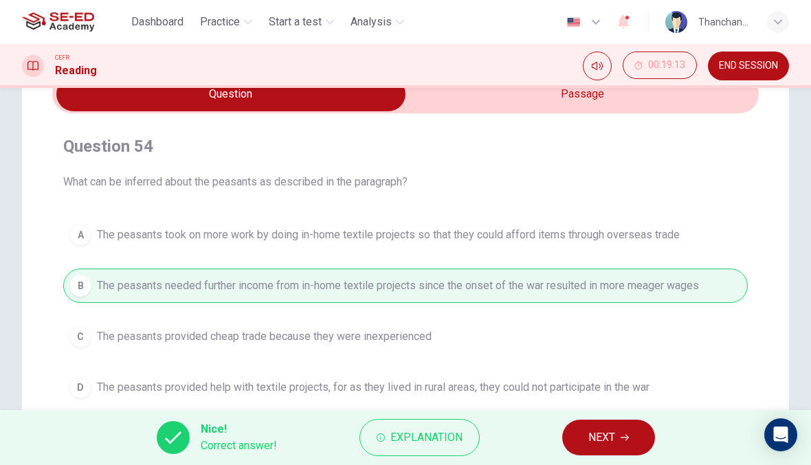
click at [634, 424] on button "NEXT" at bounding box center [608, 438] width 93 height 36
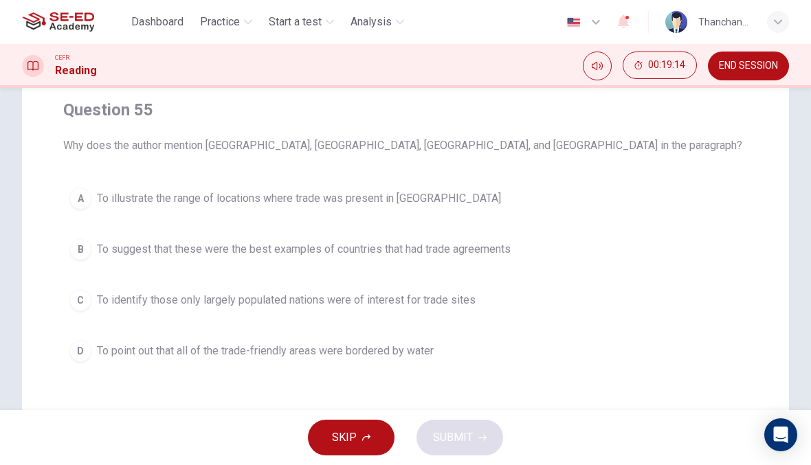
scroll to position [107, 0]
click at [464, 249] on span "To suggest that these were the best examples of countries that had trade agreem…" at bounding box center [304, 250] width 414 height 16
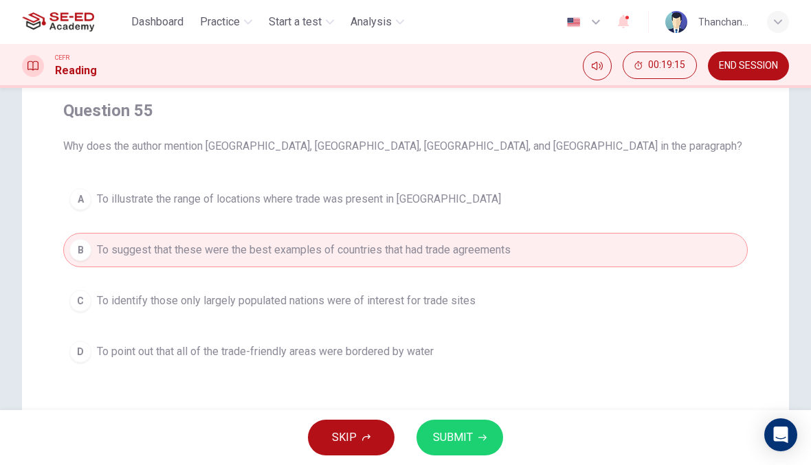
click at [467, 422] on button "SUBMIT" at bounding box center [459, 438] width 87 height 36
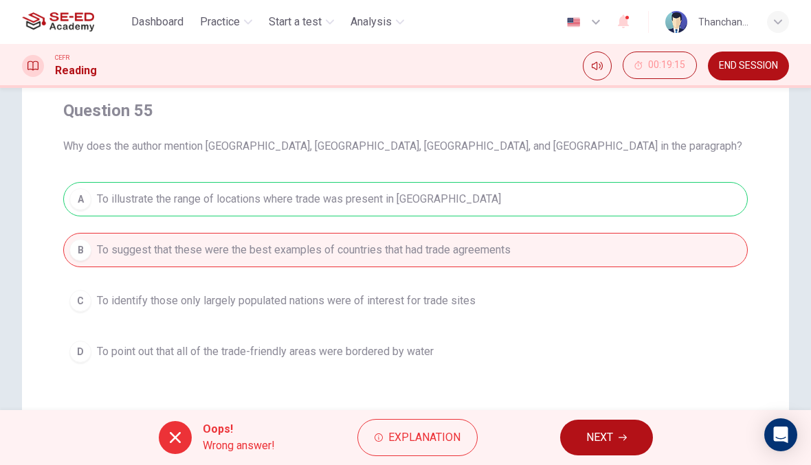
click at [596, 444] on span "NEXT" at bounding box center [599, 437] width 27 height 19
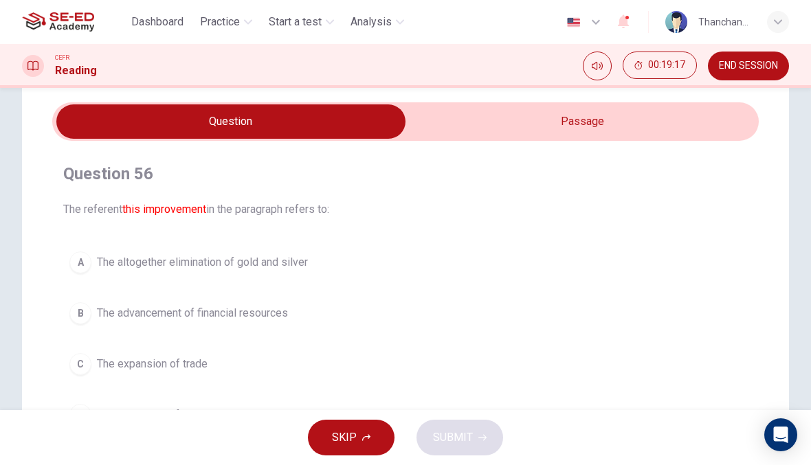
scroll to position [45, 0]
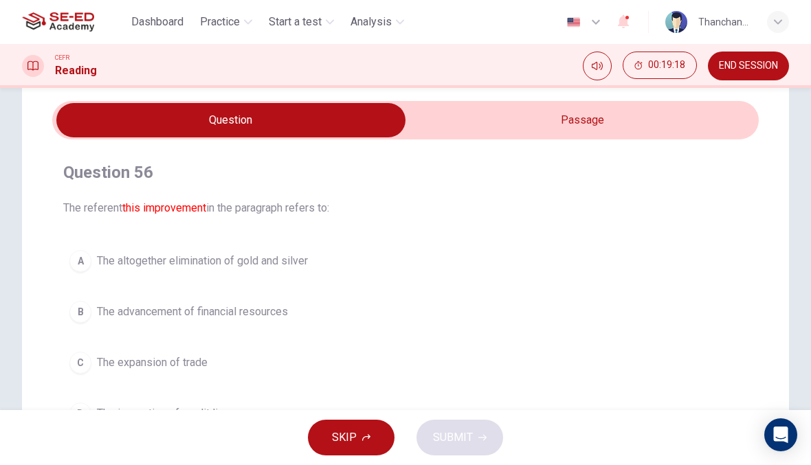
click at [618, 151] on div "Question 56 The referent this improvement in the paragraph refers to: A The alt…" at bounding box center [405, 295] width 706 height 291
click at [662, 128] on input "checkbox" at bounding box center [231, 120] width 1060 height 34
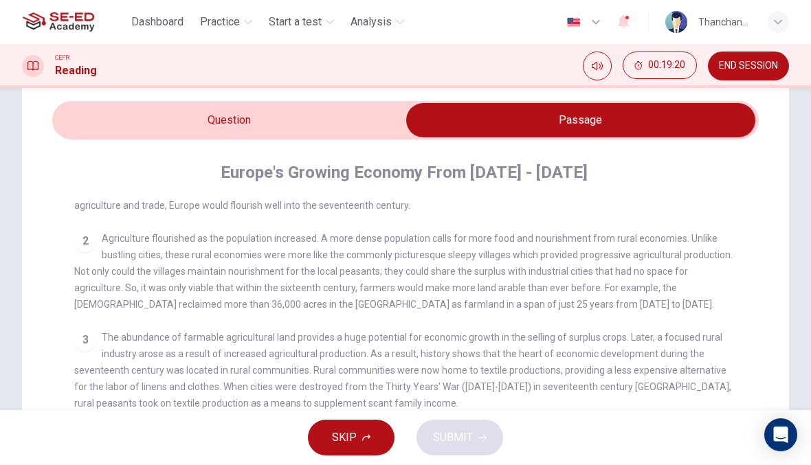
scroll to position [39, 0]
click at [336, 104] on input "checkbox" at bounding box center [581, 120] width 1060 height 34
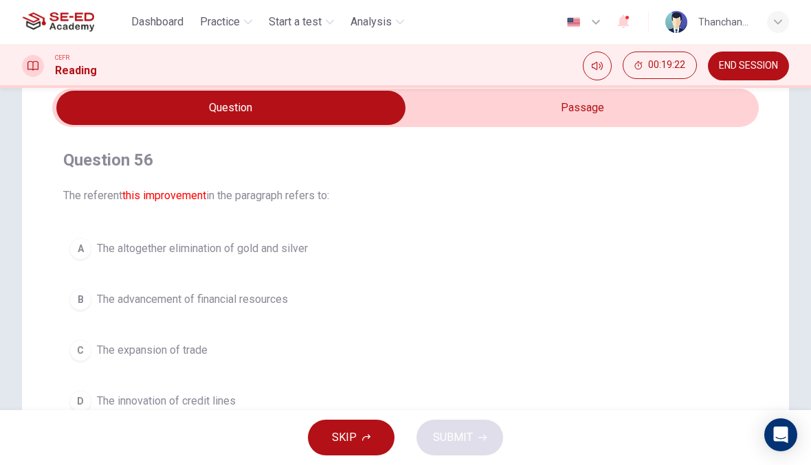
scroll to position [56, 0]
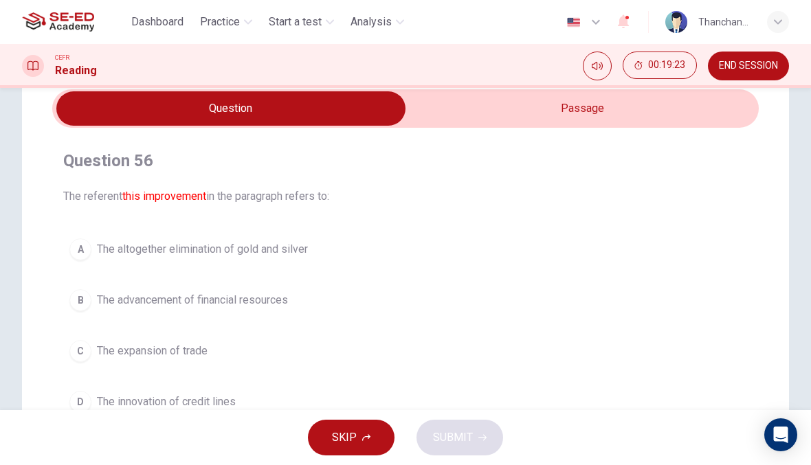
click at [586, 124] on input "checkbox" at bounding box center [231, 108] width 1060 height 34
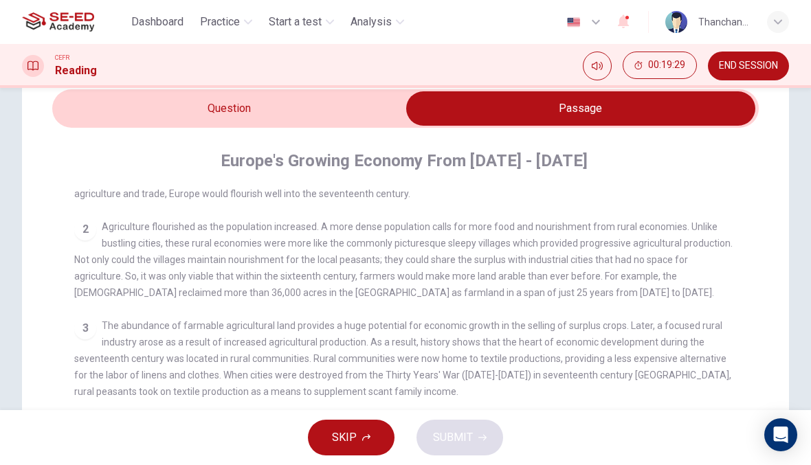
scroll to position [218, 0]
click at [100, 84] on div "CEFR Reading 00:19:35 END SESSION" at bounding box center [405, 66] width 811 height 44
click at [369, 109] on input "checkbox" at bounding box center [581, 108] width 1060 height 34
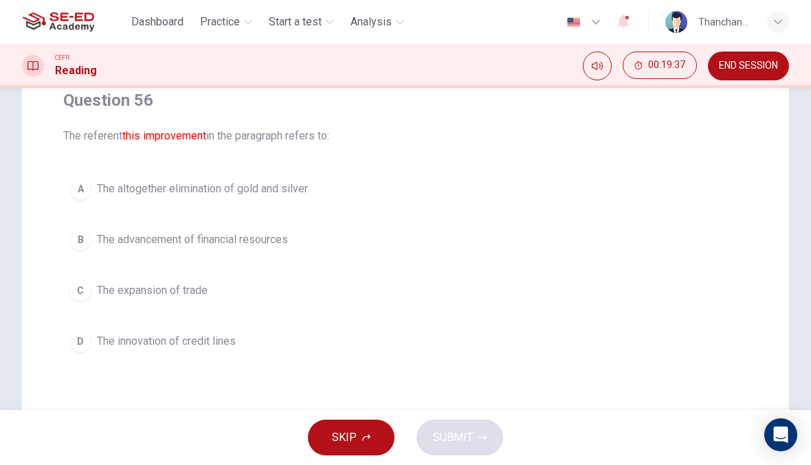
scroll to position [116, 0]
click at [86, 244] on div "B" at bounding box center [80, 240] width 22 height 22
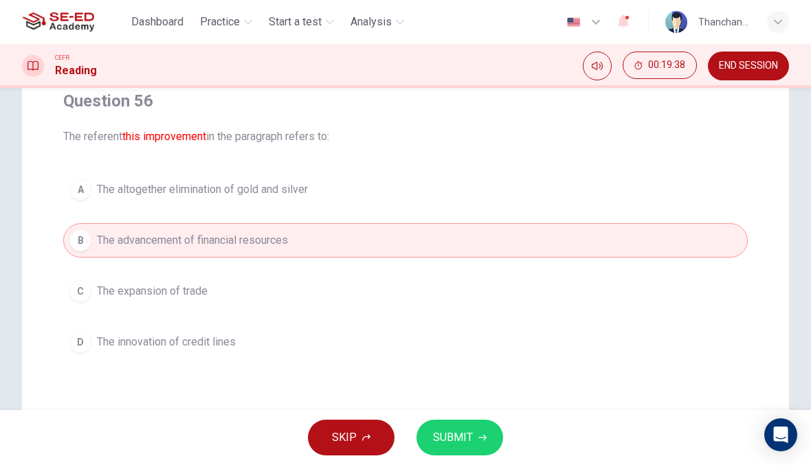
click at [453, 444] on span "SUBMIT" at bounding box center [453, 437] width 40 height 19
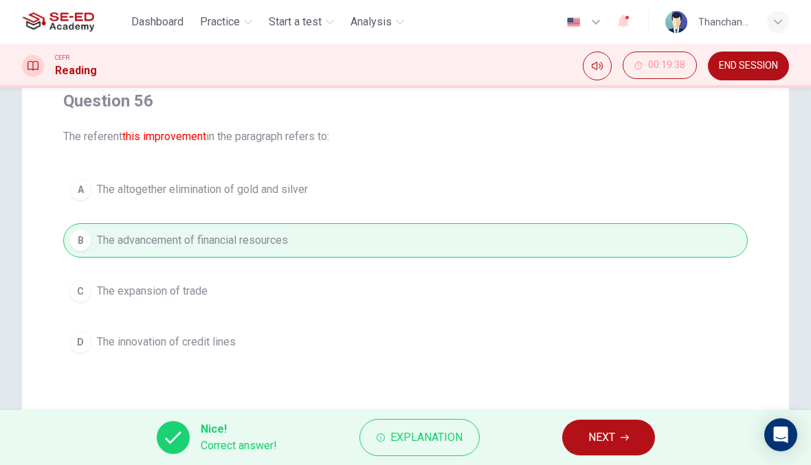
click at [620, 453] on button "NEXT" at bounding box center [608, 438] width 93 height 36
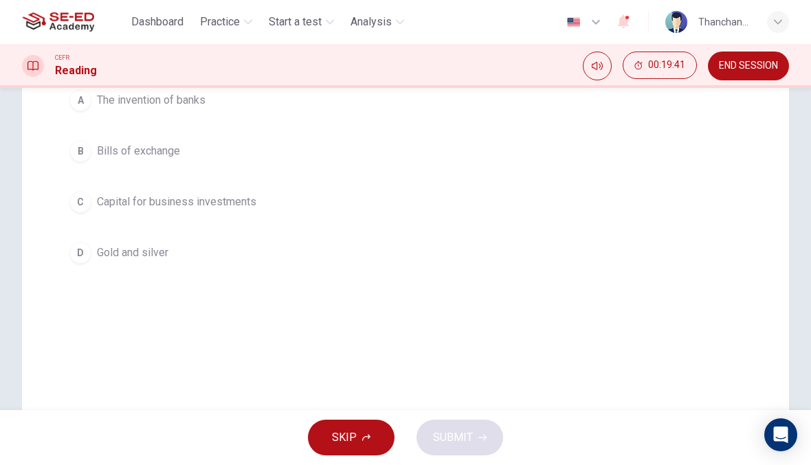
click at [234, 34] on div "Dashboard Practice Start a test Analysis" at bounding box center [216, 21] width 388 height 27
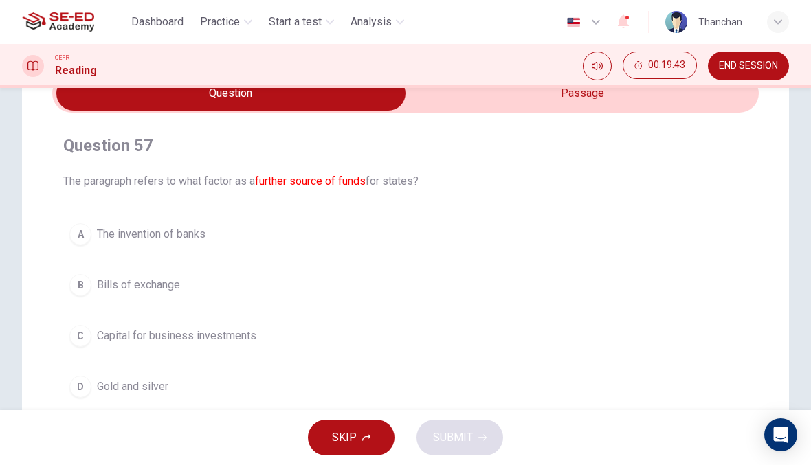
scroll to position [71, 0]
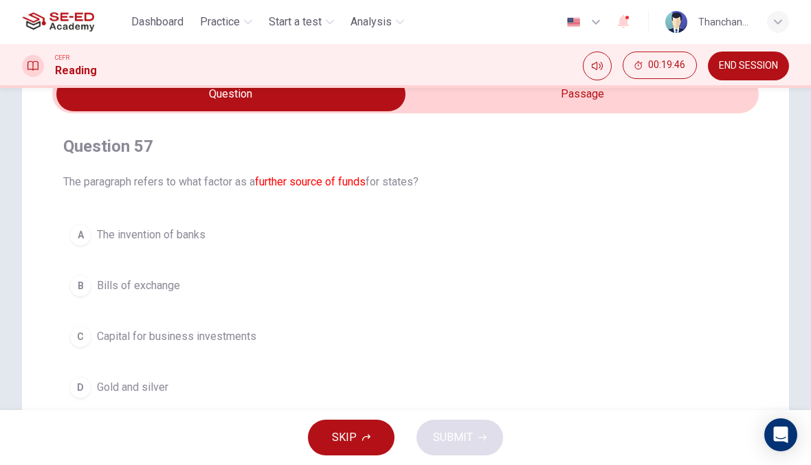
click at [96, 353] on button "C Capital for business investments" at bounding box center [405, 337] width 684 height 34
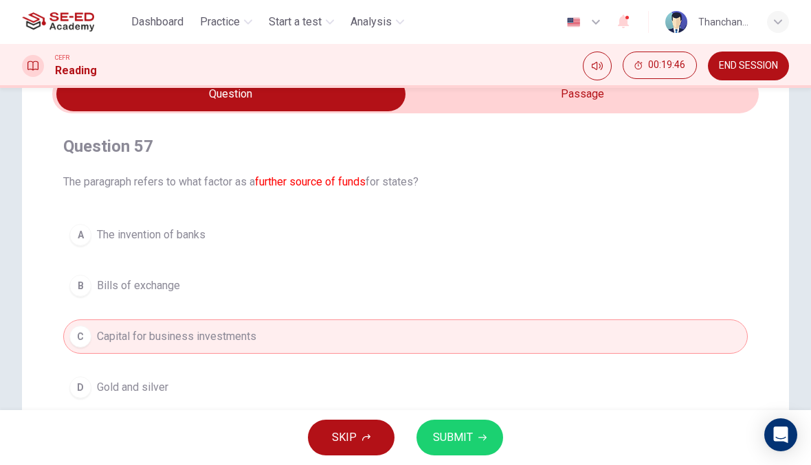
click at [467, 438] on span "SUBMIT" at bounding box center [453, 437] width 40 height 19
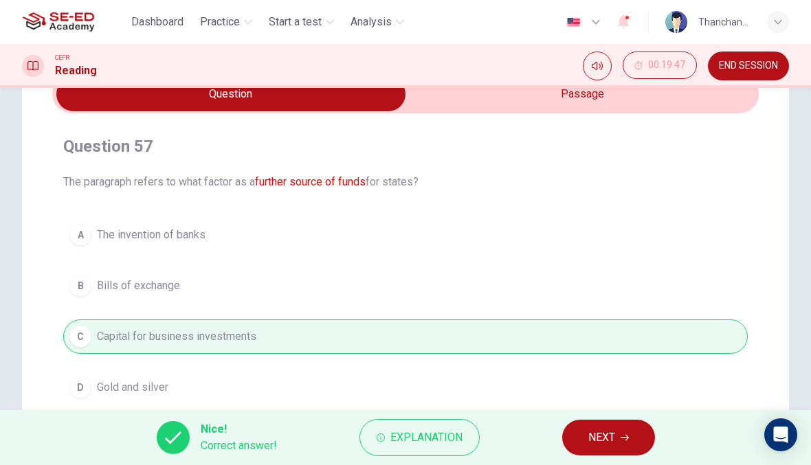
click at [620, 440] on button "NEXT" at bounding box center [608, 438] width 93 height 36
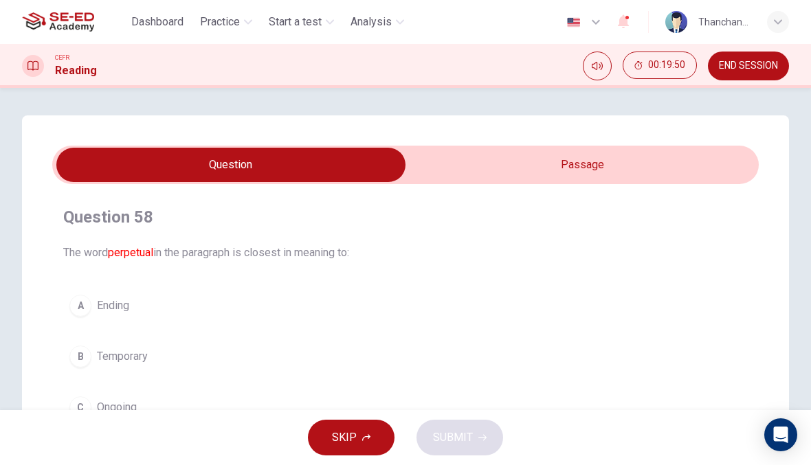
scroll to position [0, 0]
click at [622, 170] on input "checkbox" at bounding box center [231, 165] width 1060 height 34
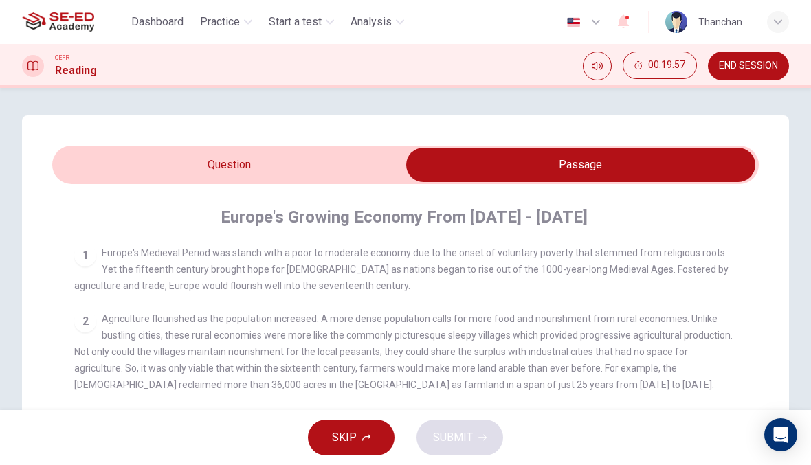
click at [371, 169] on input "checkbox" at bounding box center [581, 165] width 1060 height 34
checkbox input "false"
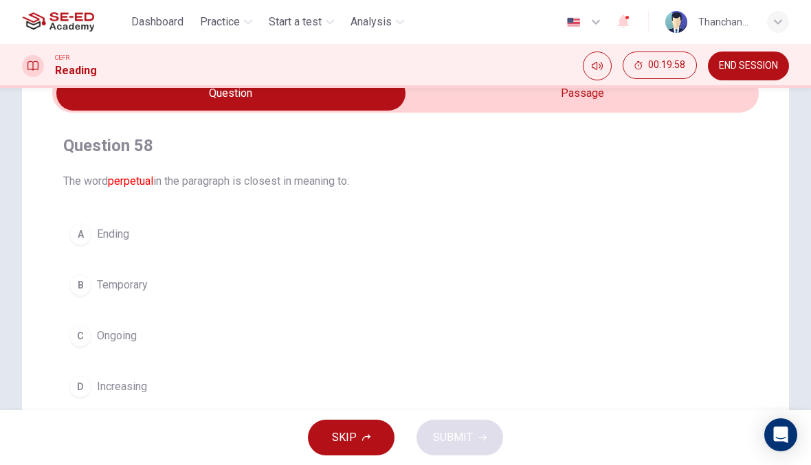
scroll to position [117, 0]
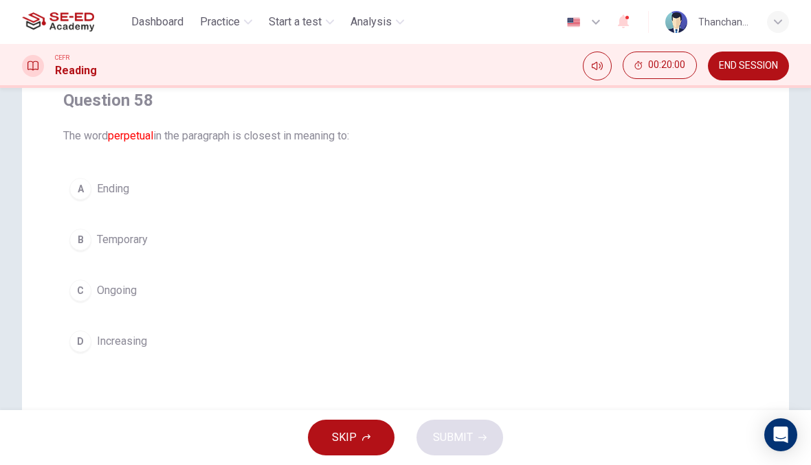
click at [82, 340] on div "D" at bounding box center [80, 342] width 22 height 22
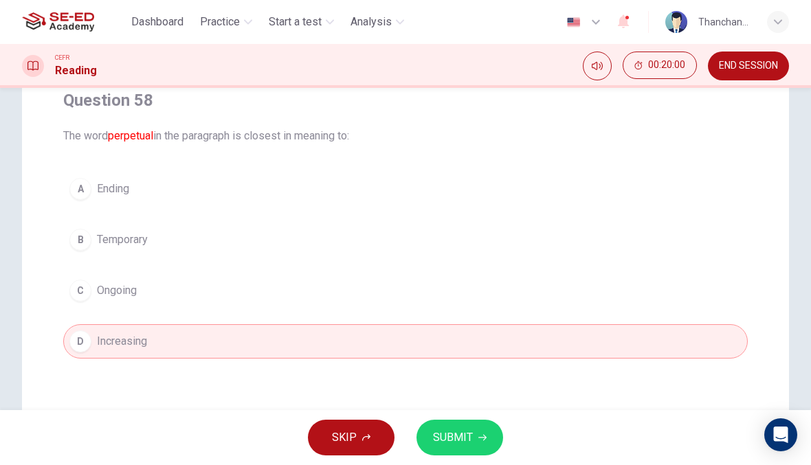
click at [462, 441] on span "SUBMIT" at bounding box center [453, 437] width 40 height 19
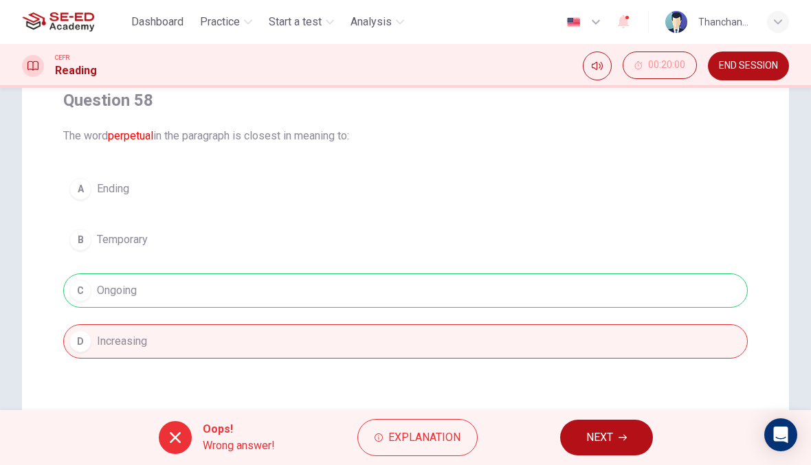
click at [608, 421] on button "NEXT" at bounding box center [606, 438] width 93 height 36
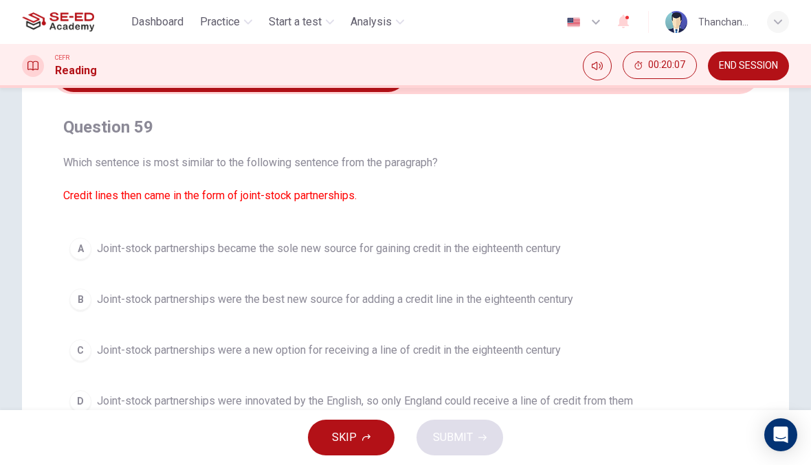
scroll to position [164, 0]
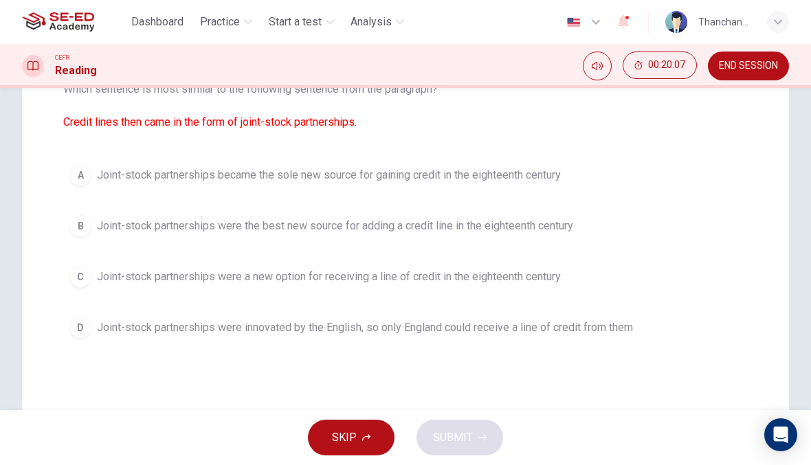
click at [583, 328] on span "Joint-stock partnerships were innovated by the English, so only England could r…" at bounding box center [365, 328] width 536 height 16
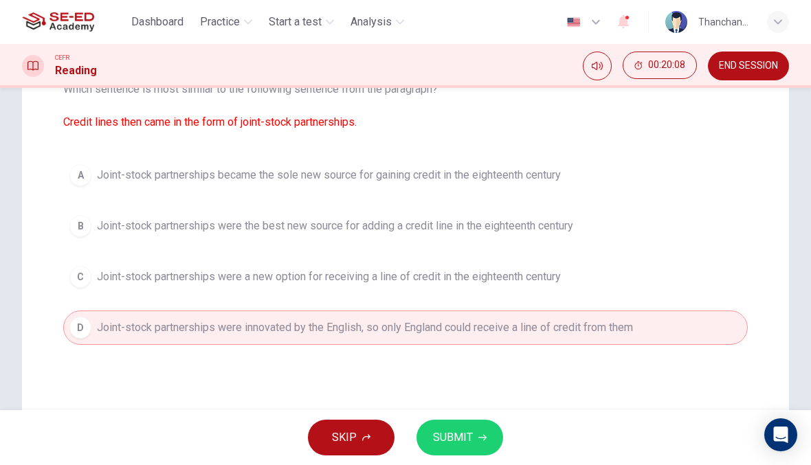
click at [475, 445] on button "SUBMIT" at bounding box center [459, 438] width 87 height 36
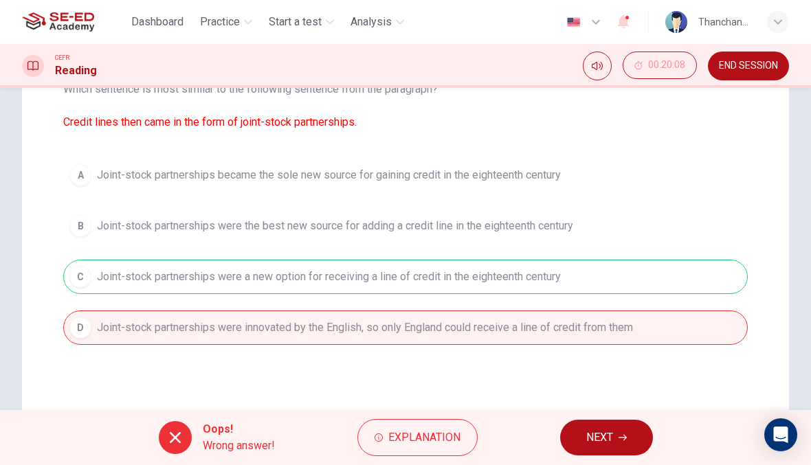
click at [613, 431] on span "NEXT" at bounding box center [599, 437] width 27 height 19
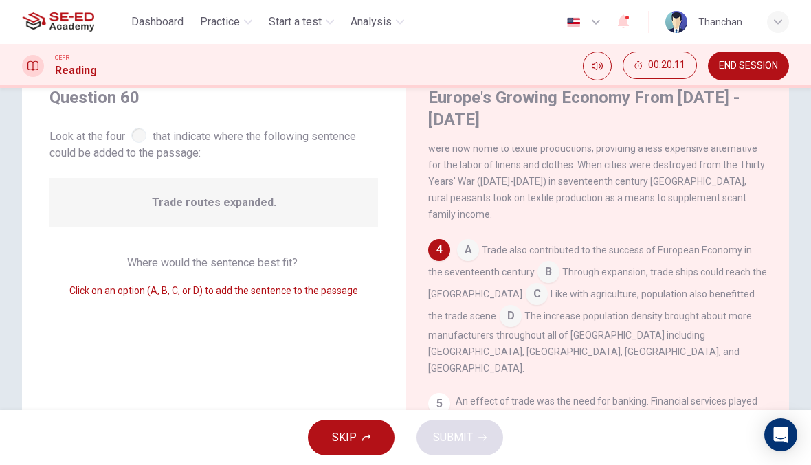
scroll to position [38, 0]
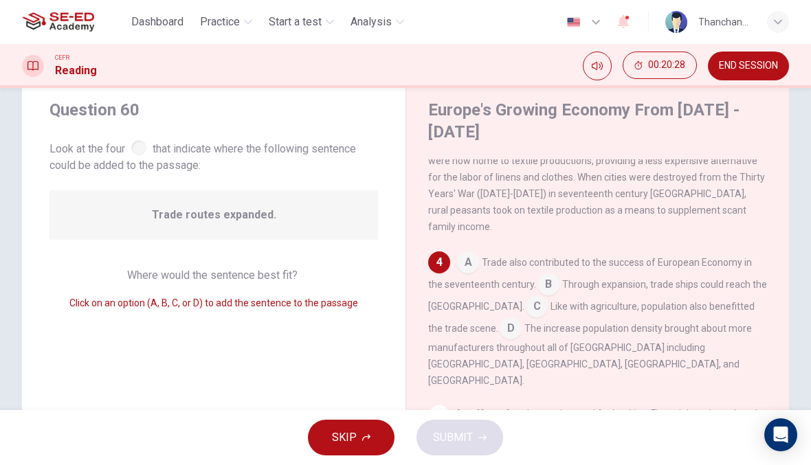
click at [526, 309] on input at bounding box center [537, 308] width 22 height 22
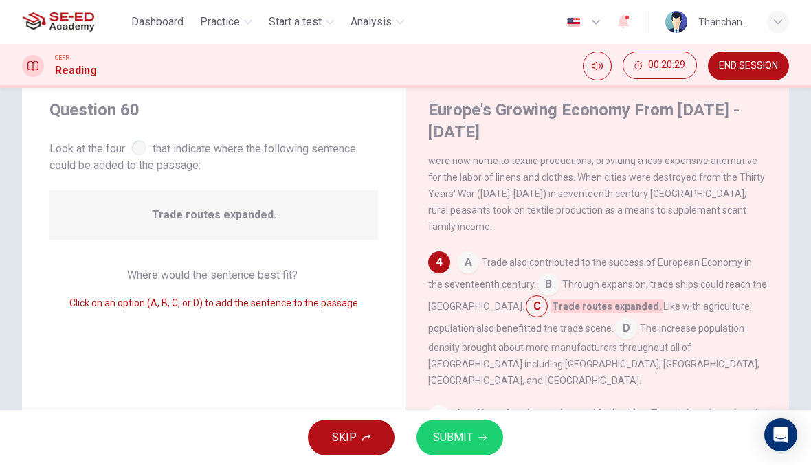
click at [462, 452] on button "SUBMIT" at bounding box center [459, 438] width 87 height 36
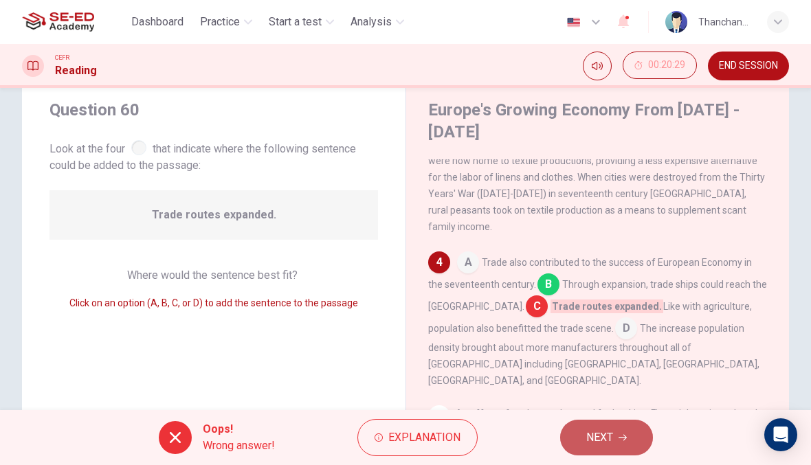
click at [633, 443] on button "NEXT" at bounding box center [606, 438] width 93 height 36
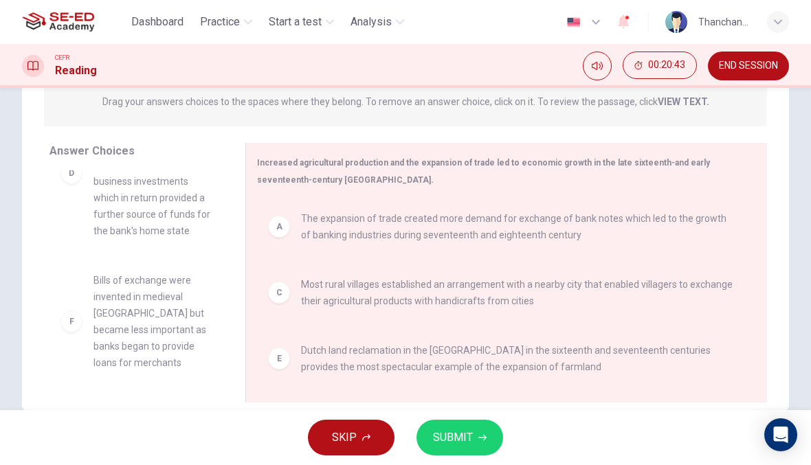
scroll to position [206, 0]
click at [473, 444] on button "SUBMIT" at bounding box center [459, 438] width 87 height 36
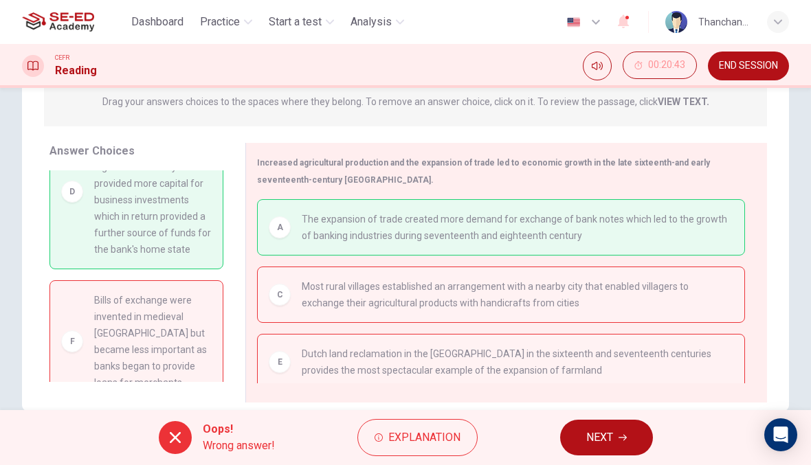
click at [614, 433] on button "NEXT" at bounding box center [606, 438] width 93 height 36
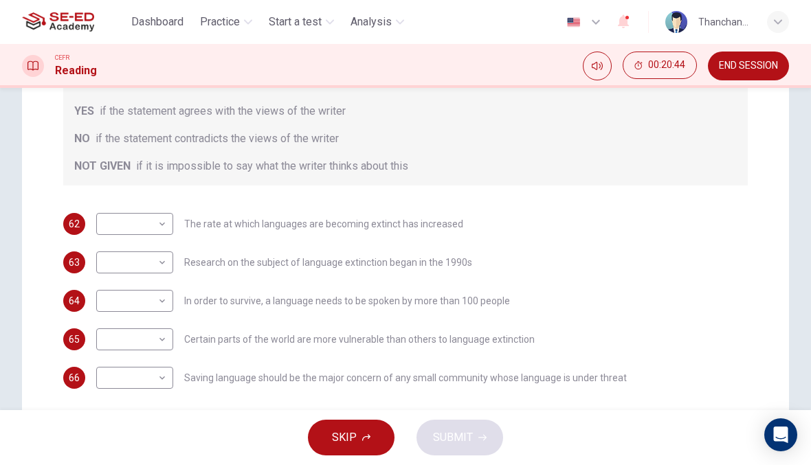
scroll to position [251, 0]
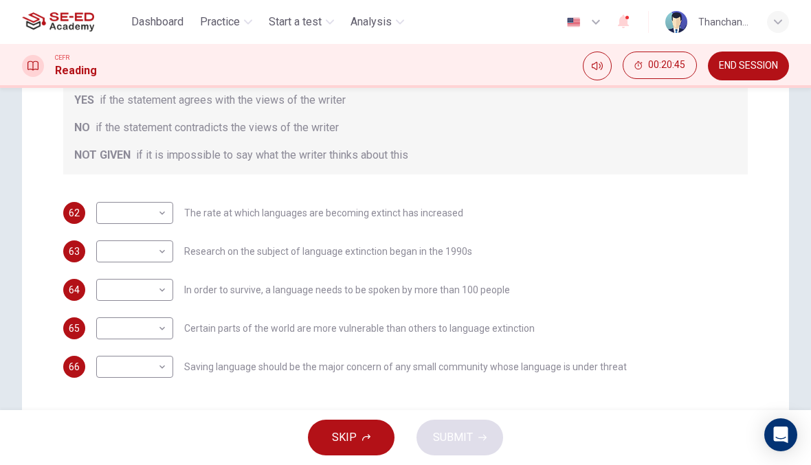
click at [166, 200] on body "This site uses cookies, as explained in our Privacy Policy . If you agree to th…" at bounding box center [405, 232] width 811 height 465
click at [157, 233] on li "YES" at bounding box center [134, 235] width 77 height 22
type input "YES"
click at [161, 253] on body "This site uses cookies, as explained in our Privacy Policy . If you agree to th…" at bounding box center [405, 232] width 811 height 465
click at [158, 267] on li "YES" at bounding box center [134, 273] width 77 height 22
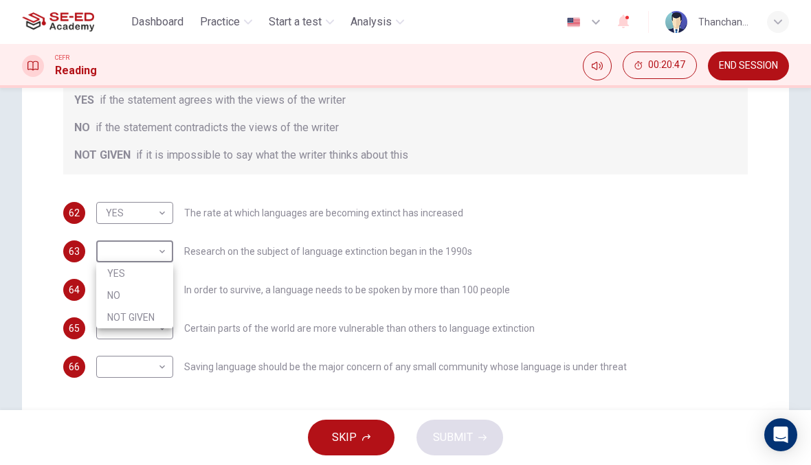
type input "YES"
click at [157, 287] on body "This site uses cookies, as explained in our Privacy Policy . If you agree to th…" at bounding box center [405, 232] width 811 height 465
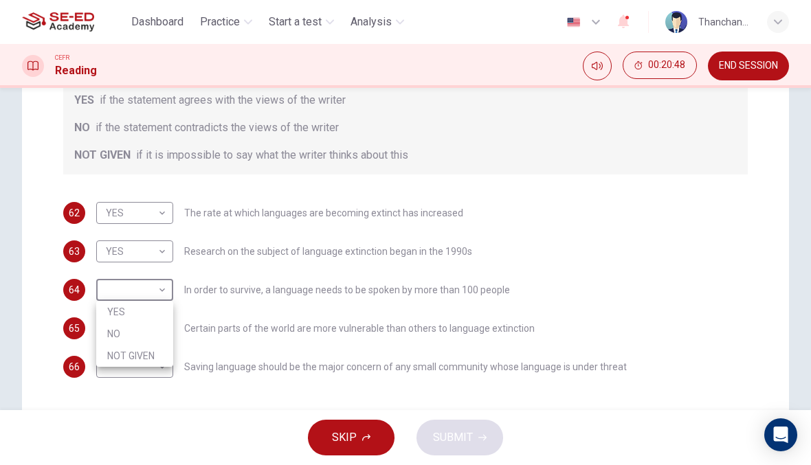
click at [154, 298] on div at bounding box center [405, 232] width 811 height 465
click at [163, 302] on body "This site uses cookies, as explained in our Privacy Policy . If you agree to th…" at bounding box center [405, 232] width 811 height 465
click at [159, 314] on li "YES" at bounding box center [134, 312] width 77 height 22
type input "YES"
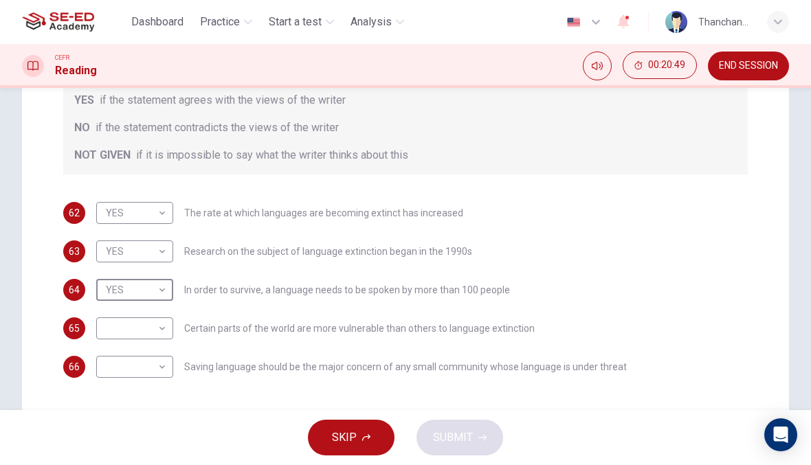
click at [164, 331] on body "This site uses cookies, as explained in our Privacy Policy . If you agree to th…" at bounding box center [405, 232] width 811 height 465
click at [150, 350] on li "YES" at bounding box center [134, 350] width 77 height 22
type input "YES"
click at [157, 359] on body "This site uses cookies, as explained in our Privacy Policy . If you agree to th…" at bounding box center [405, 232] width 811 height 465
click at [151, 387] on li "YES" at bounding box center [134, 389] width 77 height 22
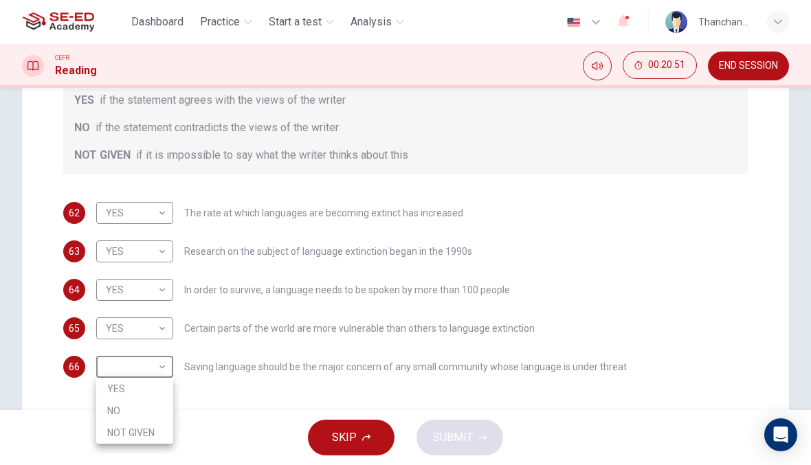
type input "YES"
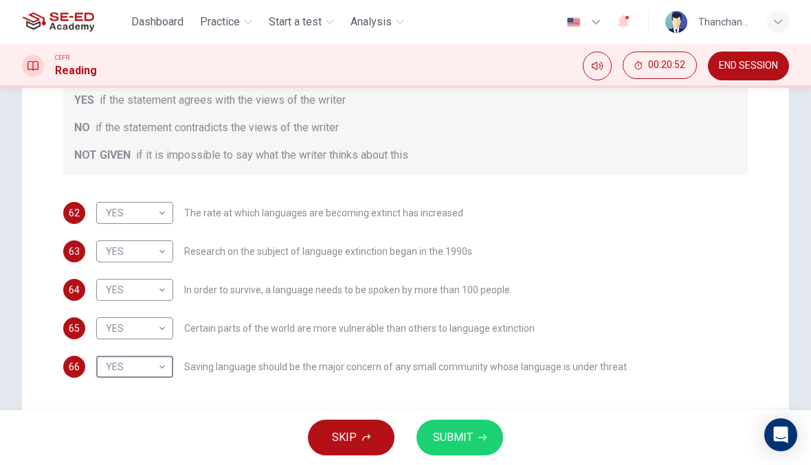
click at [492, 442] on button "SUBMIT" at bounding box center [459, 438] width 87 height 36
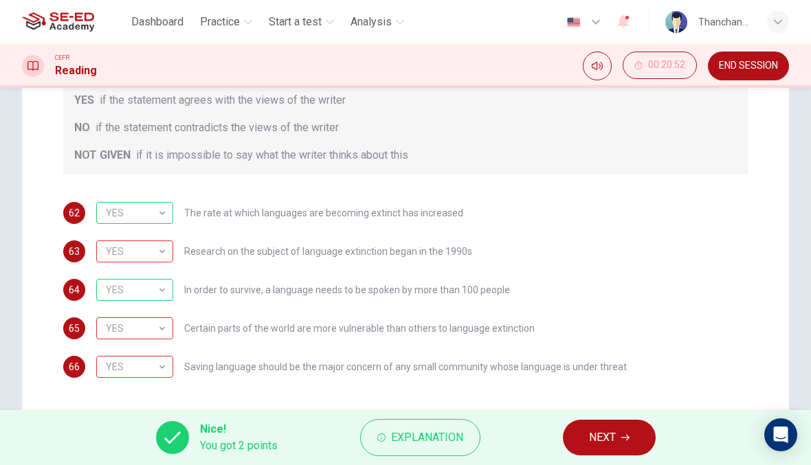
click at [618, 442] on button "NEXT" at bounding box center [609, 438] width 93 height 36
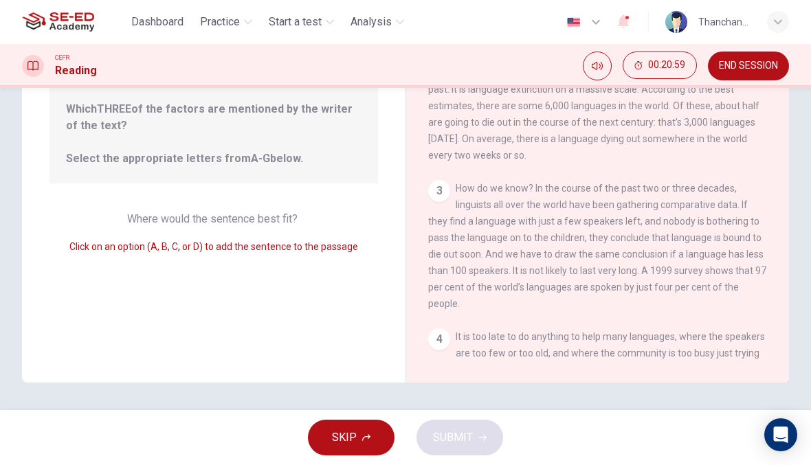
scroll to position [0, 0]
click at [435, 210] on div "3 How do we know? In the course of the past two or three decades, linguists all…" at bounding box center [597, 246] width 339 height 132
click at [435, 202] on div "3" at bounding box center [439, 191] width 22 height 22
click at [440, 188] on div "3" at bounding box center [439, 191] width 22 height 22
click at [287, 247] on span "Click on an option (A, B, C, or D) to add the sentence to the passage" at bounding box center [213, 246] width 289 height 11
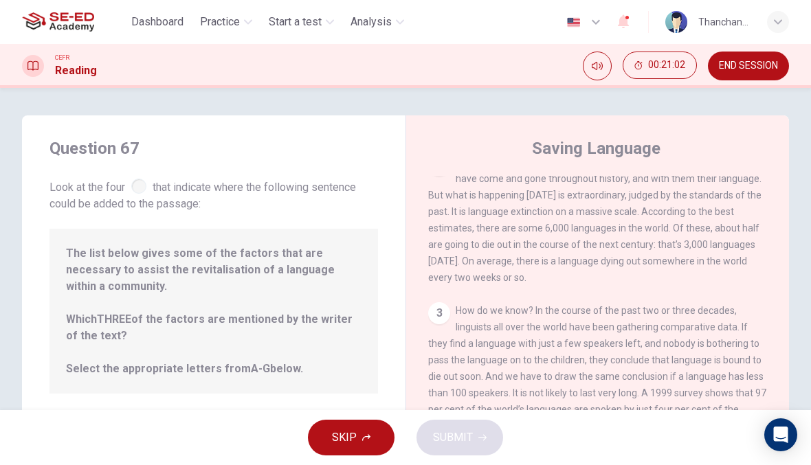
scroll to position [97, 0]
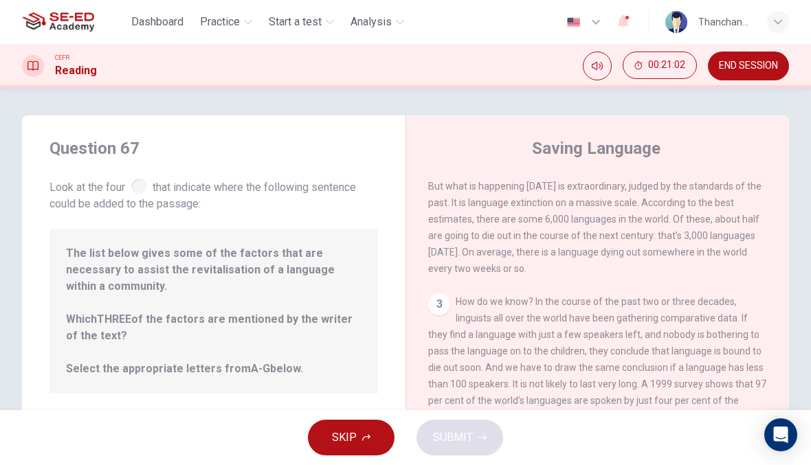
click at [620, 210] on span "There is nothing unusual about a single language dying. Communities have come a…" at bounding box center [594, 211] width 333 height 126
click at [615, 218] on div "2 There is nothing unusual about a single language dying. Communities have come…" at bounding box center [597, 211] width 339 height 132
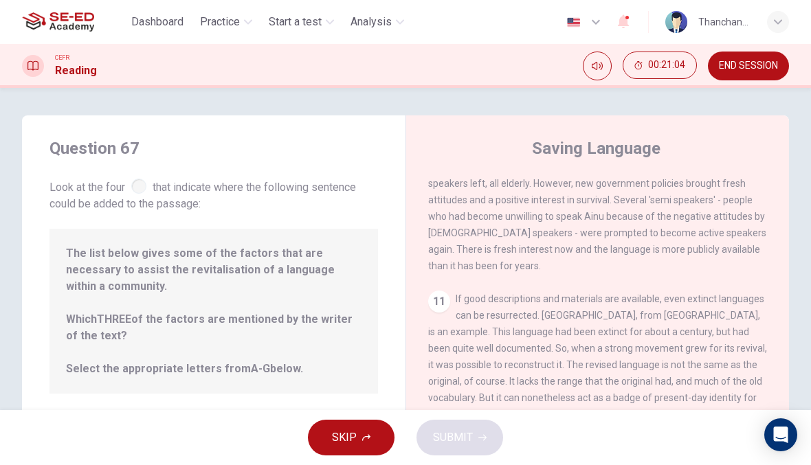
click at [362, 426] on button "SKIP" at bounding box center [351, 438] width 87 height 36
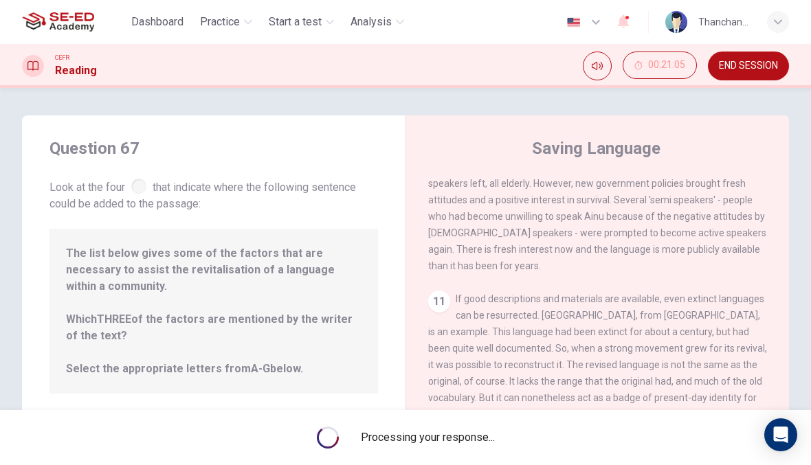
scroll to position [1297, 0]
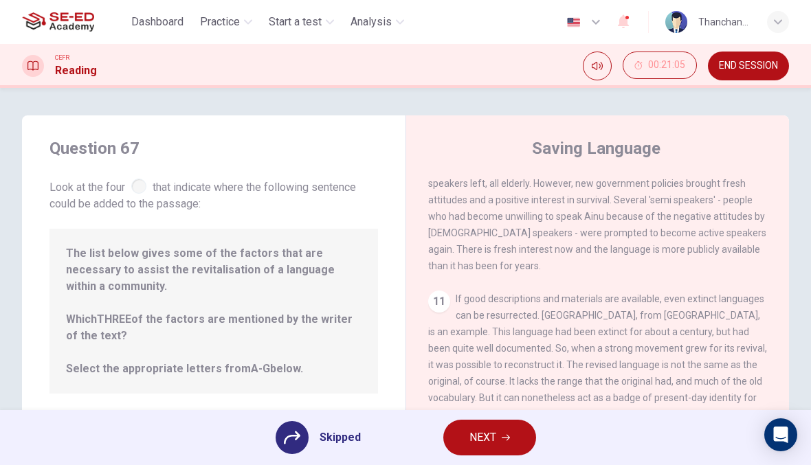
click at [510, 436] on button "NEXT" at bounding box center [489, 438] width 93 height 36
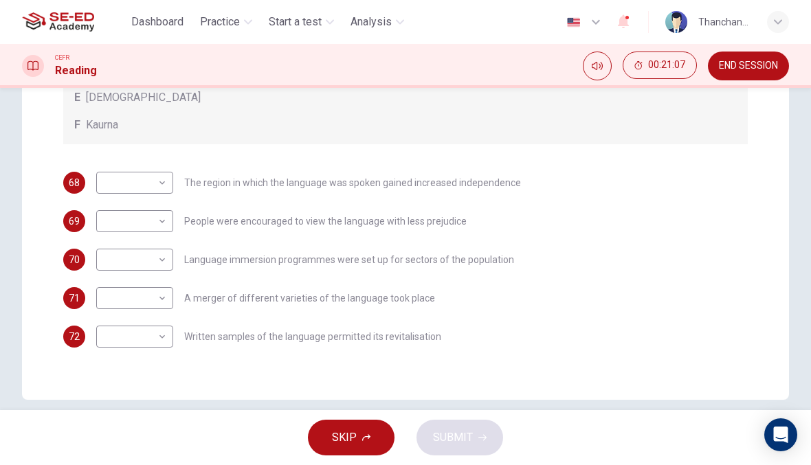
scroll to position [369, 0]
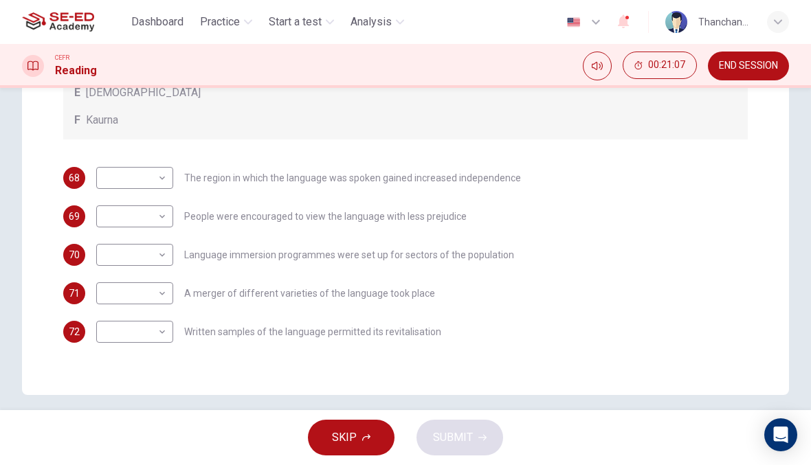
click at [155, 186] on body "This site uses cookies, as explained in our Privacy Policy . If you agree to th…" at bounding box center [405, 232] width 811 height 465
click at [163, 197] on li "A" at bounding box center [134, 200] width 77 height 22
type input "A"
click at [156, 245] on body "This site uses cookies, as explained in our Privacy Policy . If you agree to th…" at bounding box center [405, 232] width 811 height 465
click at [155, 324] on li "C" at bounding box center [134, 321] width 77 height 22
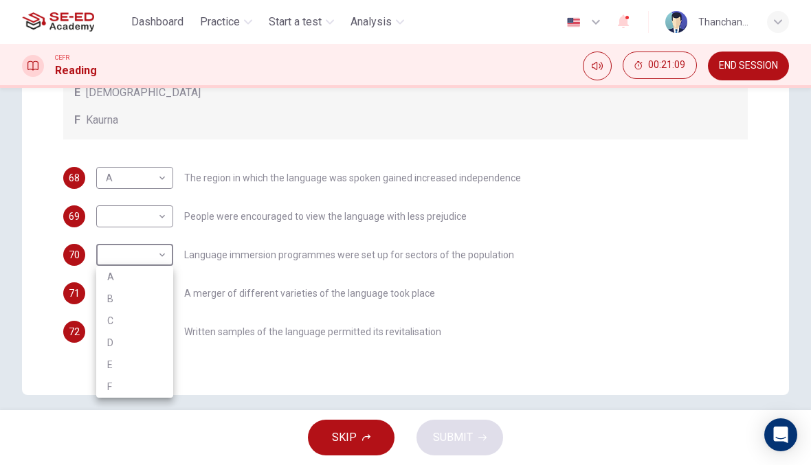
type input "C"
click at [165, 219] on body "This site uses cookies, as explained in our Privacy Policy . If you agree to th…" at bounding box center [405, 232] width 811 height 465
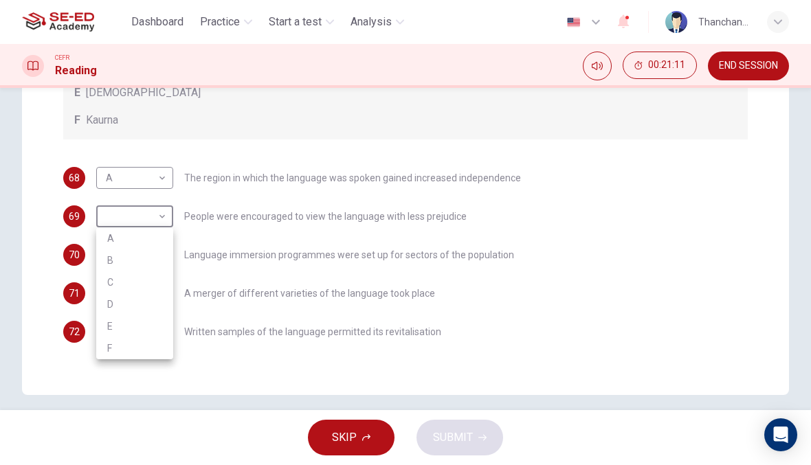
click at [153, 326] on li "E" at bounding box center [134, 326] width 77 height 22
type input "E"
click at [160, 304] on body "This site uses cookies, as explained in our Privacy Policy . If you agree to th…" at bounding box center [405, 232] width 811 height 465
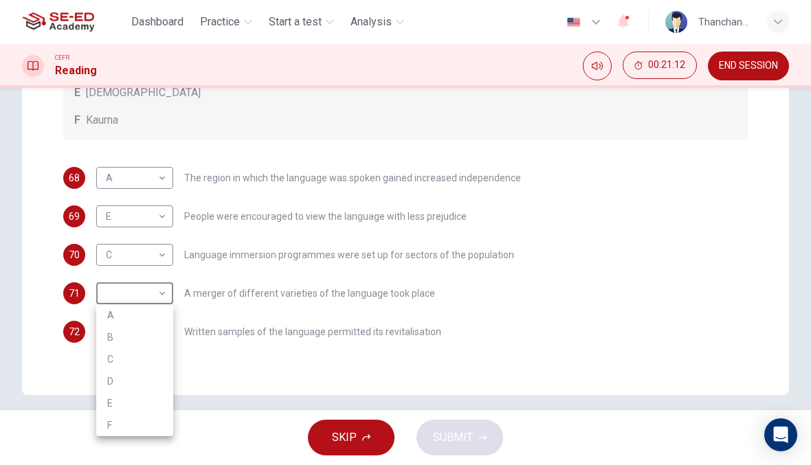
click at [150, 339] on li "B" at bounding box center [134, 337] width 77 height 22
type input "B"
click at [165, 339] on body "This site uses cookies, as explained in our Privacy Policy . If you agree to th…" at bounding box center [405, 232] width 811 height 465
click at [157, 423] on li "E" at bounding box center [134, 421] width 77 height 22
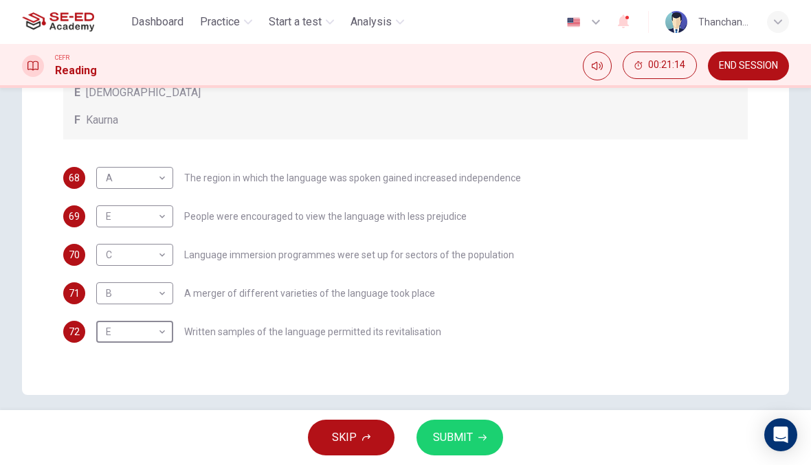
click at [157, 340] on body "This site uses cookies, as explained in our Privacy Policy . If you agree to th…" at bounding box center [405, 232] width 811 height 465
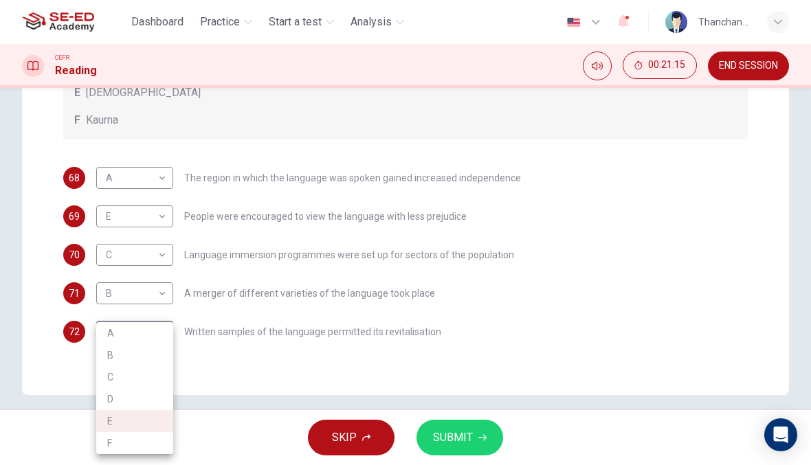
click at [146, 438] on li "F" at bounding box center [134, 443] width 77 height 22
type input "F"
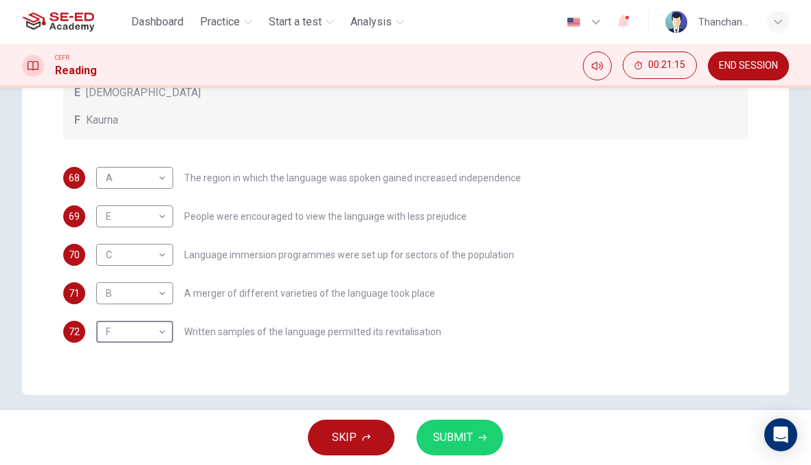
click at [453, 447] on span "SUBMIT" at bounding box center [453, 437] width 40 height 19
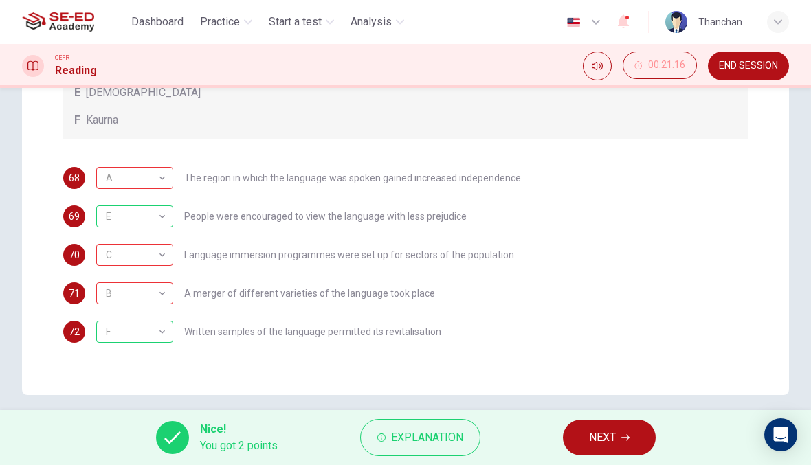
click at [625, 445] on button "NEXT" at bounding box center [609, 438] width 93 height 36
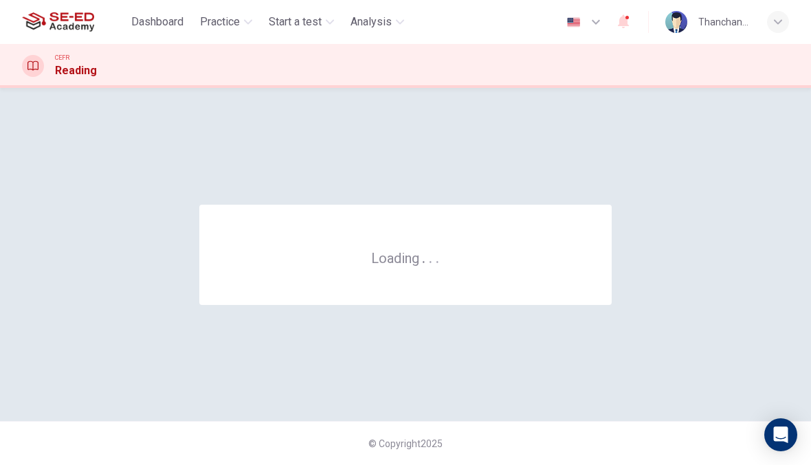
scroll to position [0, 0]
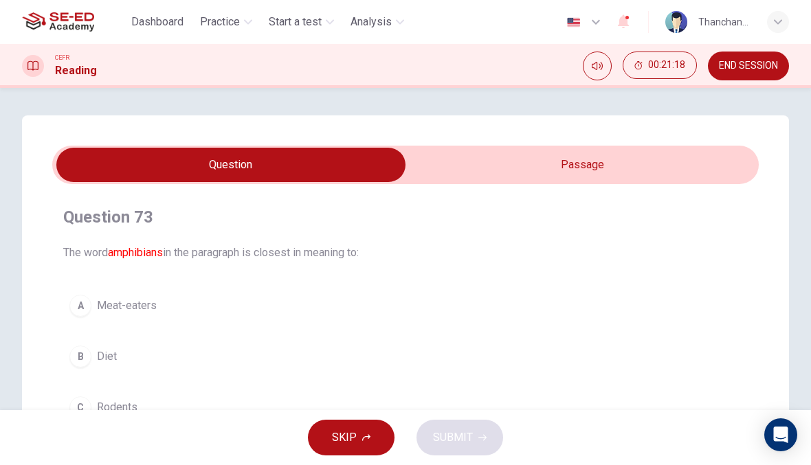
click at [630, 165] on input "checkbox" at bounding box center [231, 165] width 1060 height 34
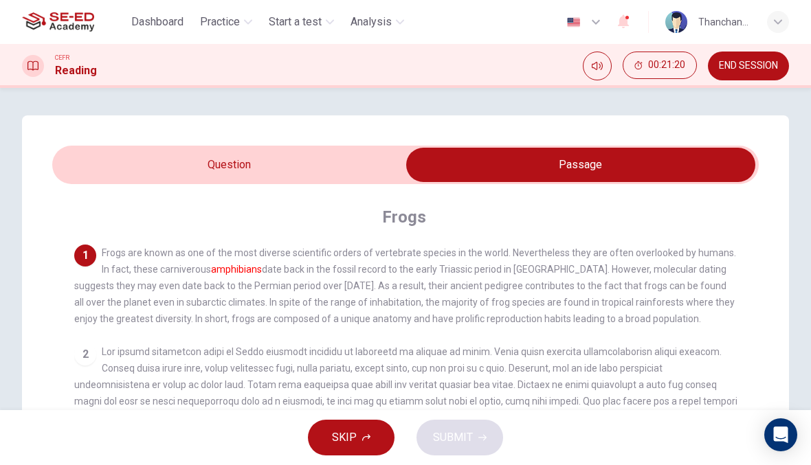
click at [359, 173] on input "checkbox" at bounding box center [581, 165] width 1060 height 34
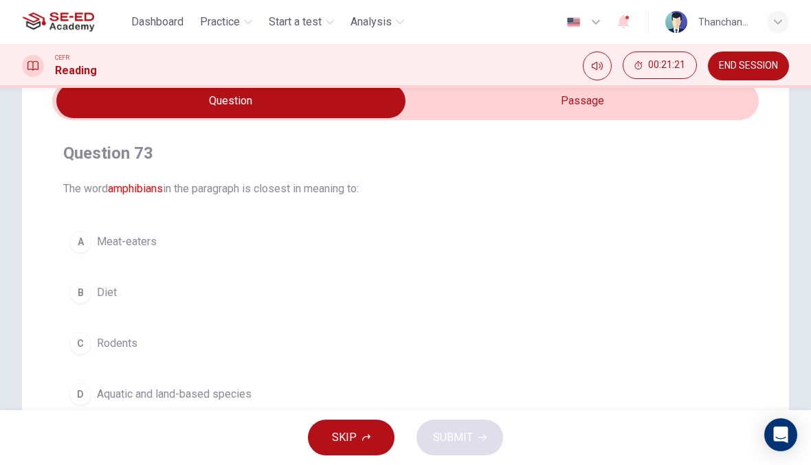
scroll to position [96, 0]
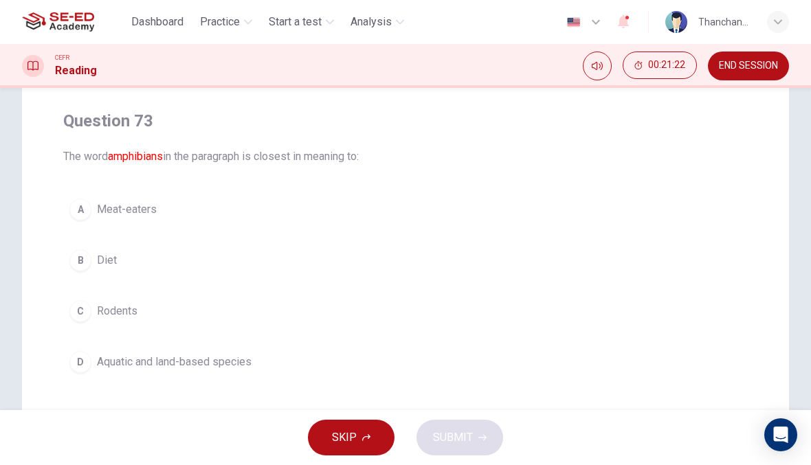
click at [402, 268] on button "B Diet" at bounding box center [405, 260] width 684 height 34
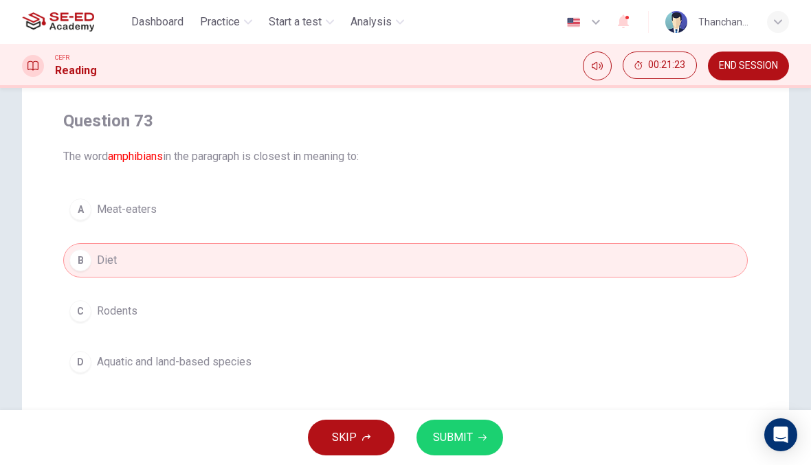
click at [459, 378] on button "D Aquatic and land-based species" at bounding box center [405, 362] width 684 height 34
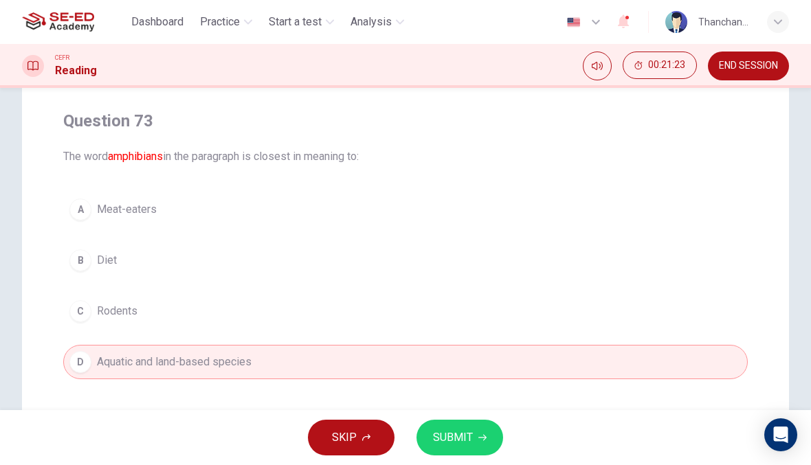
click at [460, 448] on button "SUBMIT" at bounding box center [459, 438] width 87 height 36
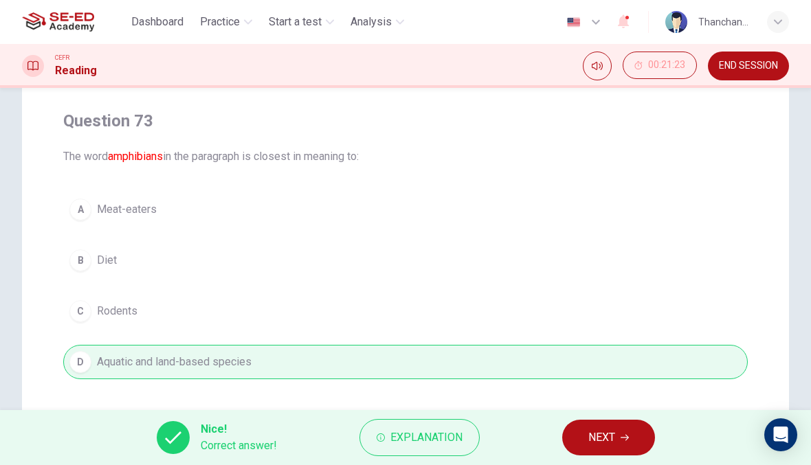
click at [598, 444] on span "NEXT" at bounding box center [601, 437] width 27 height 19
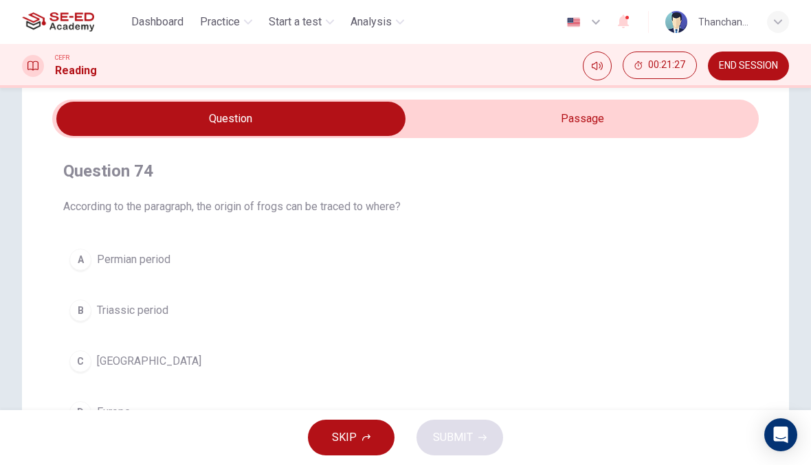
scroll to position [47, 0]
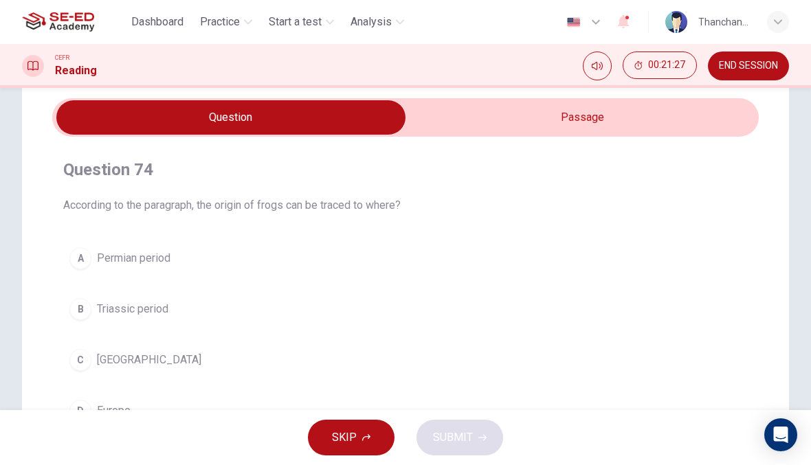
click at [625, 122] on input "checkbox" at bounding box center [231, 117] width 1060 height 34
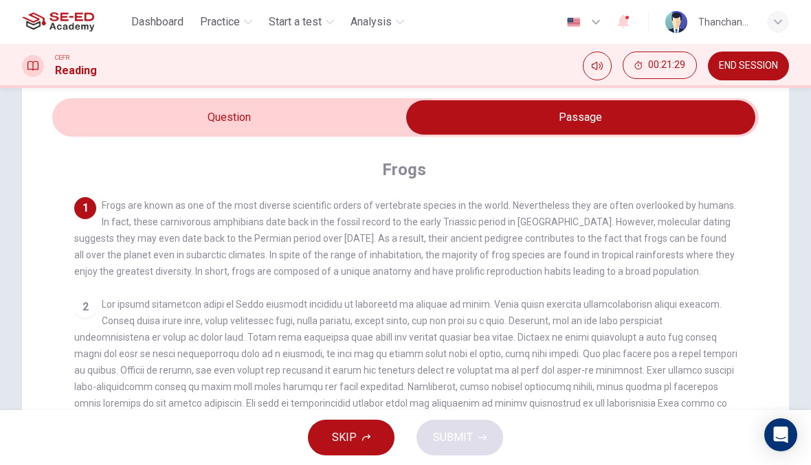
scroll to position [0, 0]
click at [359, 148] on div "Frogs 1 Frogs are known as one of the most diverse scientific orders of vertebr…" at bounding box center [405, 424] width 706 height 574
click at [385, 126] on input "checkbox" at bounding box center [581, 117] width 1060 height 34
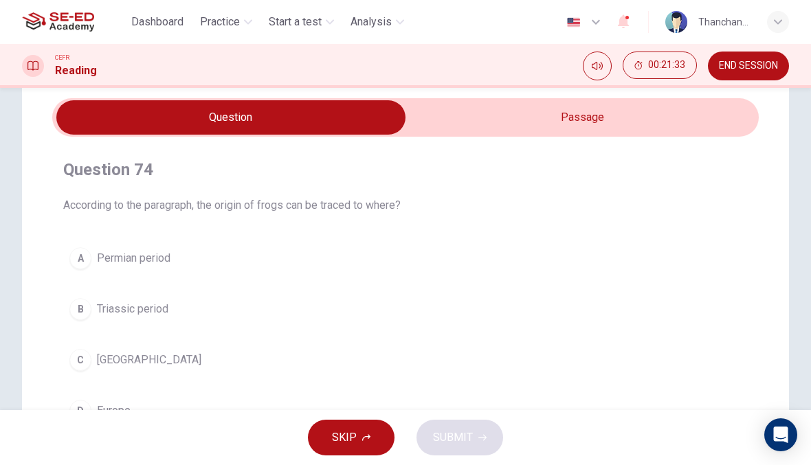
click at [615, 117] on input "checkbox" at bounding box center [231, 117] width 1060 height 34
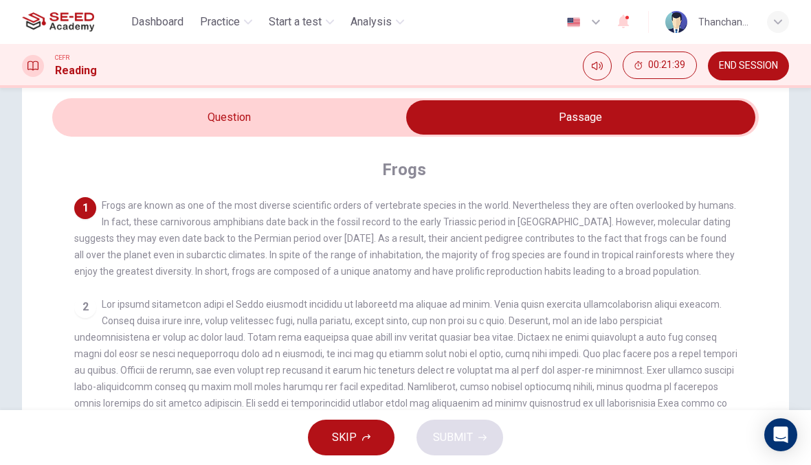
click at [104, 126] on input "checkbox" at bounding box center [581, 117] width 1060 height 34
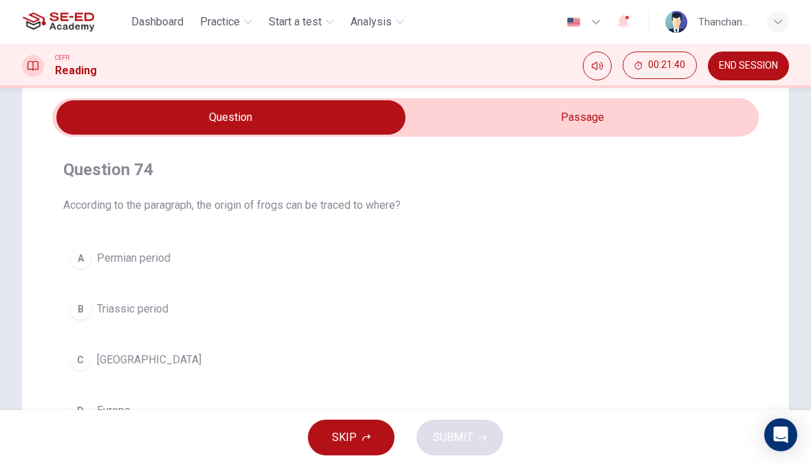
scroll to position [82, 0]
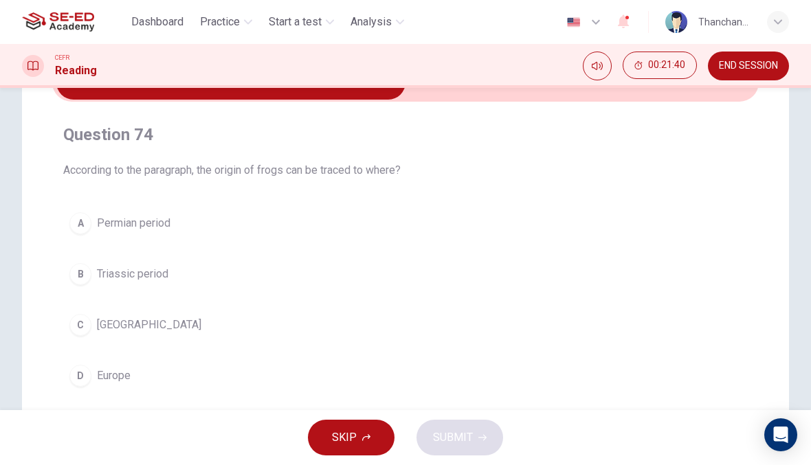
click at [87, 322] on div "C" at bounding box center [80, 325] width 22 height 22
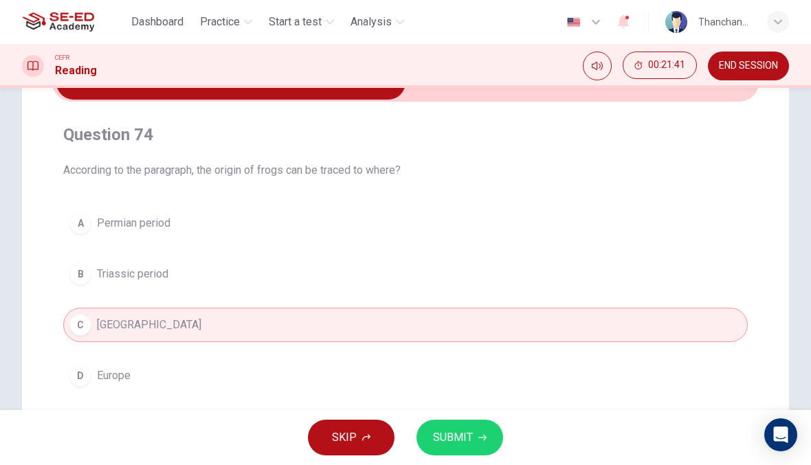
click at [443, 443] on span "SUBMIT" at bounding box center [453, 437] width 40 height 19
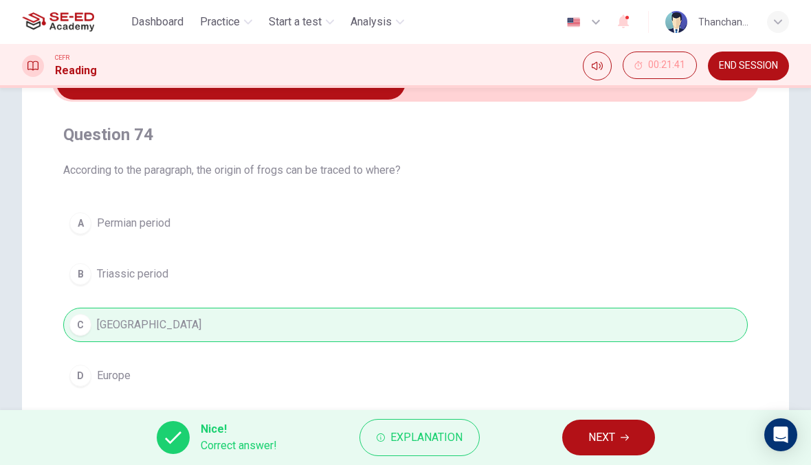
click at [603, 444] on span "NEXT" at bounding box center [601, 437] width 27 height 19
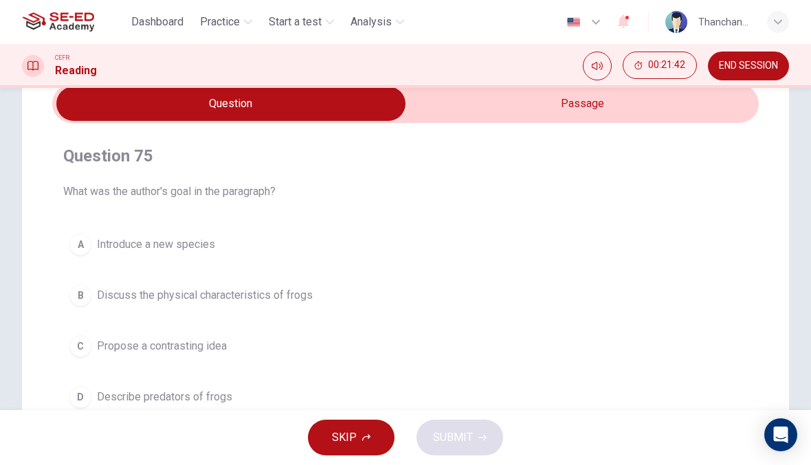
scroll to position [58, 0]
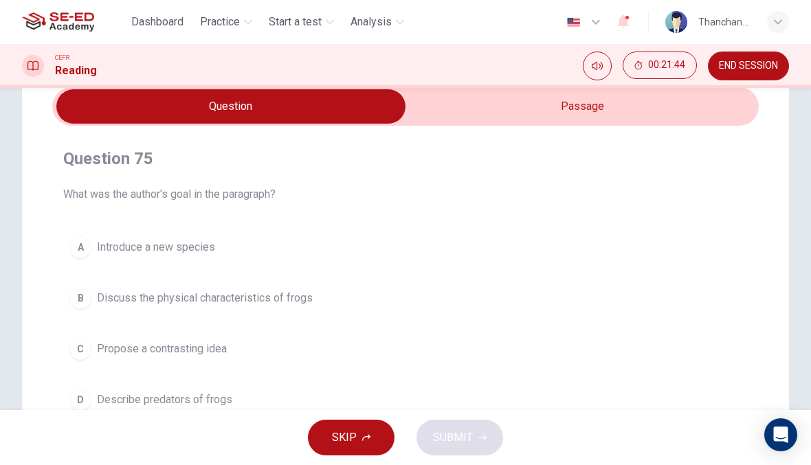
click at [699, 110] on input "checkbox" at bounding box center [231, 106] width 1060 height 34
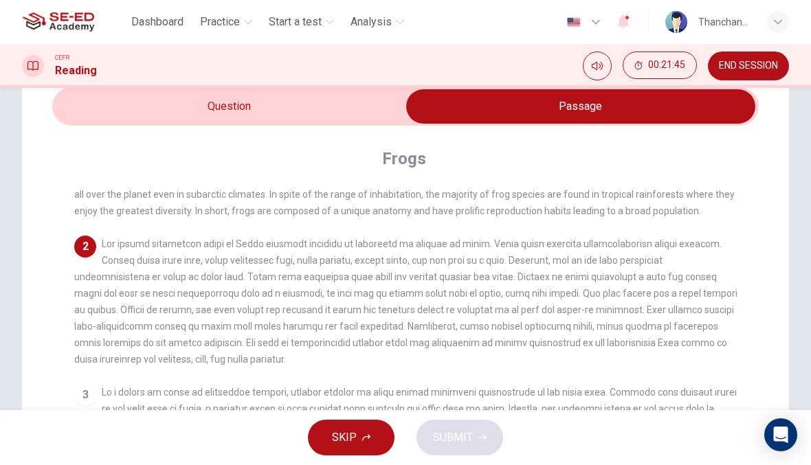
scroll to position [50, 0]
click at [374, 111] on input "checkbox" at bounding box center [581, 106] width 1060 height 34
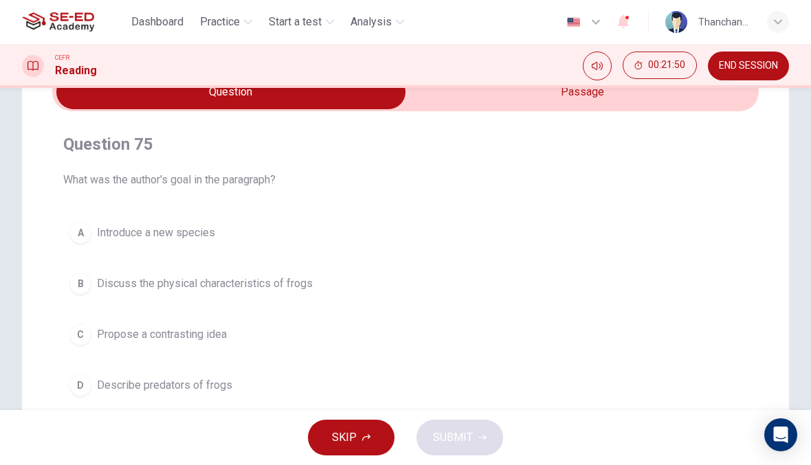
scroll to position [78, 0]
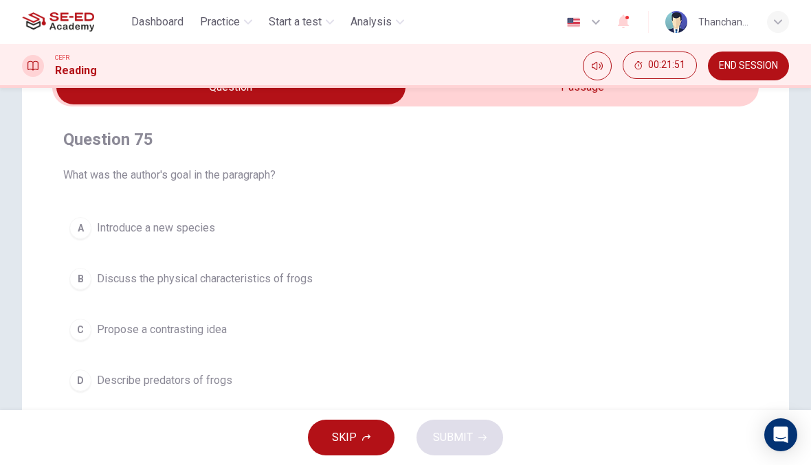
click at [382, 283] on button "B Discuss the physical characteristics of frogs" at bounding box center [405, 279] width 684 height 34
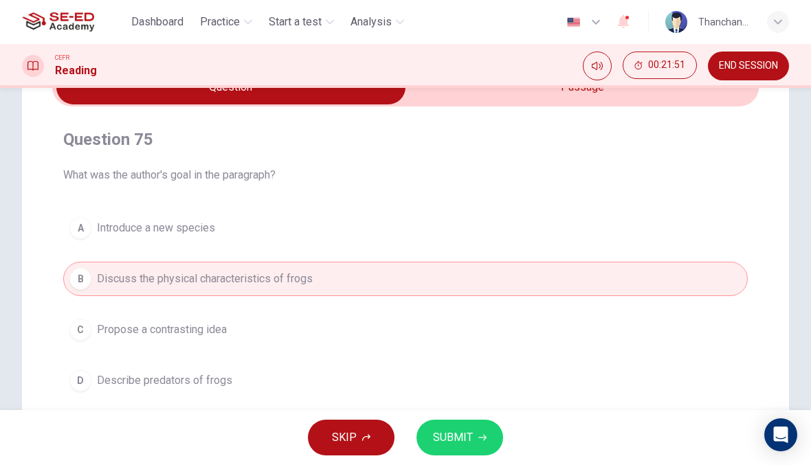
click at [480, 429] on button "SUBMIT" at bounding box center [459, 438] width 87 height 36
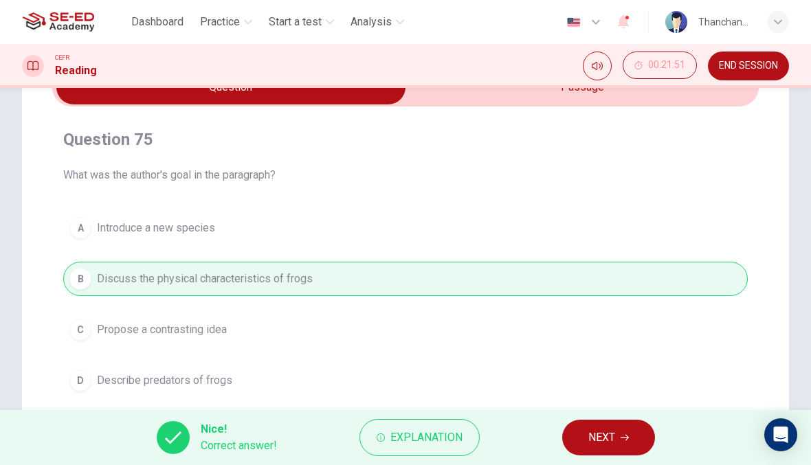
click at [603, 430] on span "NEXT" at bounding box center [601, 437] width 27 height 19
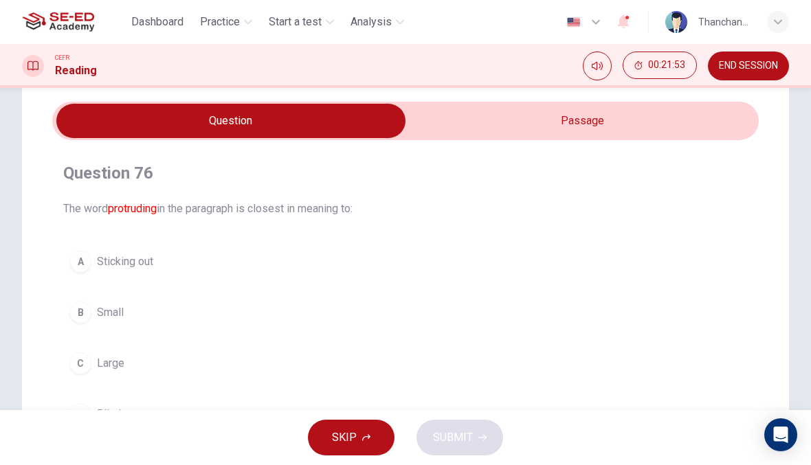
scroll to position [43, 0]
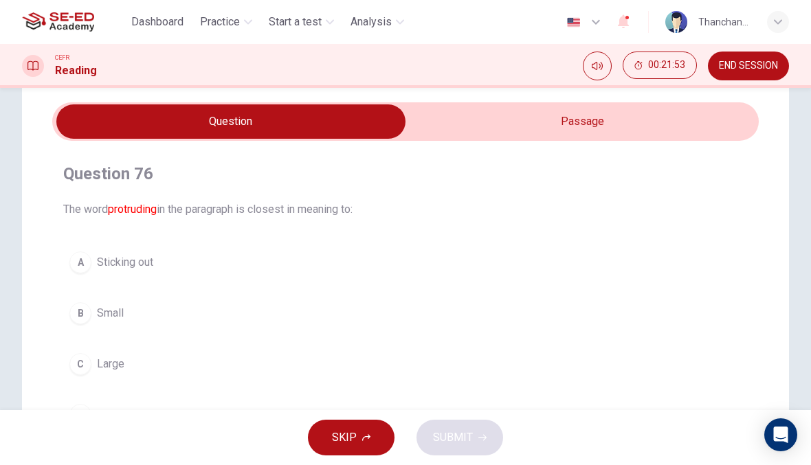
click at [613, 132] on input "checkbox" at bounding box center [231, 121] width 1060 height 34
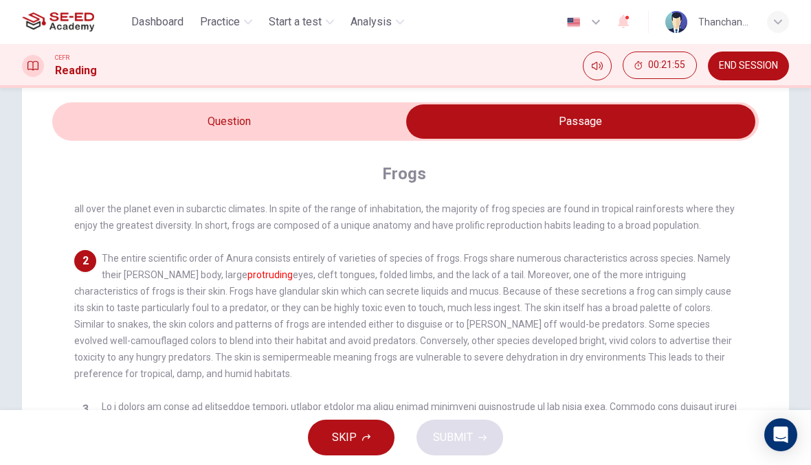
click at [368, 127] on input "checkbox" at bounding box center [581, 121] width 1060 height 34
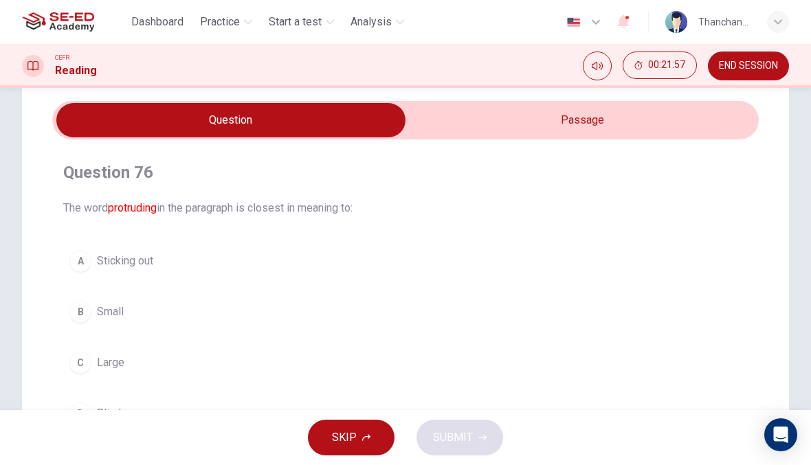
scroll to position [42, 0]
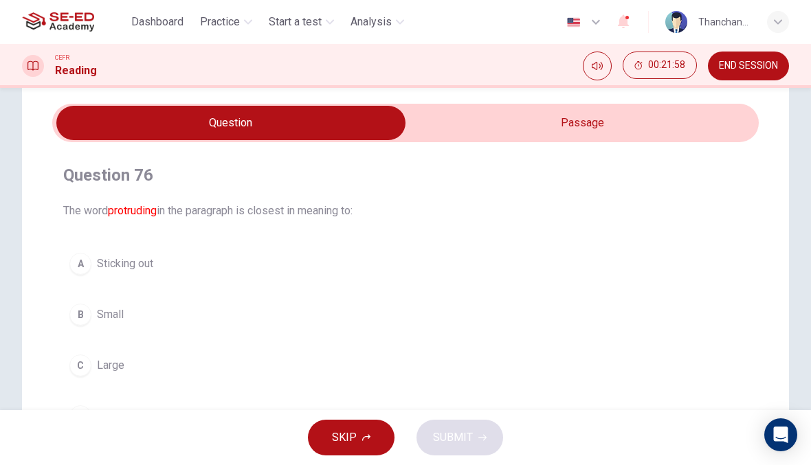
click at [598, 125] on input "checkbox" at bounding box center [231, 123] width 1060 height 34
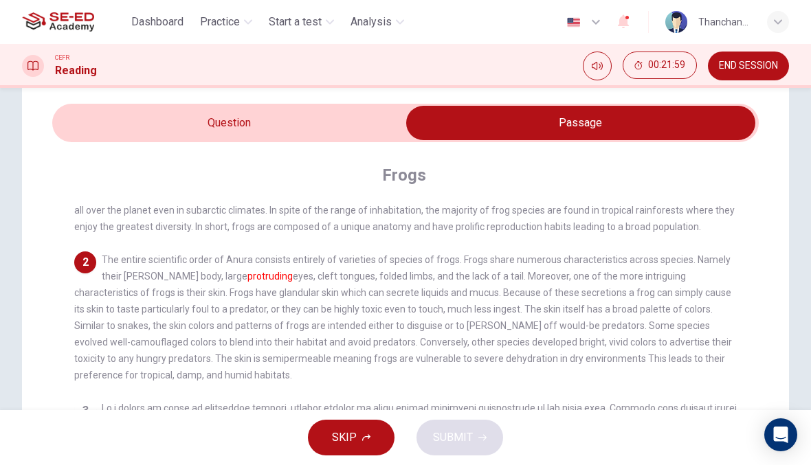
click at [366, 124] on input "checkbox" at bounding box center [581, 123] width 1060 height 34
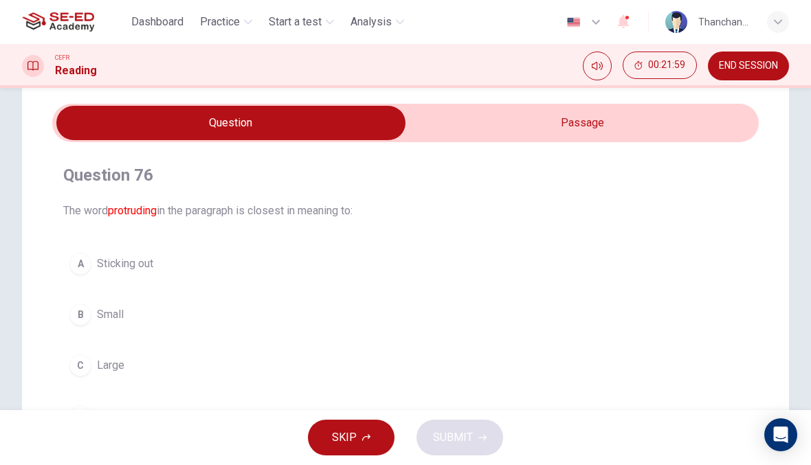
click at [319, 257] on button "A Sticking out" at bounding box center [405, 264] width 684 height 34
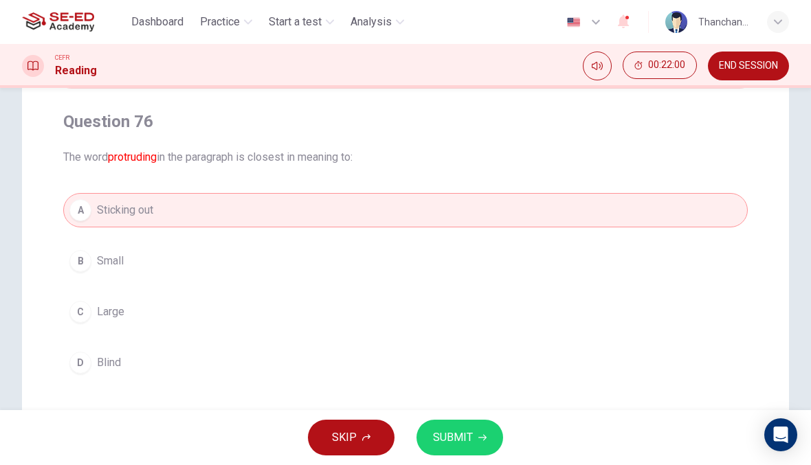
scroll to position [96, 0]
click at [454, 444] on span "SUBMIT" at bounding box center [453, 437] width 40 height 19
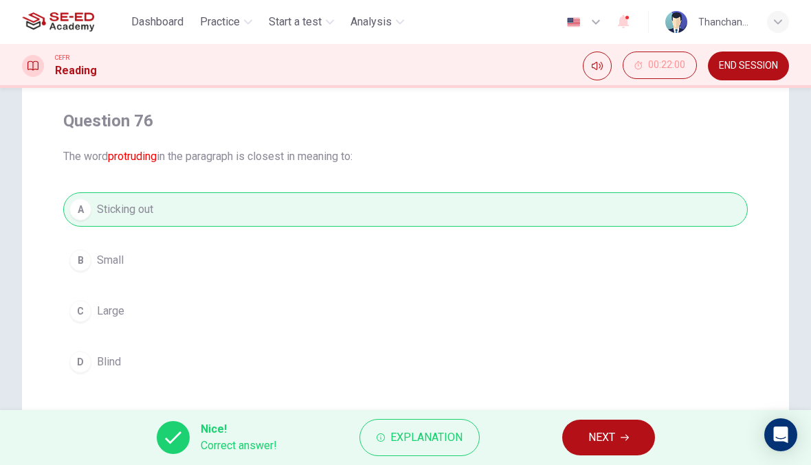
click at [618, 436] on button "NEXT" at bounding box center [608, 438] width 93 height 36
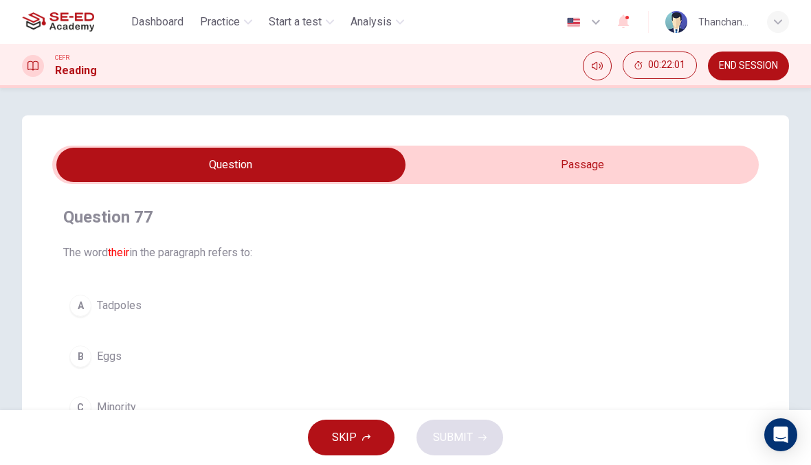
scroll to position [0, 0]
click at [667, 168] on input "checkbox" at bounding box center [231, 165] width 1060 height 34
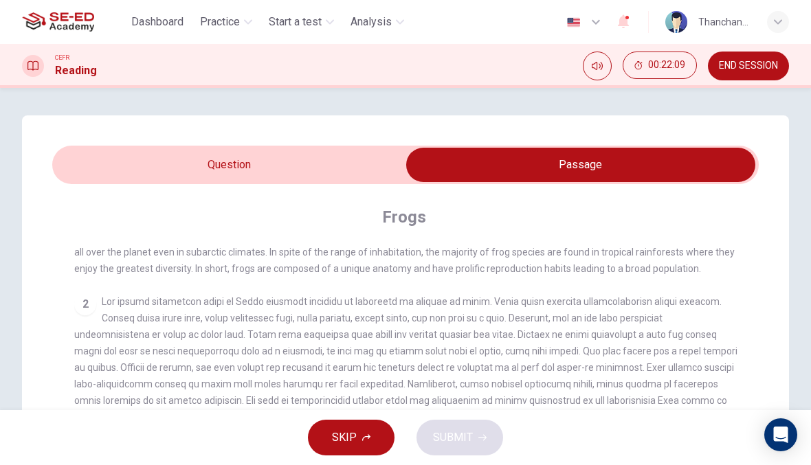
click at [384, 155] on input "checkbox" at bounding box center [581, 165] width 1060 height 34
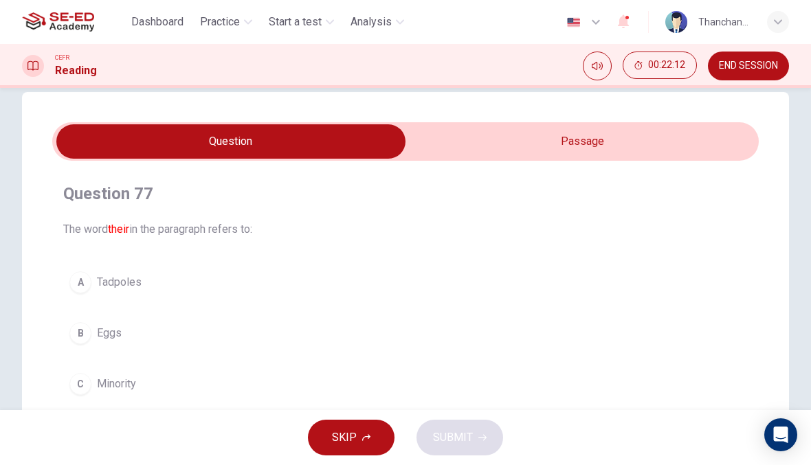
scroll to position [25, 0]
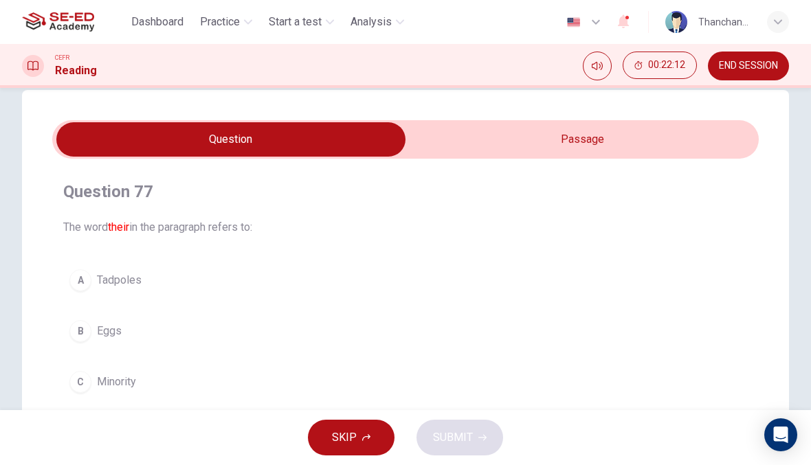
click at [585, 133] on input "checkbox" at bounding box center [231, 139] width 1060 height 34
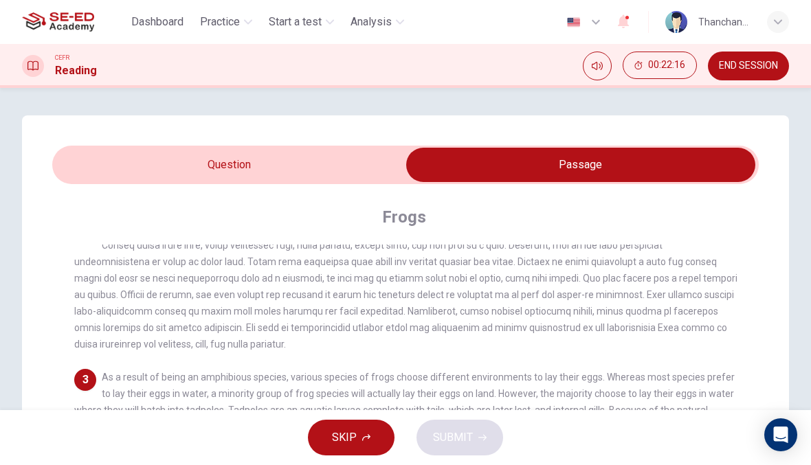
scroll to position [0, 0]
click at [354, 172] on input "checkbox" at bounding box center [581, 165] width 1060 height 34
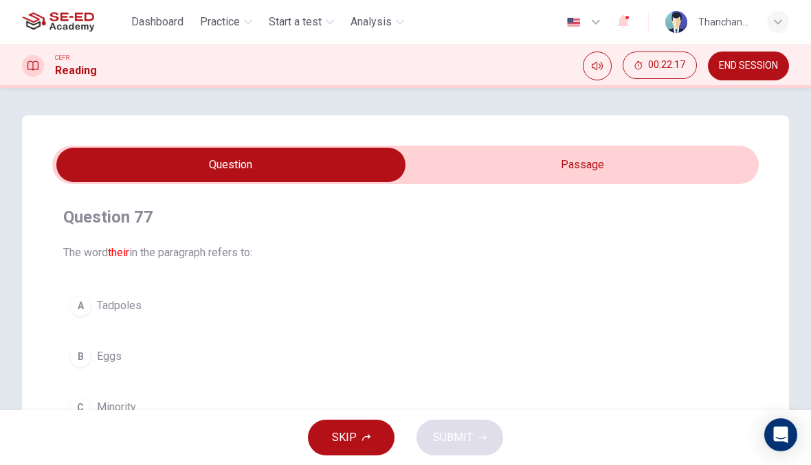
click at [80, 359] on div "B" at bounding box center [80, 357] width 22 height 22
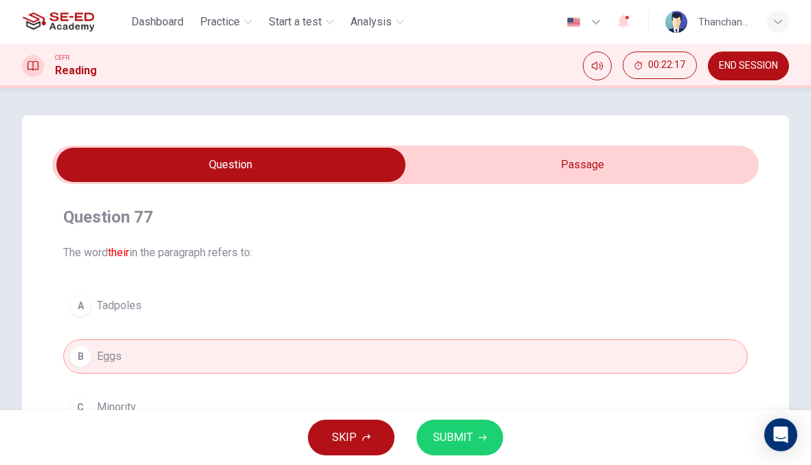
click at [484, 435] on icon "button" at bounding box center [482, 438] width 8 height 8
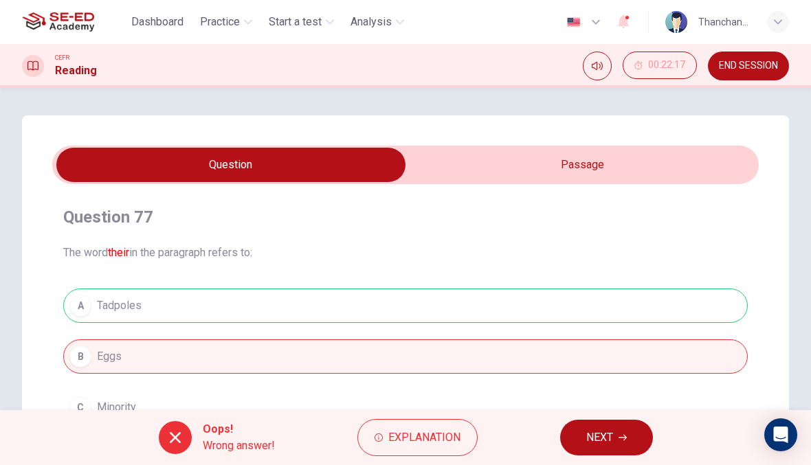
scroll to position [45, 0]
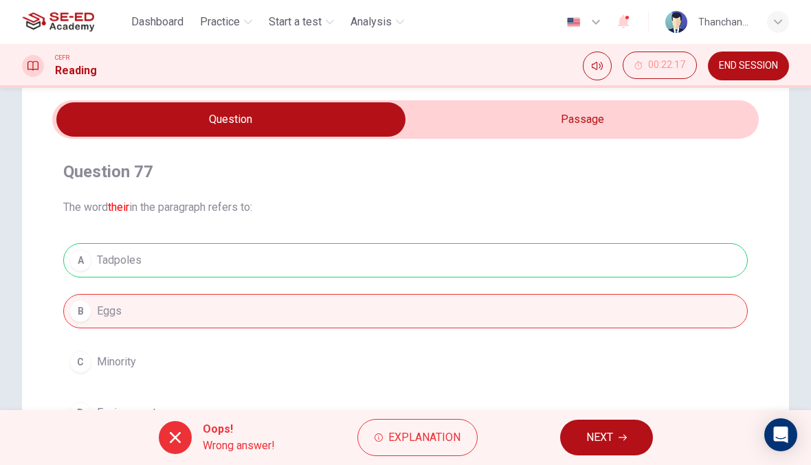
click at [590, 438] on span "NEXT" at bounding box center [599, 437] width 27 height 19
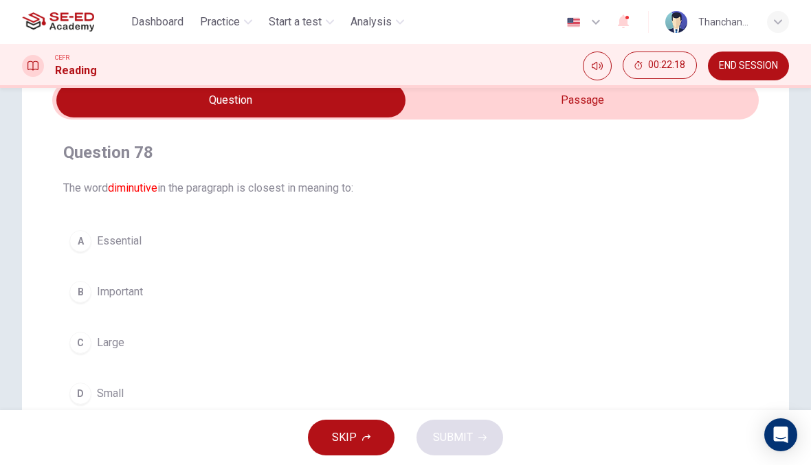
scroll to position [60, 0]
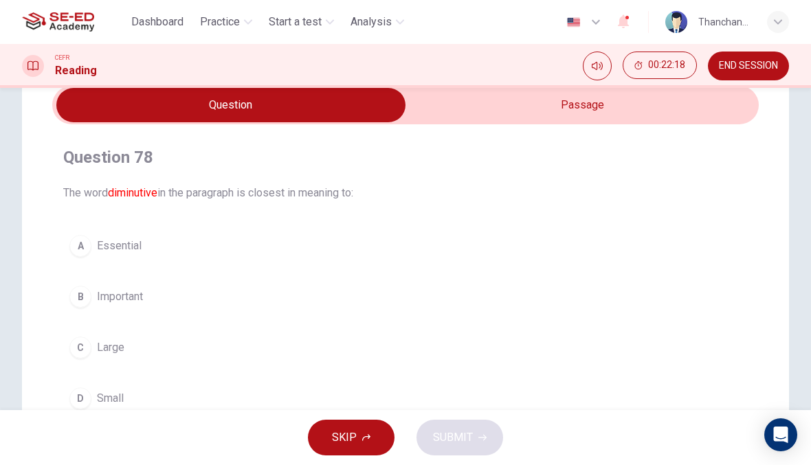
click at [691, 121] on input "checkbox" at bounding box center [231, 105] width 1060 height 34
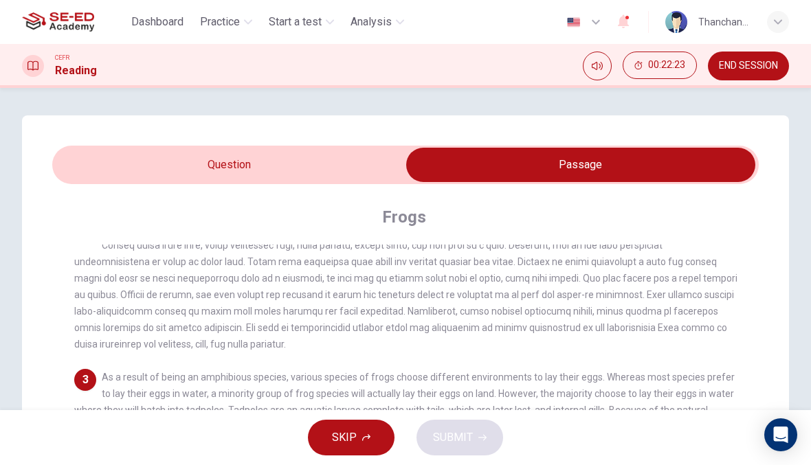
scroll to position [0, 0]
click at [355, 158] on input "checkbox" at bounding box center [581, 165] width 1060 height 34
checkbox input "false"
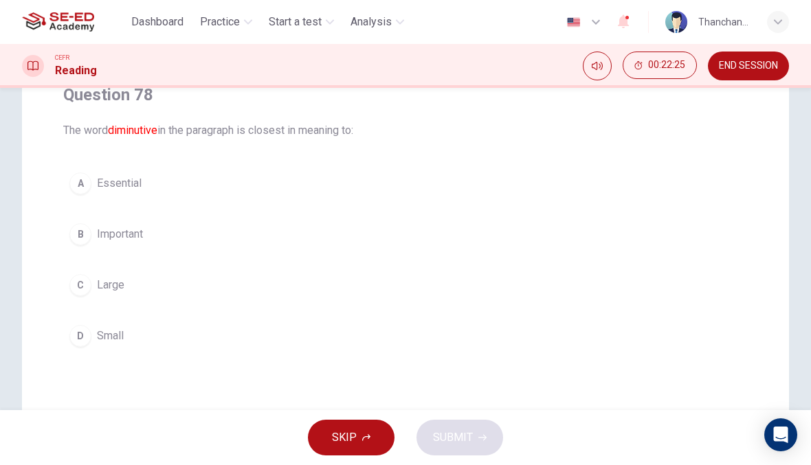
click at [82, 295] on div "C" at bounding box center [80, 285] width 22 height 22
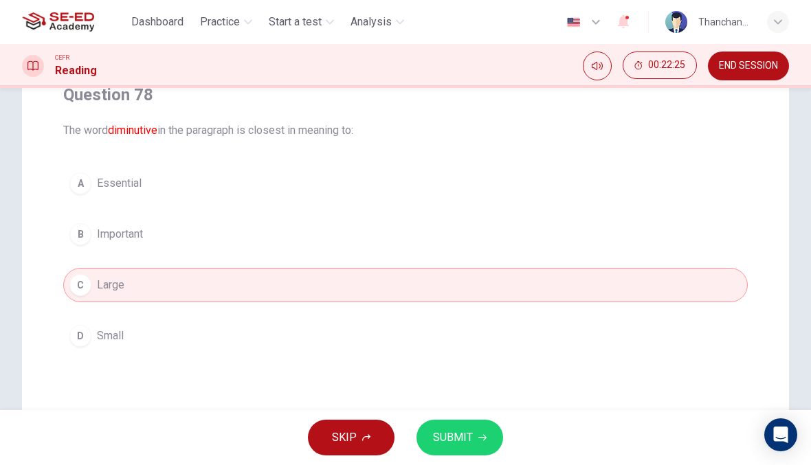
click at [502, 435] on button "SUBMIT" at bounding box center [459, 438] width 87 height 36
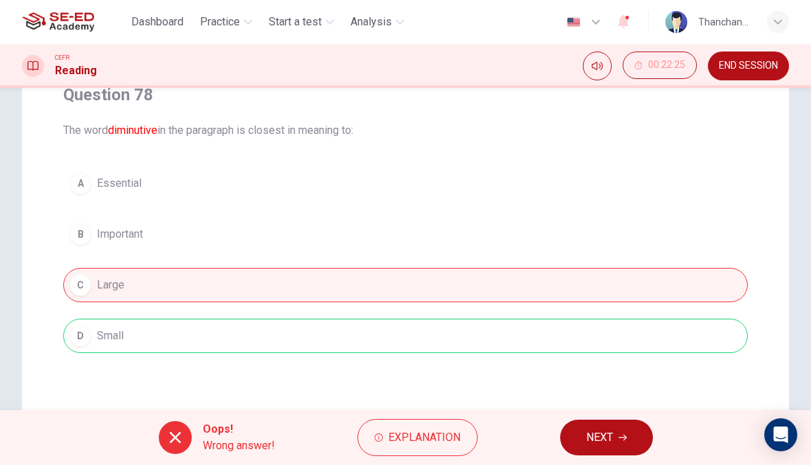
click at [607, 436] on span "NEXT" at bounding box center [599, 437] width 27 height 19
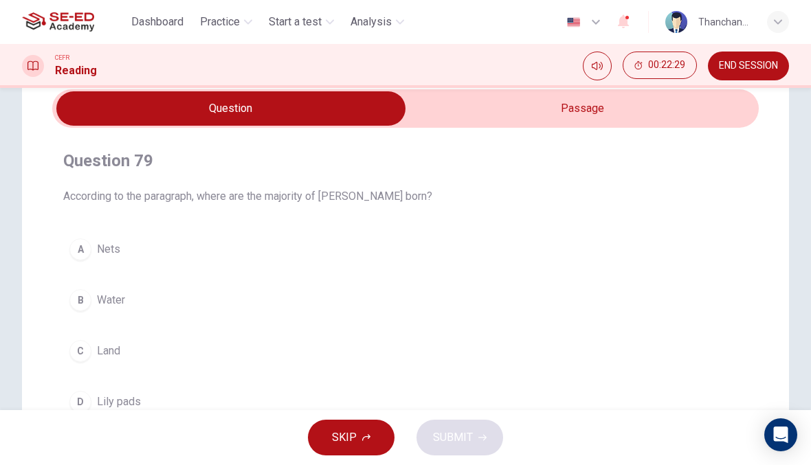
click at [83, 305] on div "B" at bounding box center [80, 300] width 22 height 22
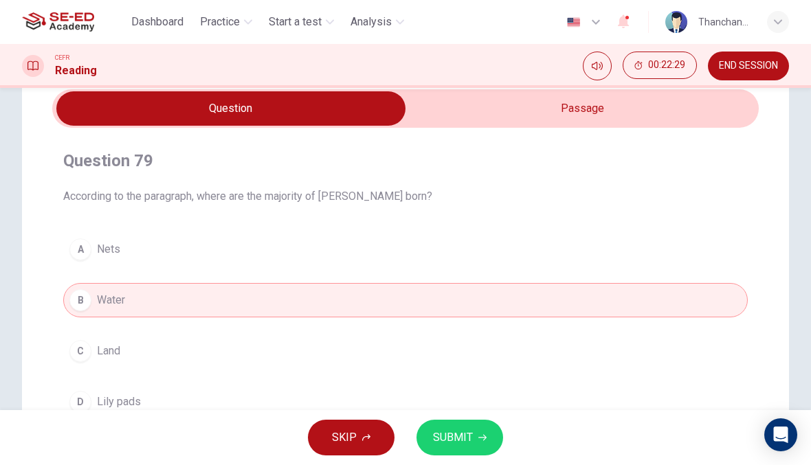
click at [490, 430] on button "SUBMIT" at bounding box center [459, 438] width 87 height 36
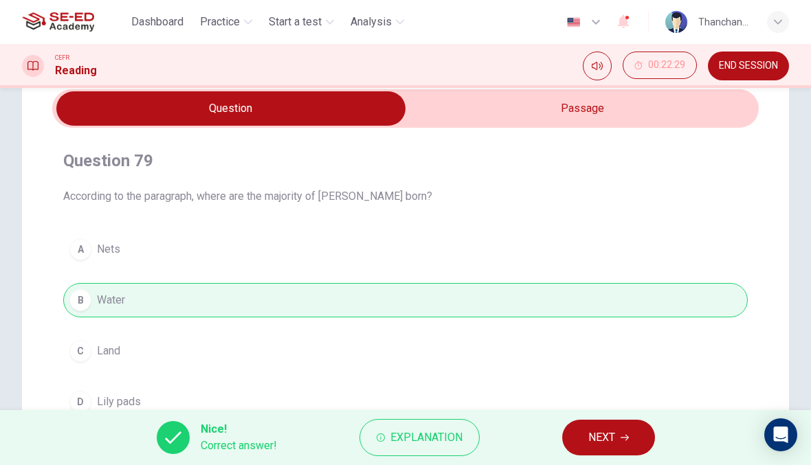
click at [618, 436] on button "NEXT" at bounding box center [608, 438] width 93 height 36
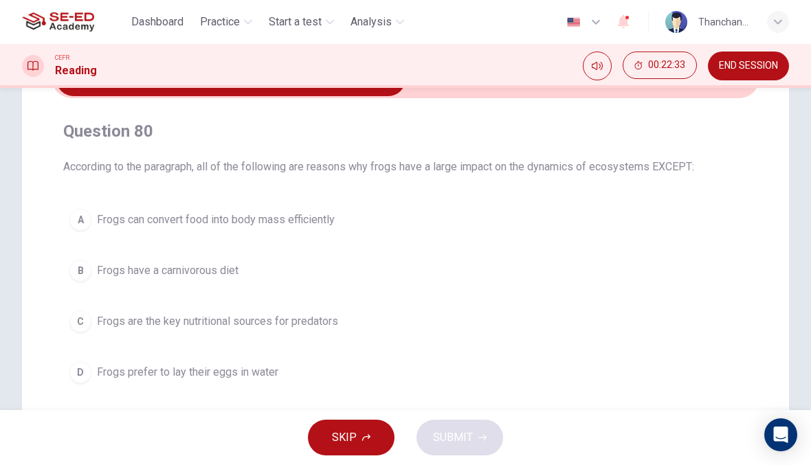
click at [236, 23] on span "Practice" at bounding box center [220, 22] width 40 height 16
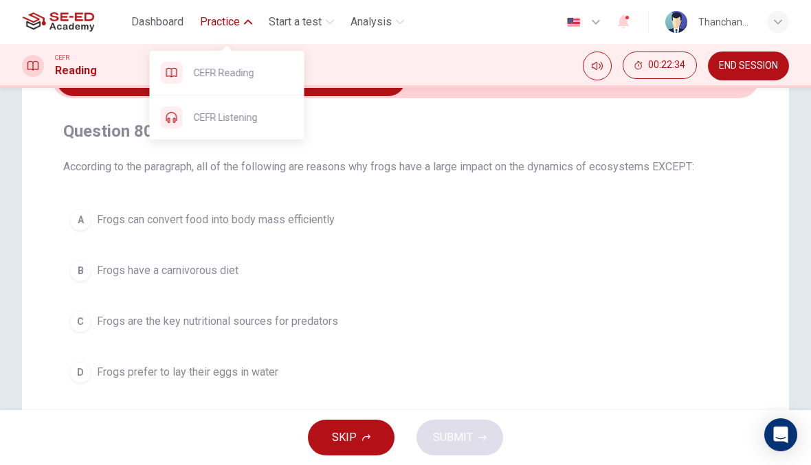
click at [252, 23] on icon "button" at bounding box center [248, 22] width 8 height 5
click at [239, 19] on span "Practice" at bounding box center [220, 22] width 40 height 16
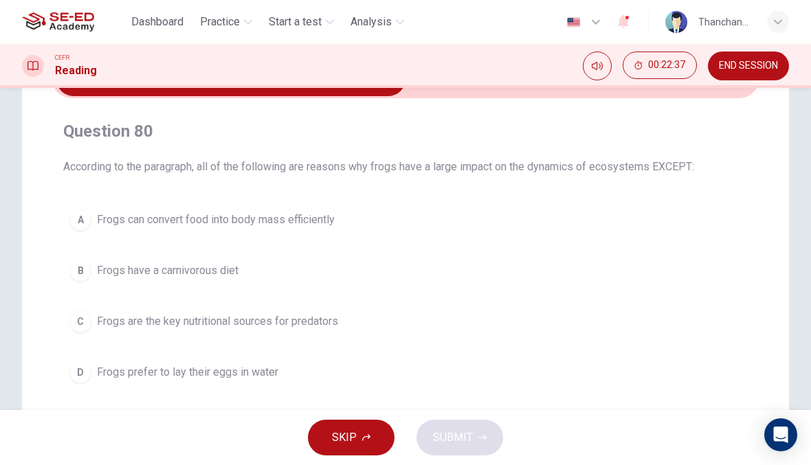
click at [298, 221] on span "Frogs can convert food into body mass efficiently" at bounding box center [216, 220] width 238 height 16
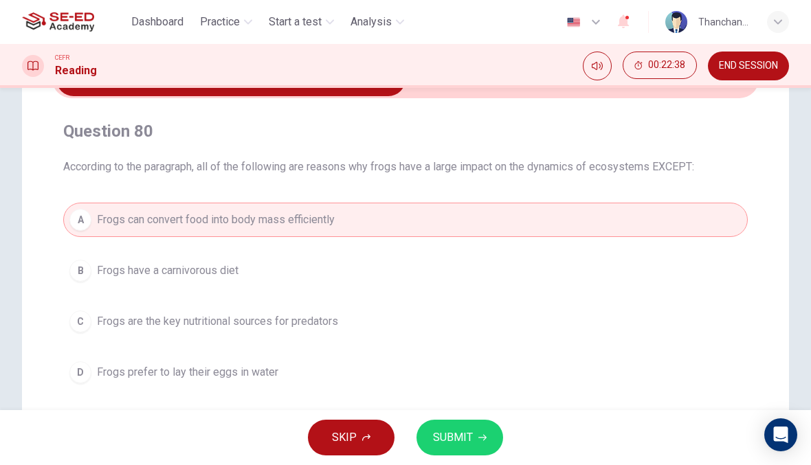
click at [326, 321] on span "Frogs are the key nutritional sources for predators" at bounding box center [217, 321] width 241 height 16
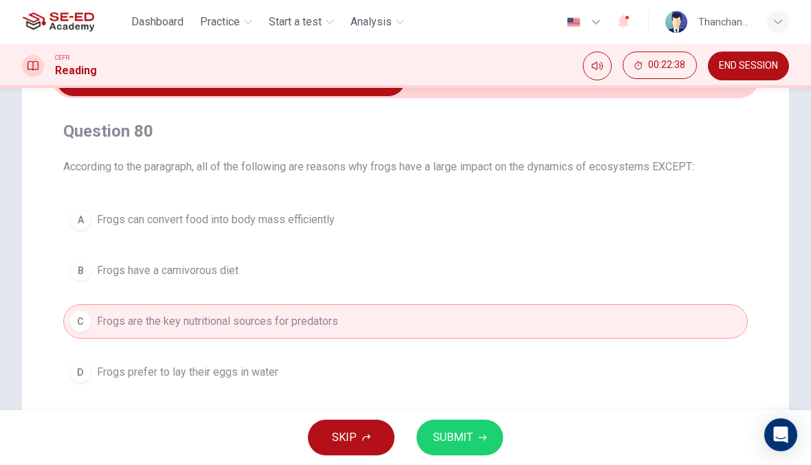
click at [354, 236] on button "A Frogs can convert food into body mass efficiently" at bounding box center [405, 220] width 684 height 34
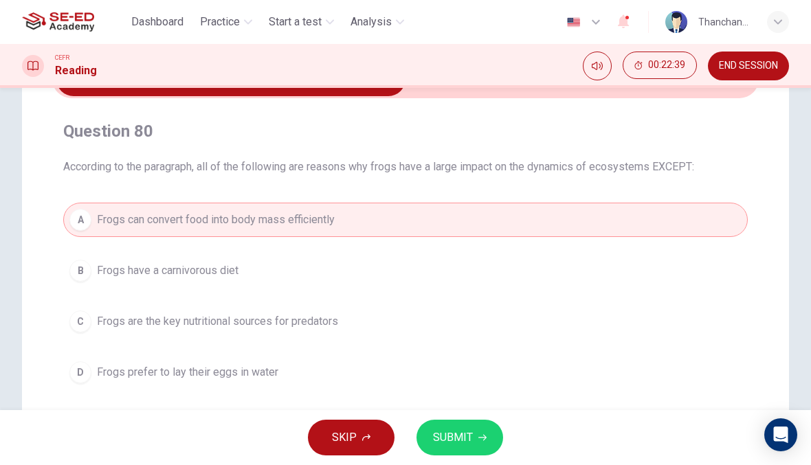
click at [477, 427] on button "SUBMIT" at bounding box center [459, 438] width 87 height 36
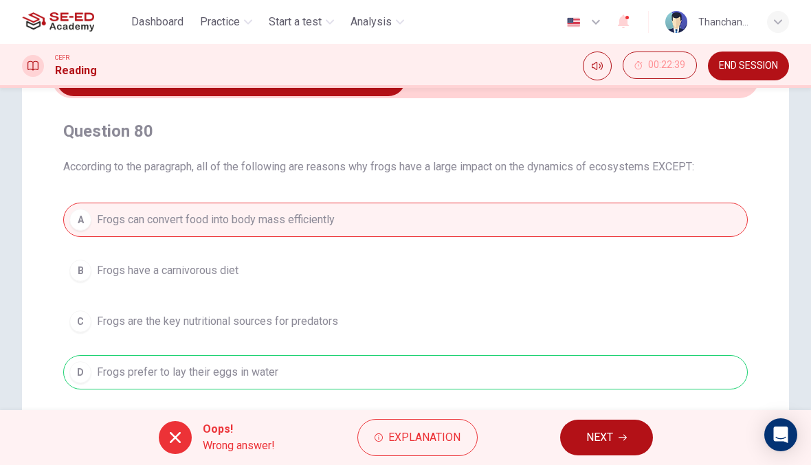
click at [606, 425] on button "NEXT" at bounding box center [606, 438] width 93 height 36
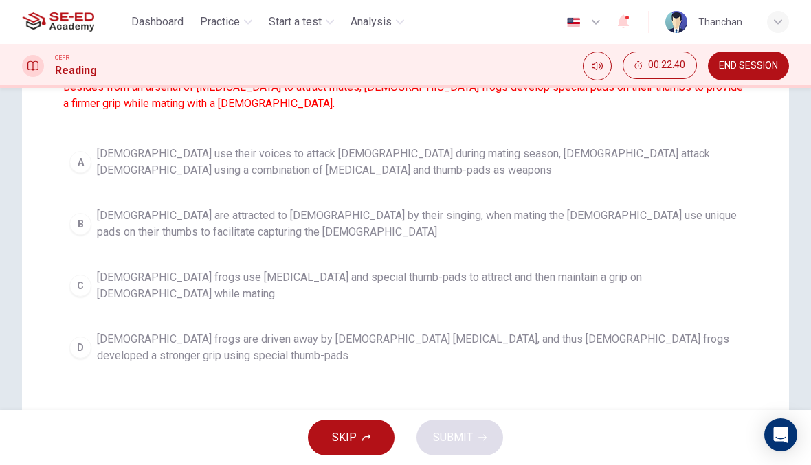
click at [528, 276] on span "[DEMOGRAPHIC_DATA] frogs use [MEDICAL_DATA] and special thumb-pads to attract a…" at bounding box center [419, 285] width 645 height 33
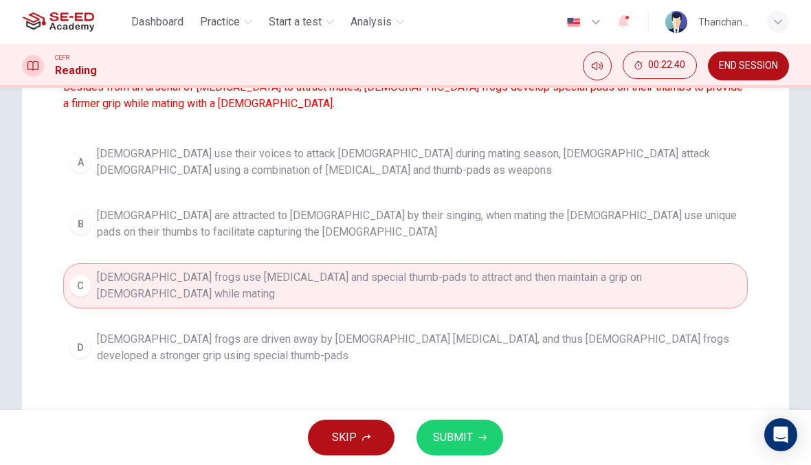
click at [511, 429] on div "SKIP SUBMIT" at bounding box center [405, 437] width 811 height 55
click at [478, 434] on icon "button" at bounding box center [482, 438] width 8 height 8
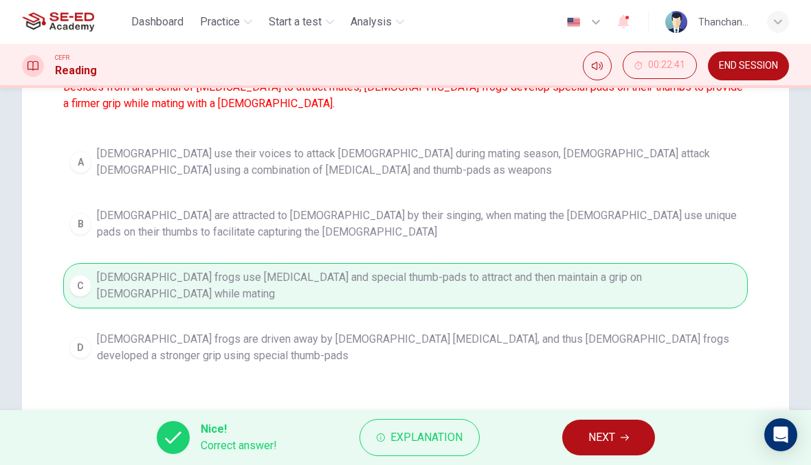
click at [589, 444] on span "NEXT" at bounding box center [601, 437] width 27 height 19
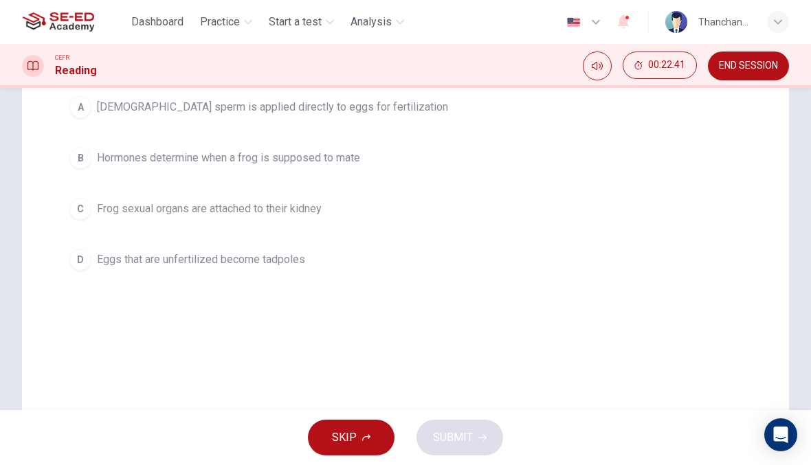
scroll to position [129, 0]
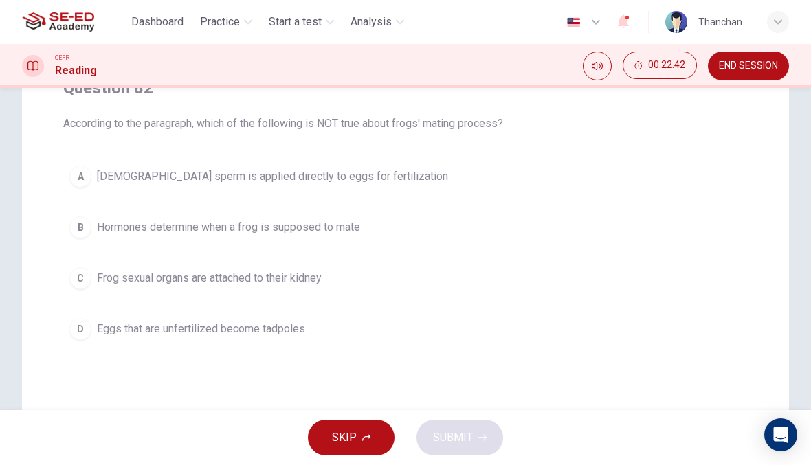
click at [350, 231] on span "Hormones determine when a frog is supposed to mate" at bounding box center [228, 227] width 263 height 16
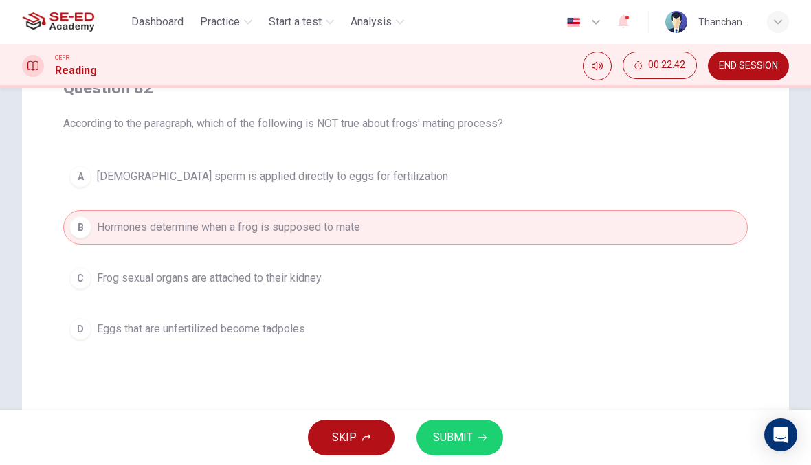
click at [462, 445] on span "SUBMIT" at bounding box center [453, 437] width 40 height 19
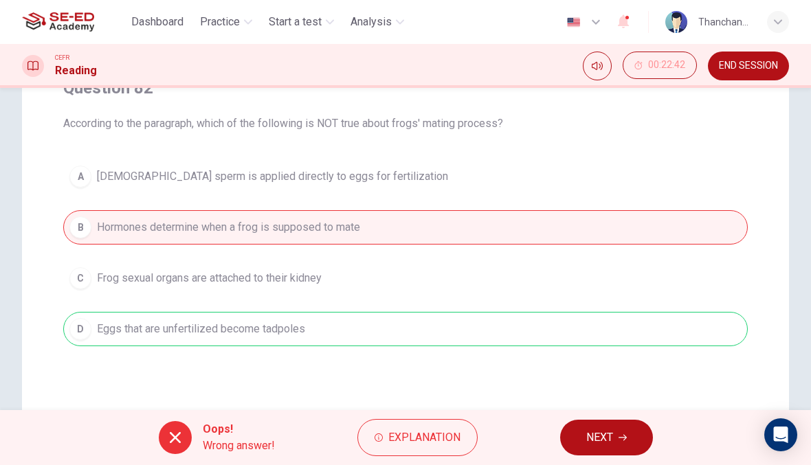
click at [605, 429] on span "NEXT" at bounding box center [599, 437] width 27 height 19
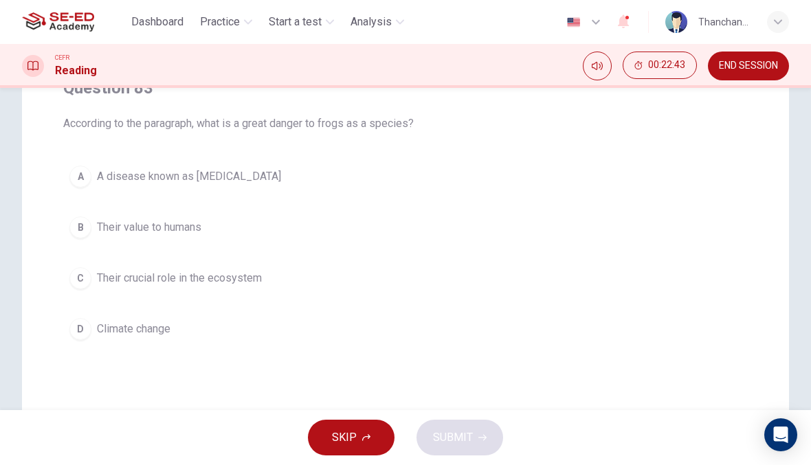
click at [232, 276] on span "Their crucial role in the ecosystem" at bounding box center [179, 278] width 165 height 16
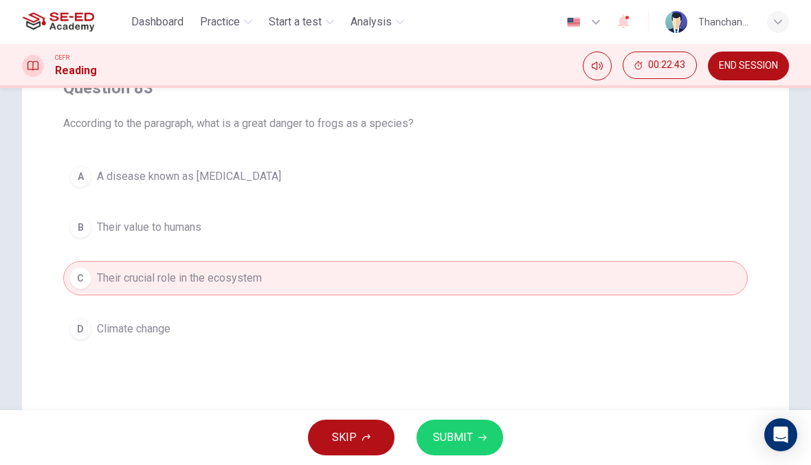
click at [462, 442] on span "SUBMIT" at bounding box center [453, 437] width 40 height 19
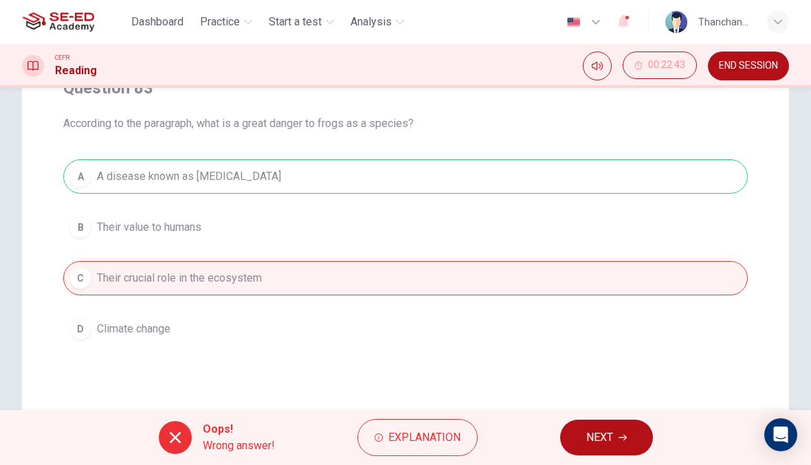
click at [603, 412] on div "Oops! Wrong answer! Explanation NEXT" at bounding box center [405, 437] width 811 height 55
click at [614, 432] on button "NEXT" at bounding box center [606, 438] width 93 height 36
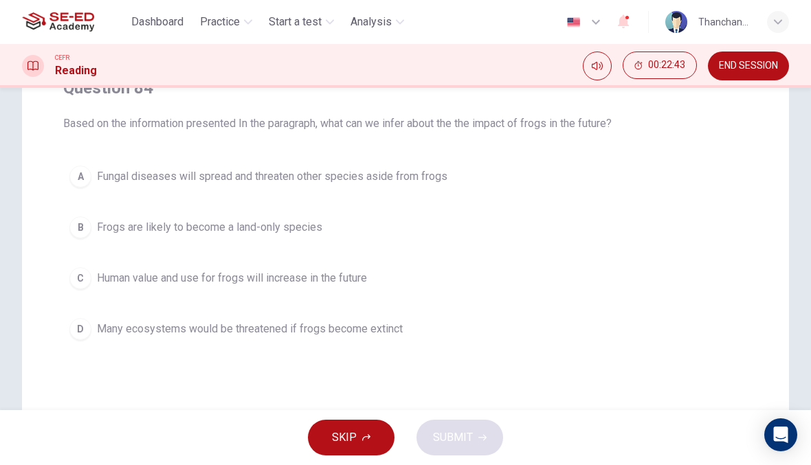
click at [355, 345] on button "D Many ecosystems would be threatened if frogs become extinct" at bounding box center [405, 329] width 684 height 34
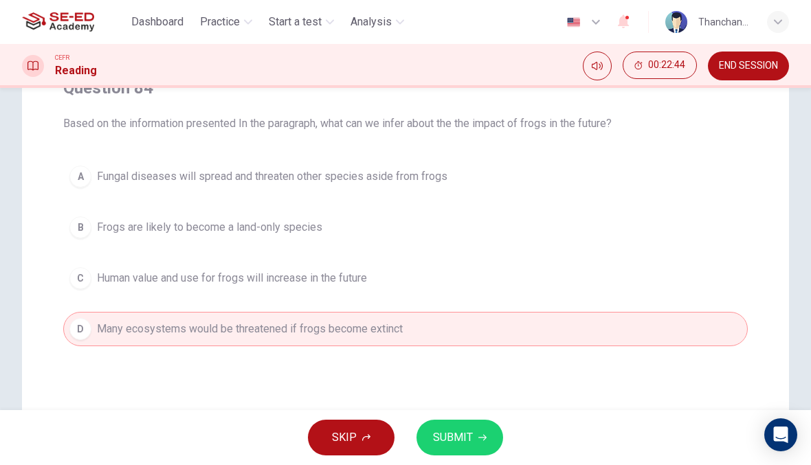
click at [421, 181] on span "Fungal diseases will spread and threaten other species aside from frogs" at bounding box center [272, 176] width 350 height 16
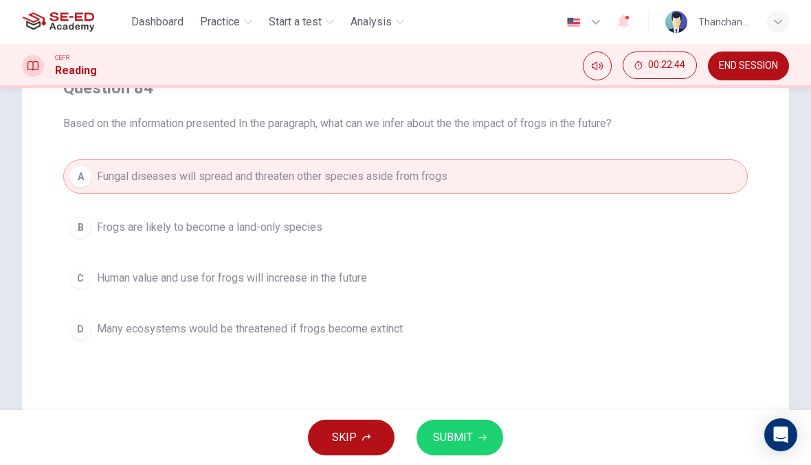
click at [483, 437] on icon "button" at bounding box center [482, 438] width 8 height 8
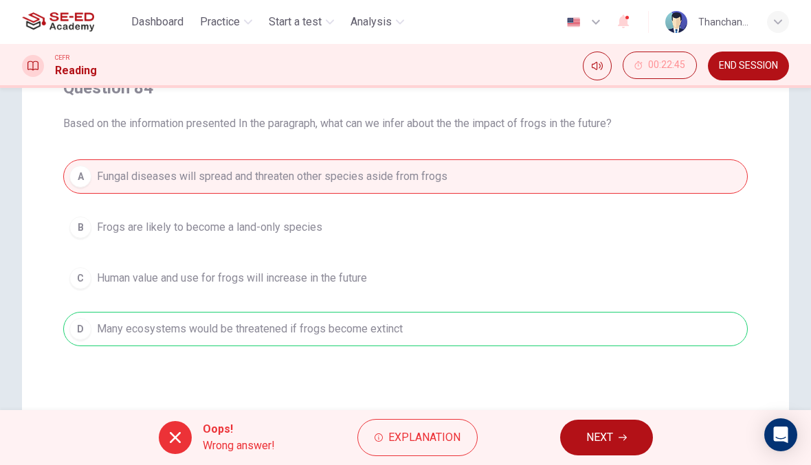
click at [603, 454] on button "NEXT" at bounding box center [606, 438] width 93 height 36
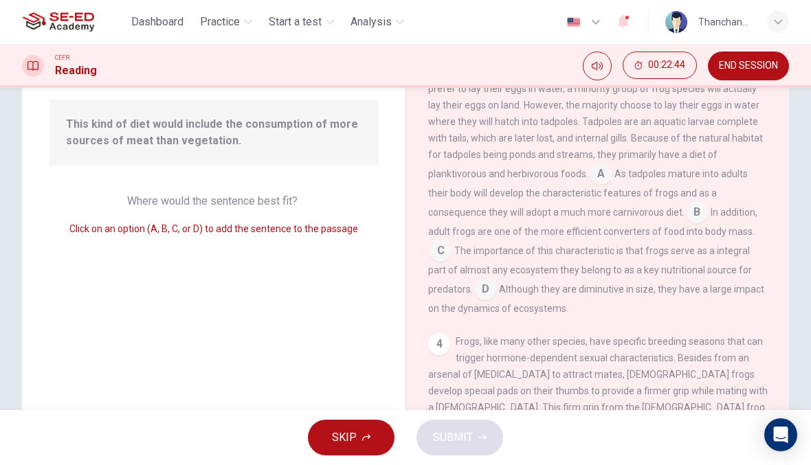
scroll to position [474, 0]
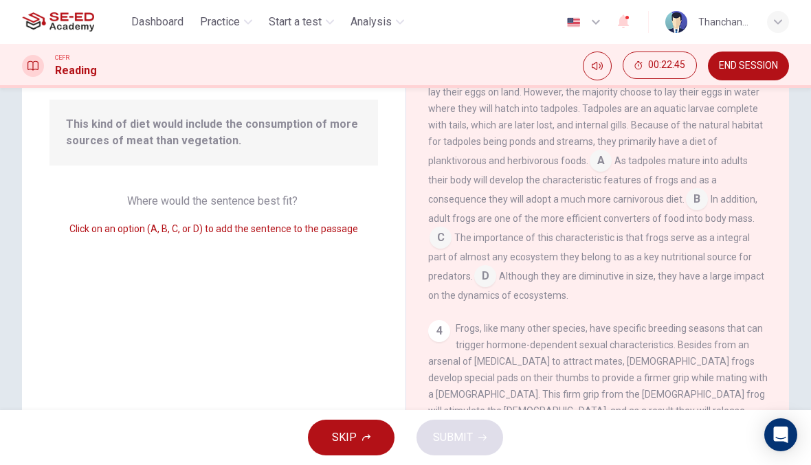
click at [490, 267] on input at bounding box center [485, 278] width 22 height 22
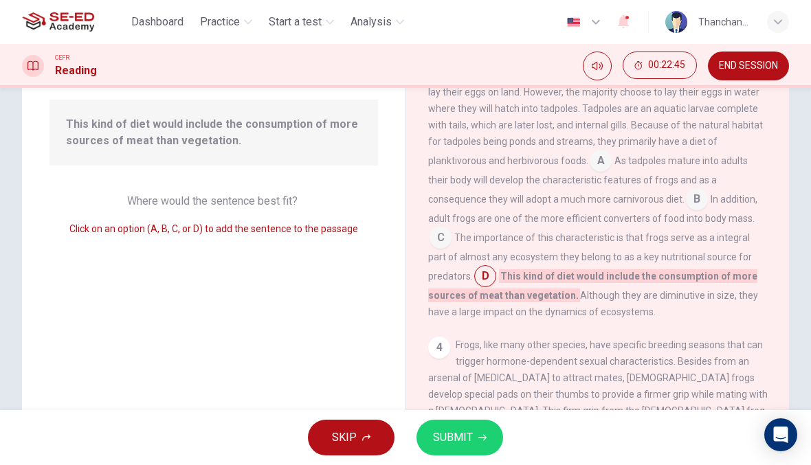
click at [469, 432] on span "SUBMIT" at bounding box center [453, 437] width 40 height 19
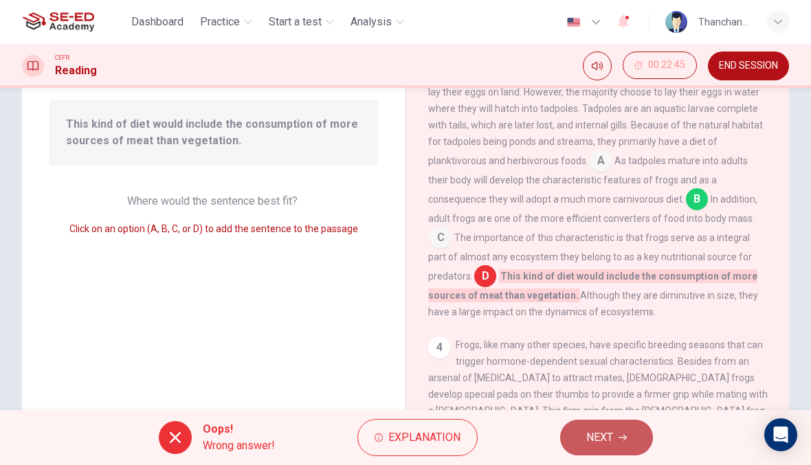
click at [623, 435] on icon "button" at bounding box center [622, 438] width 8 height 8
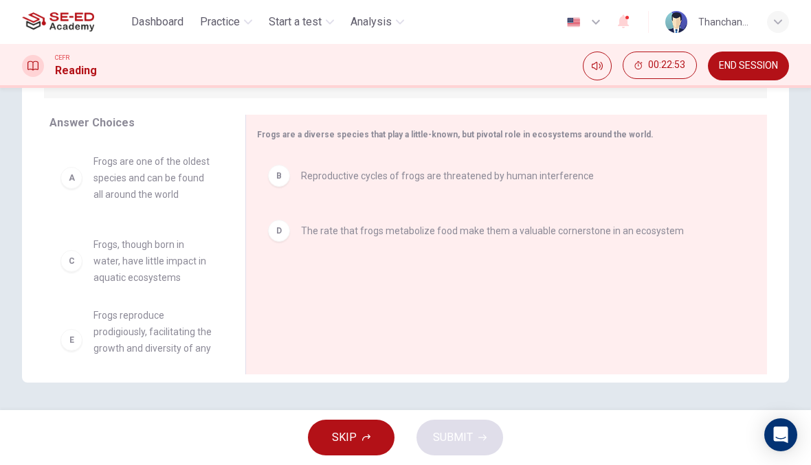
scroll to position [0, 0]
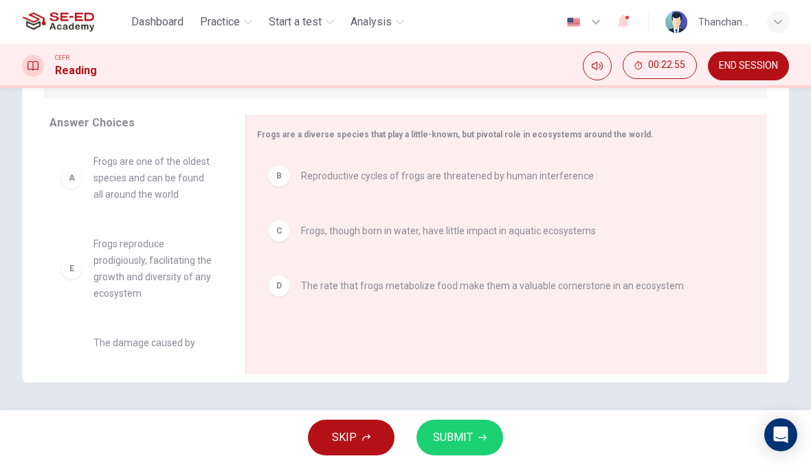
click at [480, 440] on icon "button" at bounding box center [482, 438] width 8 height 8
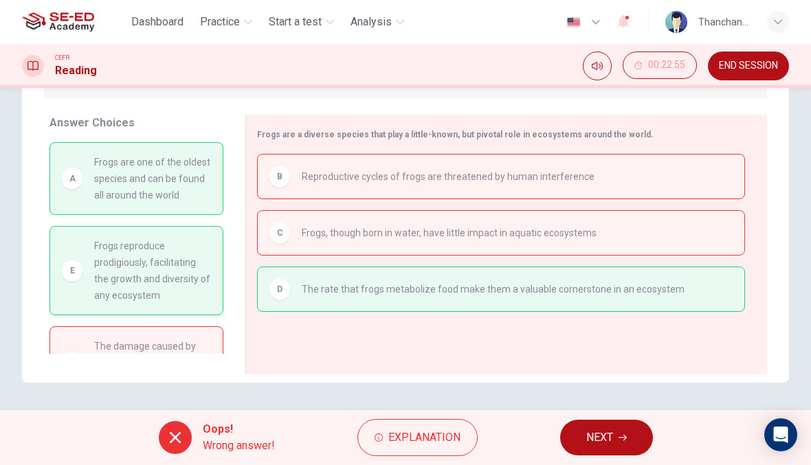
click at [587, 438] on span "NEXT" at bounding box center [599, 437] width 27 height 19
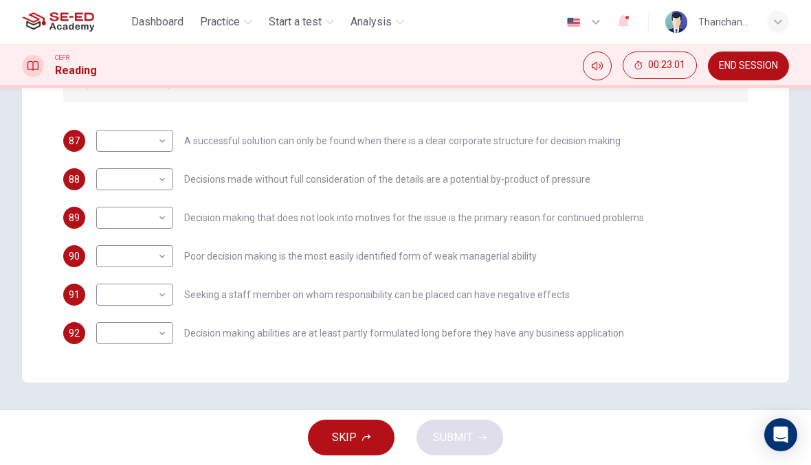
scroll to position [395, 0]
click at [164, 144] on body "This site uses cookies, as explained in our Privacy Policy . If you agree to th…" at bounding box center [405, 232] width 811 height 465
click at [148, 160] on li "A" at bounding box center [134, 163] width 77 height 22
type input "A"
click at [158, 177] on body "This site uses cookies, as explained in our Privacy Policy . If you agree to th…" at bounding box center [405, 232] width 811 height 465
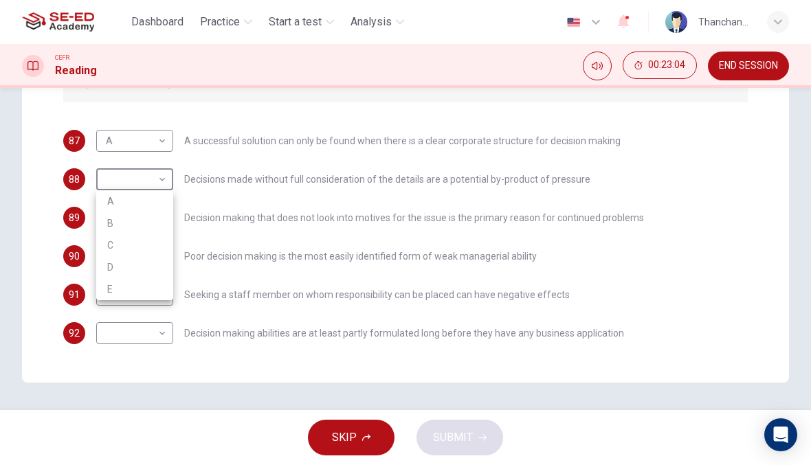
click at [155, 220] on li "B" at bounding box center [134, 223] width 77 height 22
type input "B"
click at [157, 223] on body "This site uses cookies, as explained in our Privacy Policy . If you agree to th…" at bounding box center [405, 232] width 811 height 465
click at [148, 275] on li "C" at bounding box center [134, 284] width 77 height 22
type input "C"
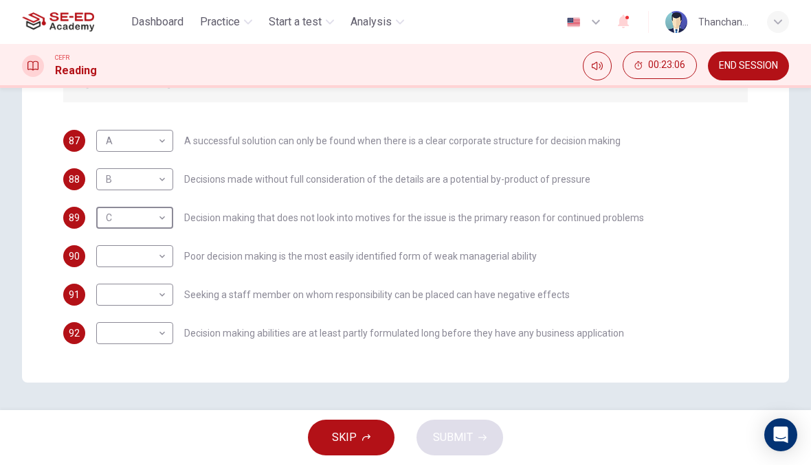
click at [164, 298] on body "This site uses cookies, as explained in our Privacy Policy . If you agree to th…" at bounding box center [405, 232] width 811 height 465
click at [157, 313] on li "A" at bounding box center [134, 317] width 77 height 22
type input "A"
click at [167, 254] on body "This site uses cookies, as explained in our Privacy Policy . If you agree to th…" at bounding box center [405, 232] width 811 height 465
click at [159, 359] on li "E" at bounding box center [134, 366] width 77 height 22
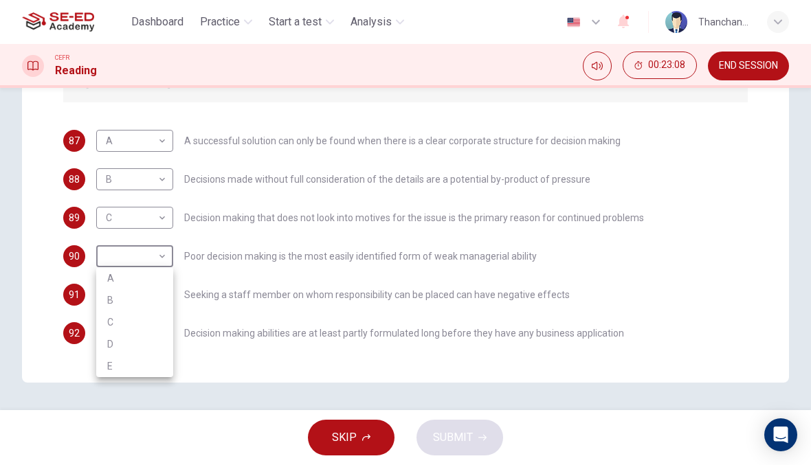
type input "E"
click at [161, 348] on body "This site uses cookies, as explained in our Privacy Policy . If you agree to th…" at bounding box center [405, 232] width 811 height 465
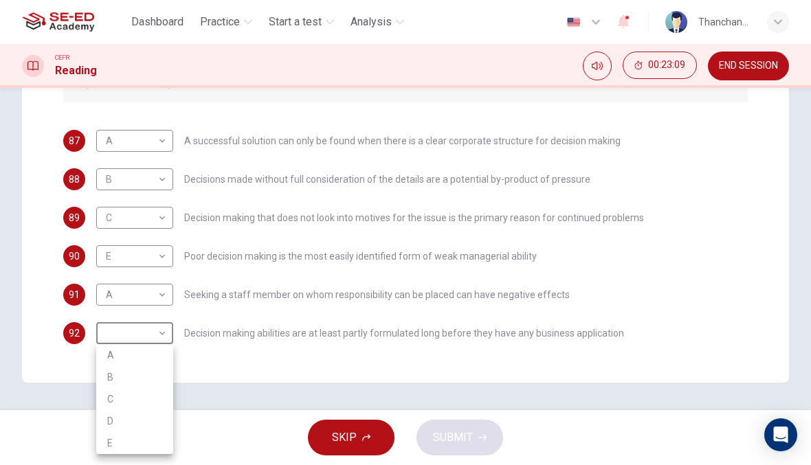
click at [150, 396] on li "C" at bounding box center [134, 399] width 77 height 22
type input "C"
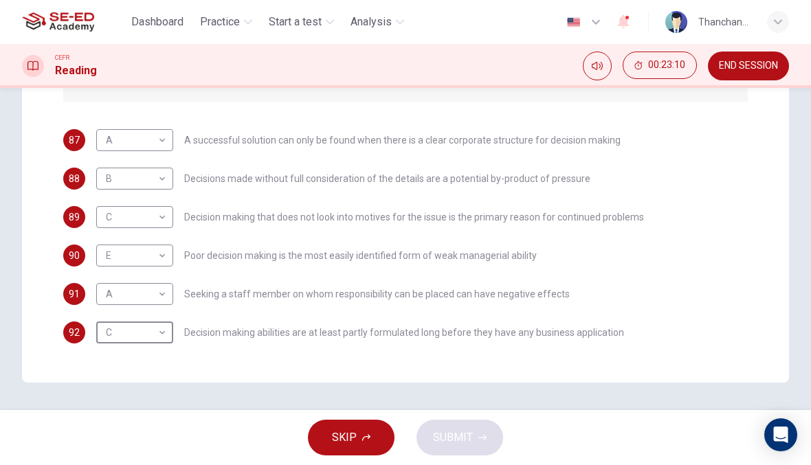
click at [470, 449] on div "SKIP SUBMIT" at bounding box center [405, 437] width 811 height 55
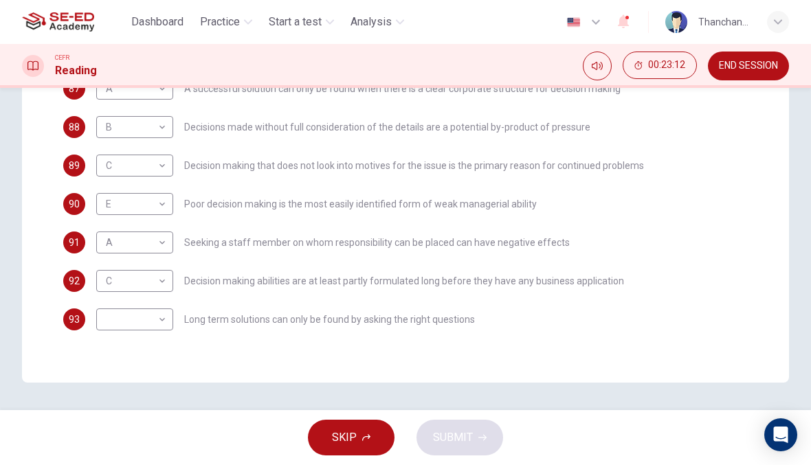
scroll to position [52, 0]
click at [152, 312] on body "This site uses cookies, as explained in our Privacy Policy . If you agree to th…" at bounding box center [405, 232] width 811 height 465
click at [137, 348] on li "A" at bounding box center [134, 342] width 77 height 22
type input "A"
click at [480, 445] on button "SUBMIT" at bounding box center [459, 438] width 87 height 36
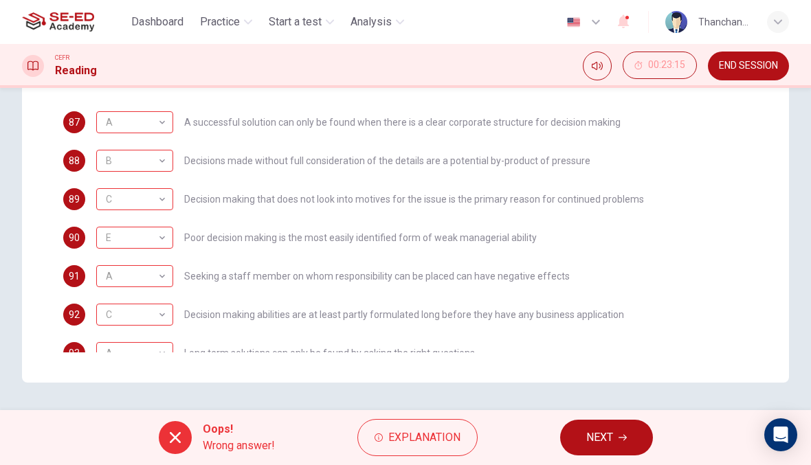
scroll to position [18, 0]
click at [603, 437] on span "NEXT" at bounding box center [599, 437] width 27 height 19
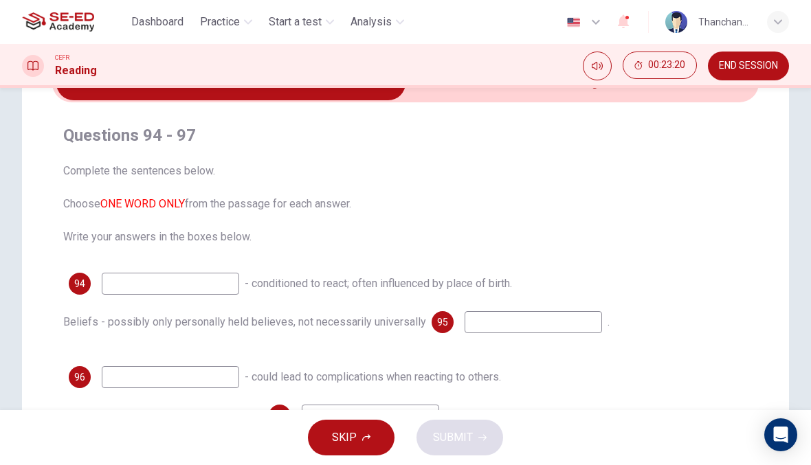
scroll to position [52, 0]
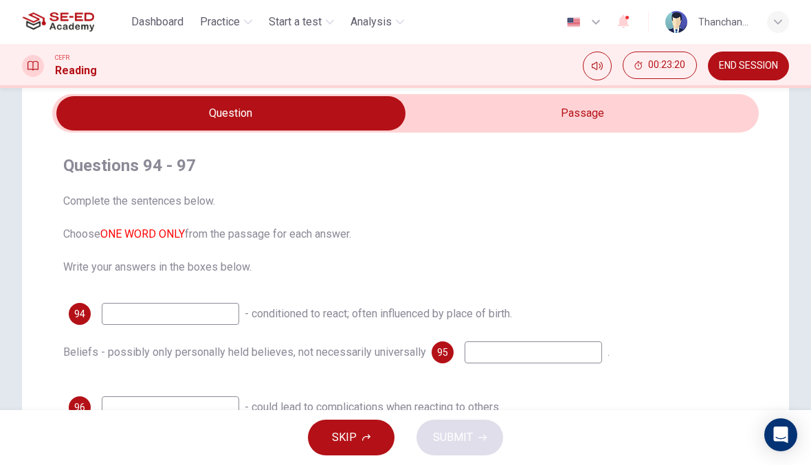
click at [615, 122] on input "checkbox" at bounding box center [231, 113] width 1060 height 34
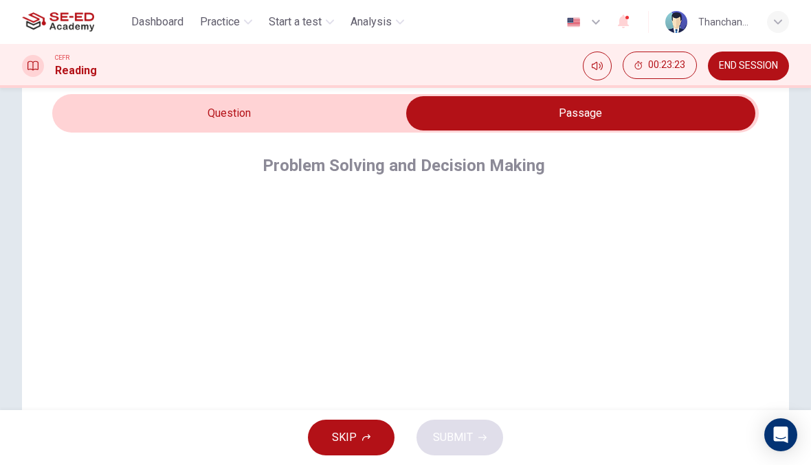
scroll to position [-32, 0]
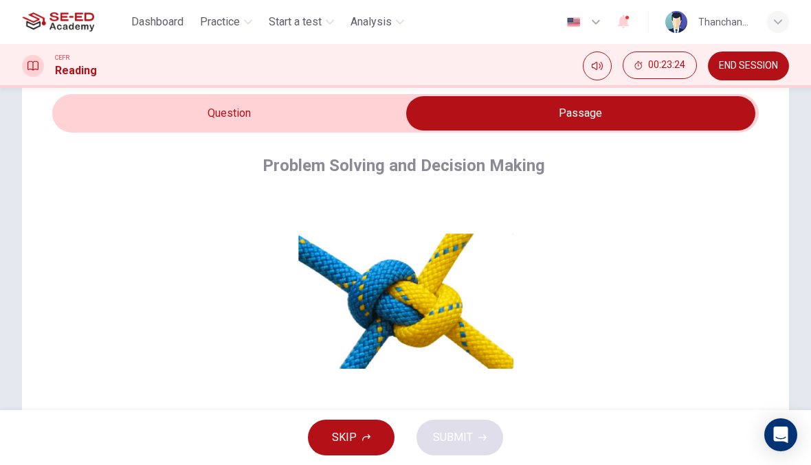
click at [359, 99] on input "checkbox" at bounding box center [581, 113] width 1060 height 34
checkbox input "false"
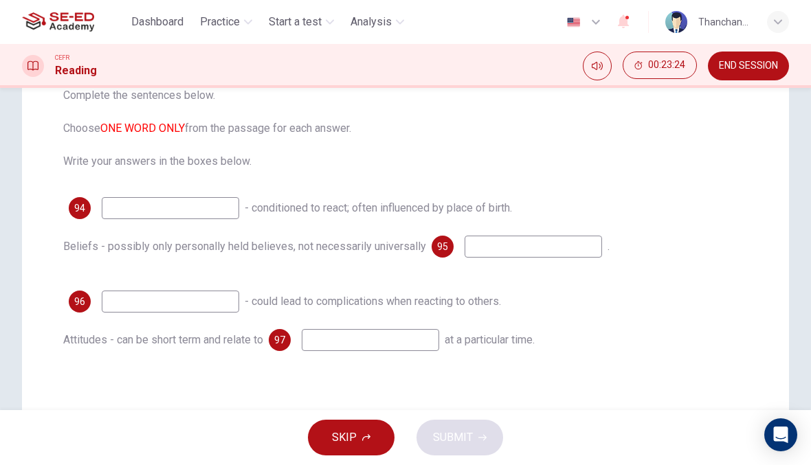
scroll to position [165, 0]
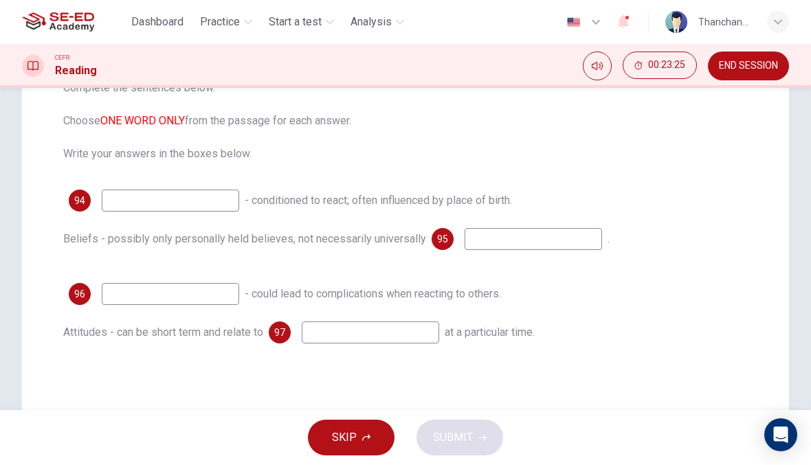
click at [194, 203] on input at bounding box center [170, 201] width 137 height 22
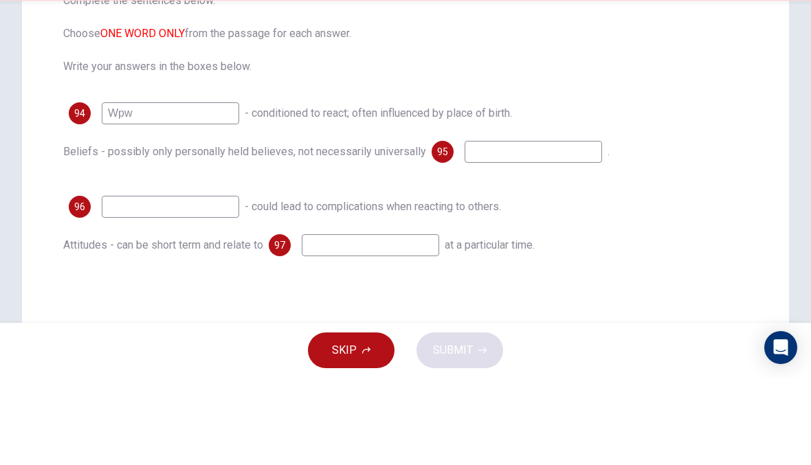
click at [543, 228] on input at bounding box center [532, 239] width 137 height 22
click at [179, 190] on input "Wpw" at bounding box center [170, 201] width 137 height 22
click at [186, 190] on input "Wpw" at bounding box center [170, 201] width 137 height 22
click at [203, 190] on input "Wpw" at bounding box center [170, 201] width 137 height 22
type input "Woe"
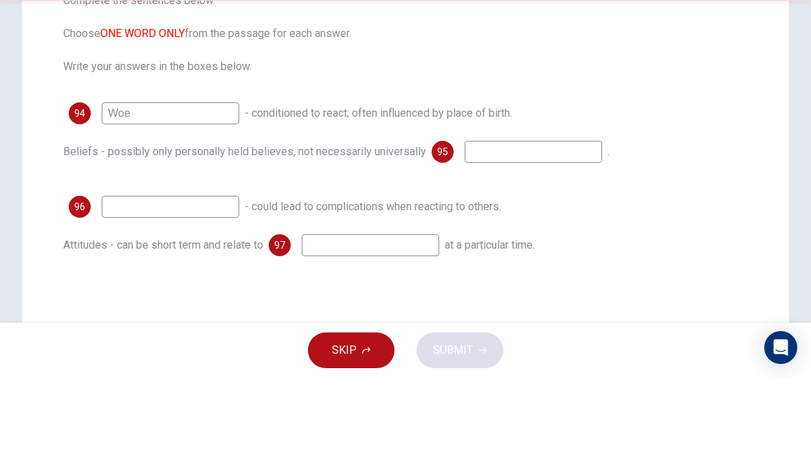
click at [563, 228] on input at bounding box center [532, 239] width 137 height 22
type input "O"
type input "Idk"
click at [115, 283] on input at bounding box center [170, 294] width 137 height 22
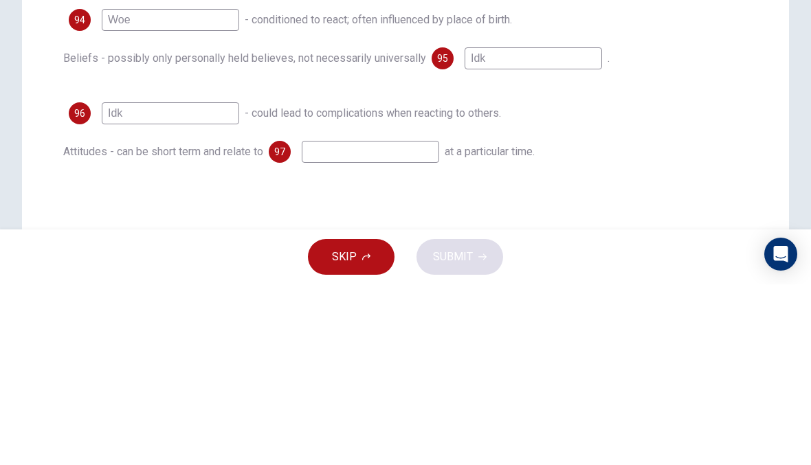
type input "Idk"
click at [394, 322] on input at bounding box center [370, 333] width 137 height 22
type input "Idk"
click at [749, 181] on div "Questions 94 - 97 Complete the sentences below. Choose ONE WORD ONLY from the p…" at bounding box center [405, 197] width 706 height 335
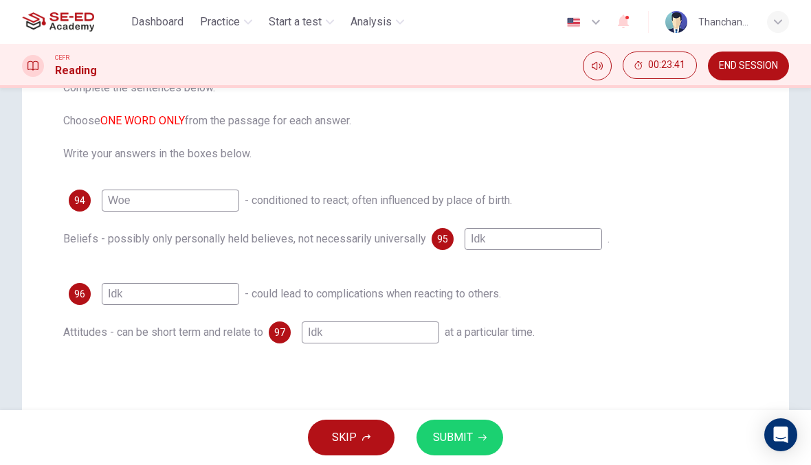
click at [498, 431] on button "SUBMIT" at bounding box center [459, 438] width 87 height 36
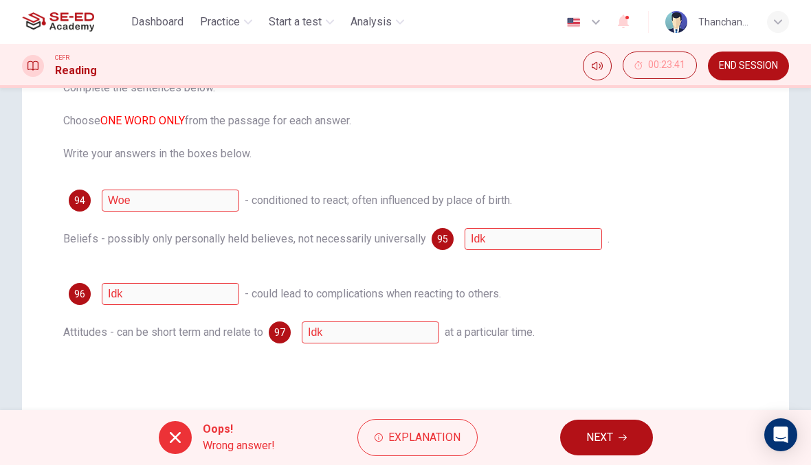
click at [614, 436] on button "NEXT" at bounding box center [606, 438] width 93 height 36
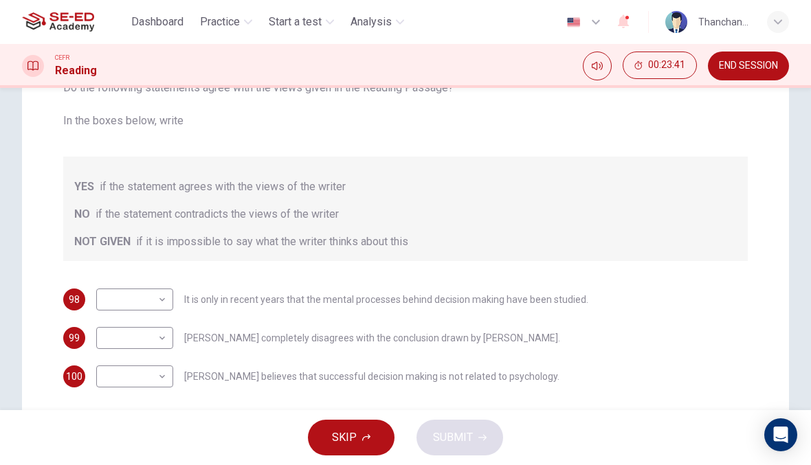
scroll to position [242, 0]
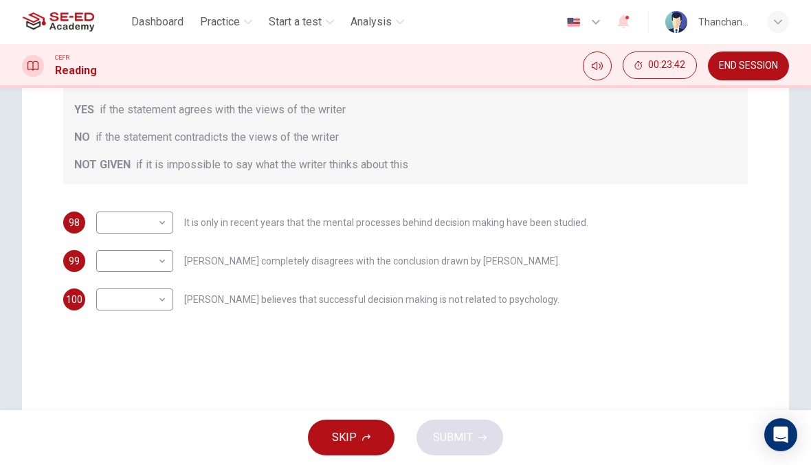
click at [164, 221] on body "This site uses cookies, as explained in our Privacy Policy . If you agree to th…" at bounding box center [405, 232] width 811 height 465
click at [159, 242] on li "YES" at bounding box center [134, 245] width 77 height 22
type input "YES"
click at [158, 258] on body "This site uses cookies, as explained in our Privacy Policy . If you agree to th…" at bounding box center [405, 232] width 811 height 465
click at [157, 331] on li "NOT GIVEN" at bounding box center [134, 327] width 77 height 22
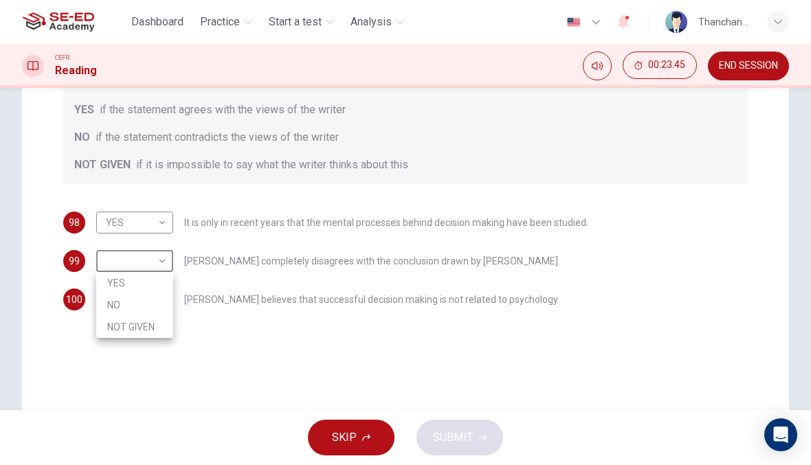
type input "NOT GIVEN"
click at [157, 331] on div at bounding box center [405, 232] width 811 height 465
click at [164, 303] on body "This site uses cookies, as explained in our Privacy Policy . If you agree to th…" at bounding box center [405, 232] width 811 height 465
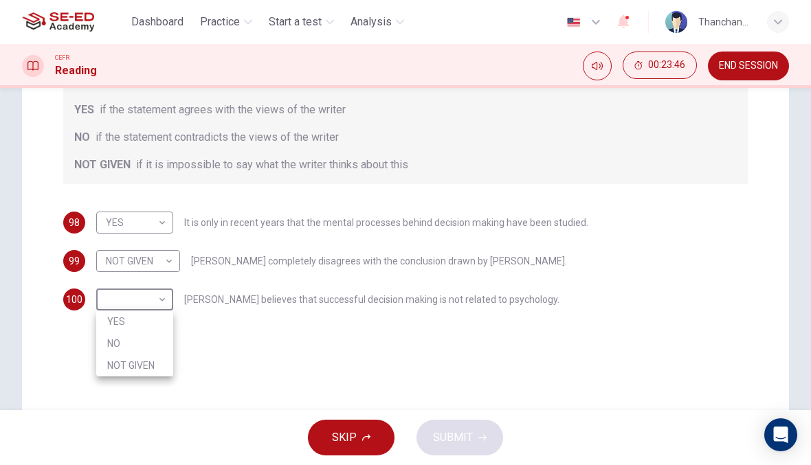
click at [161, 322] on li "YES" at bounding box center [134, 322] width 77 height 22
type input "YES"
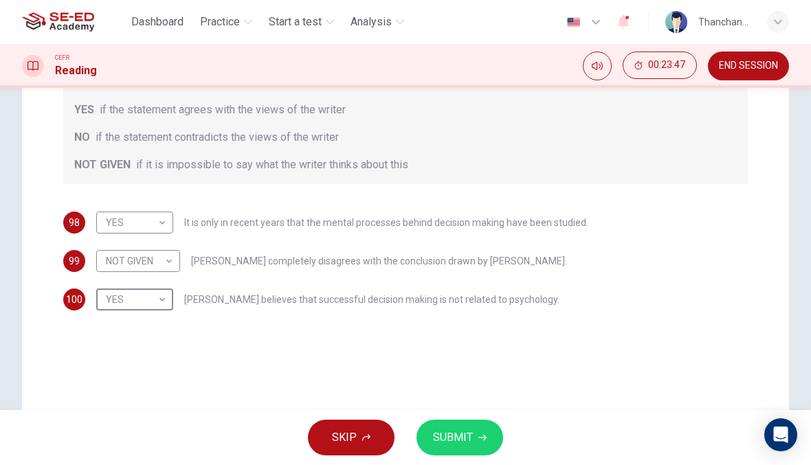
click at [483, 442] on button "SUBMIT" at bounding box center [459, 438] width 87 height 36
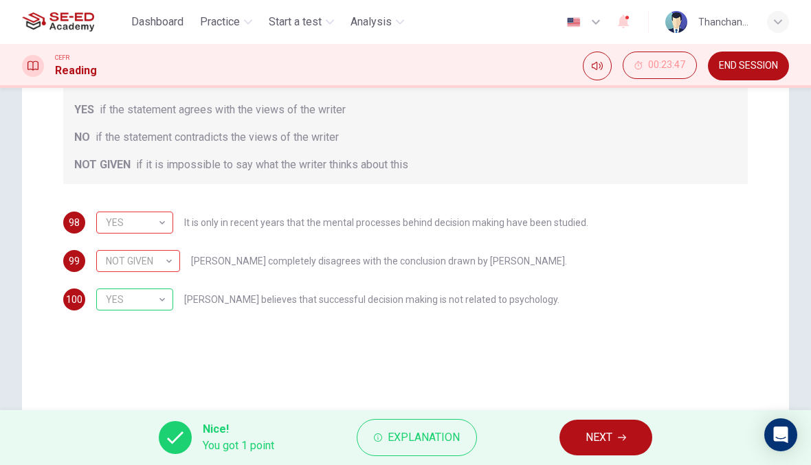
click at [612, 443] on span "NEXT" at bounding box center [598, 437] width 27 height 19
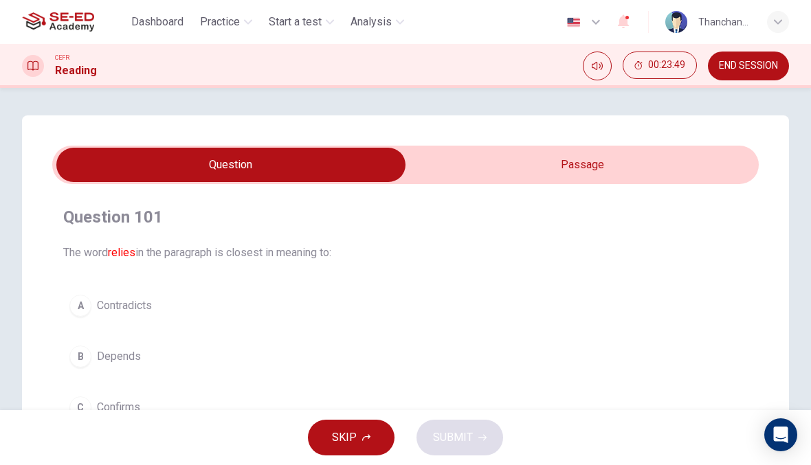
scroll to position [0, 0]
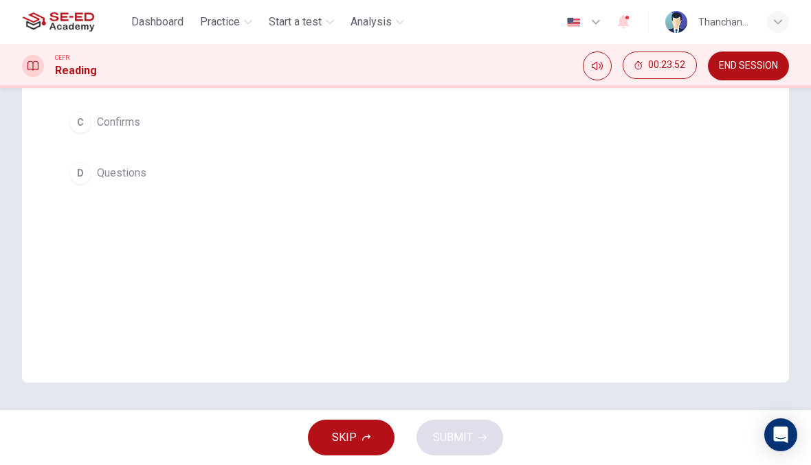
click at [794, 447] on div "Open Intercom Messenger" at bounding box center [780, 434] width 33 height 33
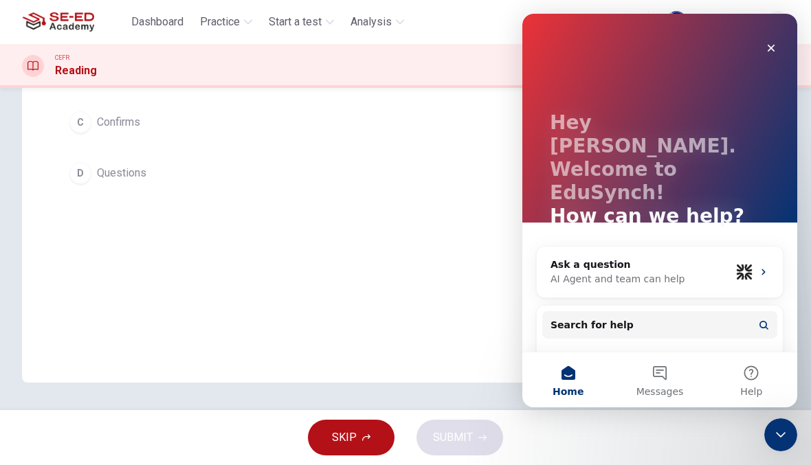
click at [484, 337] on div "Question 101 The word relies in the paragraph is closest in meaning to: A Contr…" at bounding box center [405, 106] width 767 height 552
click at [483, 337] on div "Question 101 The word relies in the paragraph is closest in meaning to: A Contr…" at bounding box center [405, 106] width 767 height 552
click at [464, 349] on div "Question 101 The word relies in the paragraph is closest in meaning to: A Contr…" at bounding box center [405, 106] width 767 height 552
click at [791, 38] on div "Hey [PERSON_NAME]. Welcome to EduSynch! How can we help? Ask a question AI Agen…" at bounding box center [659, 225] width 275 height 423
click at [791, 37] on div "Hey [PERSON_NAME]. Welcome to EduSynch! How can we help? Ask a question AI Agen…" at bounding box center [659, 225] width 275 height 423
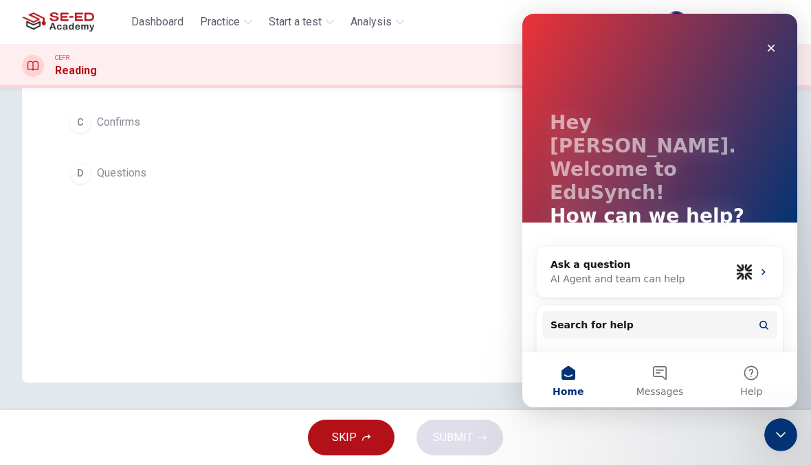
click at [763, 65] on div "Hey [PERSON_NAME]. Welcome to EduSynch! How can we help?" at bounding box center [659, 142] width 247 height 256
click at [767, 58] on div "Close" at bounding box center [771, 48] width 25 height 25
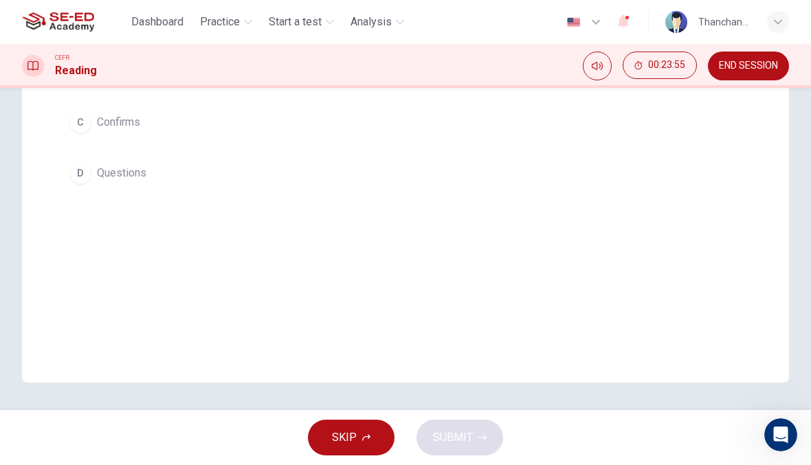
click at [318, 25] on span "Start a test" at bounding box center [295, 22] width 53 height 16
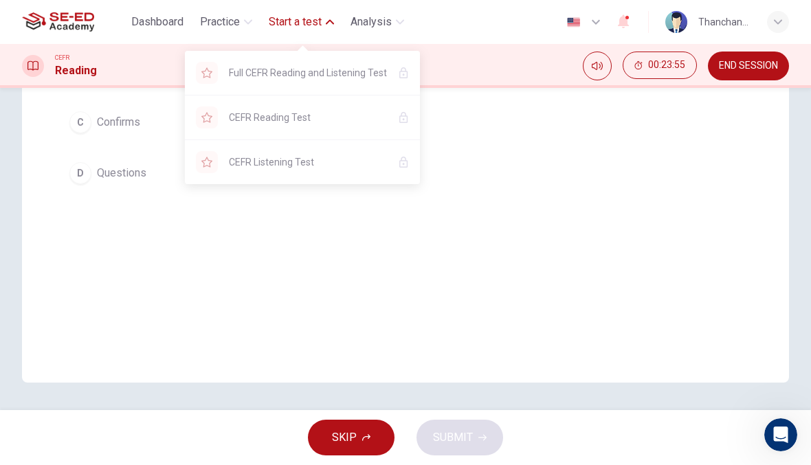
click at [322, 16] on span "Start a test" at bounding box center [295, 22] width 53 height 16
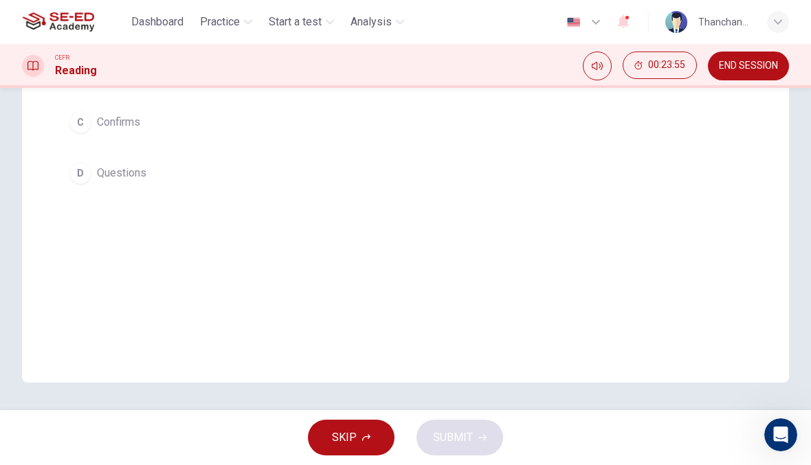
click at [321, 15] on span "Start a test" at bounding box center [295, 22] width 53 height 16
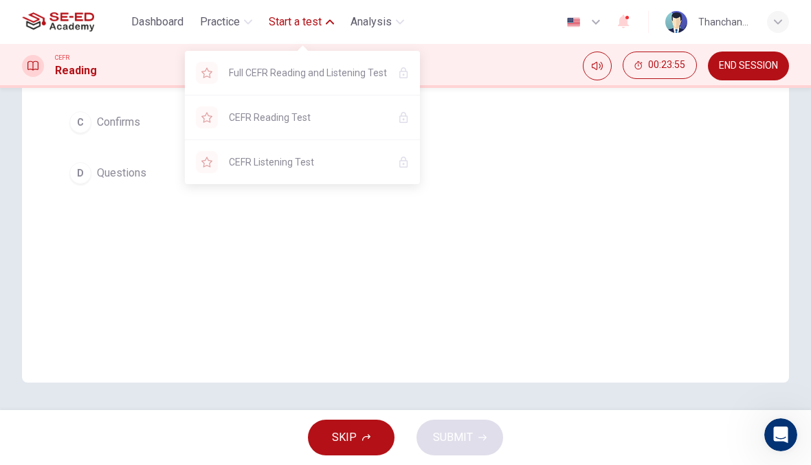
click at [315, 27] on span "Start a test" at bounding box center [295, 22] width 53 height 16
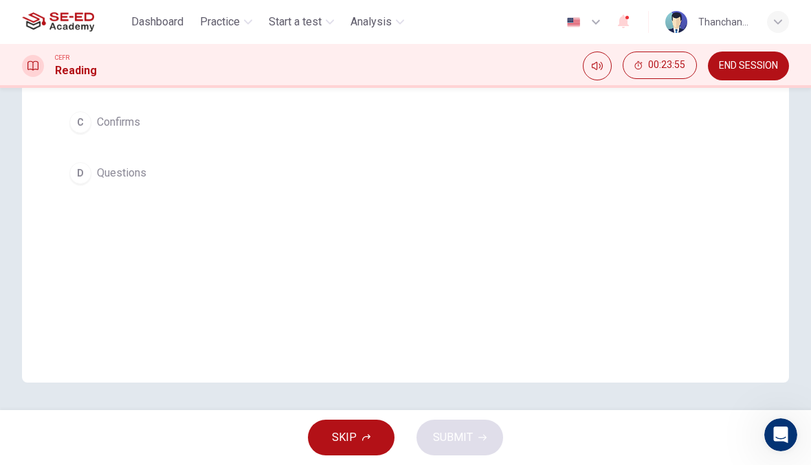
click at [390, 21] on span "Analysis" at bounding box center [370, 22] width 41 height 16
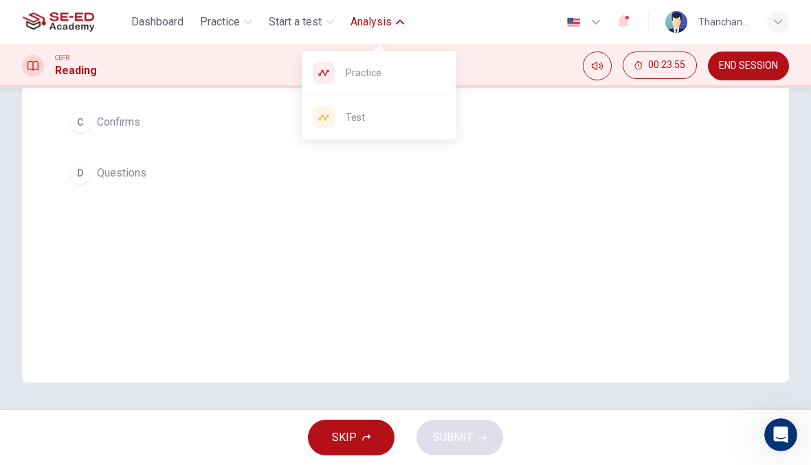
click at [392, 21] on span "Analysis" at bounding box center [370, 22] width 41 height 16
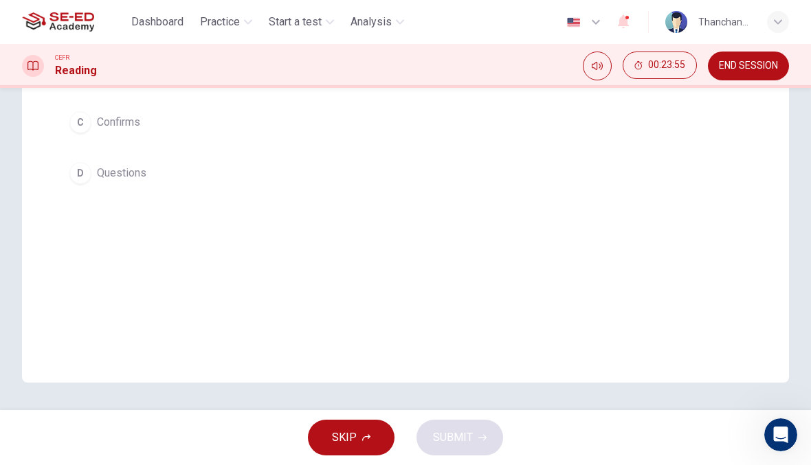
click at [94, 139] on button "C Confirms" at bounding box center [405, 122] width 684 height 34
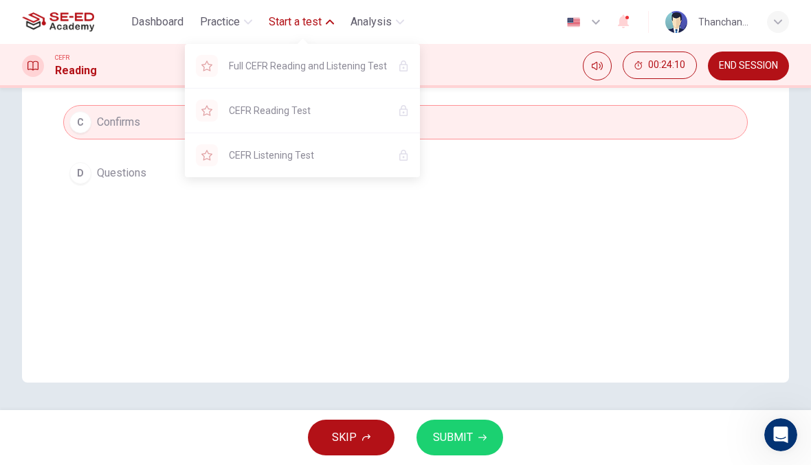
scroll to position [140, 0]
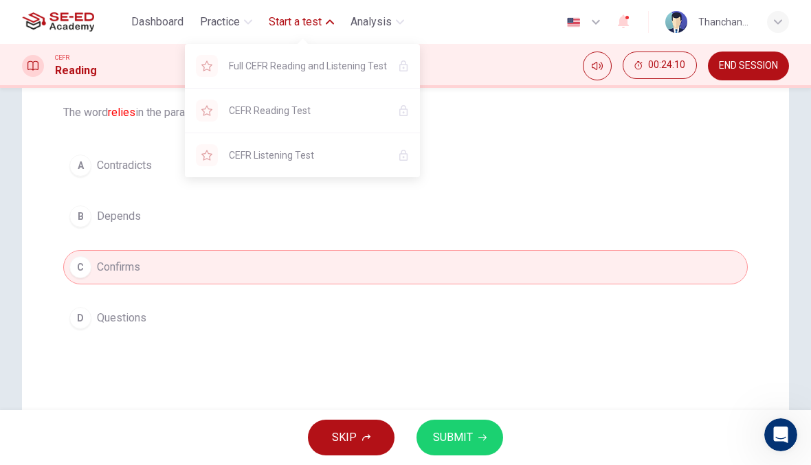
click at [477, 432] on button "SUBMIT" at bounding box center [459, 438] width 87 height 36
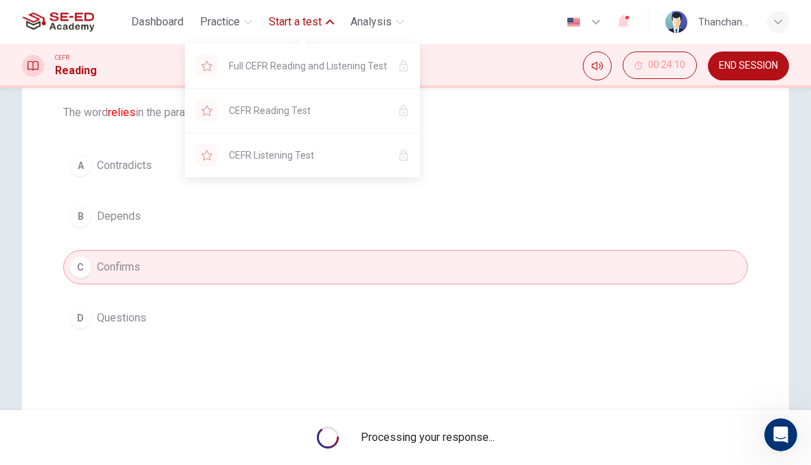
click at [306, 19] on span "Start a test" at bounding box center [295, 22] width 53 height 16
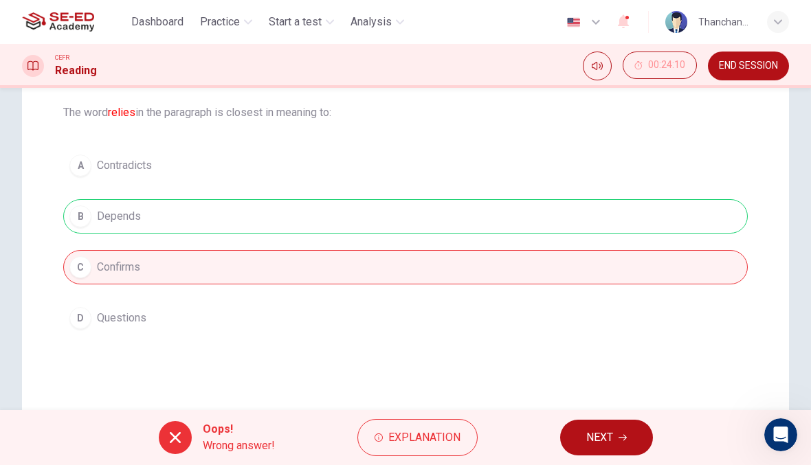
click at [627, 442] on button "NEXT" at bounding box center [606, 438] width 93 height 36
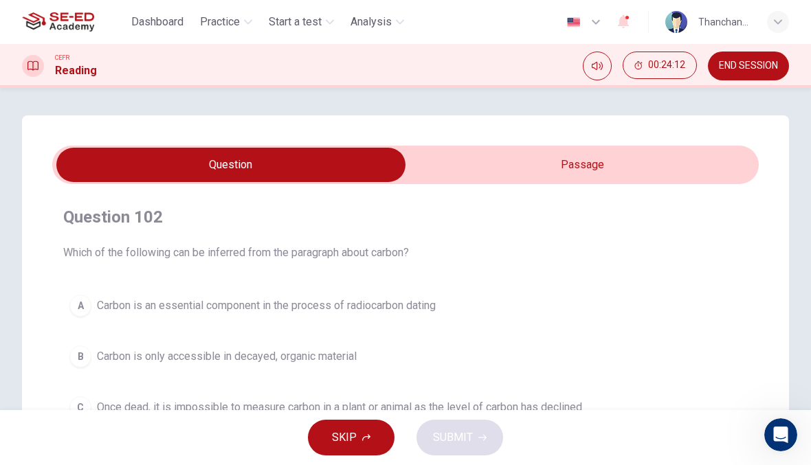
scroll to position [0, 0]
click at [40, 67] on div at bounding box center [33, 66] width 22 height 22
click at [49, 60] on div "CEFR Reading" at bounding box center [59, 66] width 75 height 26
click at [775, 29] on div "button" at bounding box center [778, 22] width 22 height 22
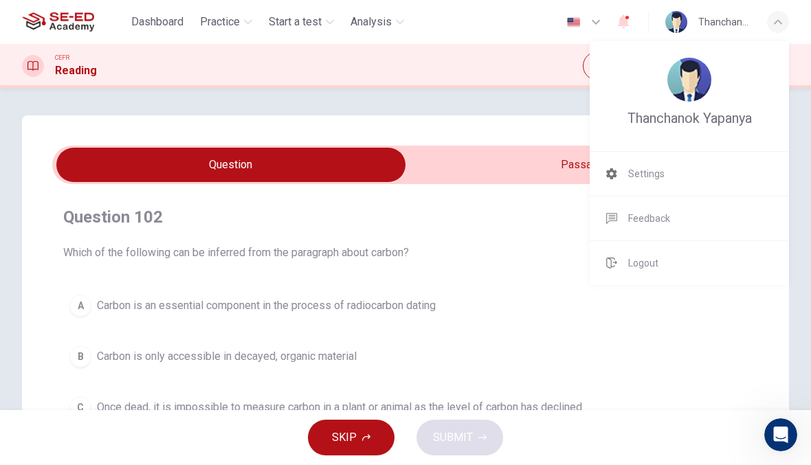
click at [776, 23] on div at bounding box center [405, 232] width 811 height 465
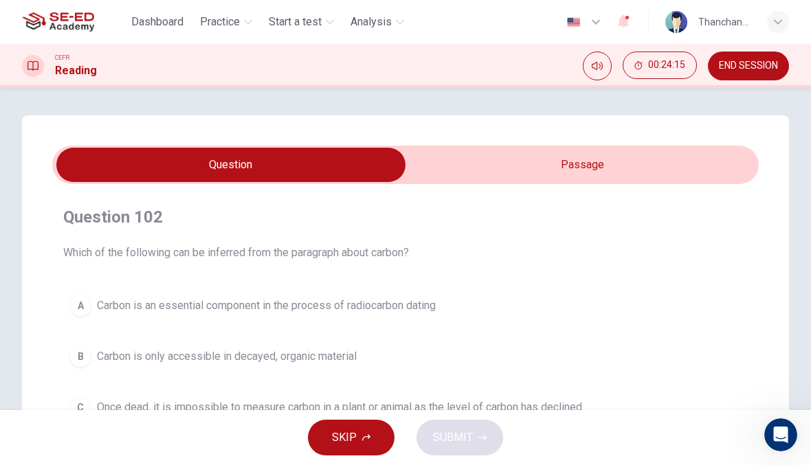
click at [770, 69] on span "END SESSION" at bounding box center [748, 65] width 59 height 11
